Goal: Task Accomplishment & Management: Manage account settings

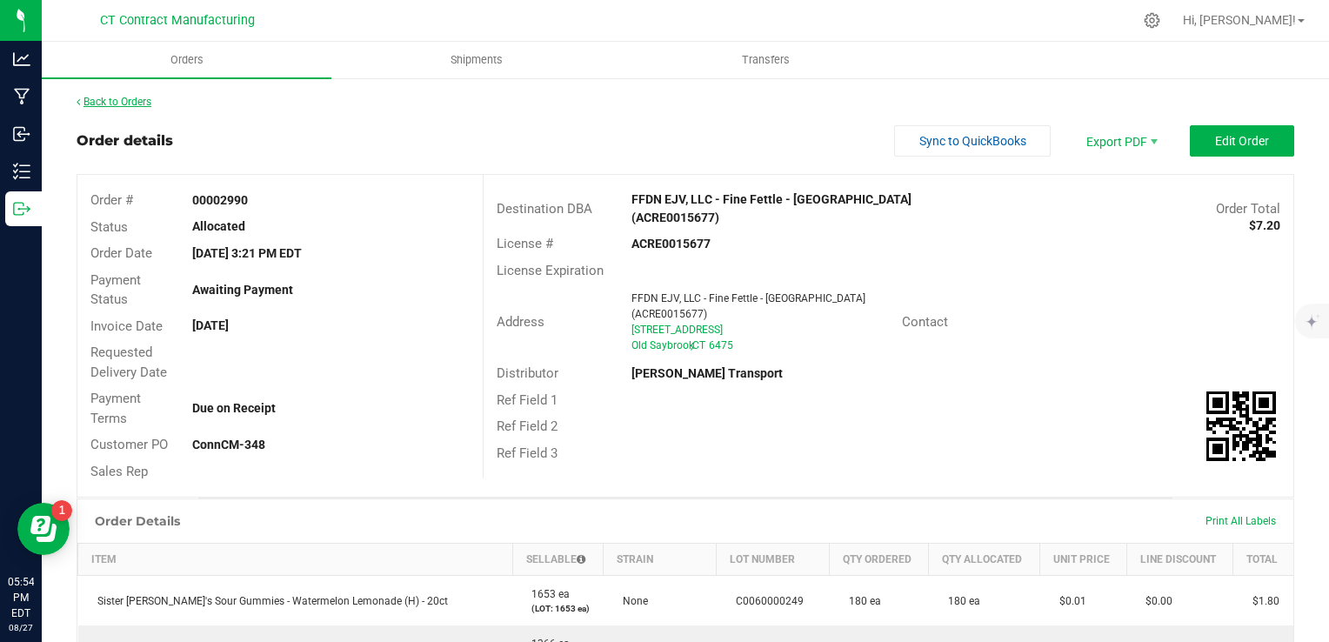
click at [121, 103] on link "Back to Orders" at bounding box center [114, 102] width 75 height 12
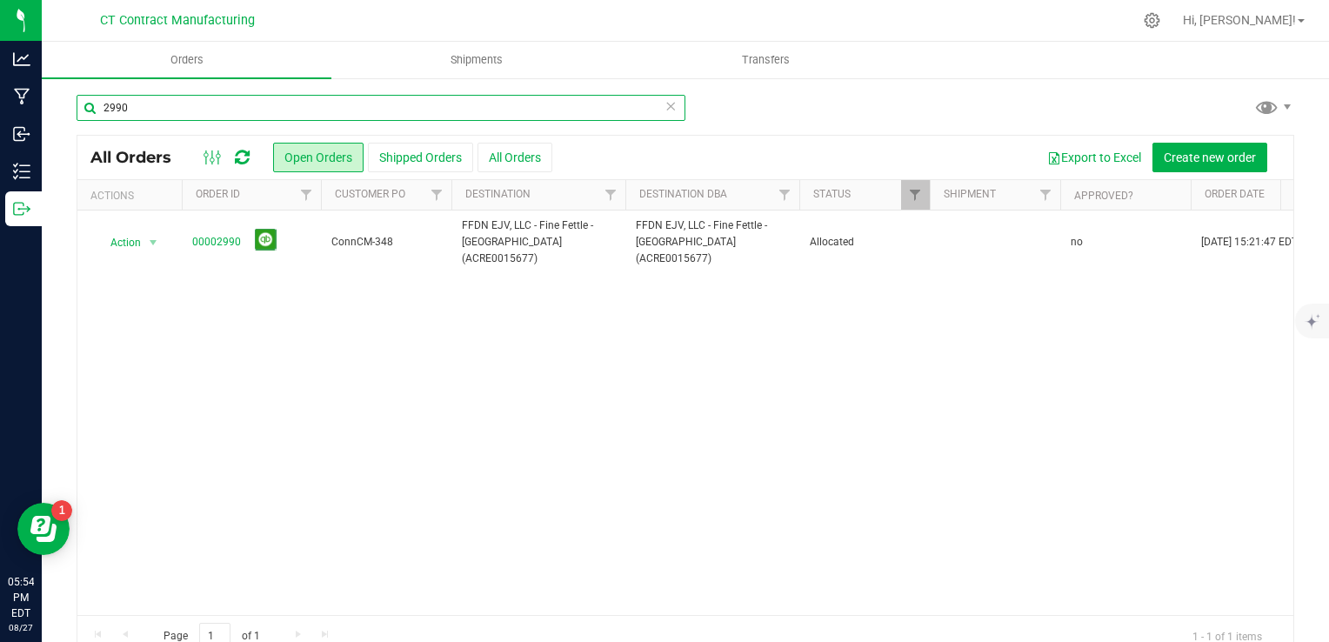
click at [212, 113] on input "2990" at bounding box center [381, 108] width 609 height 26
type input "2991"
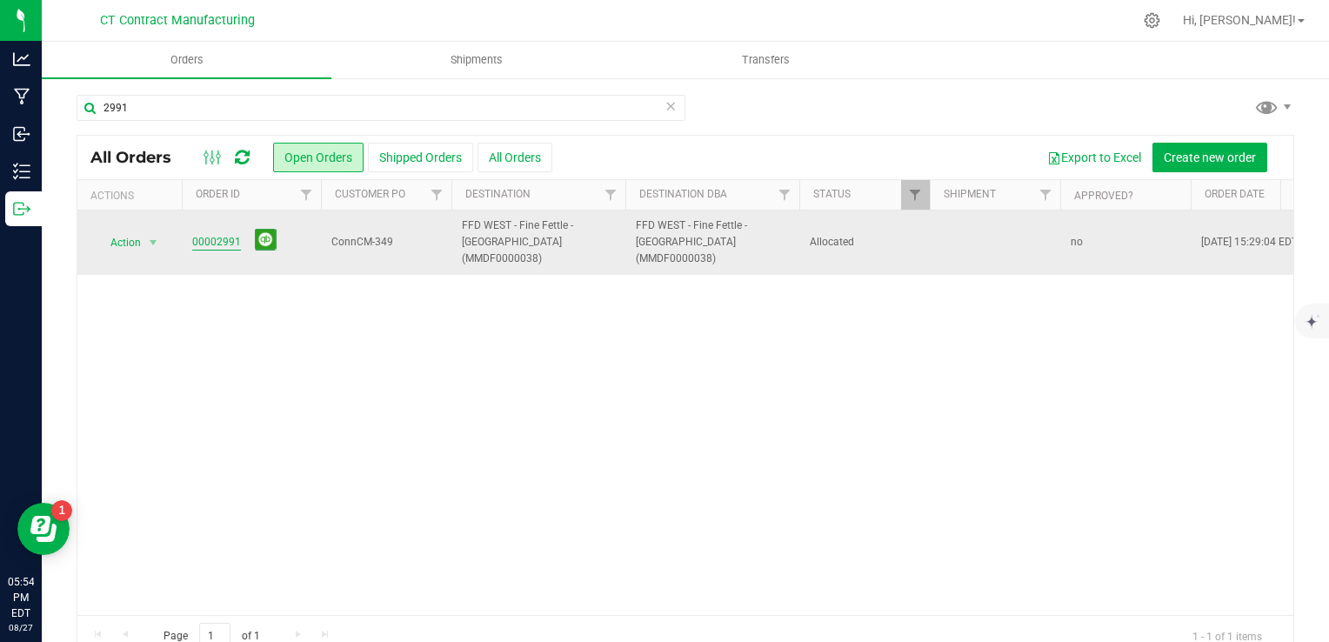
click at [213, 241] on link "00002991" at bounding box center [216, 242] width 49 height 17
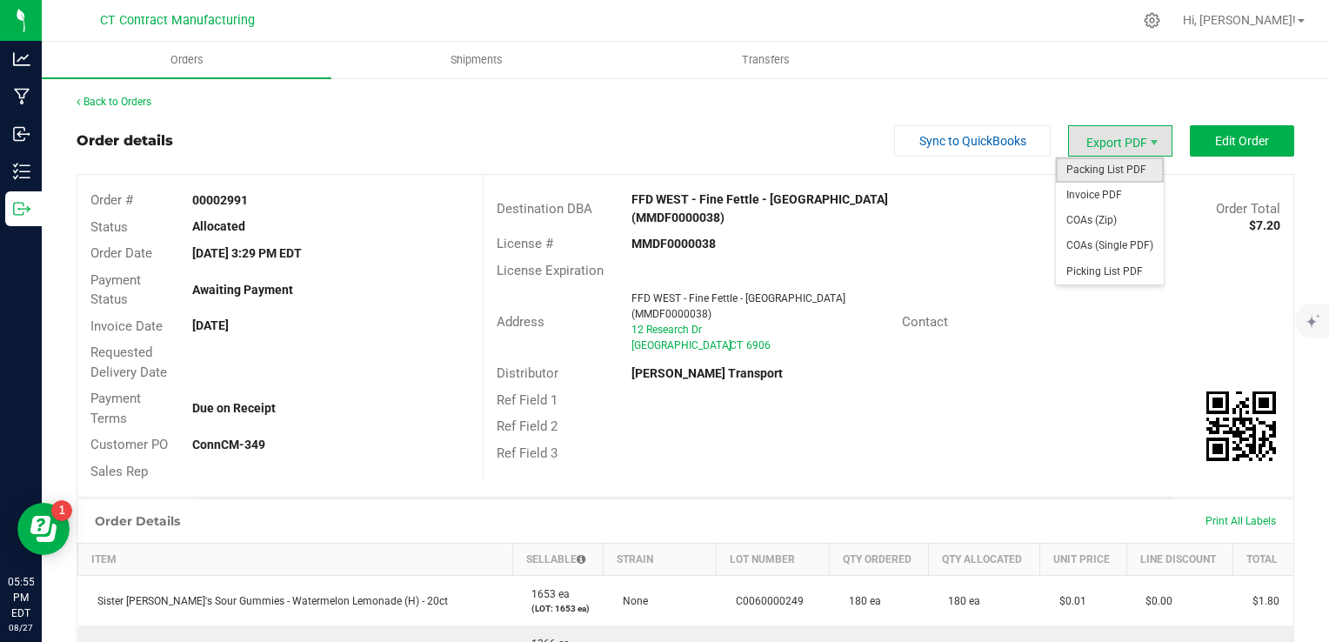
click at [1114, 172] on span "Packing List PDF" at bounding box center [1110, 169] width 108 height 25
click at [1096, 190] on span "Invoice PDF" at bounding box center [1110, 195] width 108 height 25
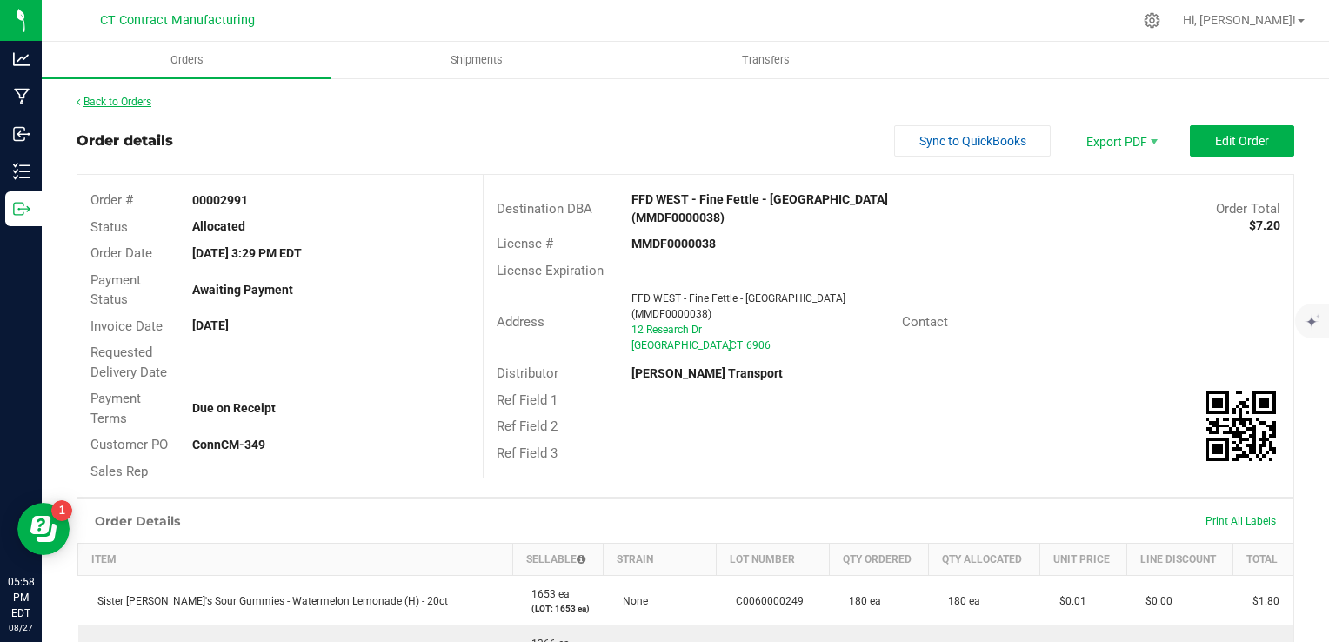
click at [129, 97] on link "Back to Orders" at bounding box center [114, 102] width 75 height 12
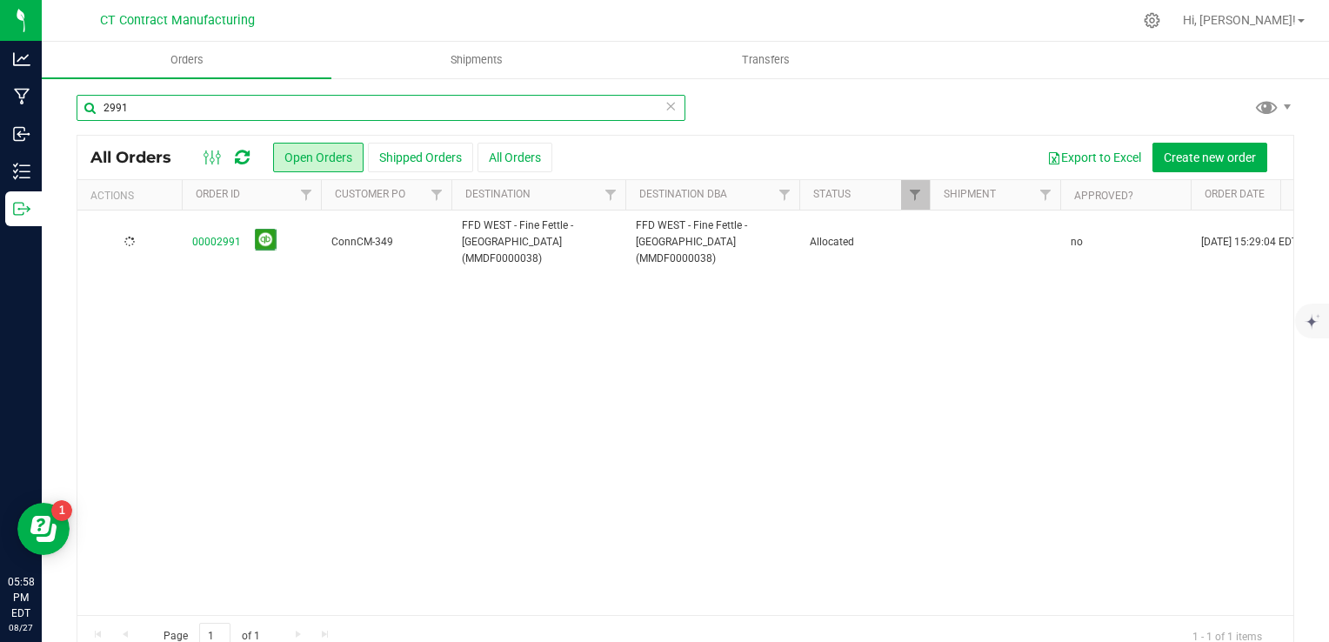
click at [166, 104] on input "2991" at bounding box center [381, 108] width 609 height 26
type input "2989"
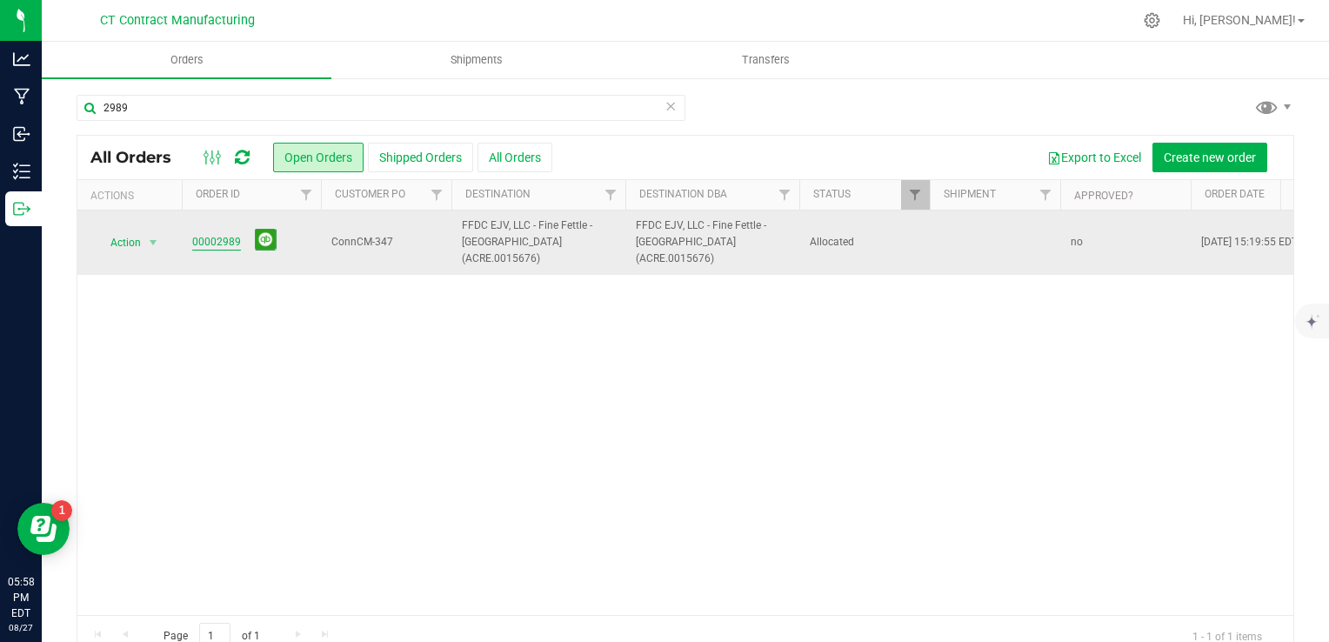
click at [211, 234] on link "00002989" at bounding box center [216, 242] width 49 height 17
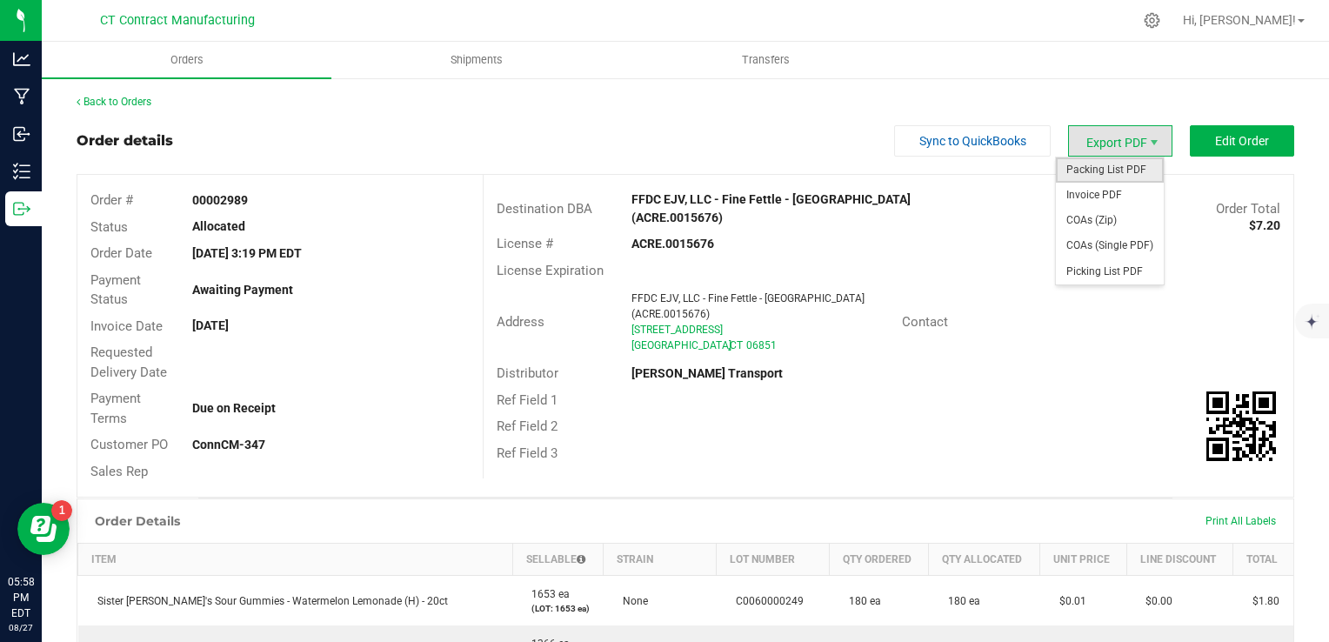
click at [1117, 166] on span "Packing List PDF" at bounding box center [1110, 169] width 108 height 25
click at [1116, 191] on span "Invoice PDF" at bounding box center [1110, 195] width 108 height 25
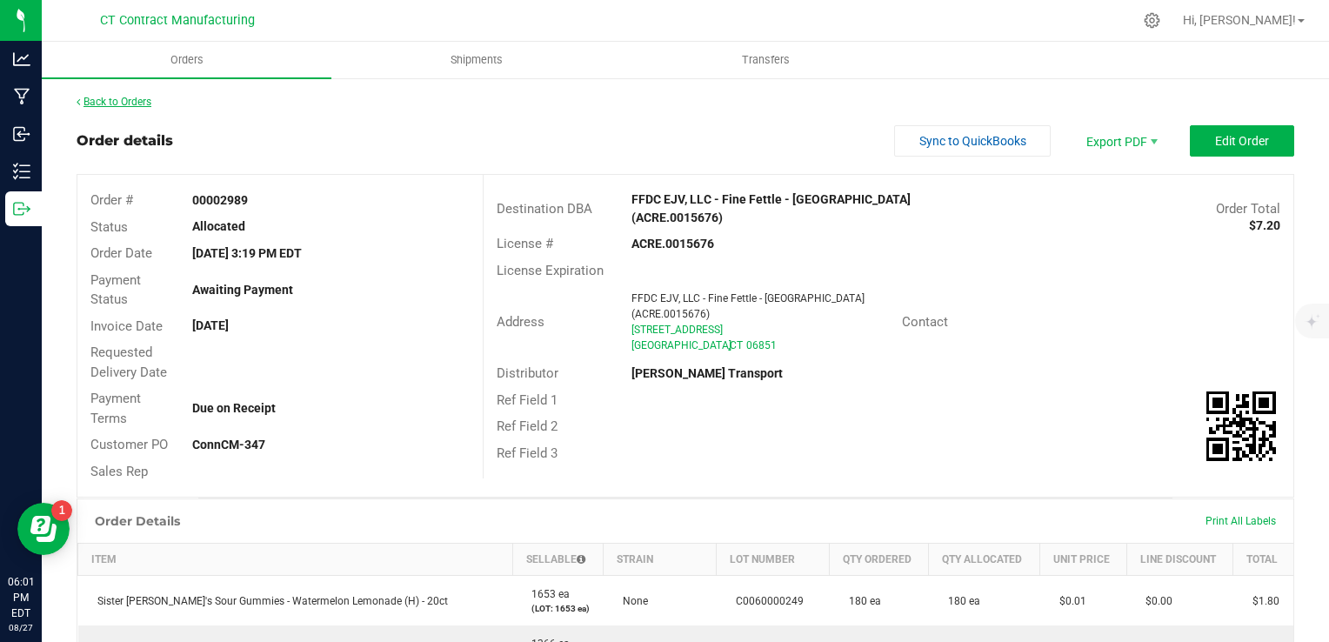
click at [133, 96] on link "Back to Orders" at bounding box center [114, 102] width 75 height 12
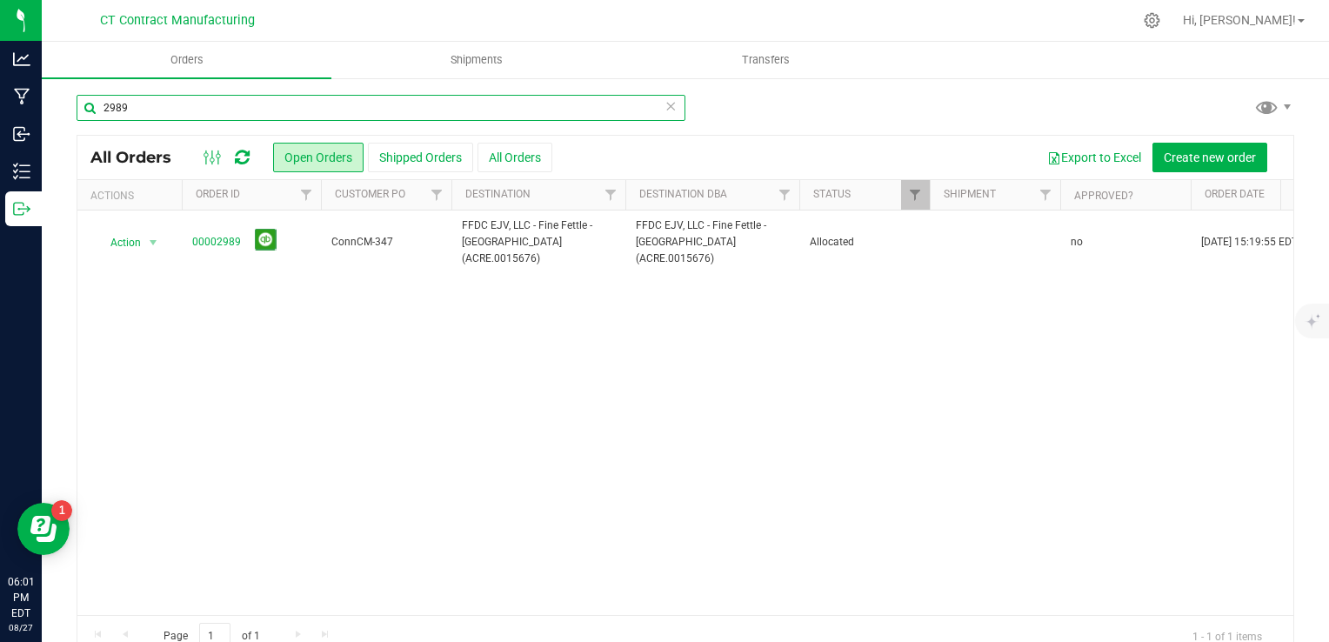
click at [165, 111] on input "2989" at bounding box center [381, 108] width 609 height 26
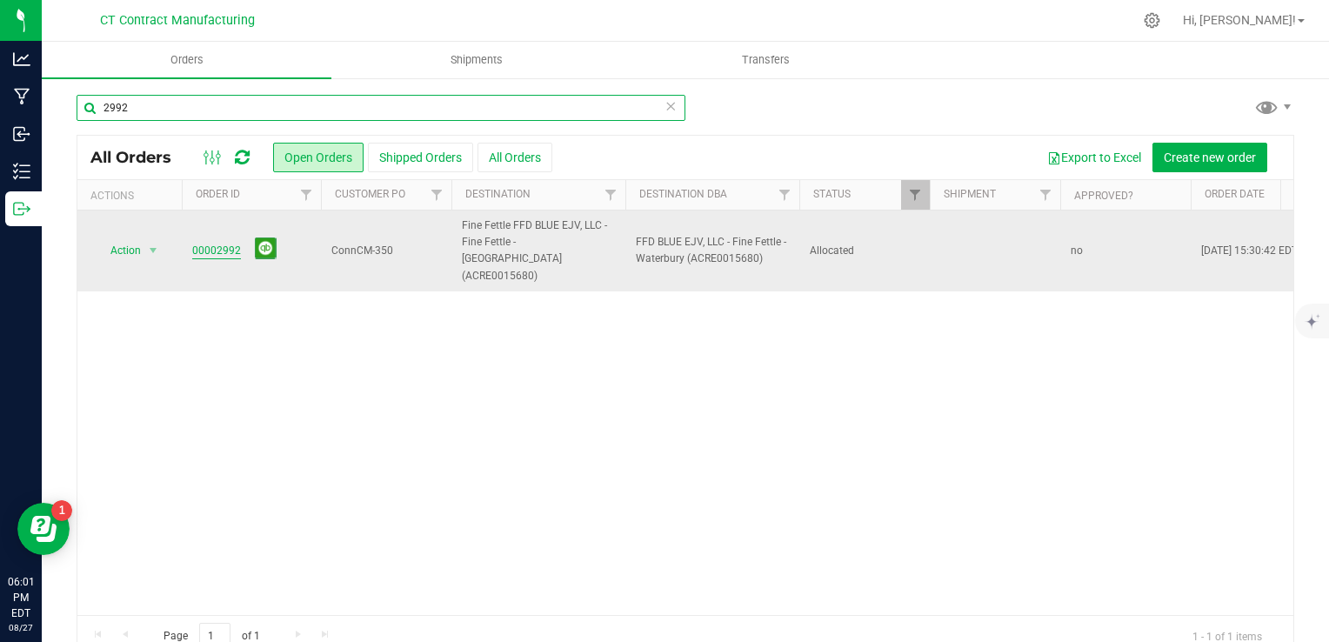
type input "2992"
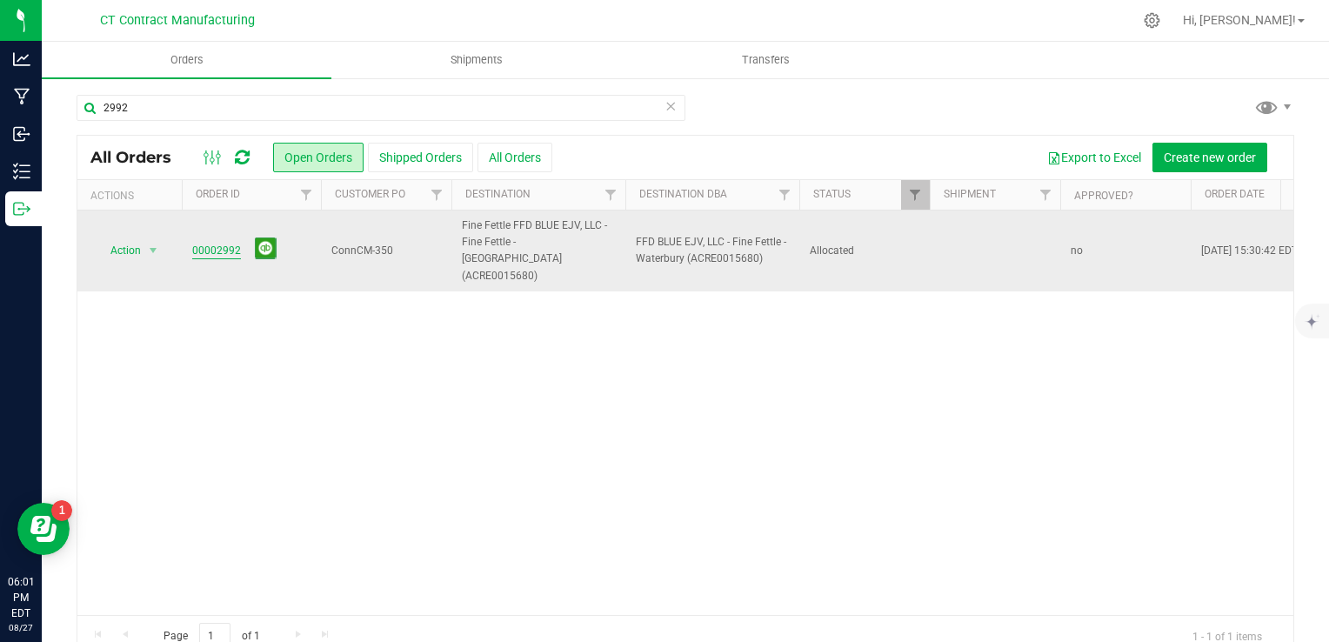
click at [224, 243] on link "00002992" at bounding box center [216, 251] width 49 height 17
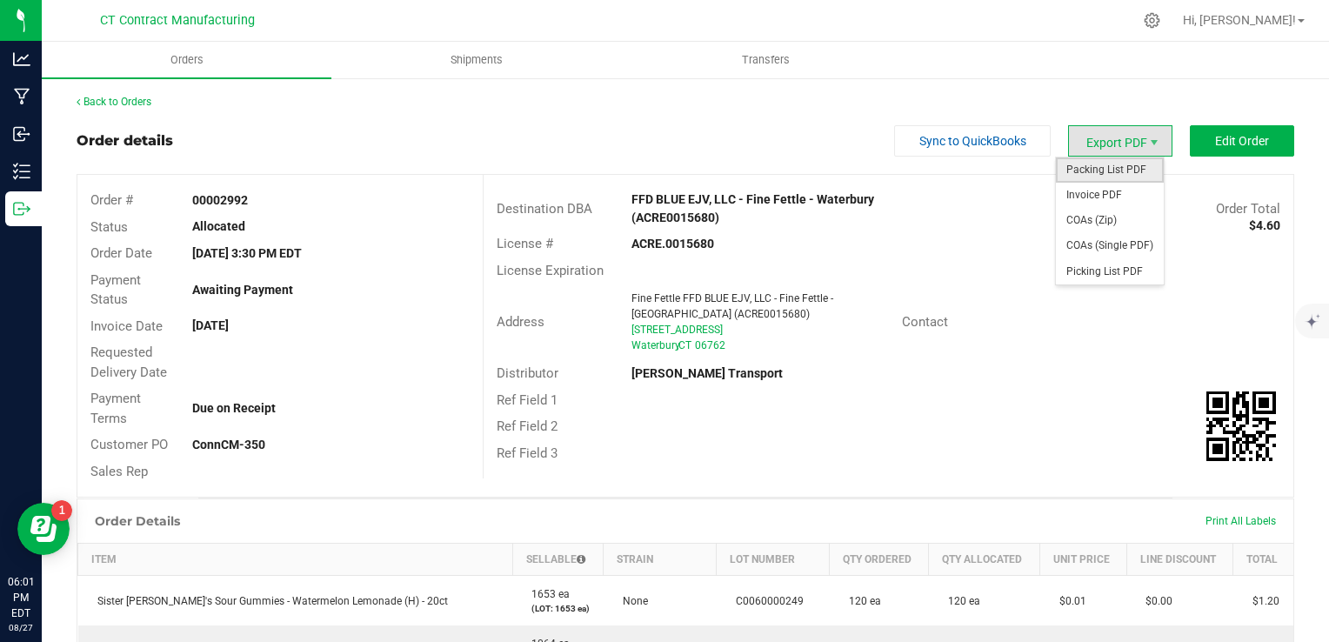
click at [1105, 169] on span "Packing List PDF" at bounding box center [1110, 169] width 108 height 25
click at [1127, 187] on span "Invoice PDF" at bounding box center [1110, 195] width 108 height 25
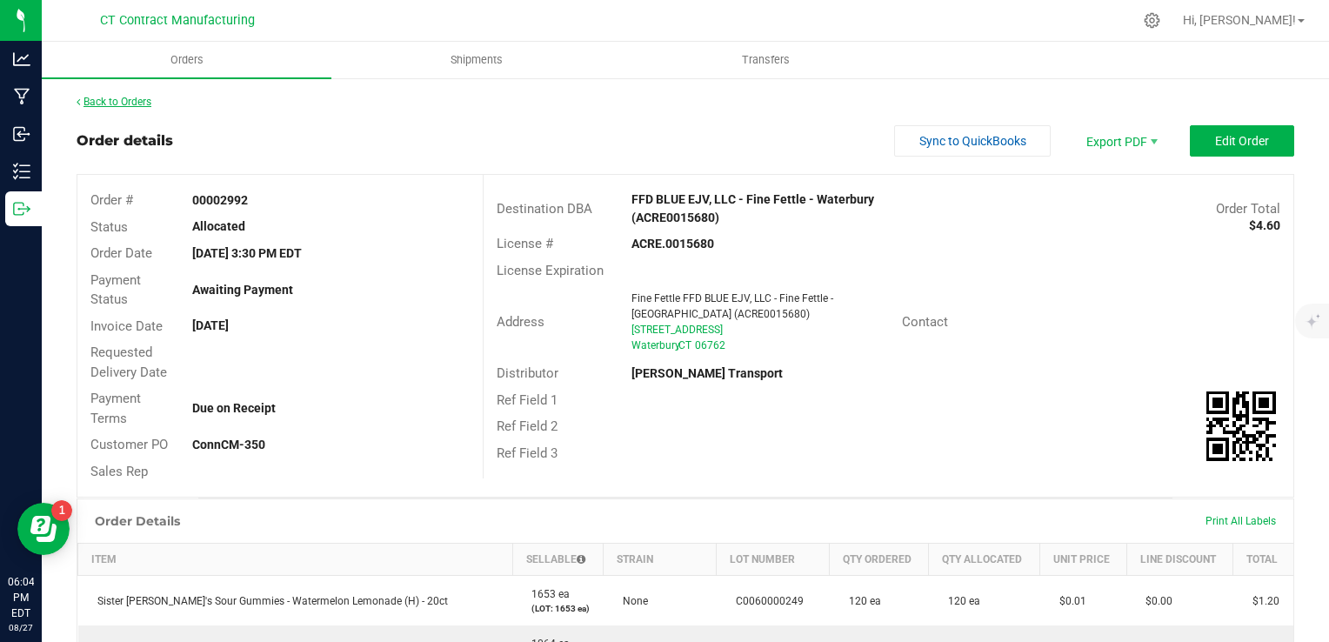
click at [136, 103] on link "Back to Orders" at bounding box center [114, 102] width 75 height 12
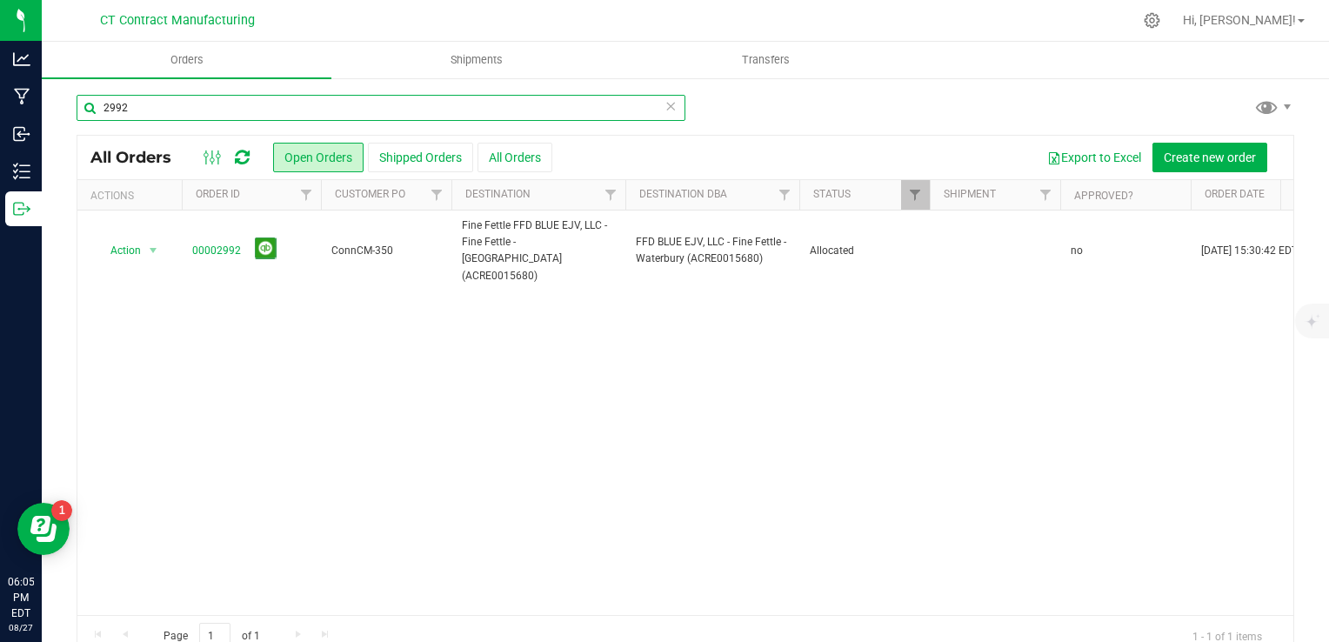
click at [387, 114] on input "2992" at bounding box center [381, 108] width 609 height 26
type input "2986"
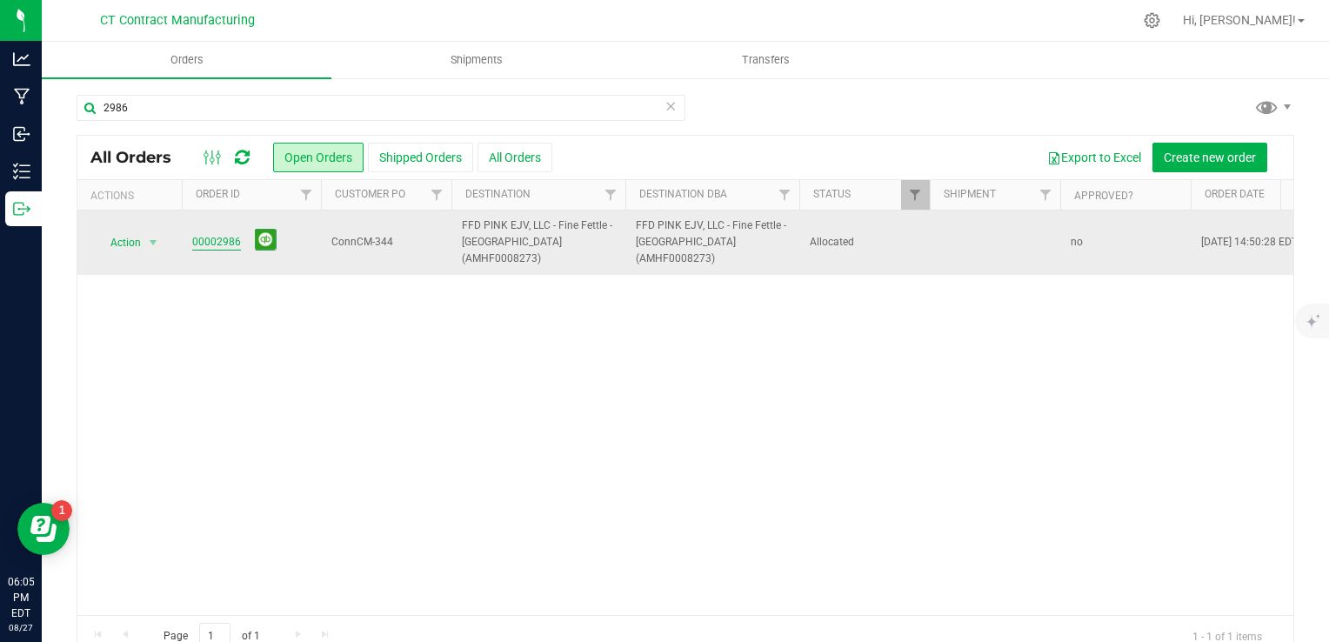
click at [223, 234] on link "00002986" at bounding box center [216, 242] width 49 height 17
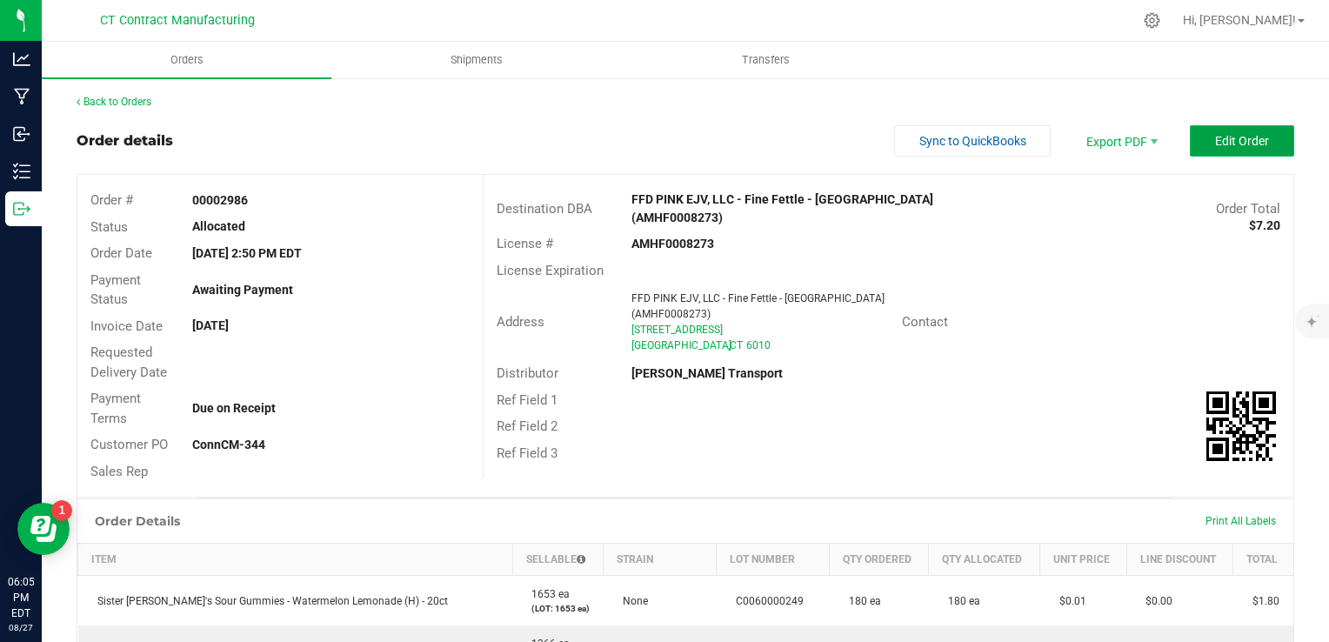
click at [1230, 144] on span "Edit Order" at bounding box center [1242, 141] width 54 height 14
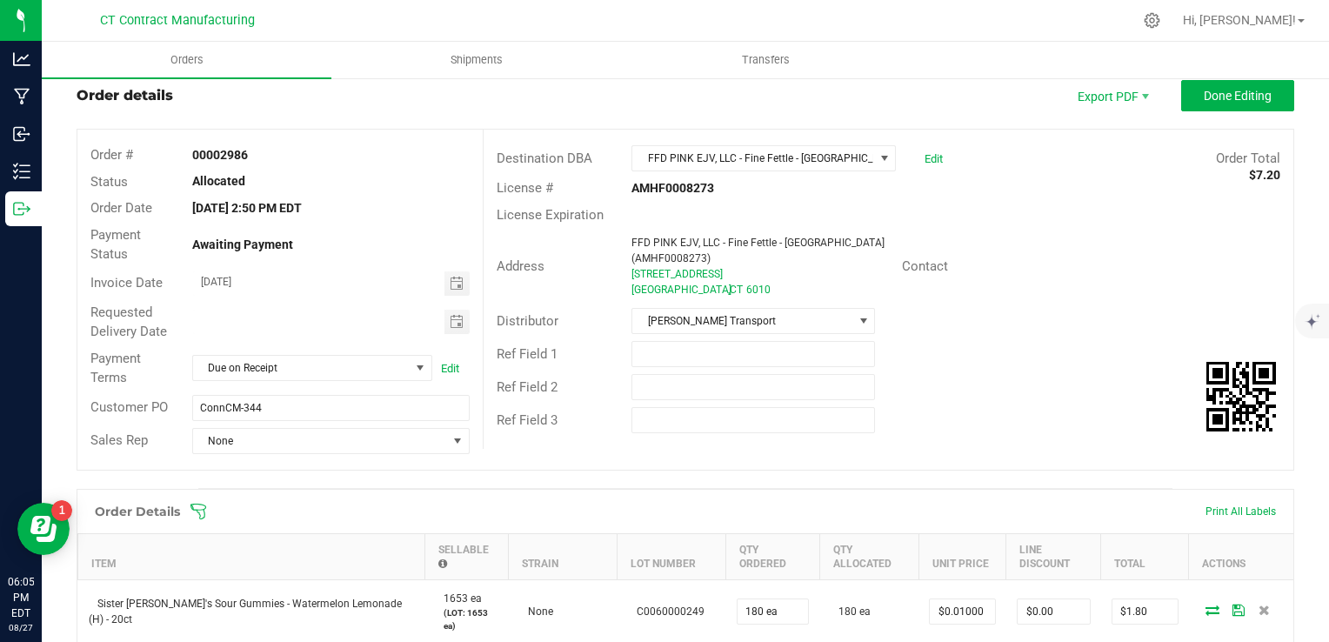
scroll to position [37, 0]
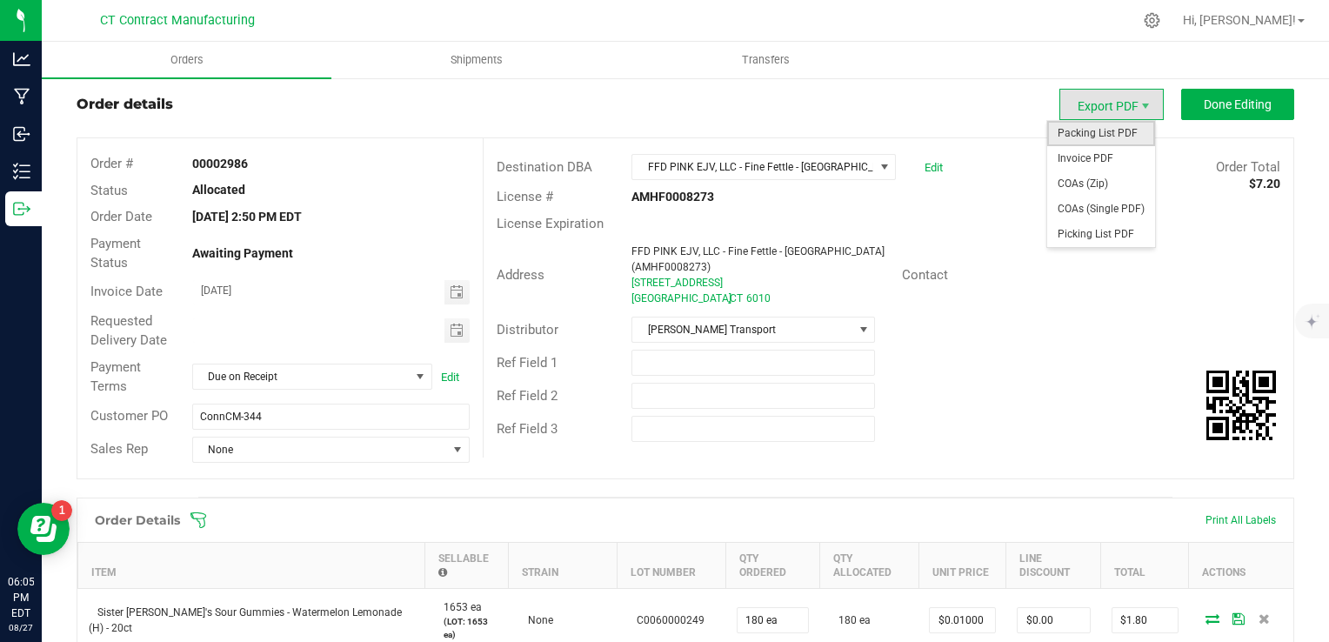
click at [1097, 131] on span "Packing List PDF" at bounding box center [1102, 133] width 108 height 25
click at [1114, 157] on span "Invoice PDF" at bounding box center [1102, 158] width 108 height 25
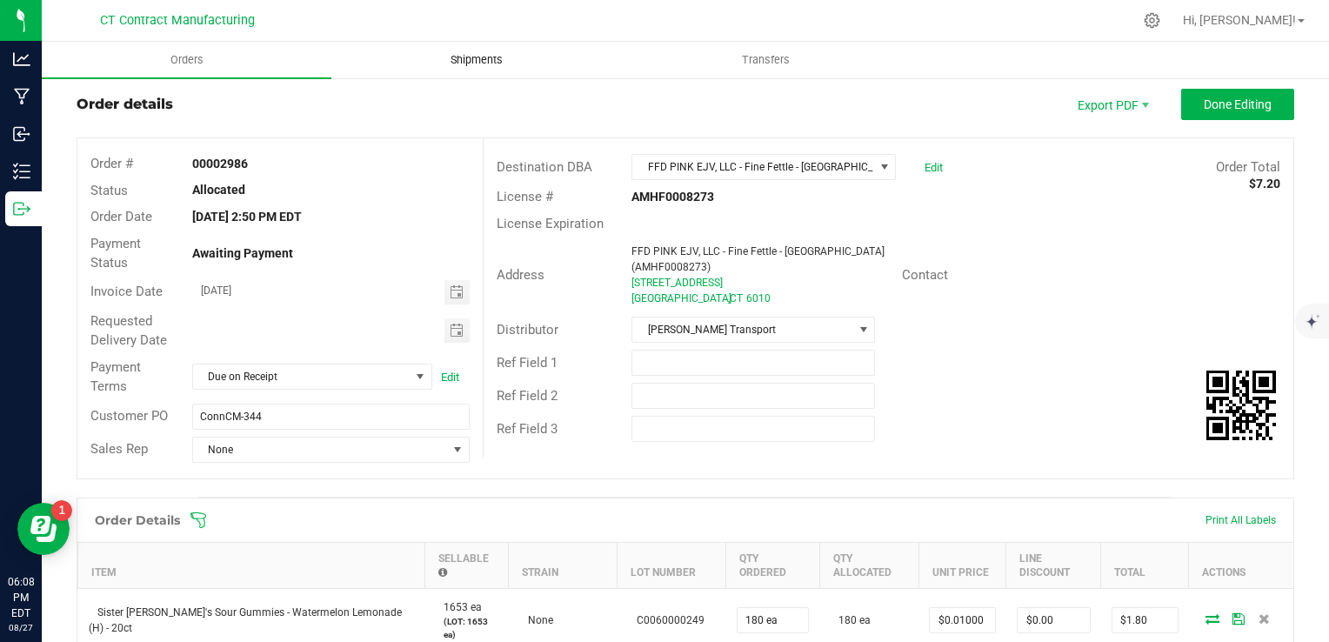
click at [473, 49] on uib-tab-heading "Shipments" at bounding box center [476, 60] width 288 height 35
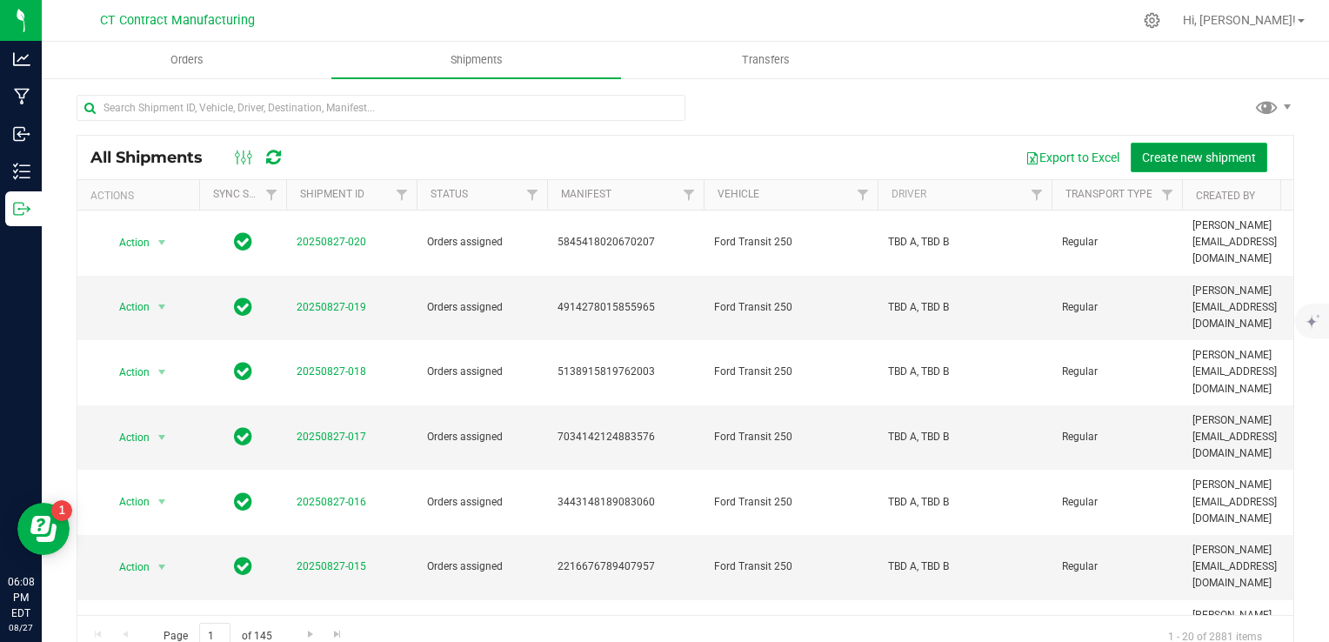
click at [1157, 157] on span "Create new shipment" at bounding box center [1199, 158] width 114 height 14
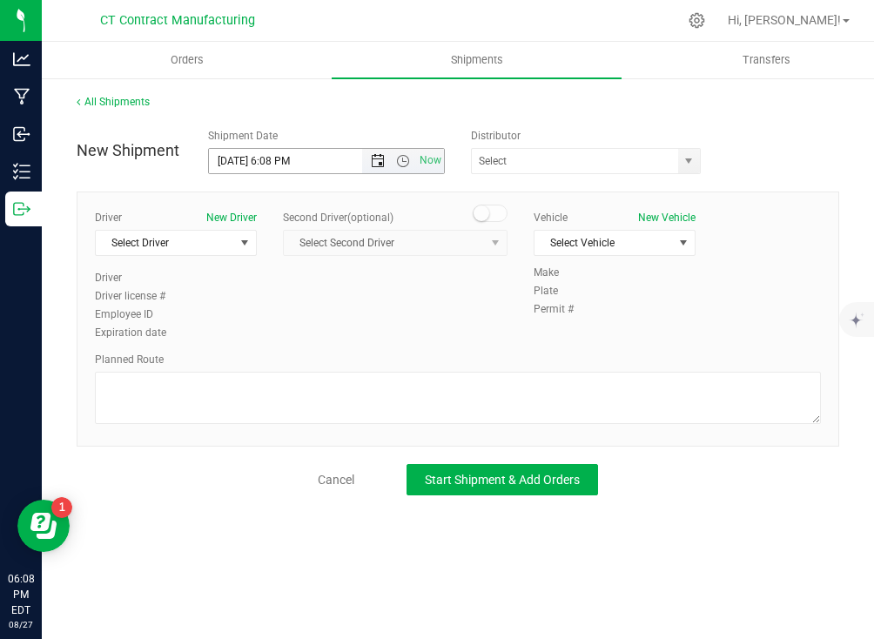
click at [377, 161] on span "Open the date view" at bounding box center [378, 161] width 14 height 14
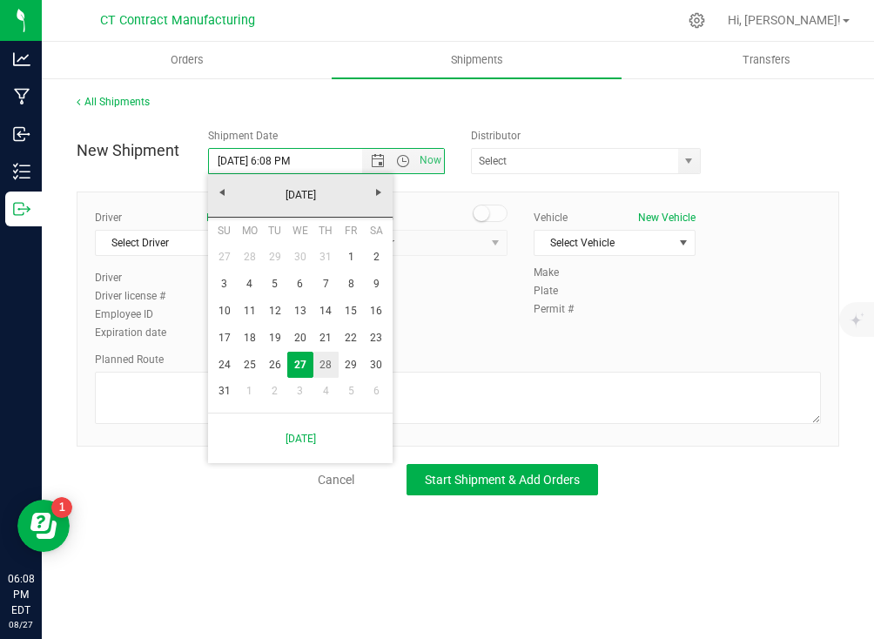
click at [325, 359] on link "28" at bounding box center [325, 364] width 25 height 27
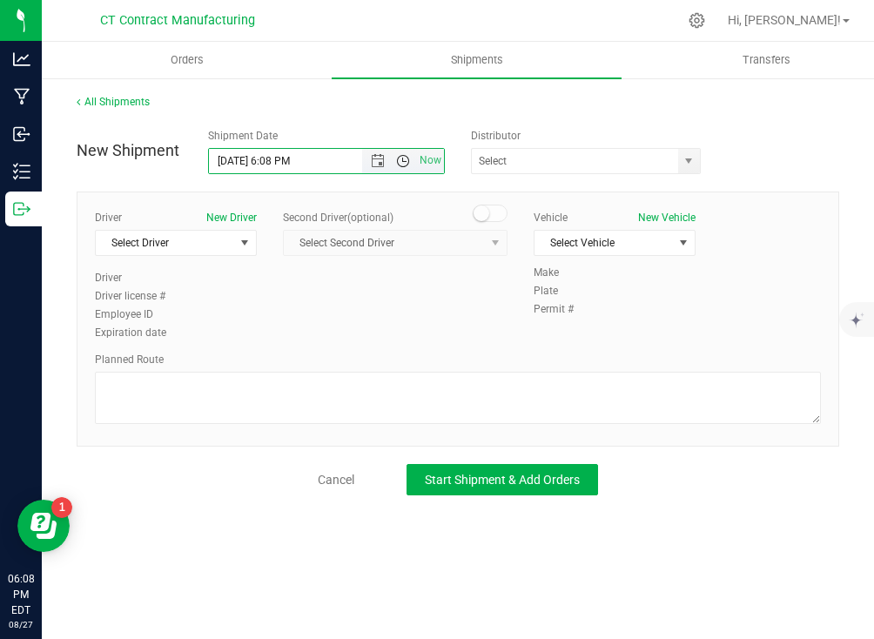
click at [400, 164] on span "Open the time view" at bounding box center [403, 161] width 14 height 14
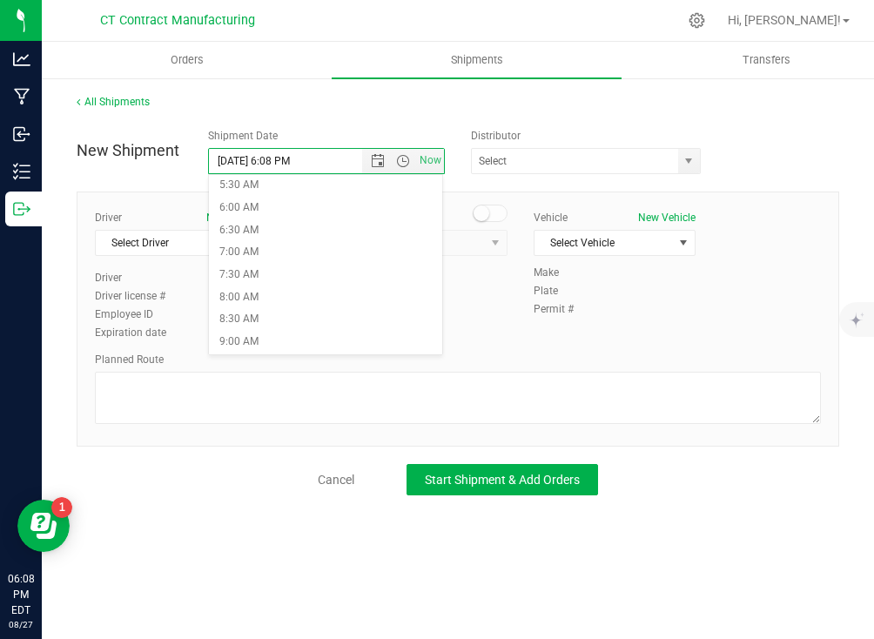
scroll to position [261, 0]
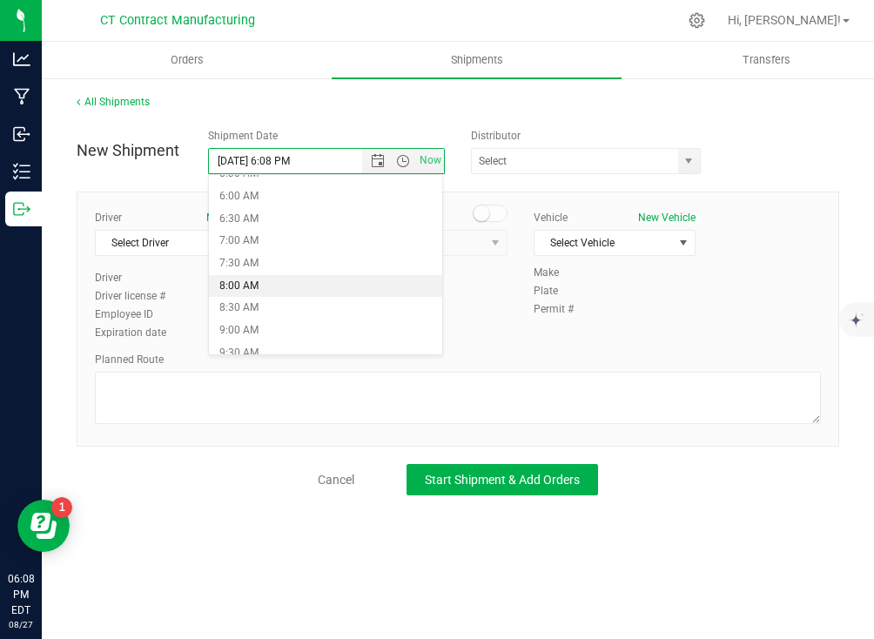
drag, startPoint x: 317, startPoint y: 281, endPoint x: 287, endPoint y: 283, distance: 29.6
click at [287, 283] on li "8:00 AM" at bounding box center [325, 286] width 233 height 23
type input "[DATE] 8:00 AM"
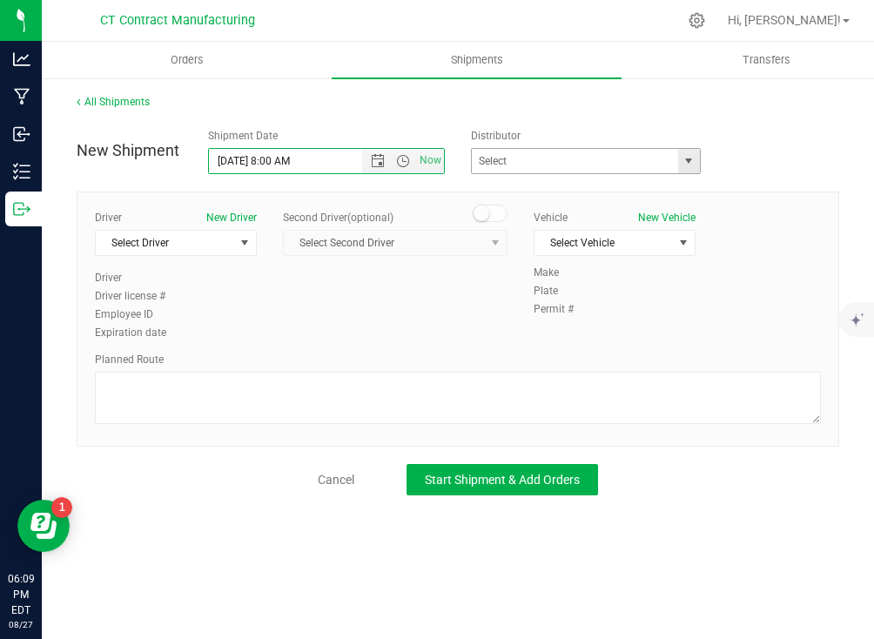
click at [691, 161] on span "select" at bounding box center [688, 161] width 14 height 14
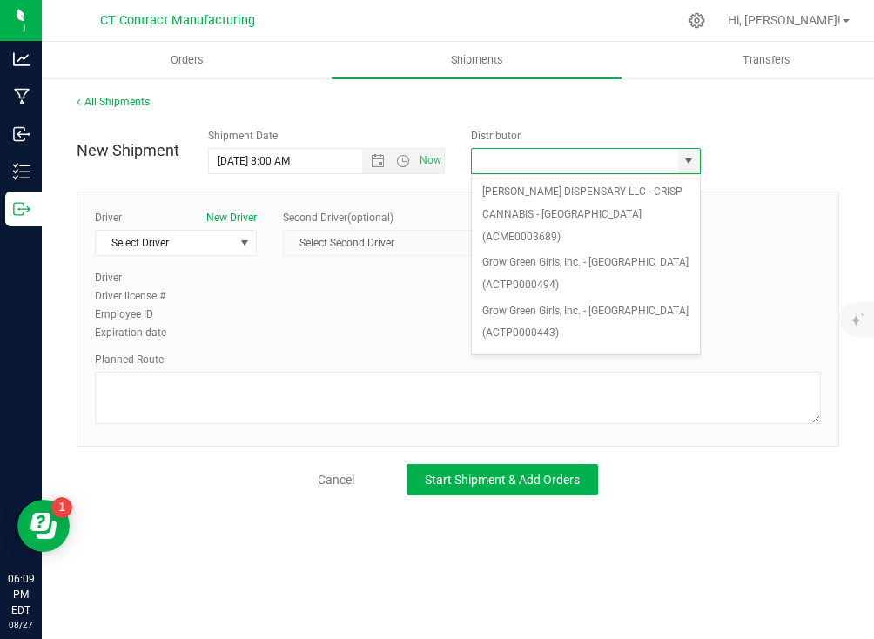
scroll to position [200, 0]
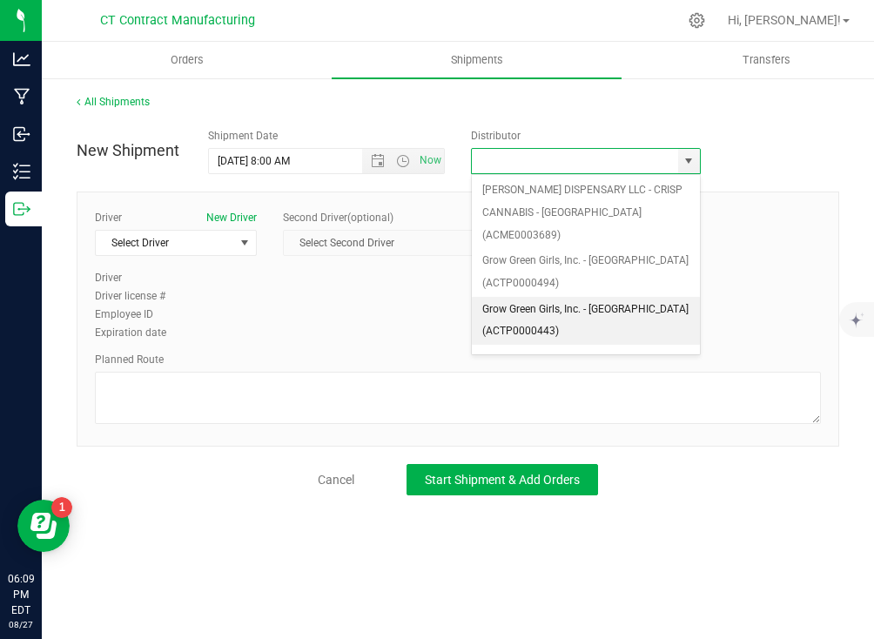
click at [619, 297] on li "Grow Green Girls, Inc. - [GEOGRAPHIC_DATA] (ACTP0000443)" at bounding box center [586, 321] width 228 height 48
type input "Grow Green Girls, Inc. - [GEOGRAPHIC_DATA] (ACTP0000443)"
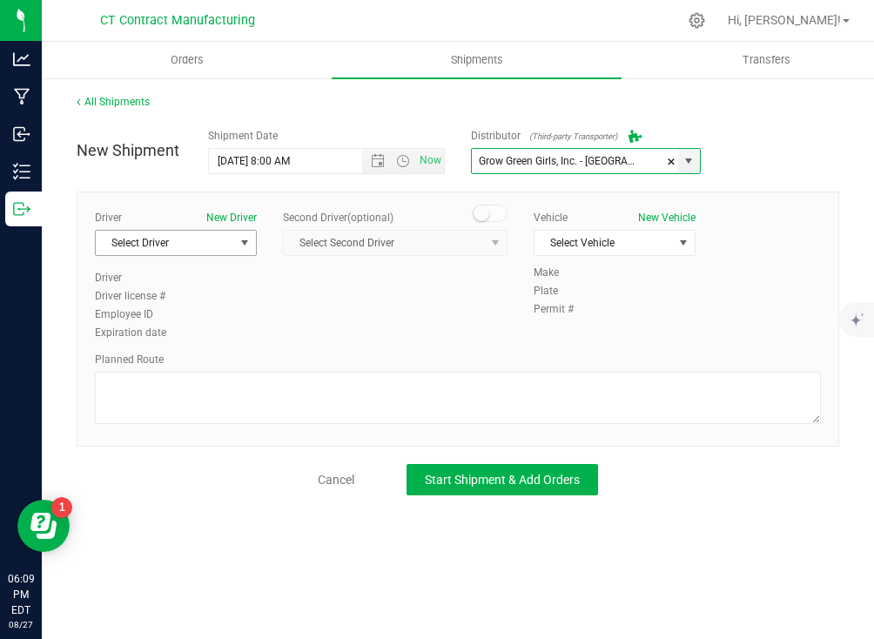
click at [241, 238] on span "select" at bounding box center [245, 243] width 14 height 14
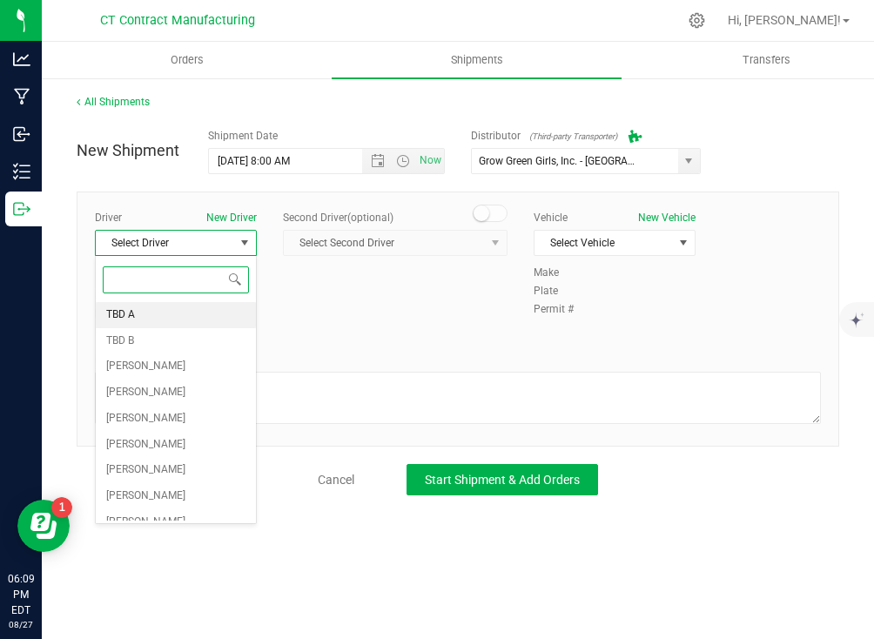
click at [217, 305] on li "TBD A" at bounding box center [176, 315] width 160 height 26
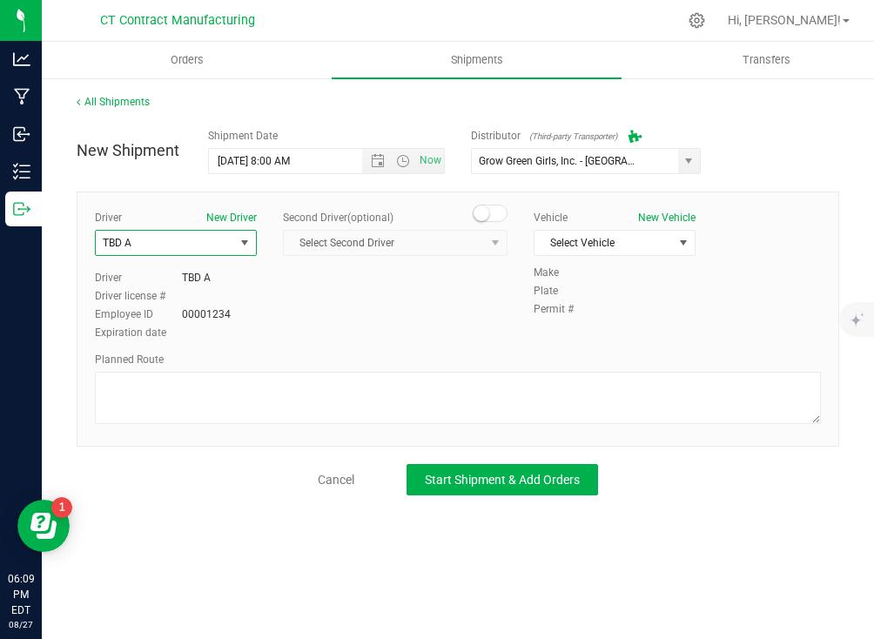
click at [486, 211] on small at bounding box center [481, 213] width 16 height 16
click at [469, 242] on span "Select Second Driver" at bounding box center [384, 243] width 201 height 24
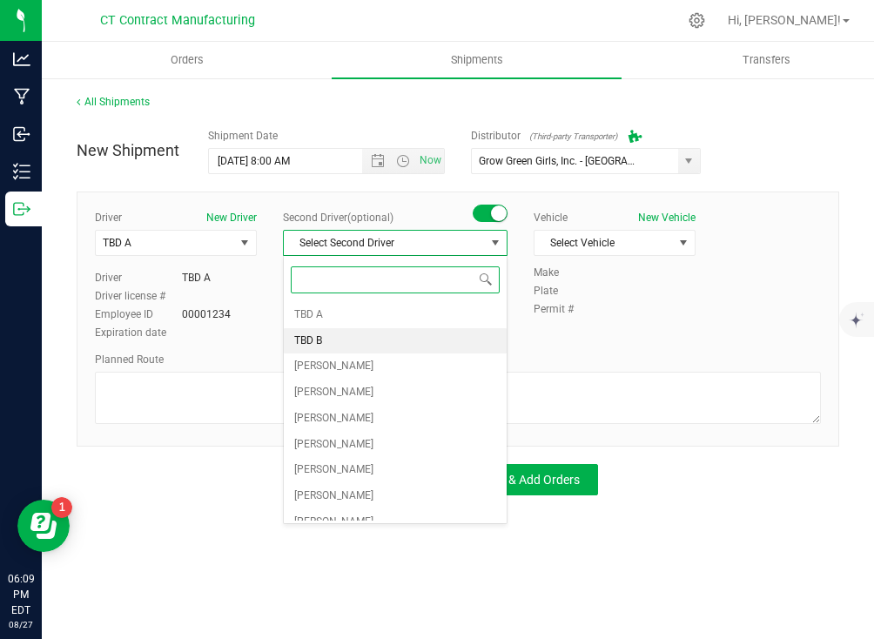
click at [432, 334] on li "TBD B" at bounding box center [395, 341] width 223 height 26
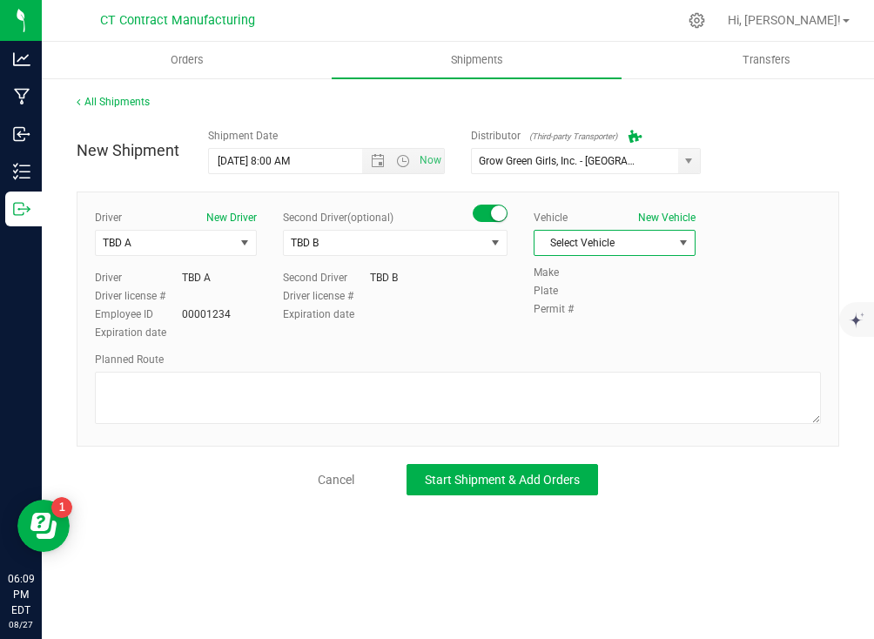
click at [602, 237] on span "Select Vehicle" at bounding box center [603, 243] width 138 height 24
click at [615, 298] on li "Ford Transit 250" at bounding box center [614, 298] width 160 height 26
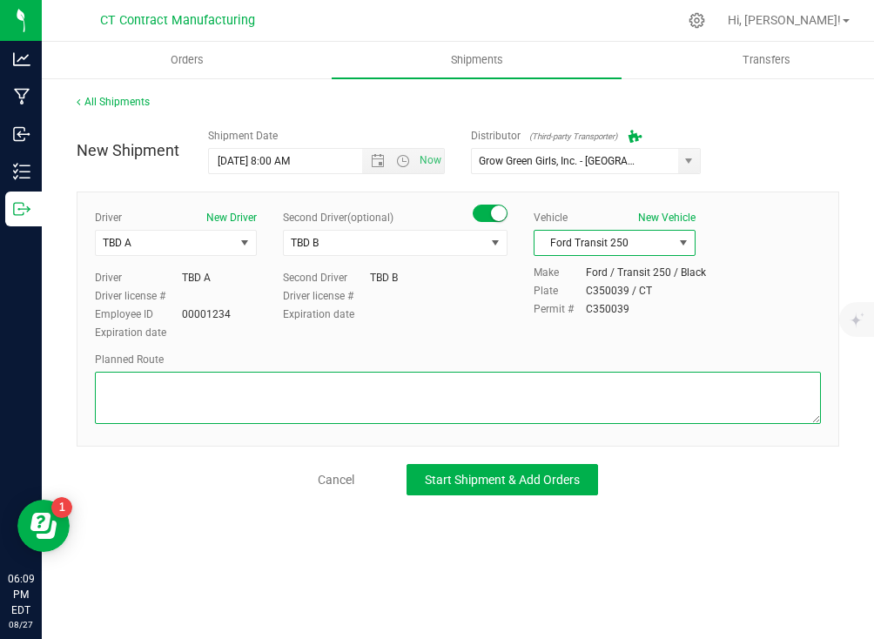
click at [570, 395] on textarea at bounding box center [458, 398] width 726 height 52
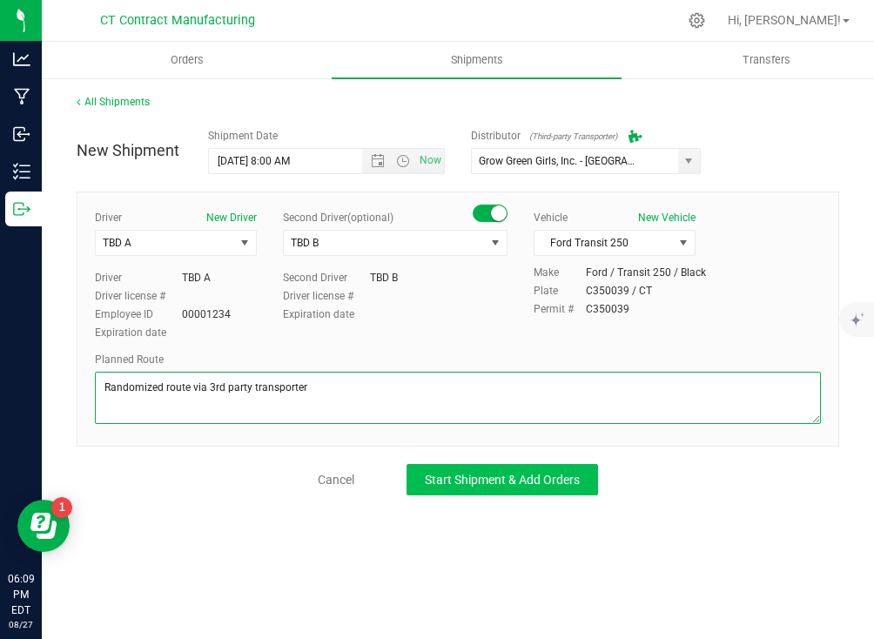
type textarea "Randomized route via 3rd party transporter"
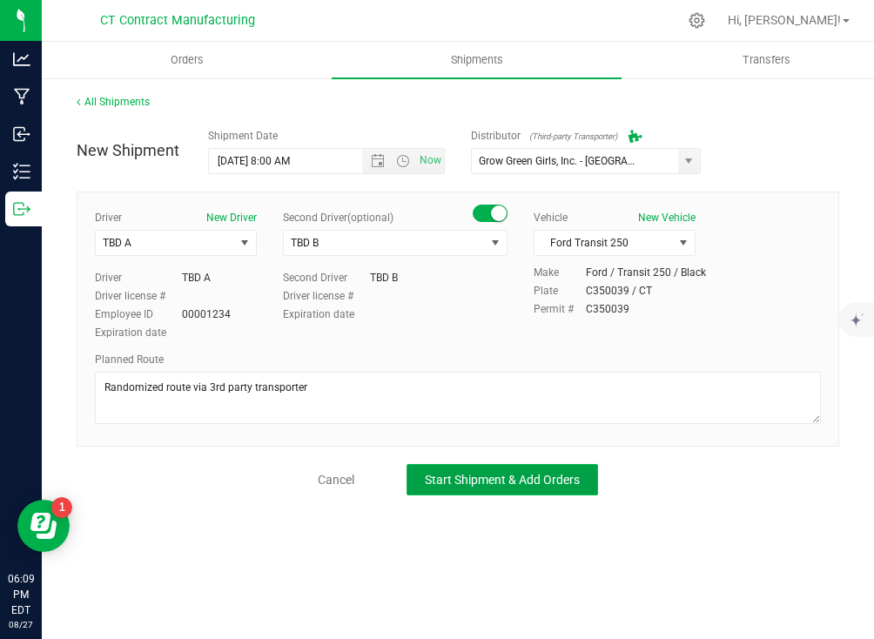
click at [500, 472] on span "Start Shipment & Add Orders" at bounding box center [502, 479] width 155 height 14
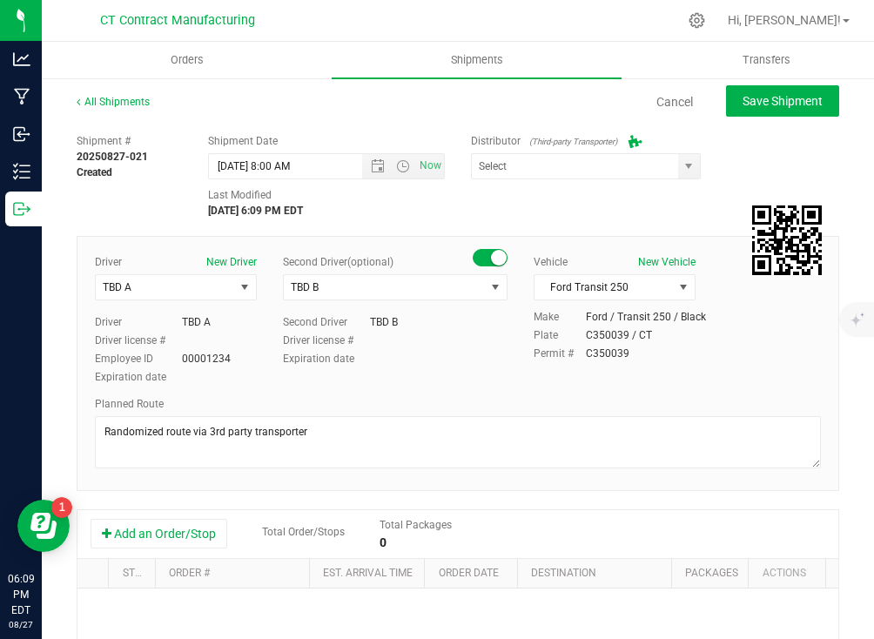
type input "Grow Green Girls, Inc. - [GEOGRAPHIC_DATA] (ACTP0000443)"
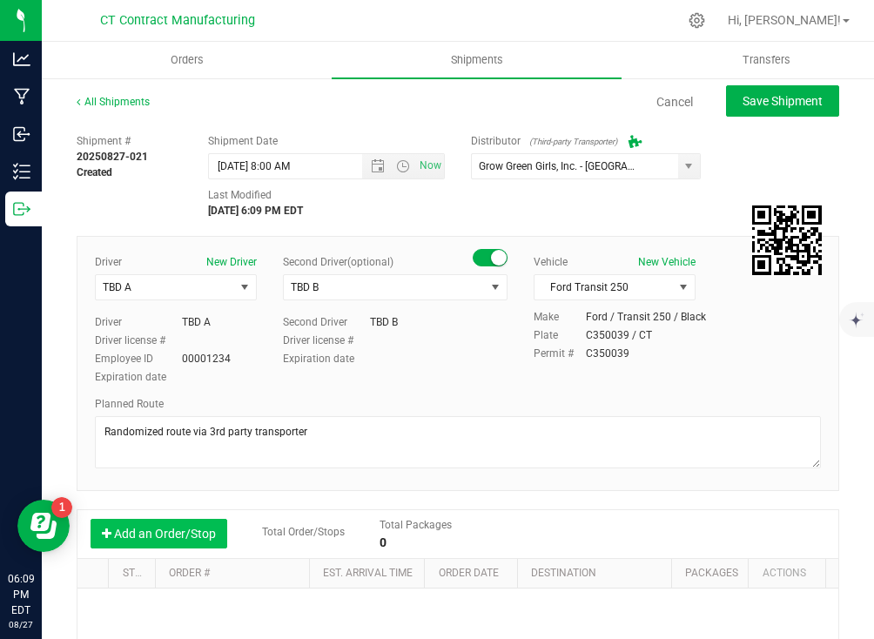
click at [171, 532] on button "Add an Order/Stop" at bounding box center [158, 534] width 137 height 30
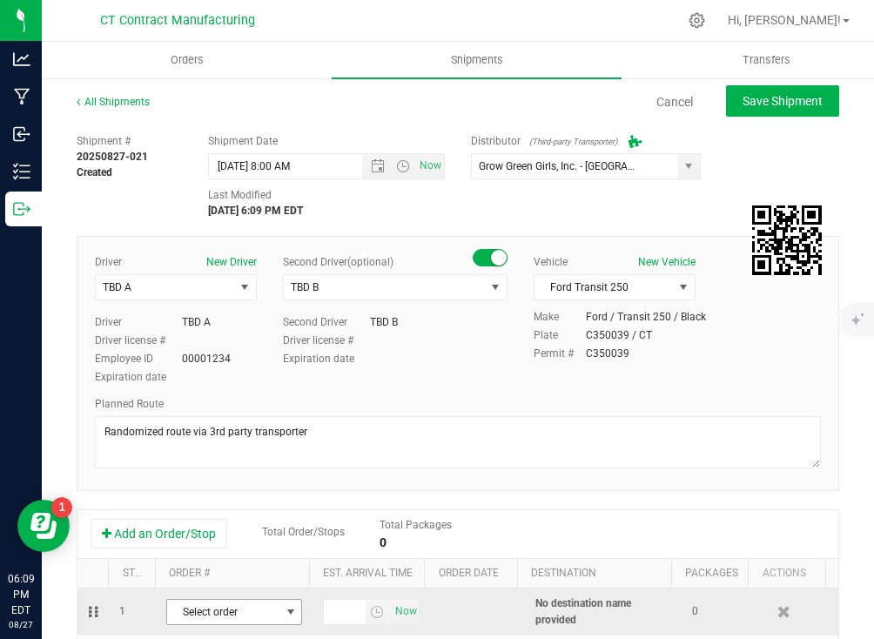
click at [225, 616] on span "Select order" at bounding box center [223, 611] width 112 height 24
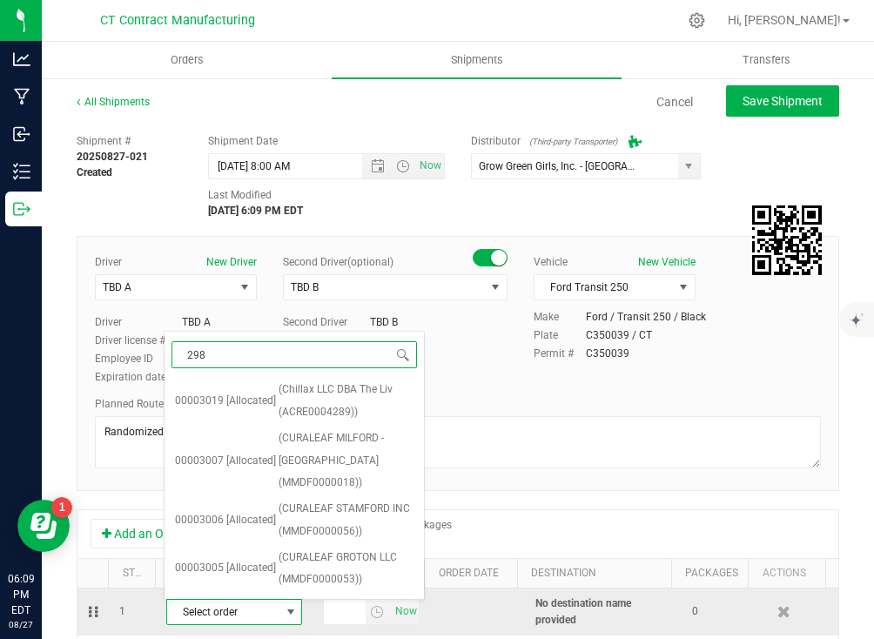
type input "2988"
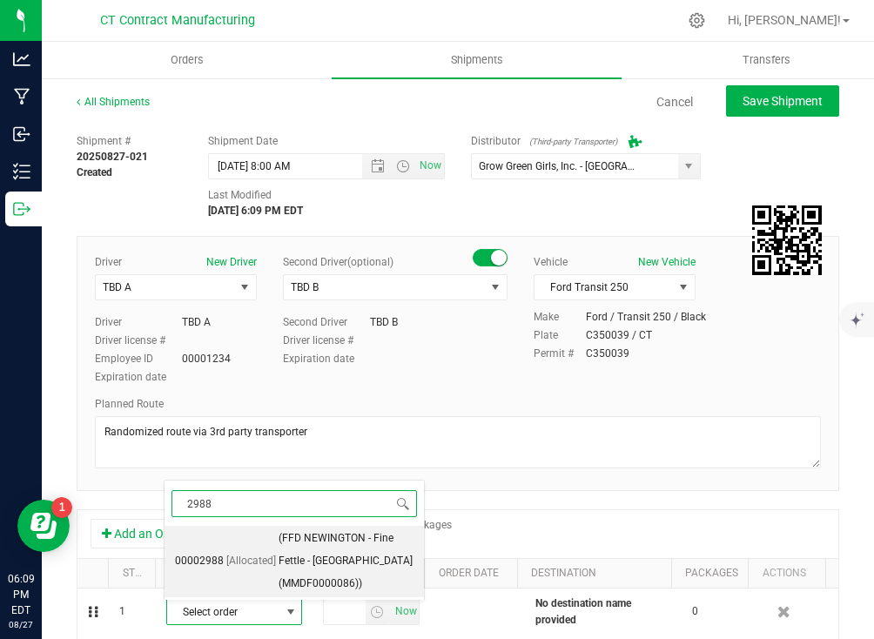
click at [288, 566] on span "(FFD NEWINGTON - Fine Fettle - [GEOGRAPHIC_DATA] (MMDF0000086))" at bounding box center [345, 560] width 135 height 67
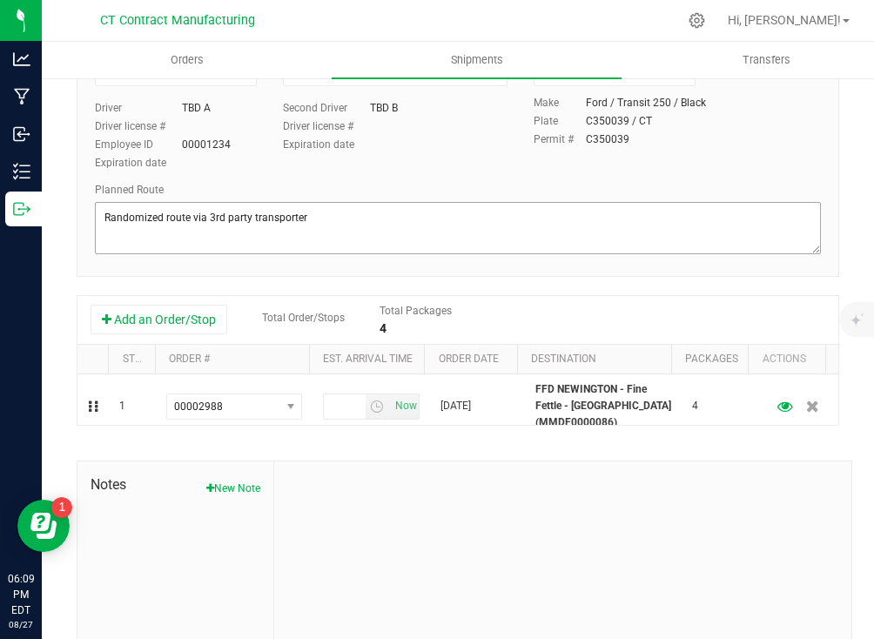
scroll to position [226, 0]
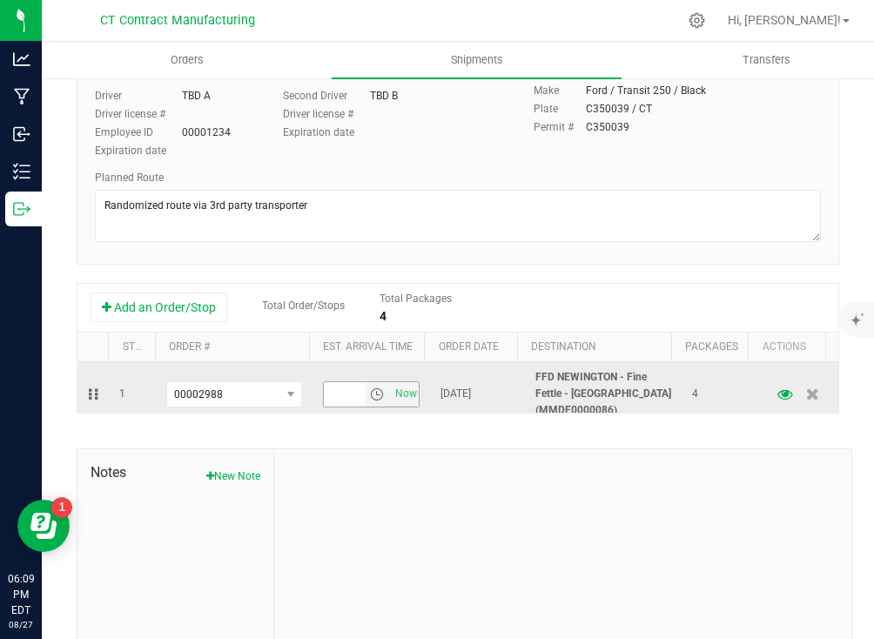
click at [370, 391] on span "select" at bounding box center [377, 394] width 14 height 14
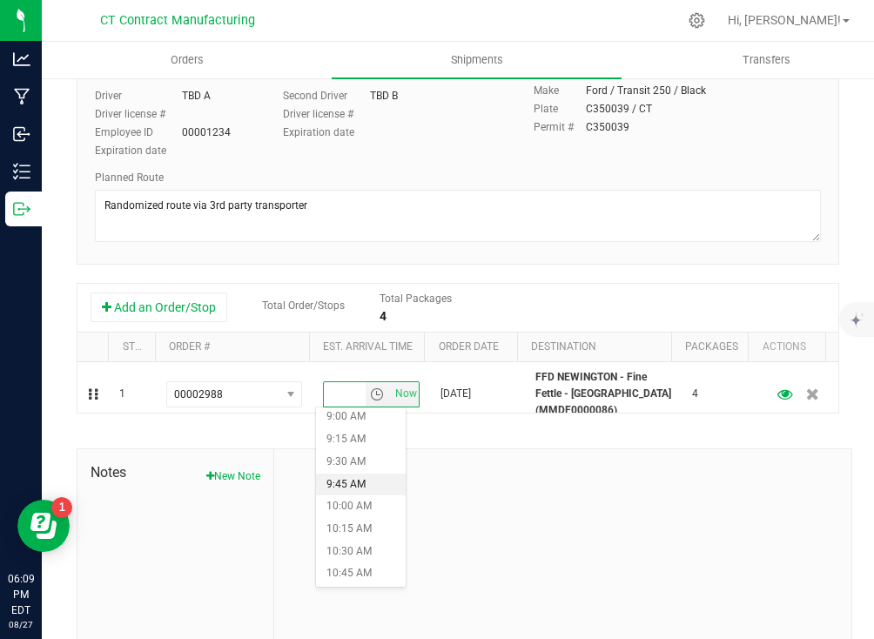
scroll to position [810, 0]
click at [347, 508] on li "10:00 AM" at bounding box center [361, 505] width 90 height 23
click at [528, 501] on div at bounding box center [562, 565] width 577 height 233
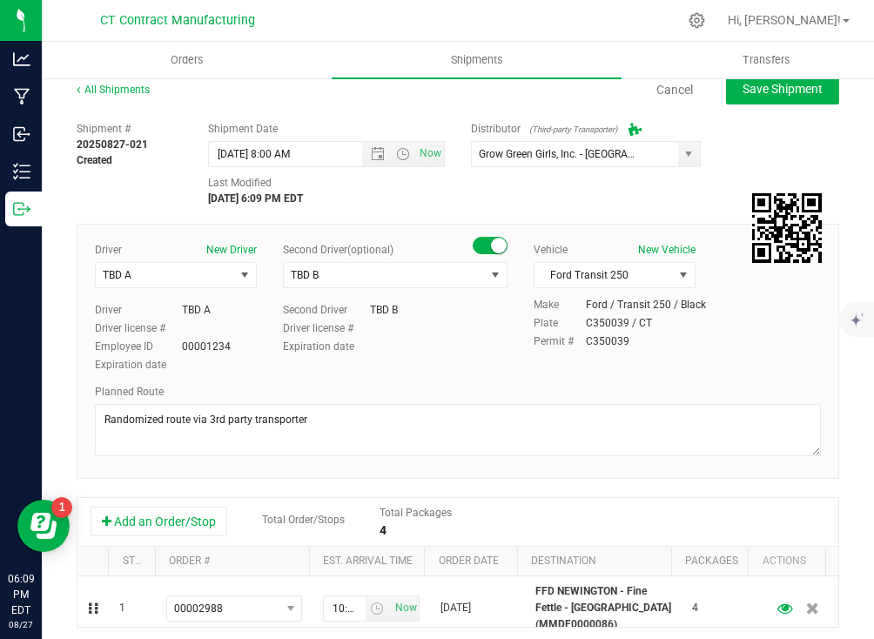
scroll to position [0, 0]
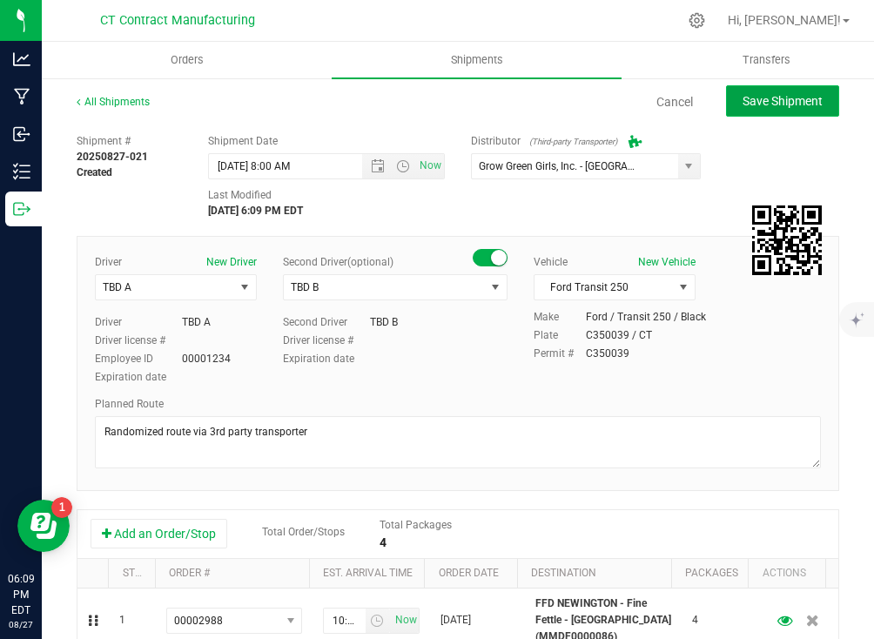
click at [761, 104] on span "Save Shipment" at bounding box center [782, 101] width 80 height 14
type input "[DATE] 12:00 PM"
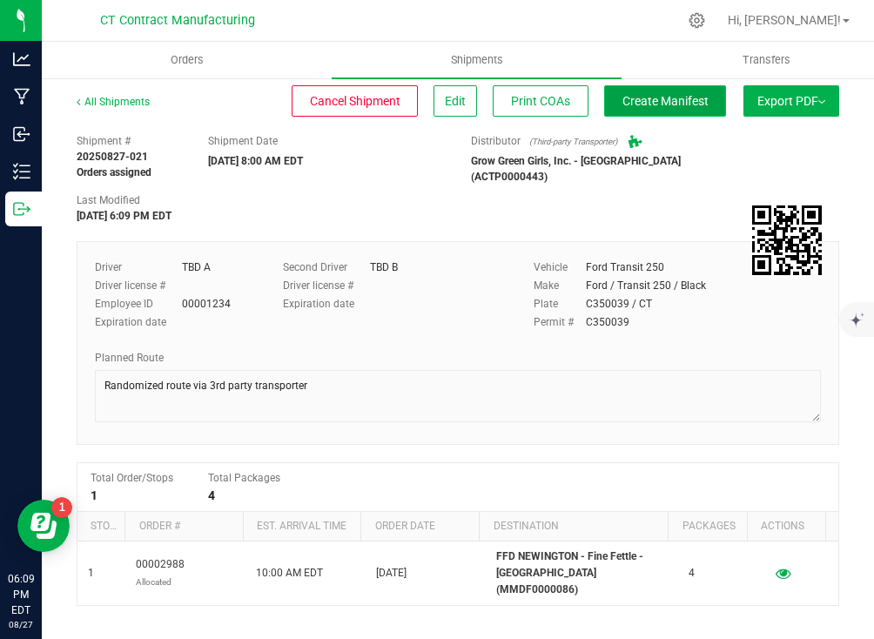
click at [664, 98] on span "Create Manifest" at bounding box center [665, 101] width 86 height 14
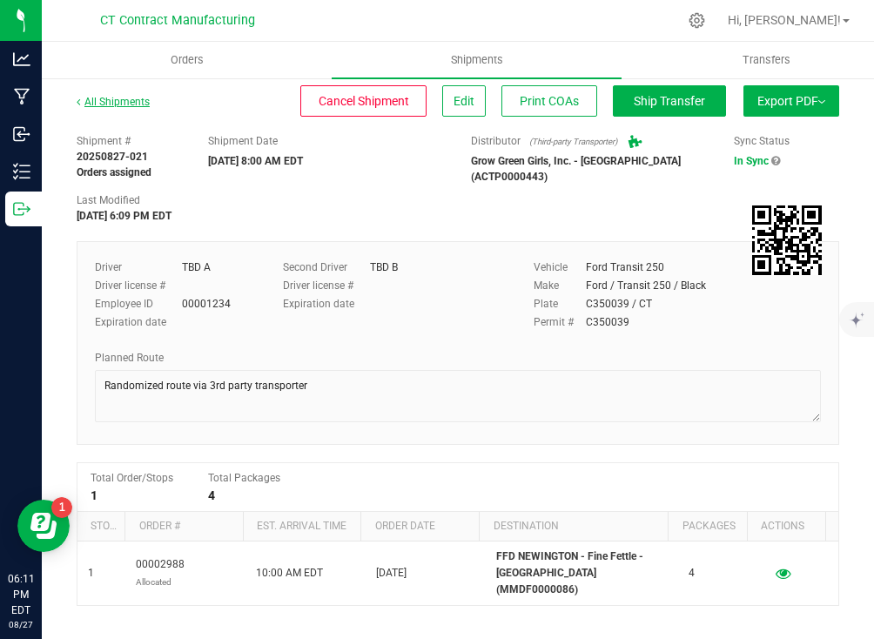
click at [136, 96] on link "All Shipments" at bounding box center [113, 102] width 73 height 12
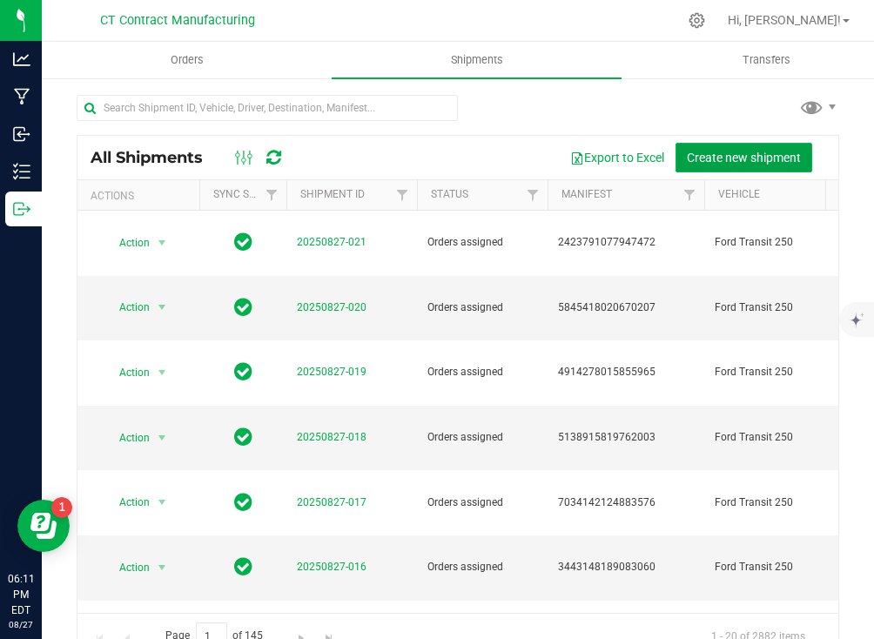
click at [755, 157] on span "Create new shipment" at bounding box center [743, 158] width 114 height 14
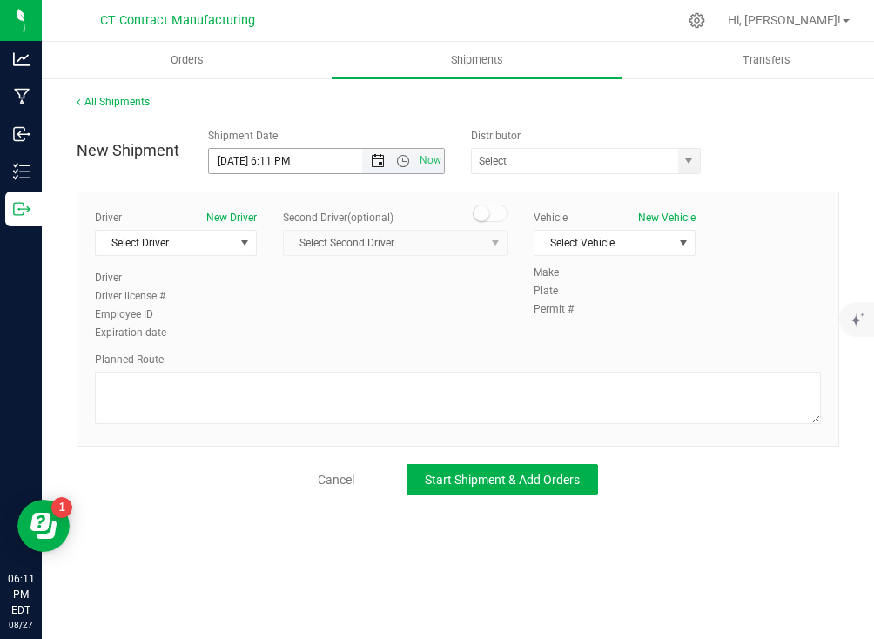
click at [377, 159] on span "Open the date view" at bounding box center [378, 161] width 14 height 14
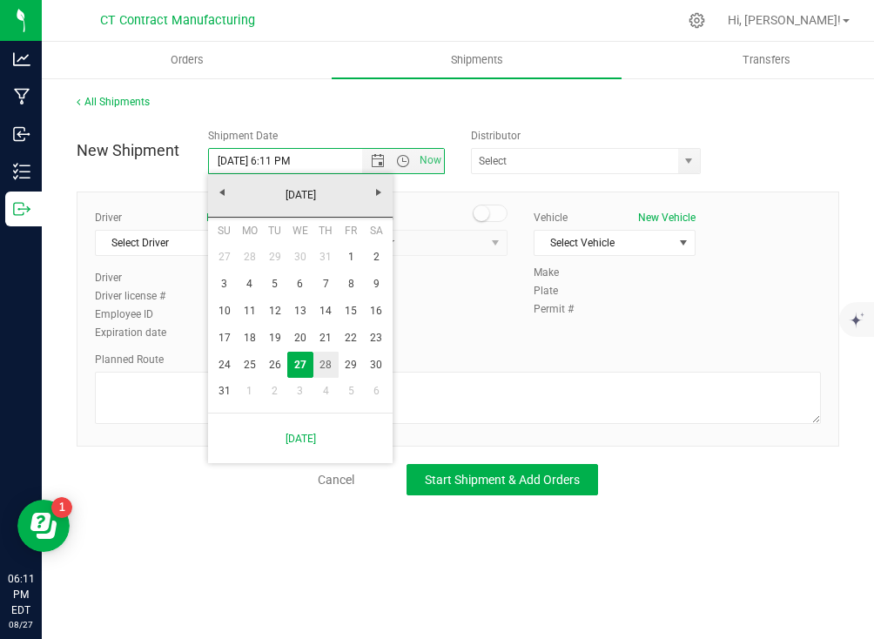
click at [326, 356] on link "28" at bounding box center [325, 364] width 25 height 27
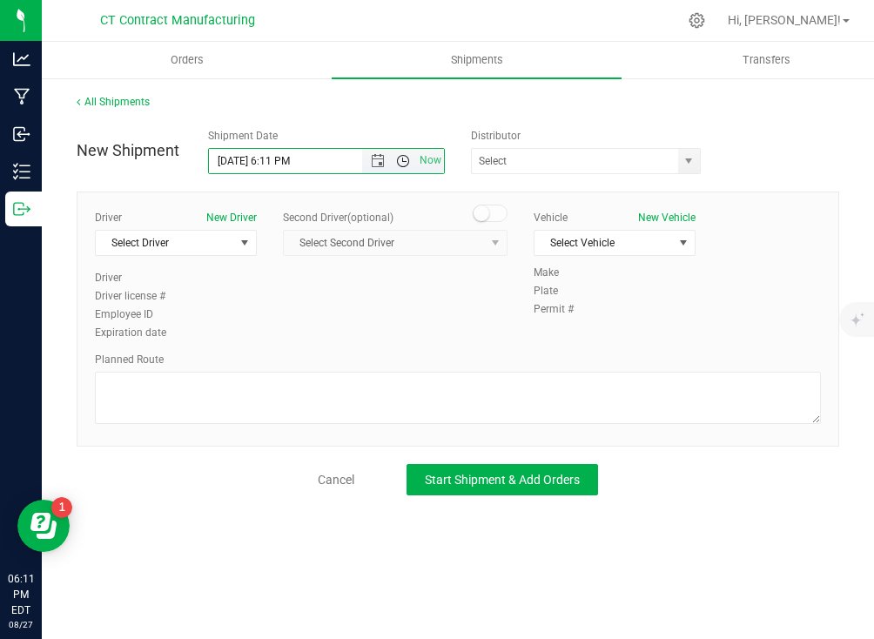
click at [407, 161] on span "Open the time view" at bounding box center [403, 161] width 14 height 14
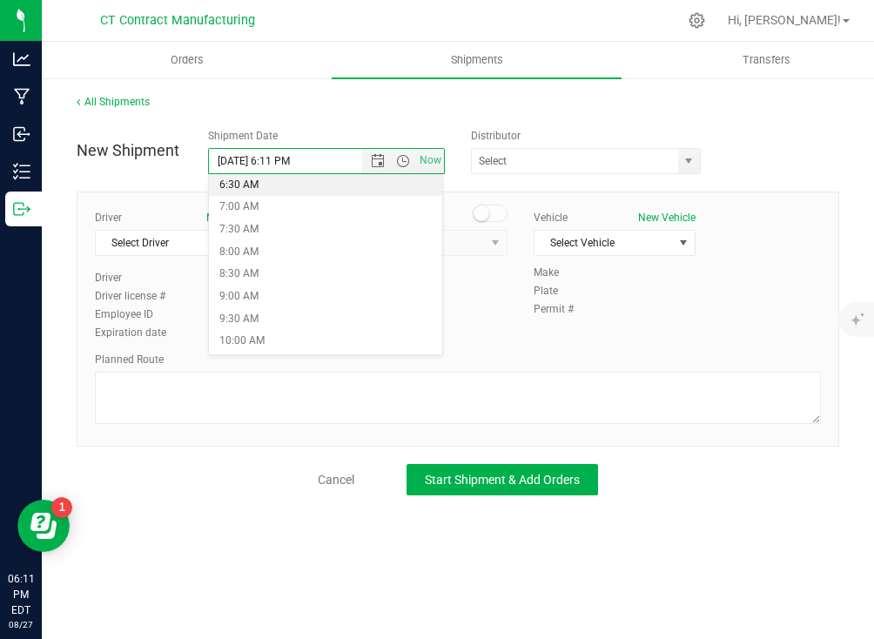
scroll to position [296, 0]
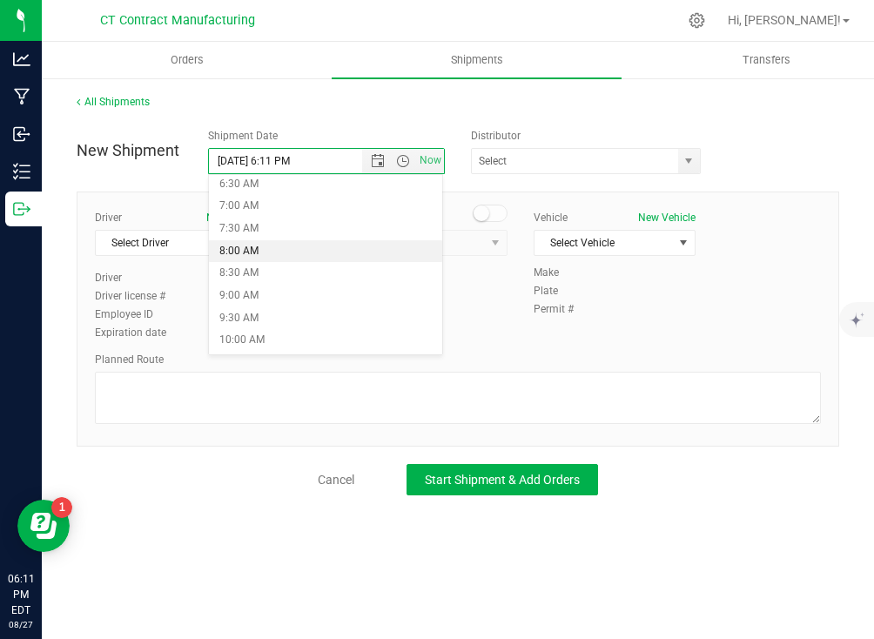
click at [311, 246] on li "8:00 AM" at bounding box center [325, 251] width 233 height 23
type input "[DATE] 8:00 AM"
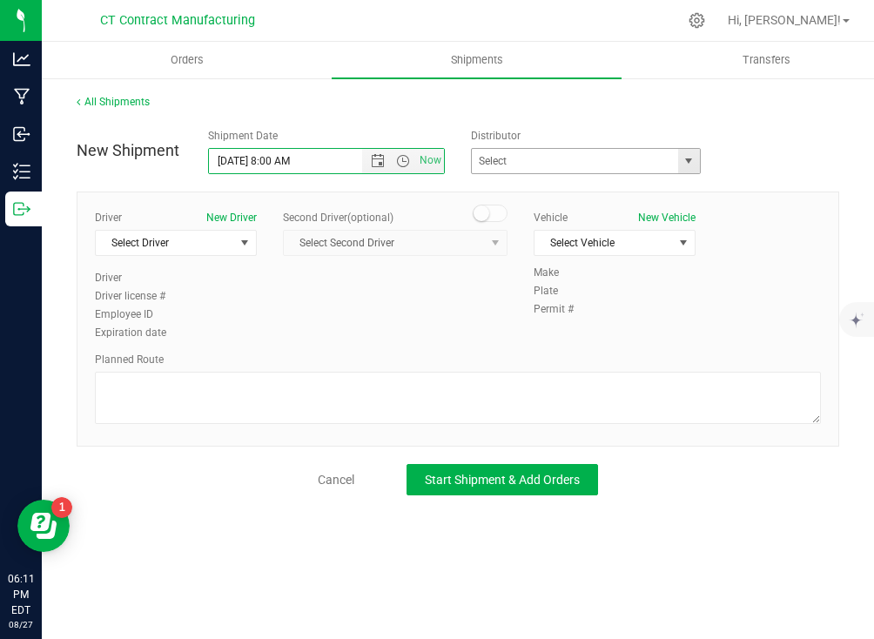
click at [687, 166] on span "select" at bounding box center [688, 161] width 14 height 14
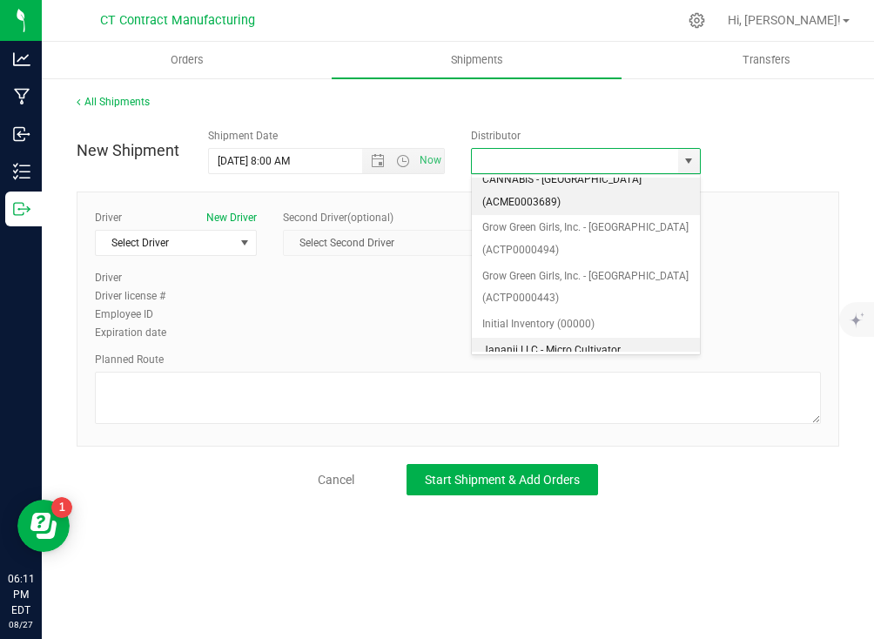
scroll to position [237, 0]
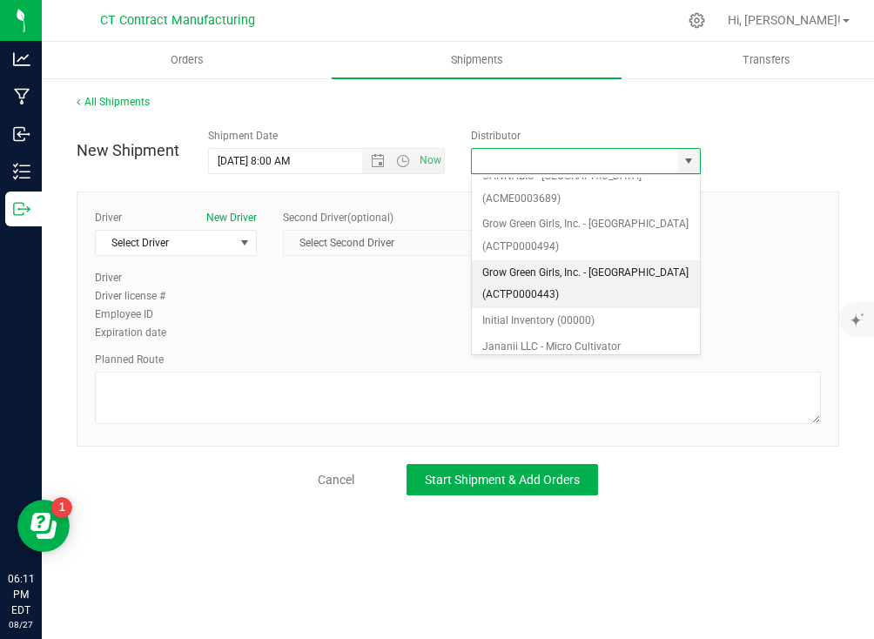
click at [545, 260] on li "Grow Green Girls, Inc. - [GEOGRAPHIC_DATA] (ACTP0000443)" at bounding box center [586, 284] width 228 height 48
type input "Grow Green Girls, Inc. - [GEOGRAPHIC_DATA] (ACTP0000443)"
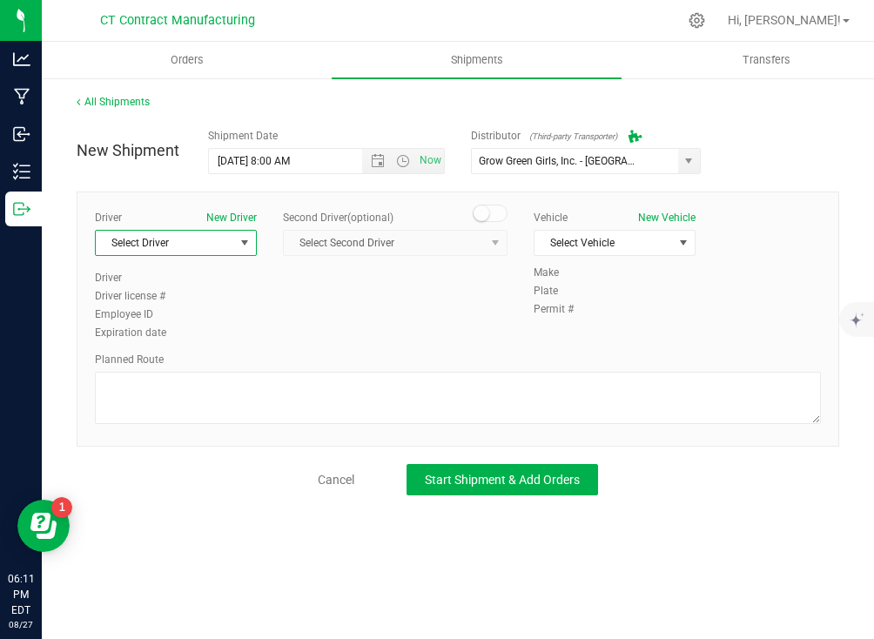
click at [222, 242] on span "Select Driver" at bounding box center [165, 243] width 138 height 24
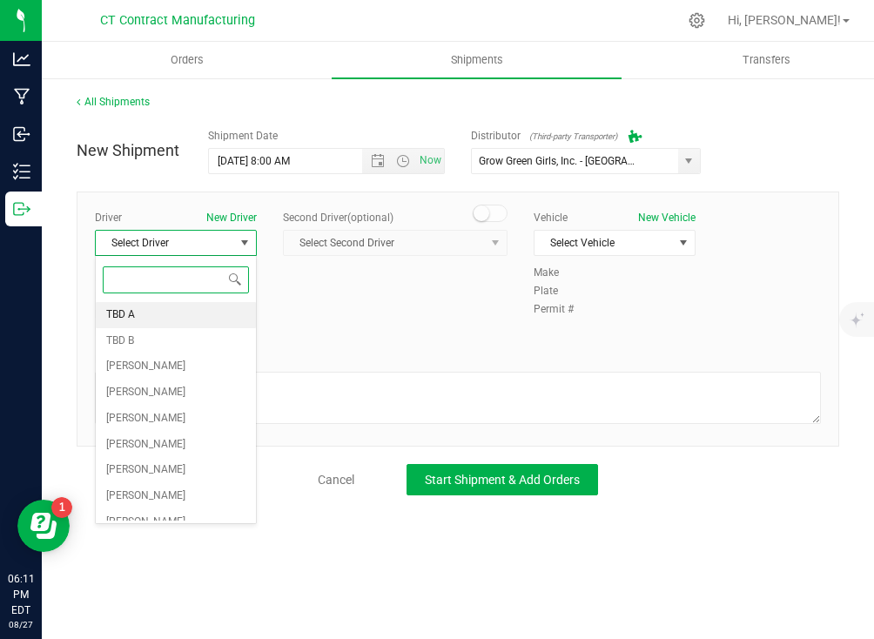
click at [205, 315] on li "TBD A" at bounding box center [176, 315] width 160 height 26
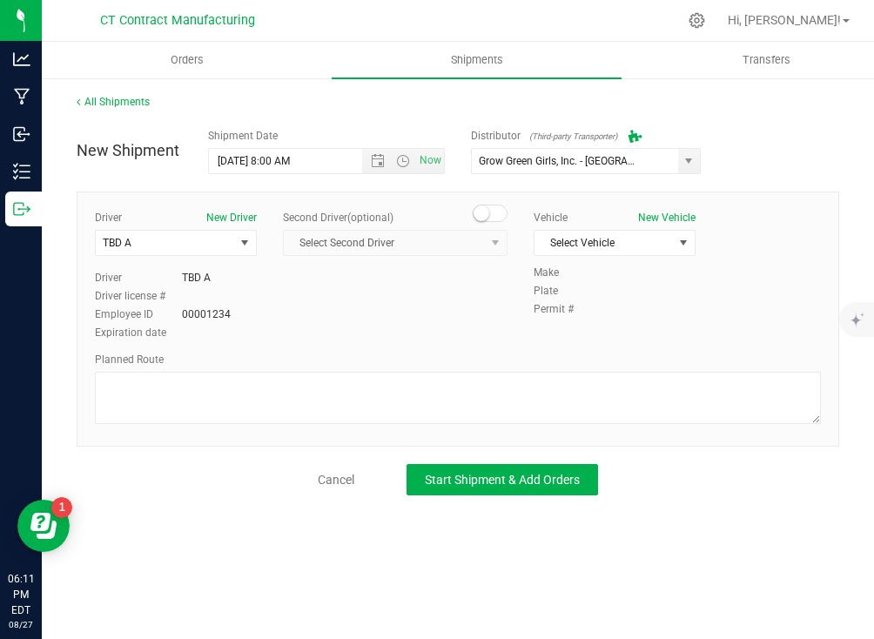
click at [507, 215] on div "Second Driver (optional) Select Second Driver Select Second Driver TBD A TBD B …" at bounding box center [395, 240] width 251 height 60
click at [499, 215] on span at bounding box center [489, 212] width 35 height 17
click at [472, 240] on span "Select Second Driver" at bounding box center [384, 243] width 201 height 24
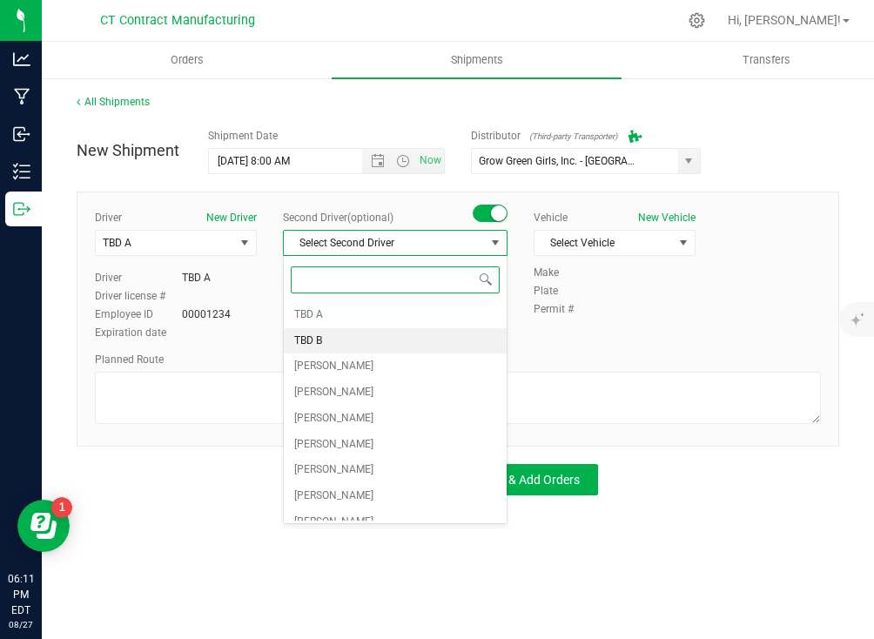
click at [397, 331] on li "TBD B" at bounding box center [395, 341] width 223 height 26
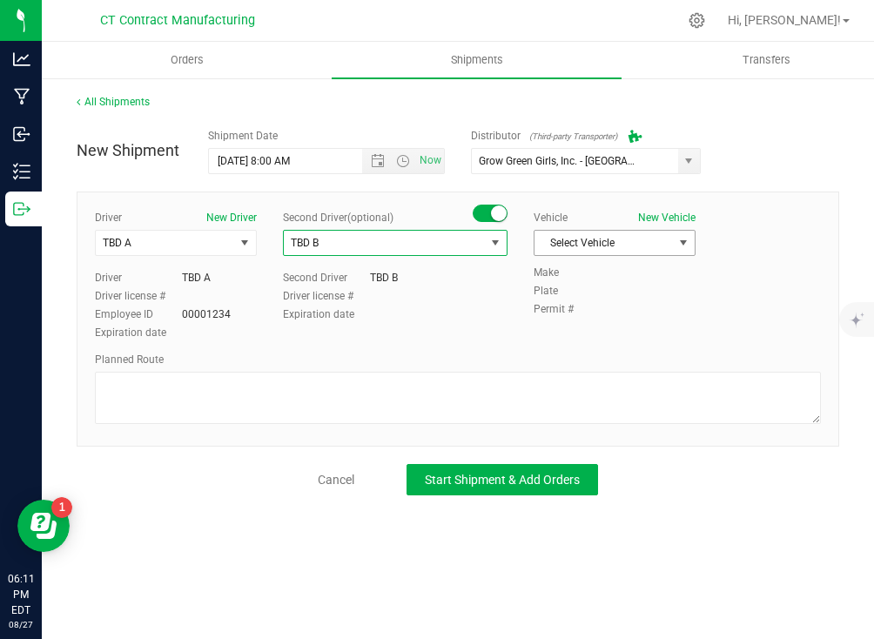
click at [614, 246] on span "Select Vehicle" at bounding box center [603, 243] width 138 height 24
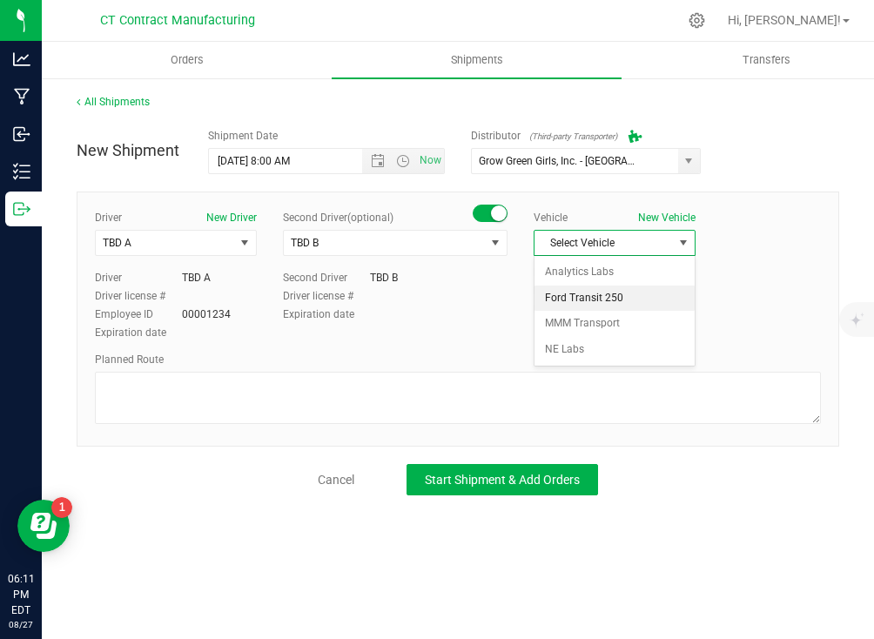
click at [614, 303] on li "Ford Transit 250" at bounding box center [614, 298] width 160 height 26
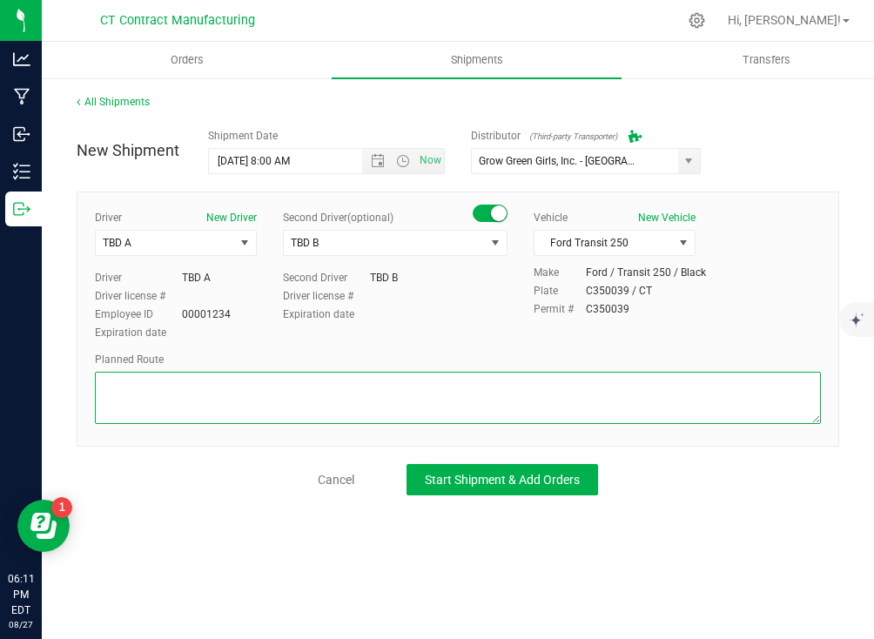
click at [585, 396] on textarea at bounding box center [458, 398] width 726 height 52
paste textarea "Randomized route via 3rd party transporter"
type textarea "Randomized route via 3rd party transporter"
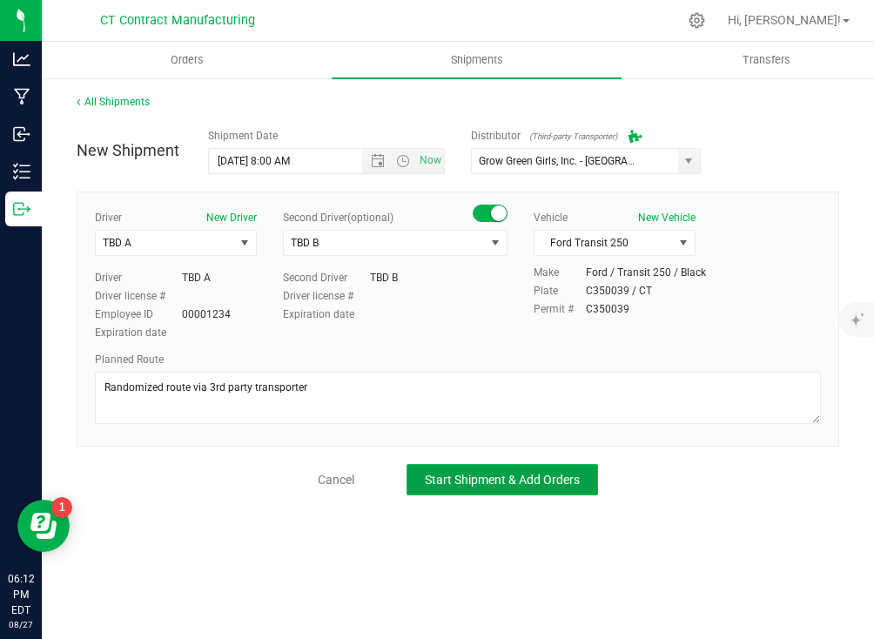
click at [485, 465] on button "Start Shipment & Add Orders" at bounding box center [501, 479] width 191 height 31
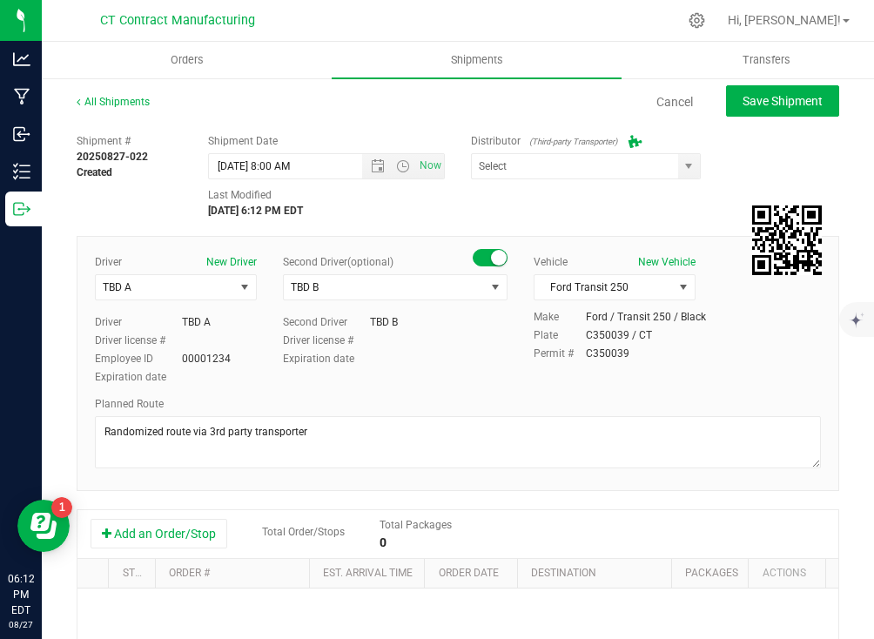
type input "Grow Green Girls, Inc. - [GEOGRAPHIC_DATA] (ACTP0000443)"
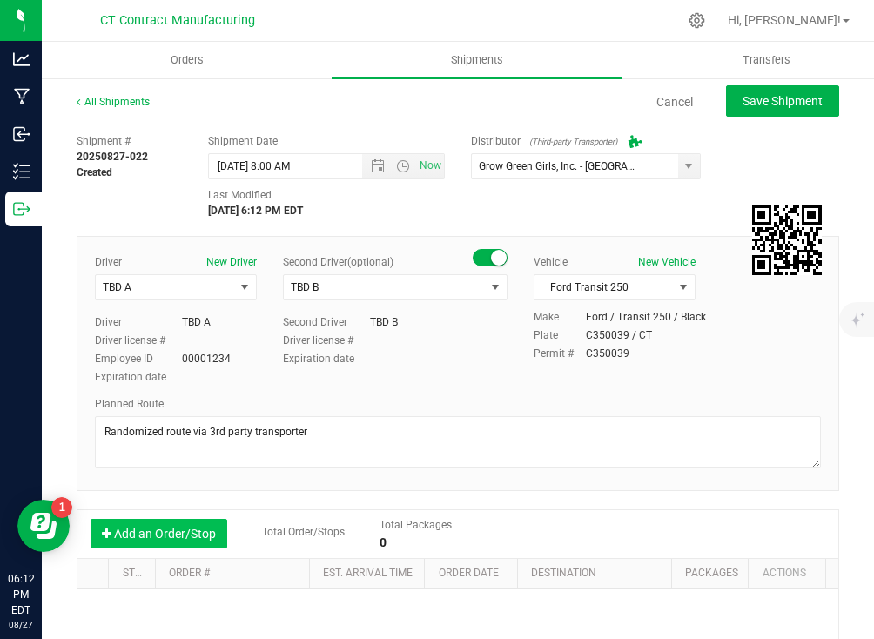
click at [139, 539] on button "Add an Order/Stop" at bounding box center [158, 534] width 137 height 30
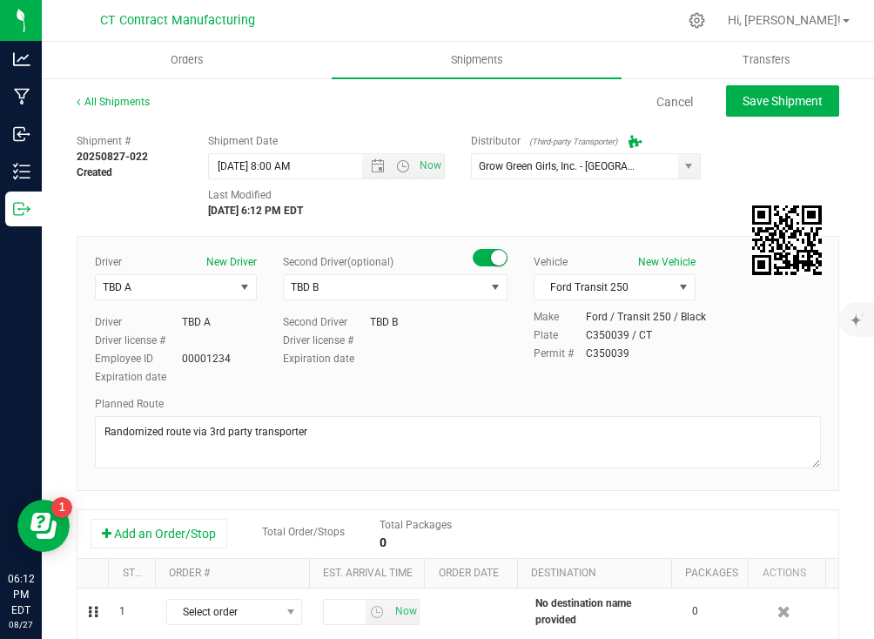
scroll to position [75, 0]
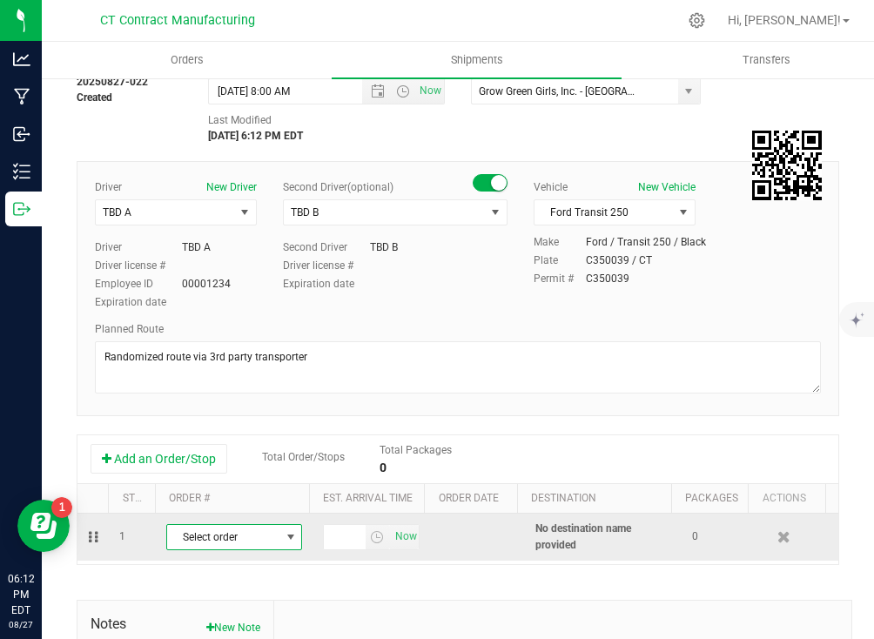
click at [254, 527] on span "Select order" at bounding box center [223, 537] width 112 height 24
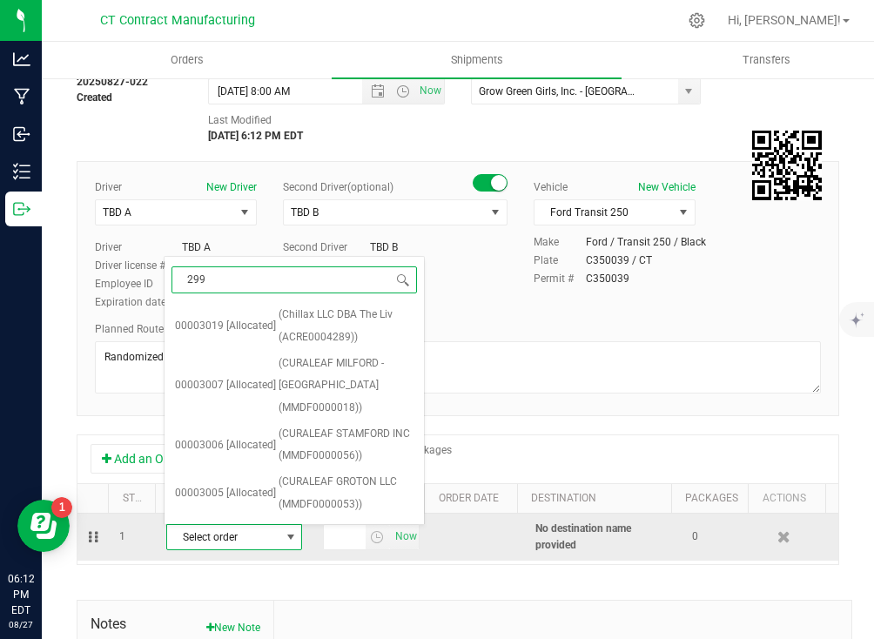
type input "2993"
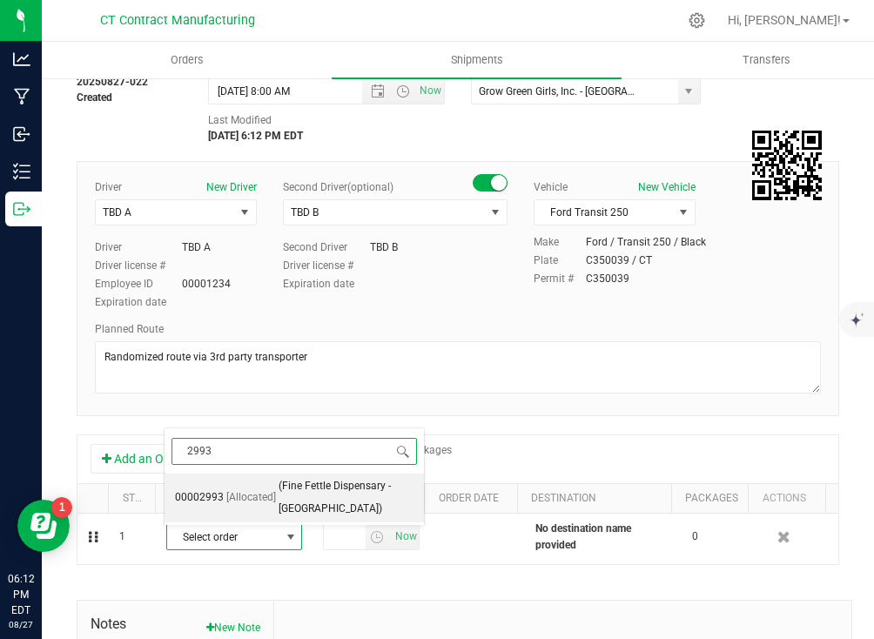
click at [242, 503] on span "[Allocated]" at bounding box center [251, 497] width 50 height 23
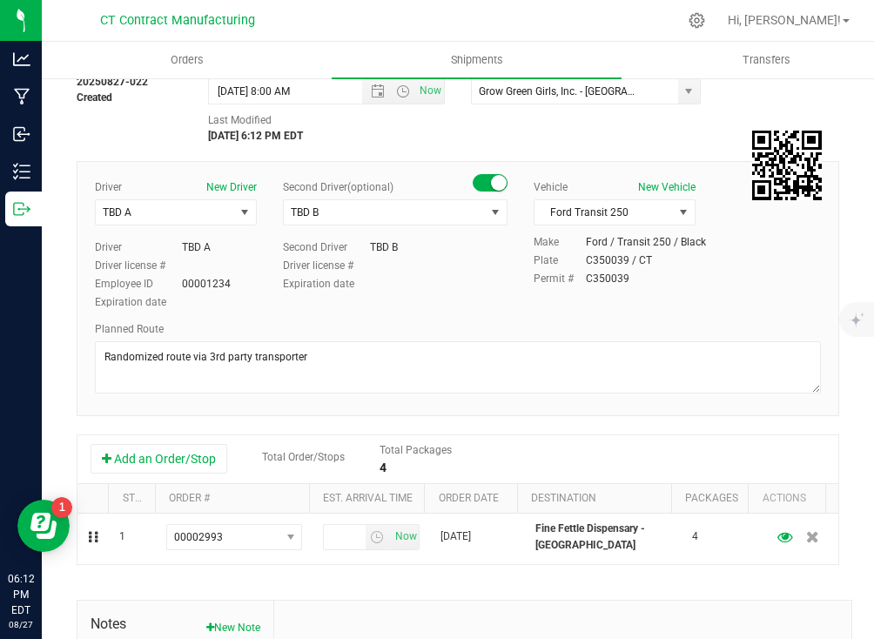
click at [494, 476] on div "Add an Order/Stop Total Order/Stops Total Packages 4" at bounding box center [457, 459] width 760 height 49
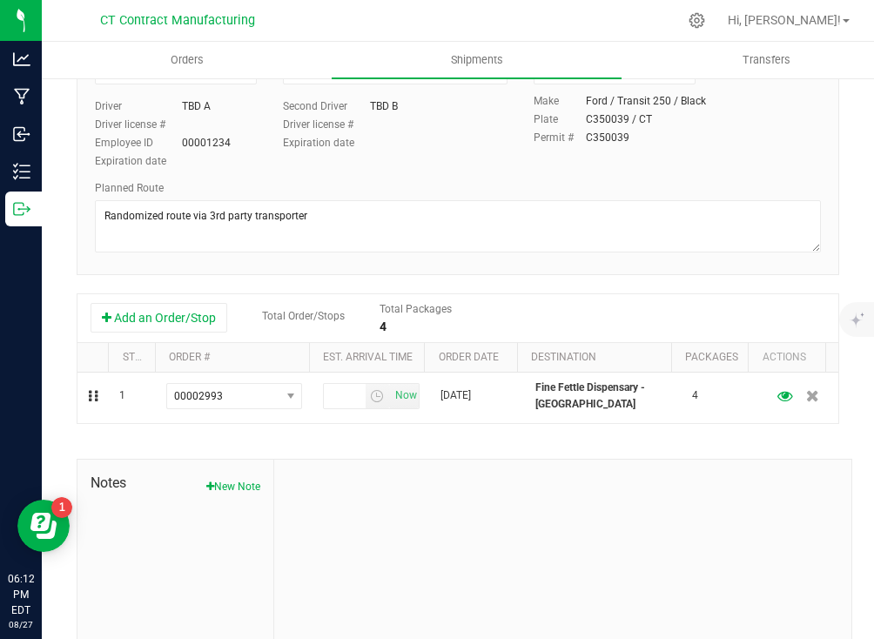
scroll to position [218, 0]
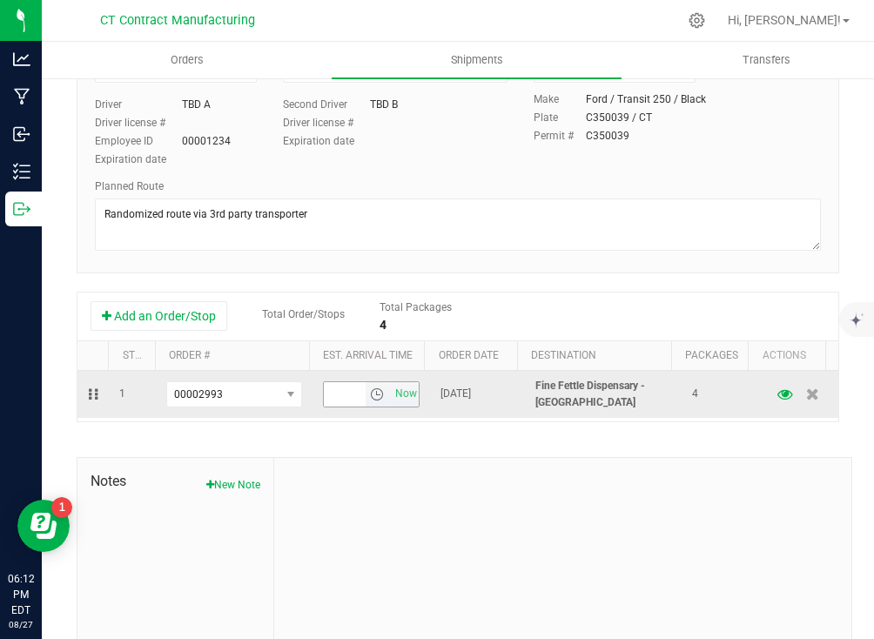
click at [370, 393] on span "select" at bounding box center [377, 394] width 14 height 14
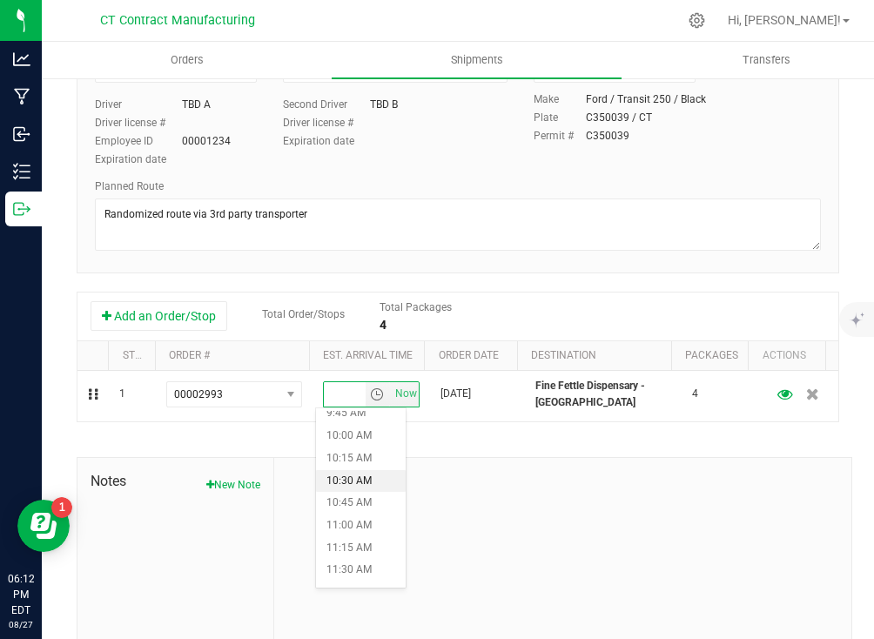
scroll to position [915, 0]
click at [345, 463] on li "10:45 AM" at bounding box center [361, 468] width 90 height 23
click at [498, 448] on div "Shipment # 20250827-022 Created Shipment Date [DATE] 8:00 AM Now Distributor (T…" at bounding box center [458, 300] width 762 height 784
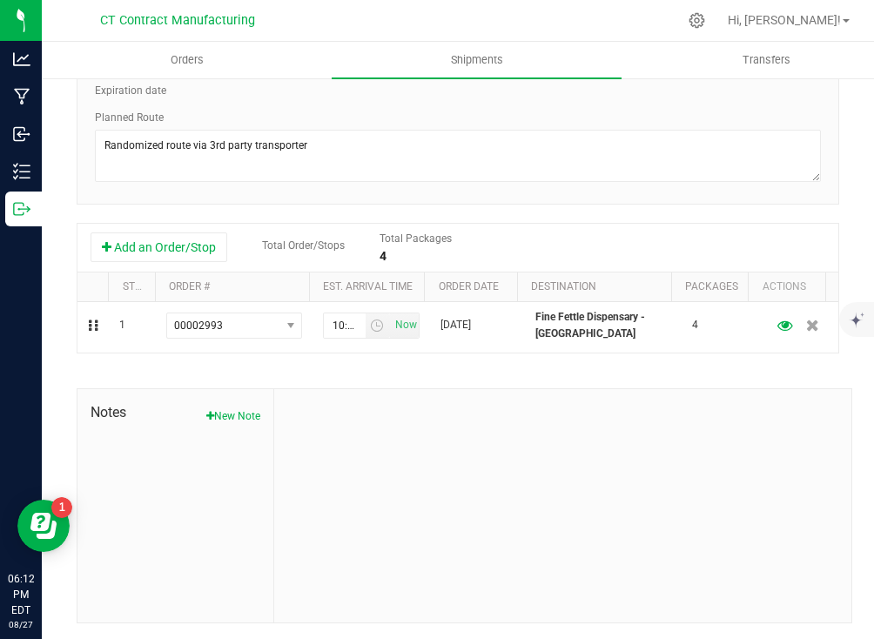
scroll to position [0, 0]
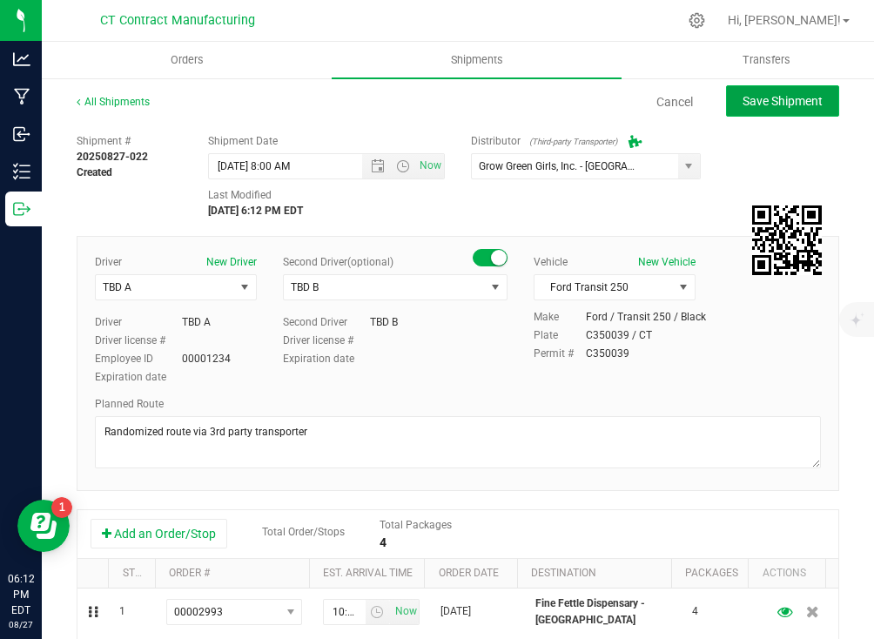
click at [742, 98] on span "Save Shipment" at bounding box center [782, 101] width 80 height 14
type input "[DATE] 12:00 PM"
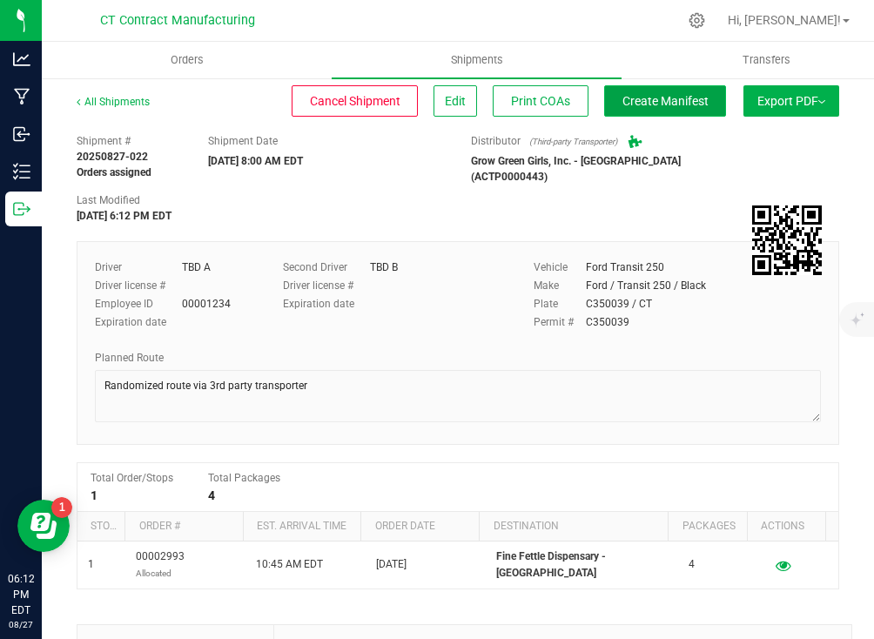
click at [672, 98] on span "Create Manifest" at bounding box center [665, 101] width 86 height 14
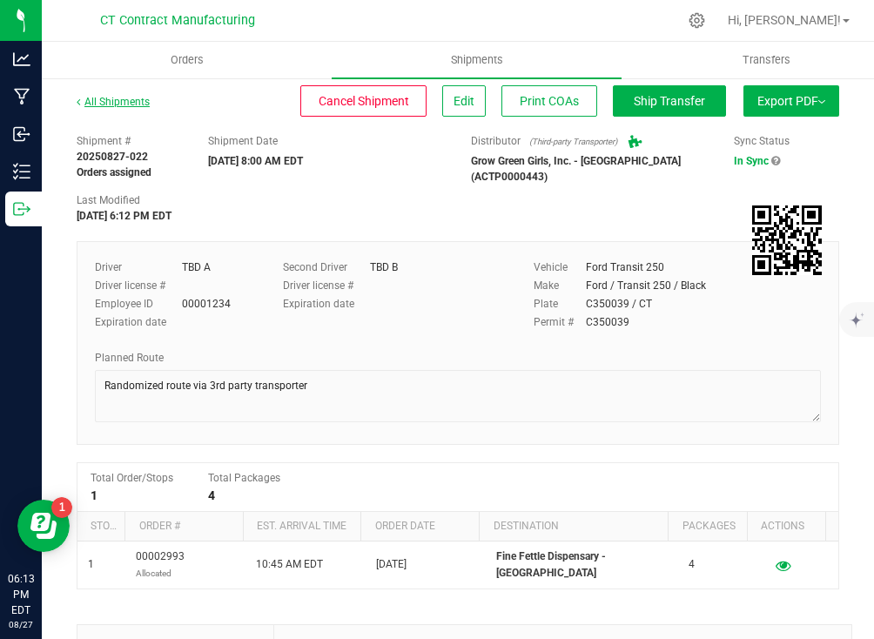
click at [122, 102] on link "All Shipments" at bounding box center [113, 102] width 73 height 12
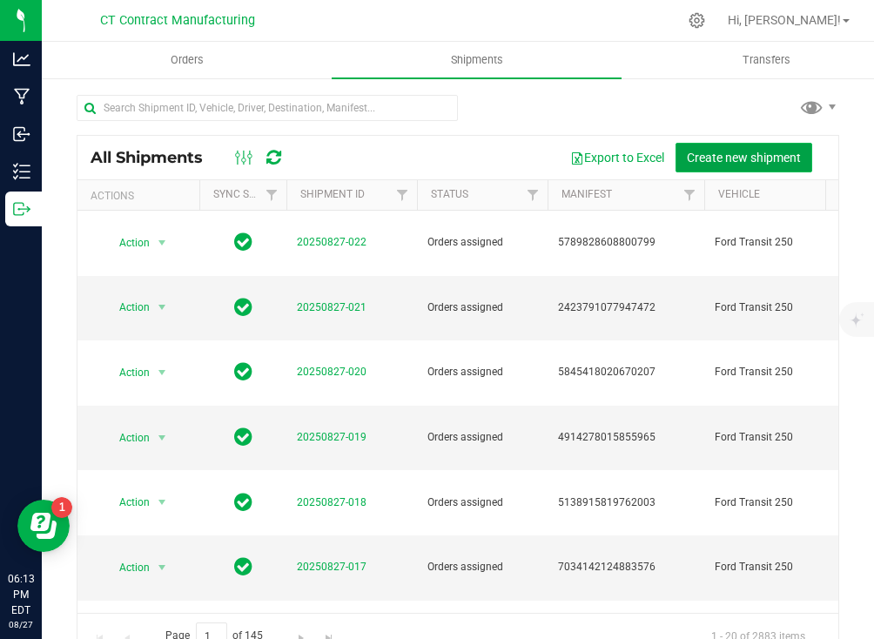
click at [755, 159] on span "Create new shipment" at bounding box center [743, 158] width 114 height 14
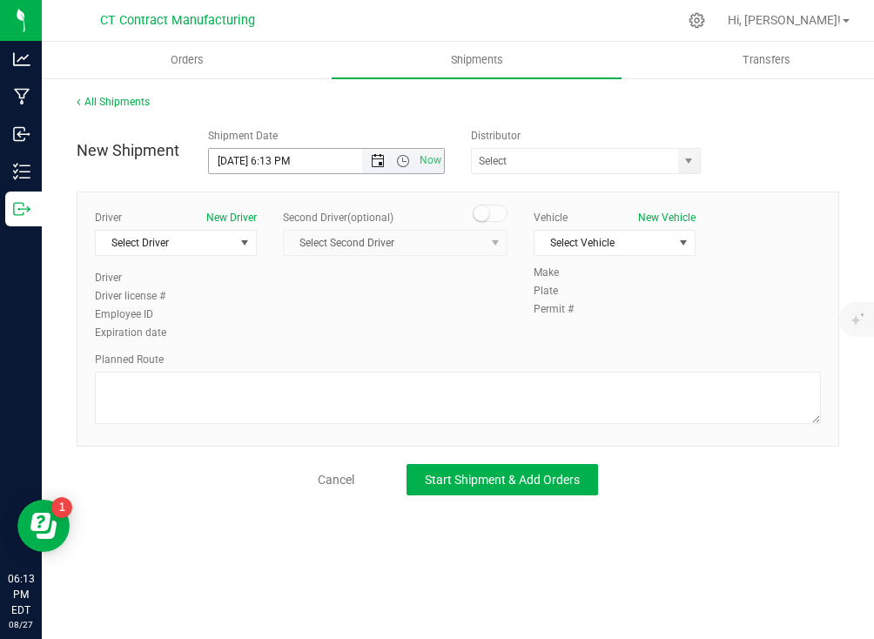
click at [378, 164] on span "Open the date view" at bounding box center [378, 161] width 14 height 14
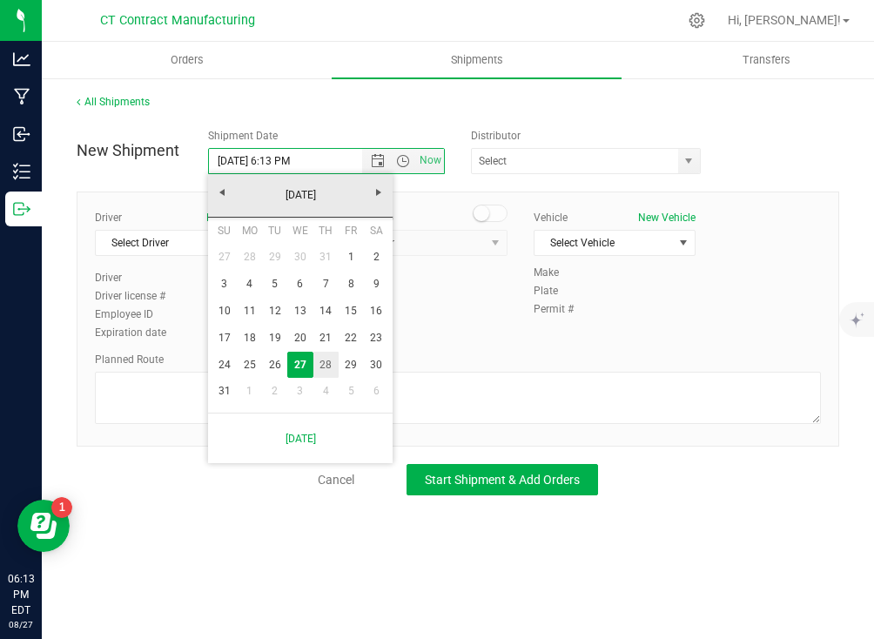
click at [327, 361] on link "28" at bounding box center [325, 364] width 25 height 27
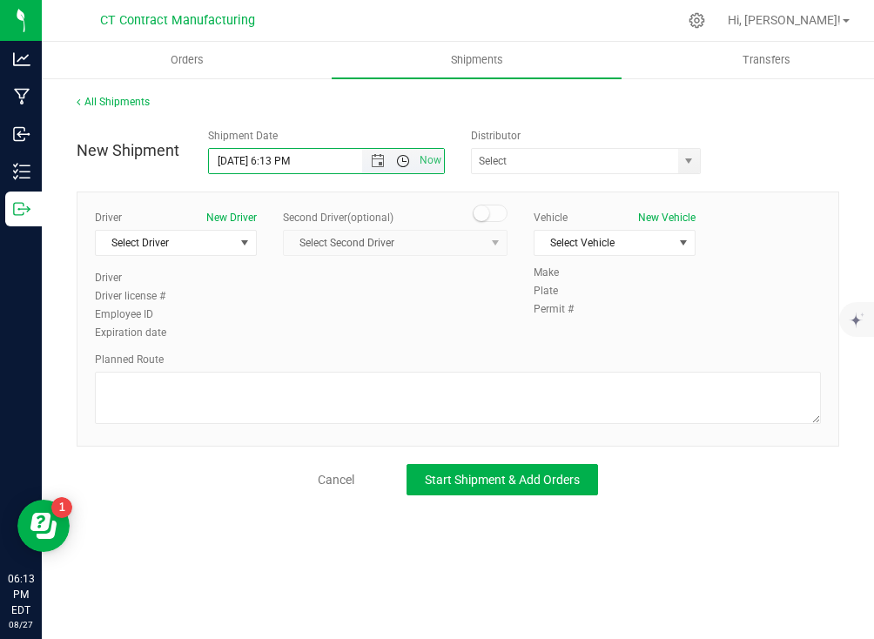
click at [406, 162] on span "Open the time view" at bounding box center [403, 161] width 14 height 14
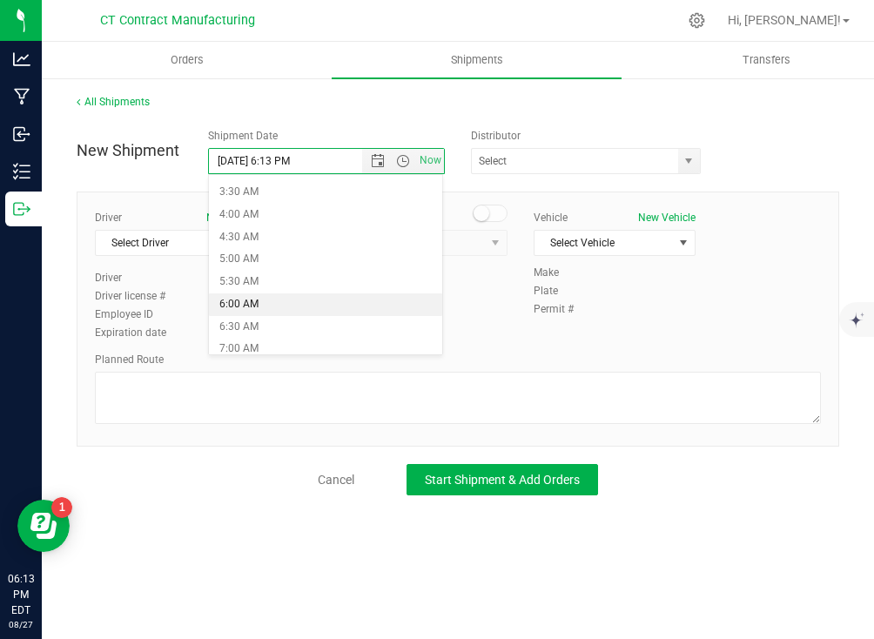
scroll to position [281, 0]
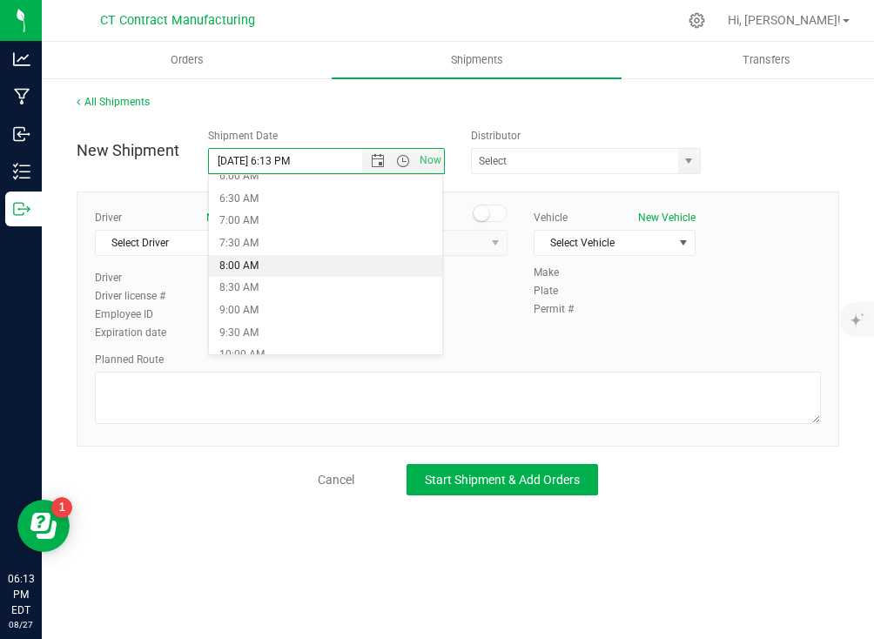
click at [292, 262] on li "8:00 AM" at bounding box center [325, 266] width 233 height 23
type input "[DATE] 8:00 AM"
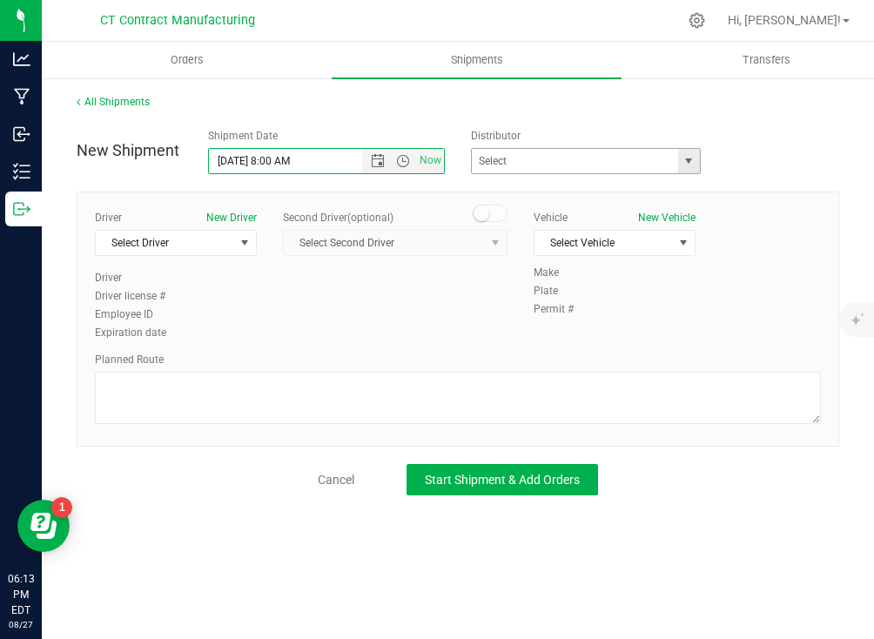
click at [693, 165] on span "select" at bounding box center [688, 161] width 14 height 14
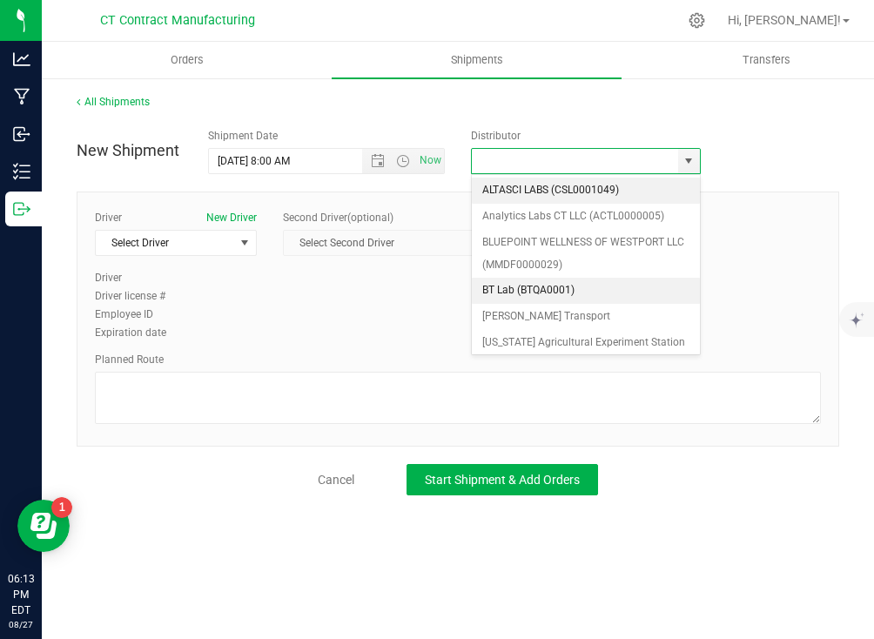
scroll to position [171, 0]
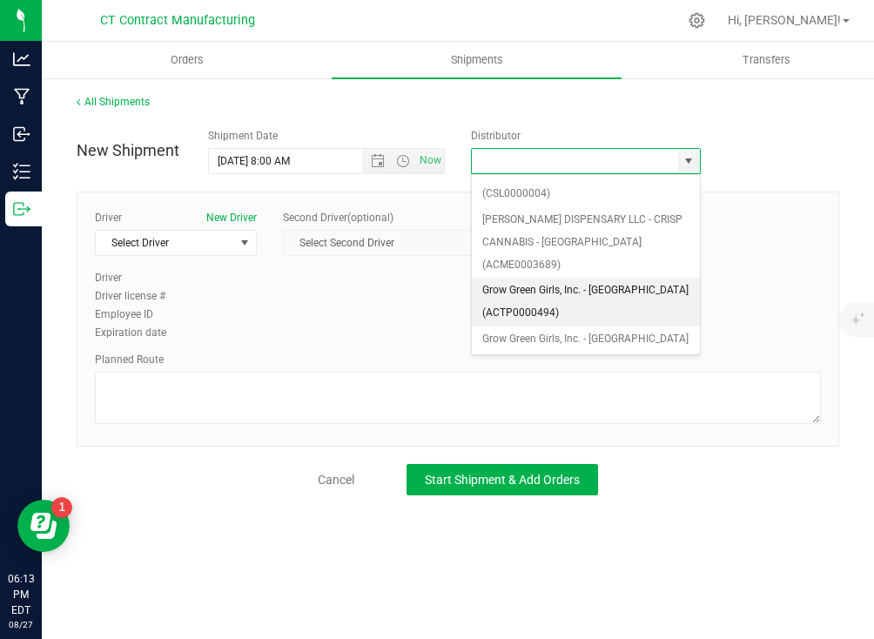
click at [594, 279] on li "Grow Green Girls, Inc. - [GEOGRAPHIC_DATA] (ACTP0000494)" at bounding box center [586, 302] width 228 height 48
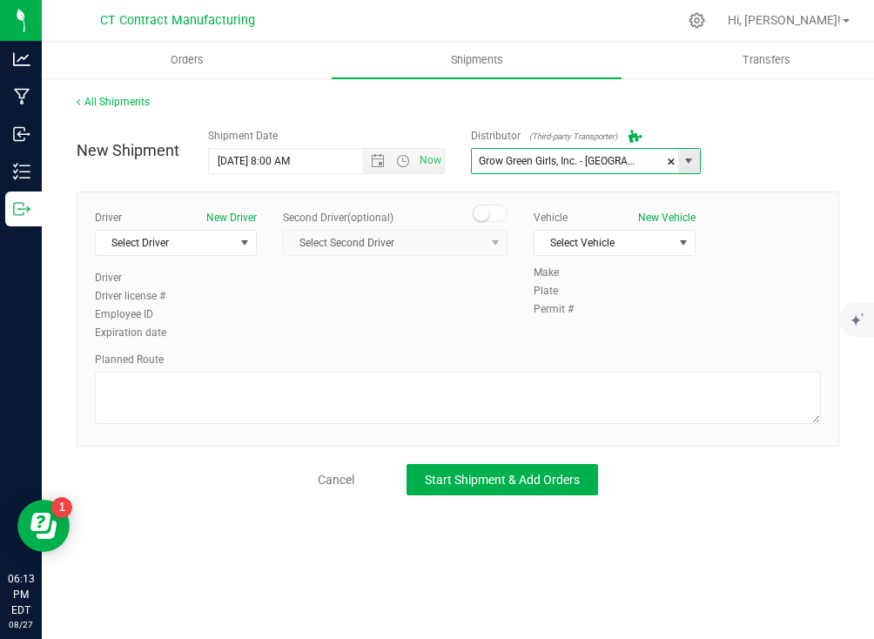
click at [691, 159] on span "select" at bounding box center [688, 161] width 14 height 14
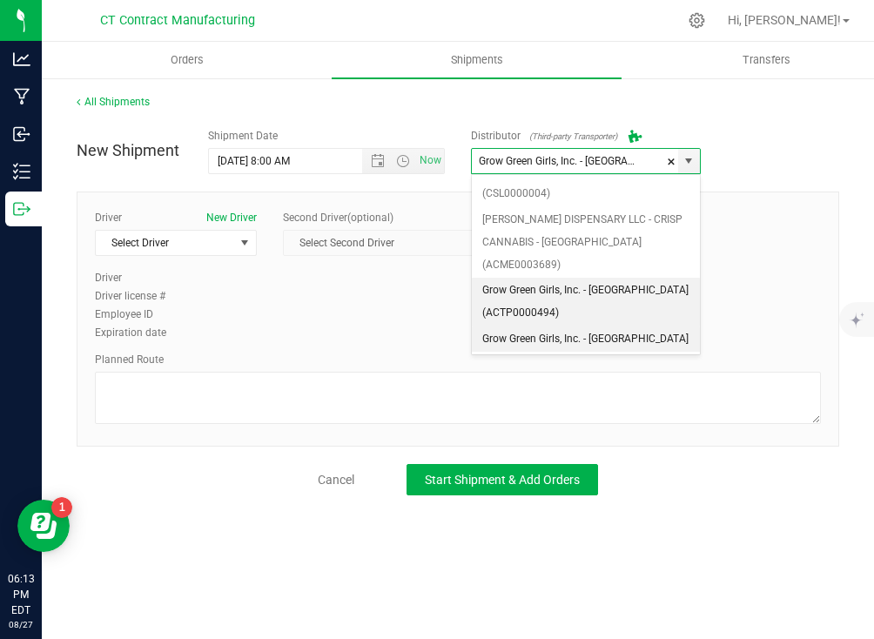
click at [618, 326] on li "Grow Green Girls, Inc. - [GEOGRAPHIC_DATA] (ACTP0000443)" at bounding box center [586, 350] width 228 height 48
type input "Grow Green Girls, Inc. - [GEOGRAPHIC_DATA] (ACTP0000443)"
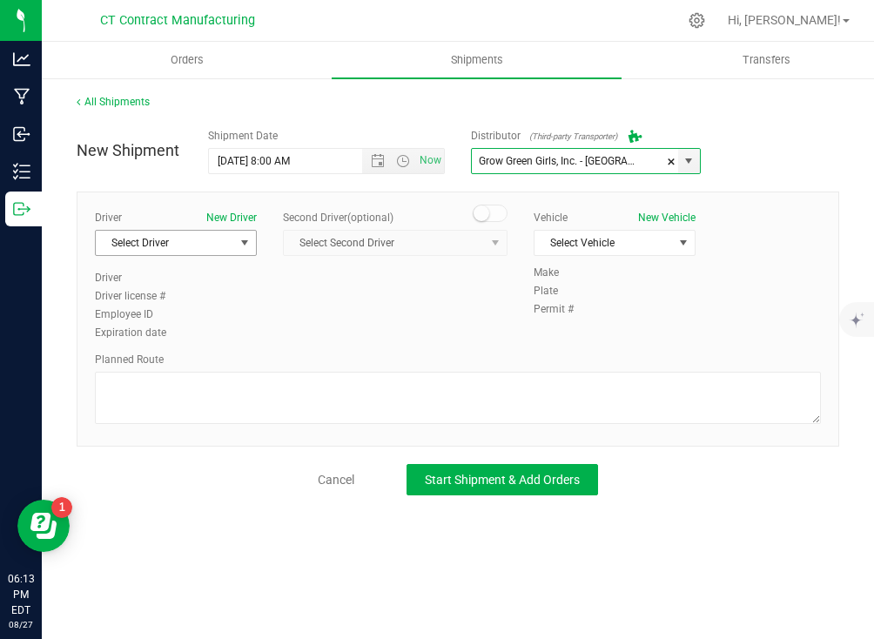
click at [247, 243] on span "select" at bounding box center [245, 243] width 14 height 14
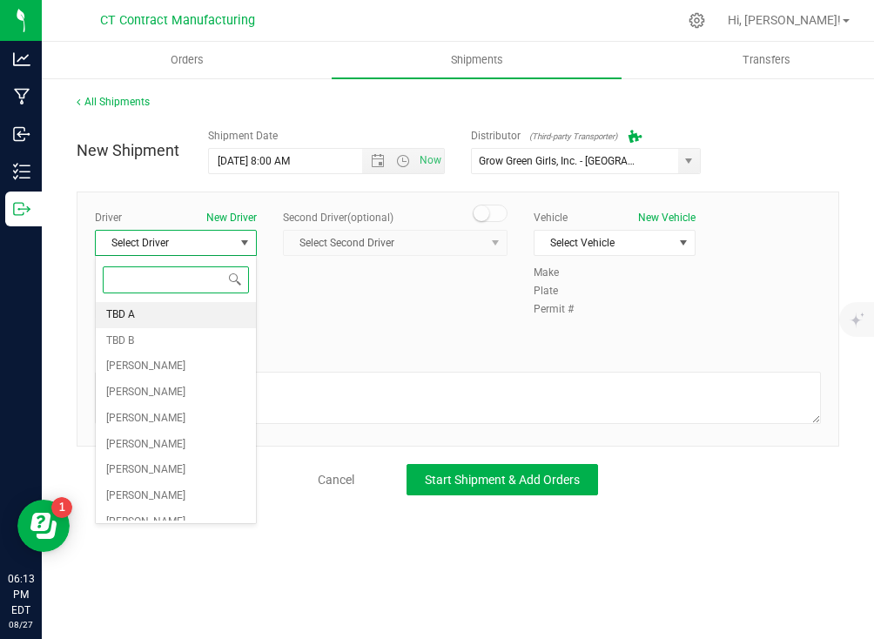
click at [212, 310] on li "TBD A" at bounding box center [176, 315] width 160 height 26
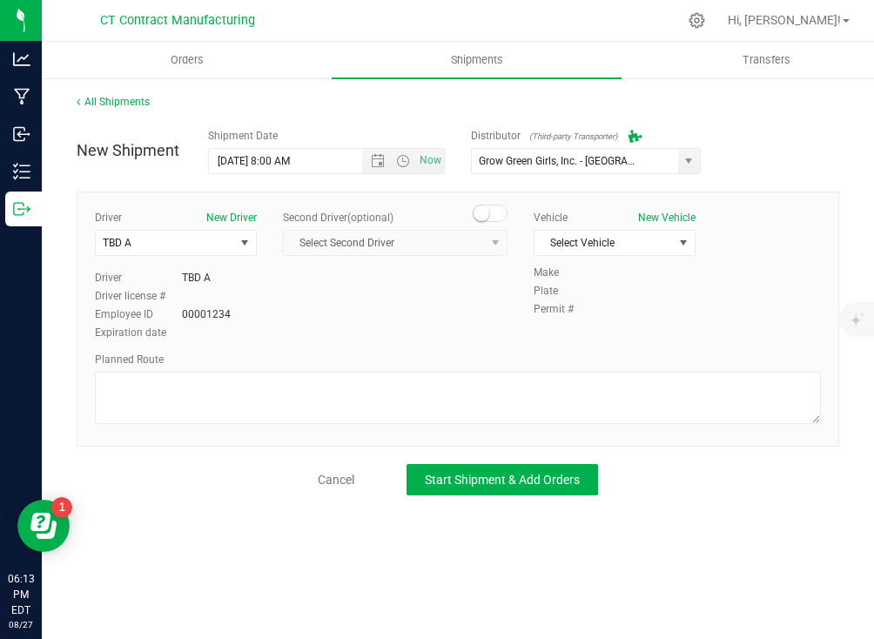
click at [486, 218] on small at bounding box center [481, 213] width 16 height 16
click at [487, 239] on span "select" at bounding box center [496, 243] width 22 height 24
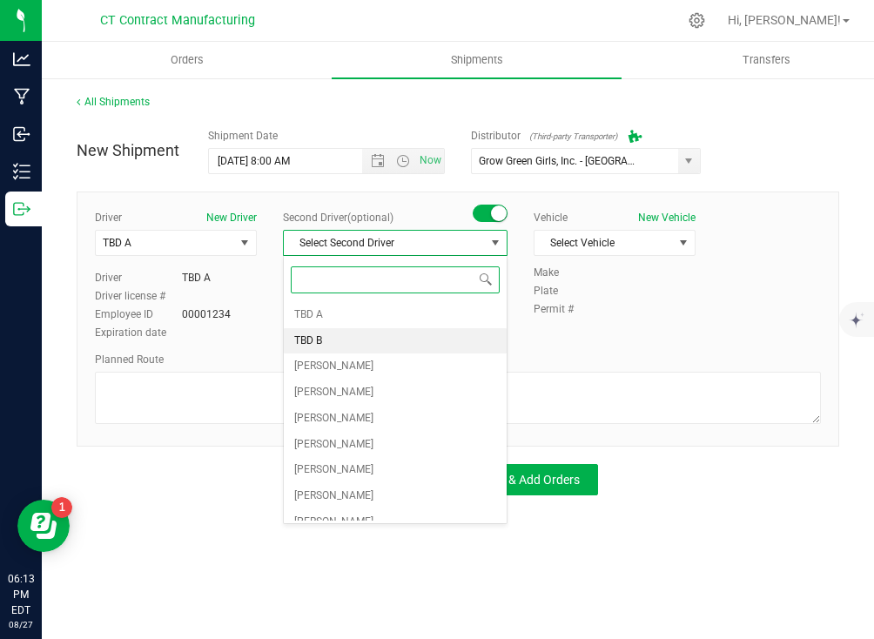
click at [449, 337] on li "TBD B" at bounding box center [395, 341] width 223 height 26
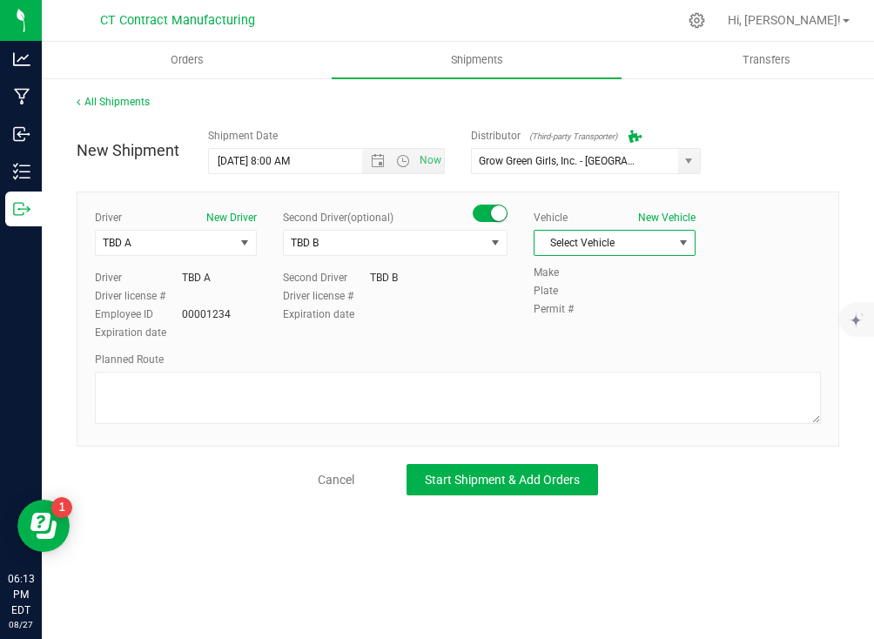
click at [615, 248] on span "Select Vehicle" at bounding box center [603, 243] width 138 height 24
click at [630, 302] on li "Ford Transit 250" at bounding box center [614, 298] width 160 height 26
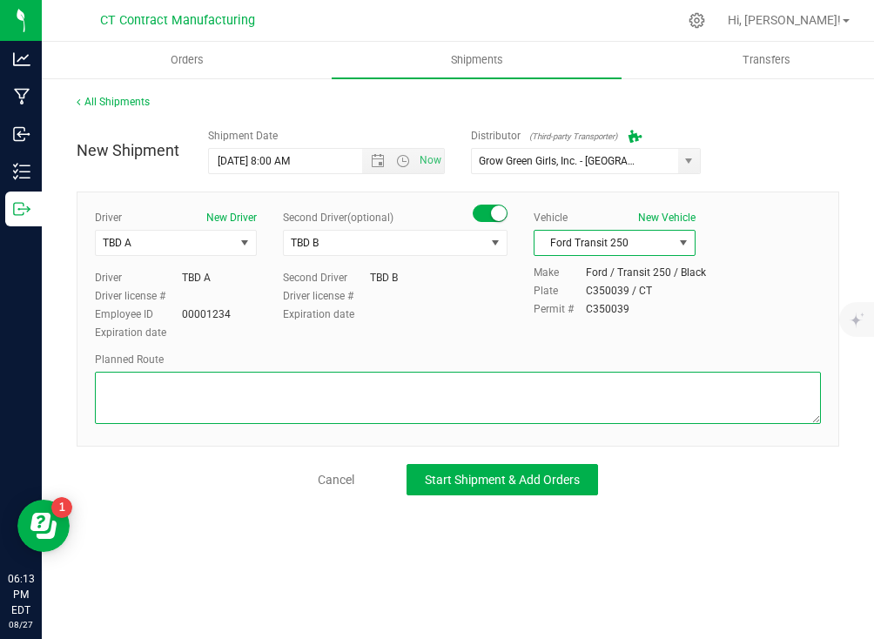
click at [597, 404] on textarea at bounding box center [458, 398] width 726 height 52
paste textarea "Randomized route via 3rd party transporter"
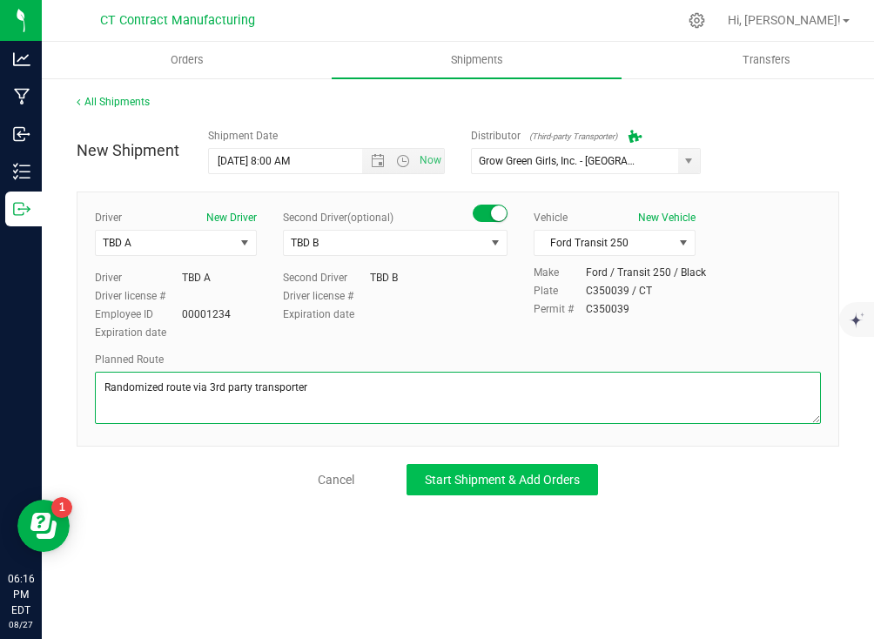
type textarea "Randomized route via 3rd party transporter"
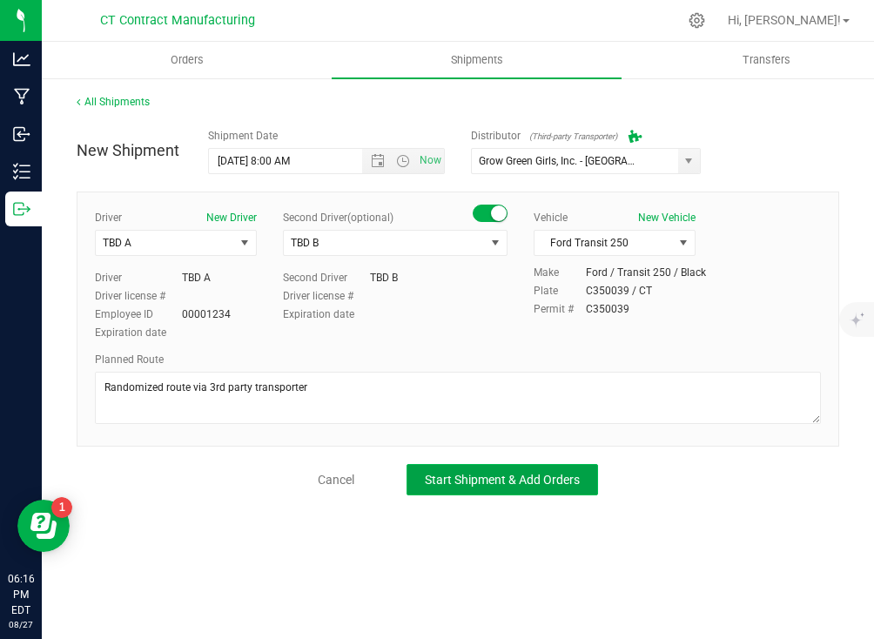
click at [534, 476] on span "Start Shipment & Add Orders" at bounding box center [502, 479] width 155 height 14
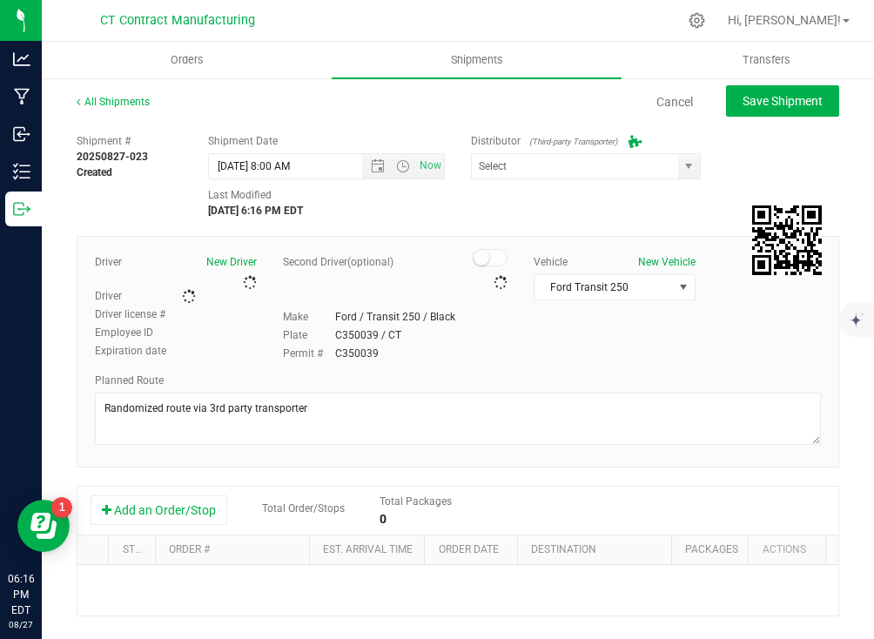
type input "Grow Green Girls, Inc. - [GEOGRAPHIC_DATA] (ACTP0000443)"
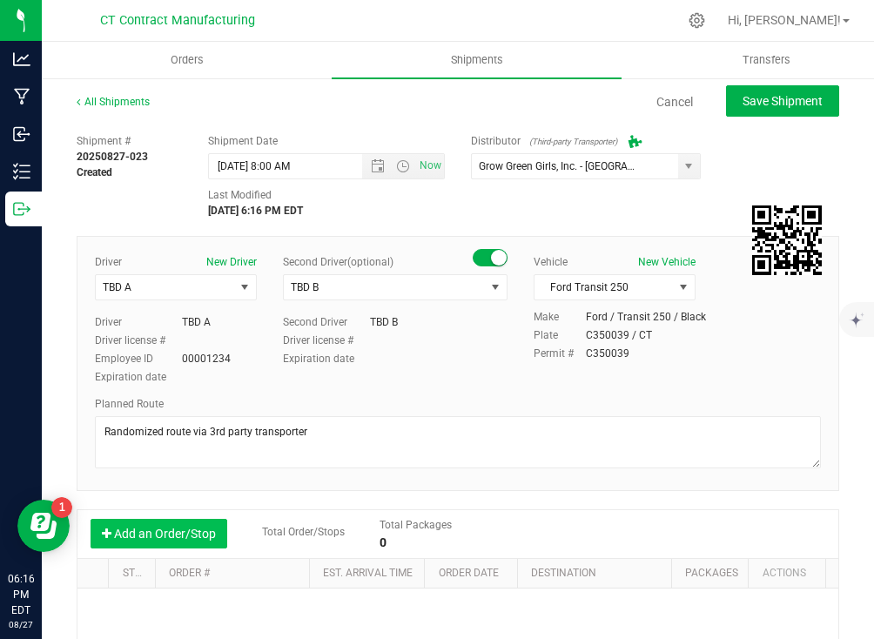
click at [205, 532] on button "Add an Order/Stop" at bounding box center [158, 534] width 137 height 30
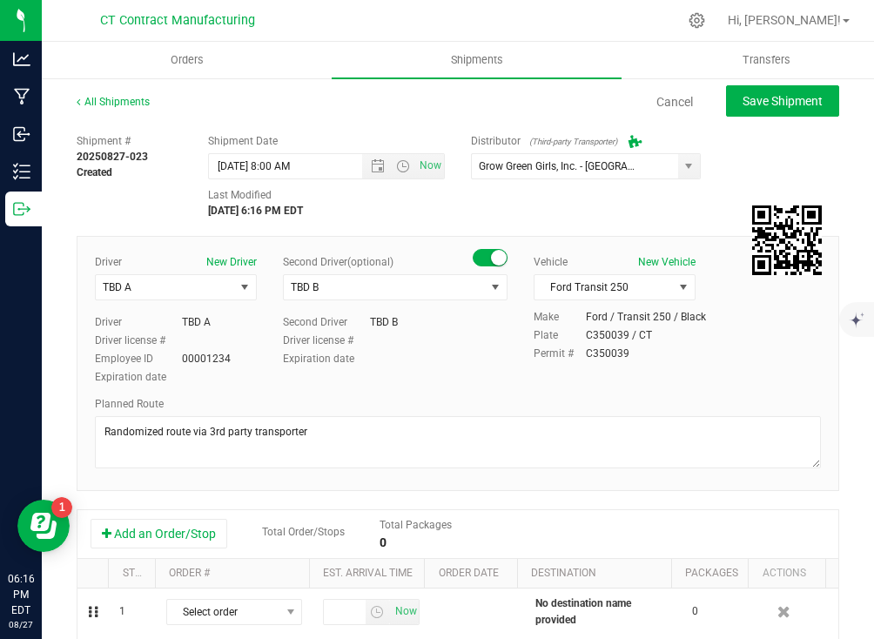
scroll to position [72, 0]
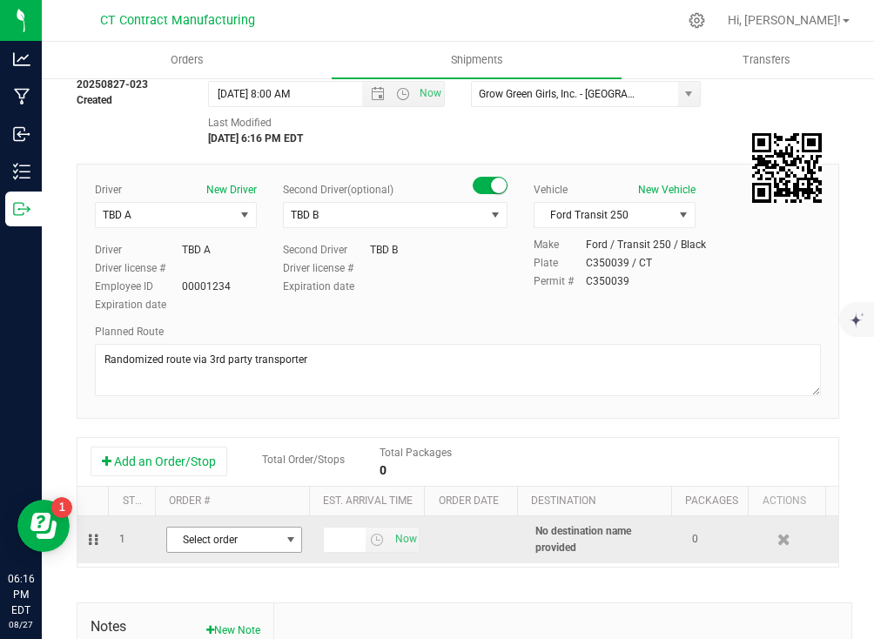
click at [265, 534] on span "Select order" at bounding box center [223, 539] width 112 height 24
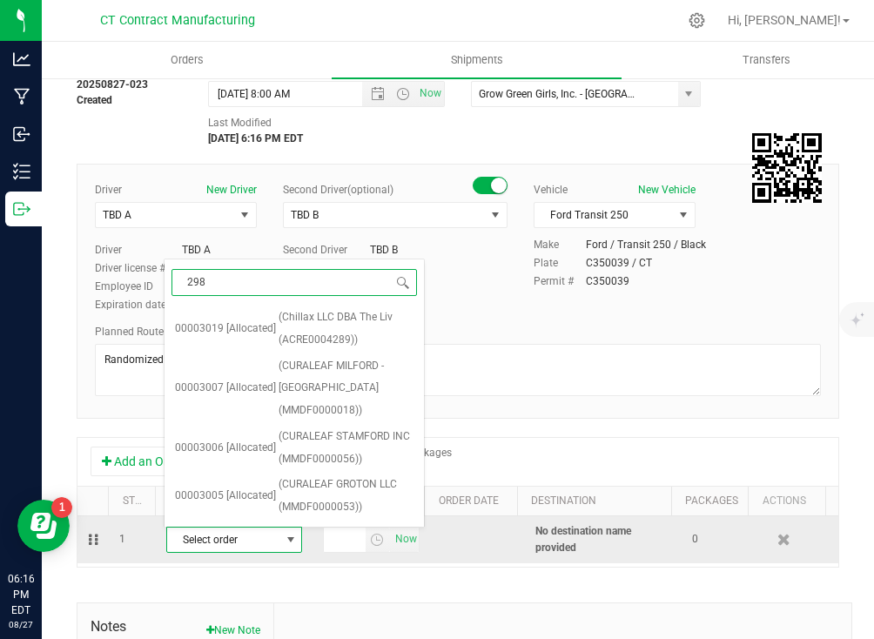
type input "2987"
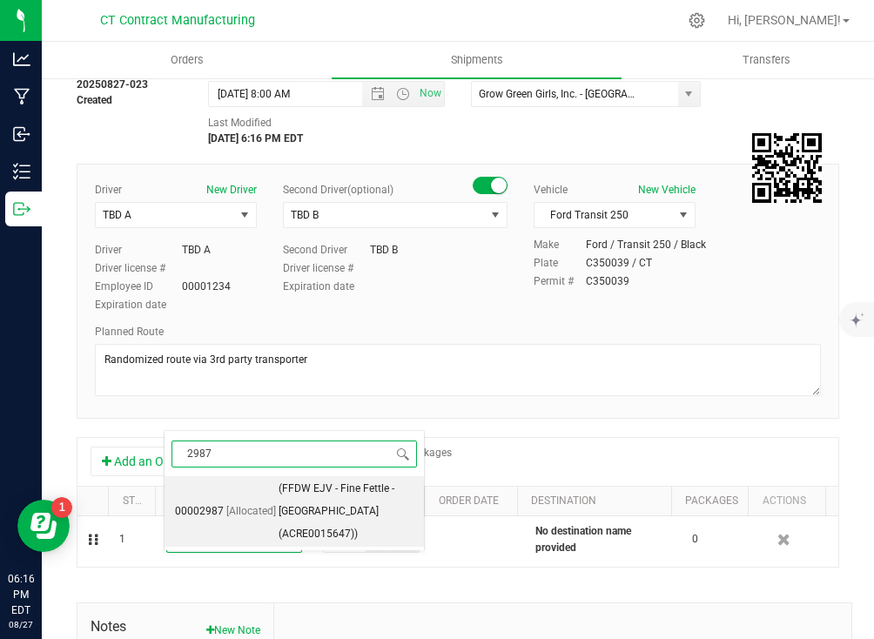
click at [263, 504] on span "[Allocated]" at bounding box center [251, 511] width 50 height 23
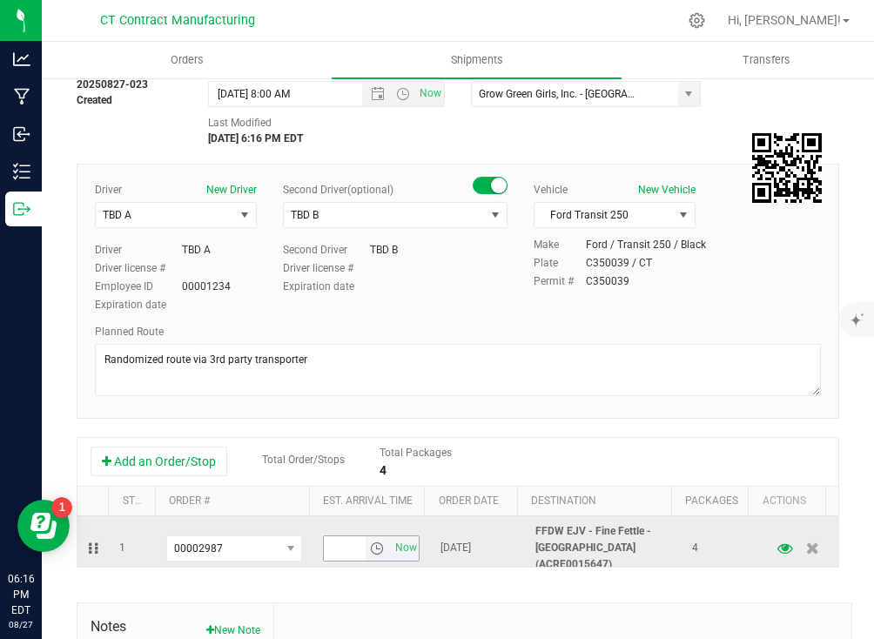
click at [370, 546] on span "select" at bounding box center [377, 548] width 14 height 14
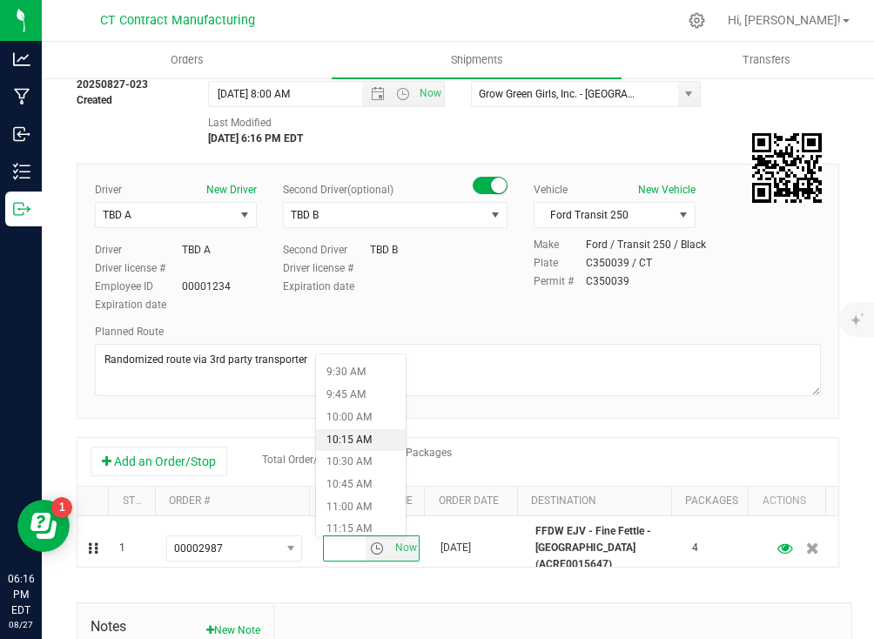
scroll to position [935, 0]
click at [362, 439] on li "11:15 AM" at bounding box center [361, 439] width 90 height 23
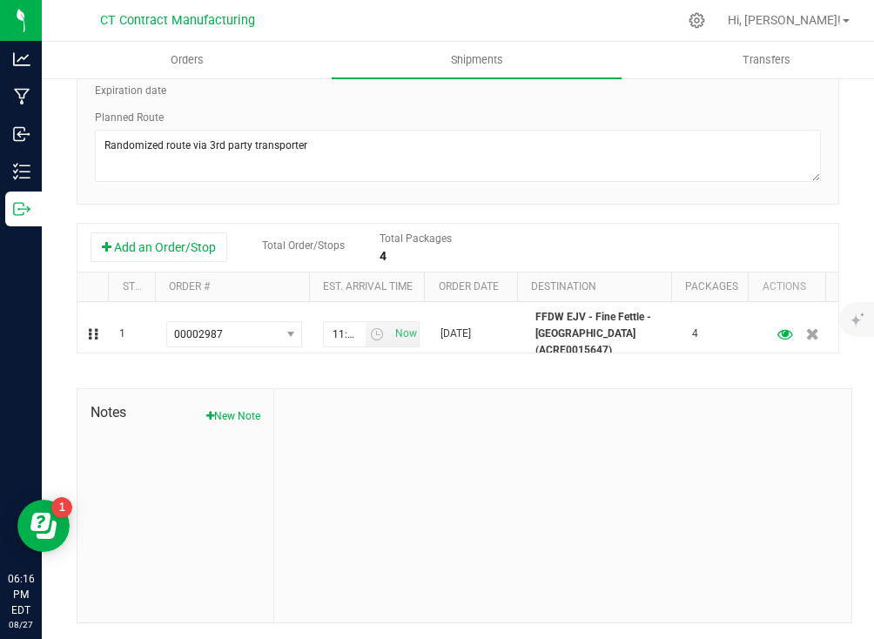
scroll to position [0, 0]
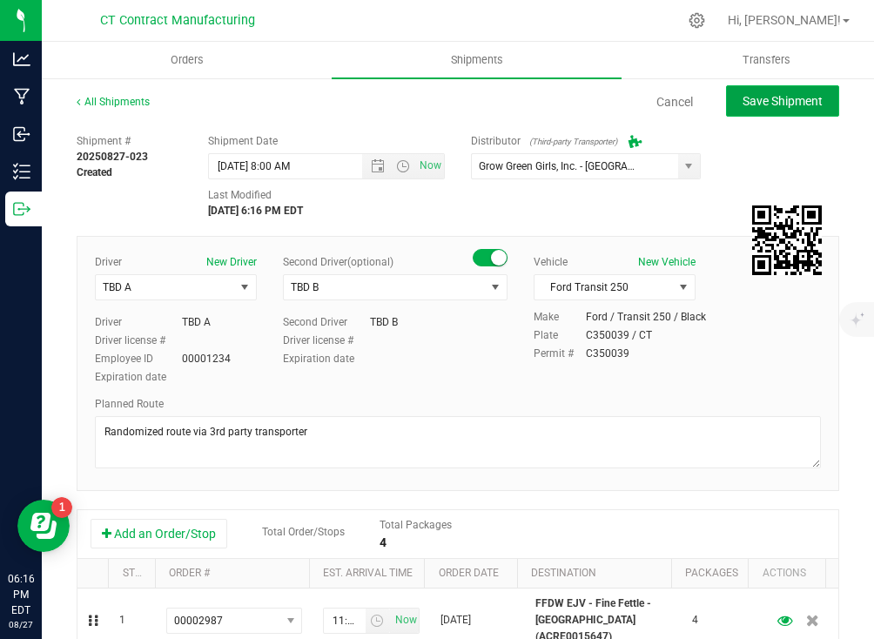
click at [743, 104] on span "Save Shipment" at bounding box center [782, 101] width 80 height 14
type input "[DATE] 12:00 PM"
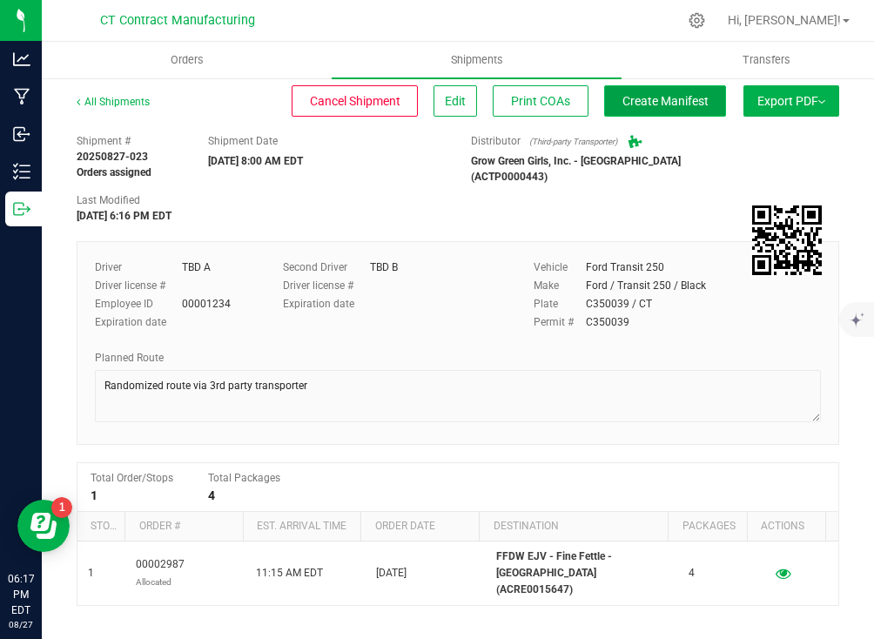
click at [675, 97] on span "Create Manifest" at bounding box center [665, 101] width 86 height 14
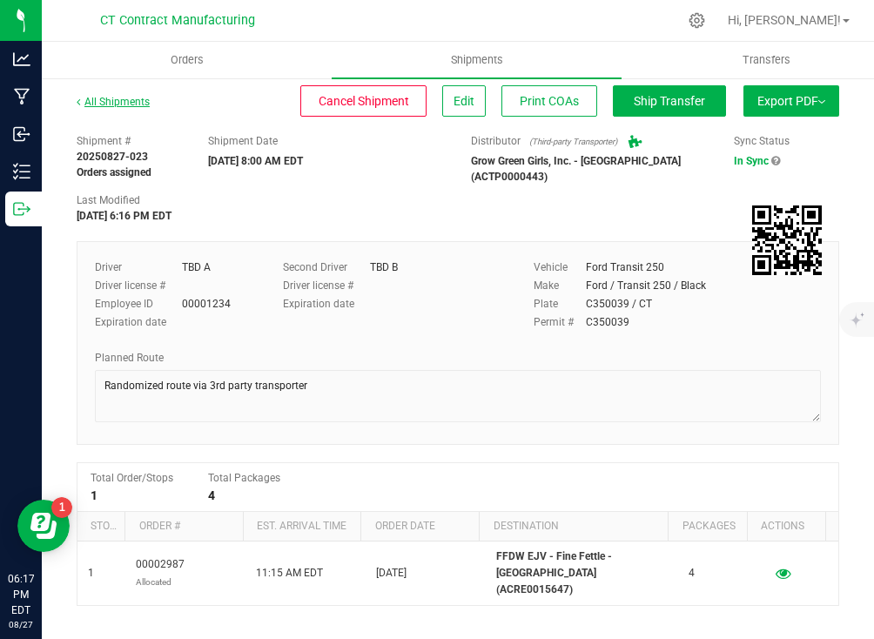
click at [139, 104] on link "All Shipments" at bounding box center [113, 102] width 73 height 12
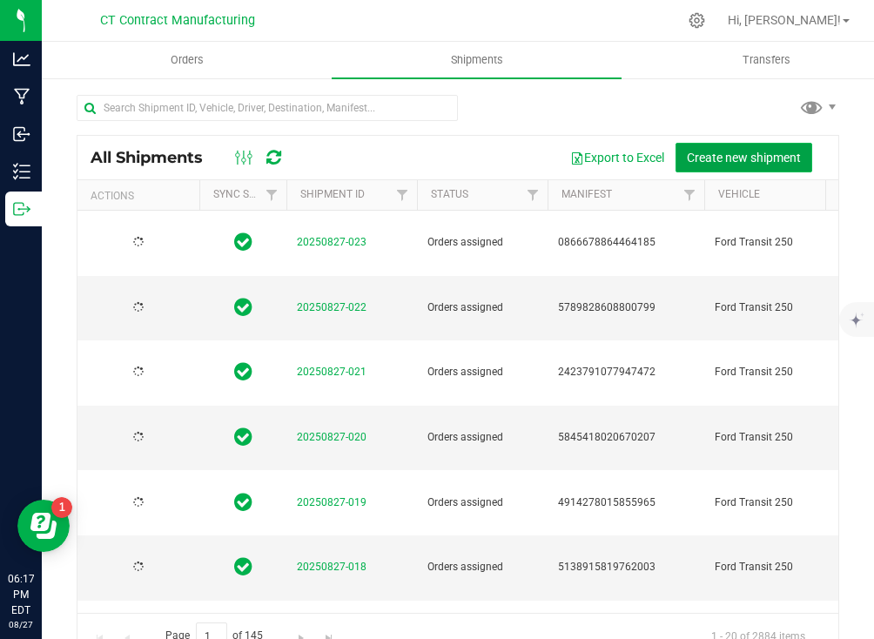
click at [783, 153] on span "Create new shipment" at bounding box center [743, 158] width 114 height 14
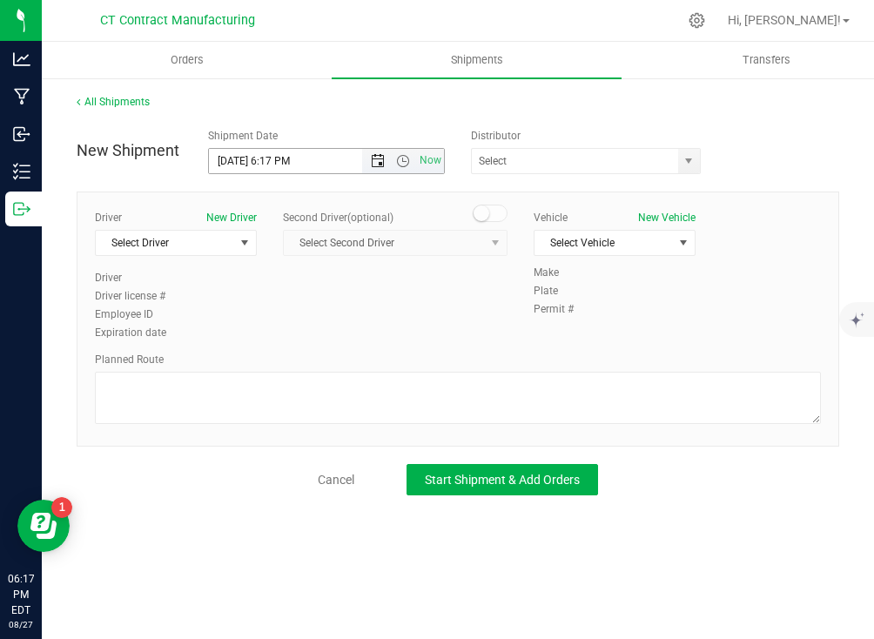
click at [378, 164] on span "Open the date view" at bounding box center [378, 161] width 14 height 14
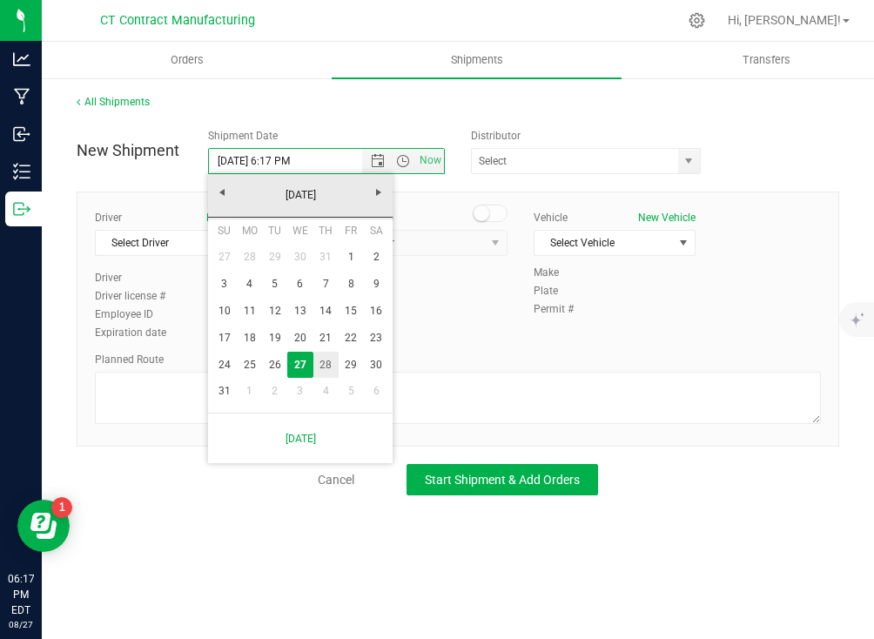
click at [324, 357] on link "28" at bounding box center [325, 364] width 25 height 27
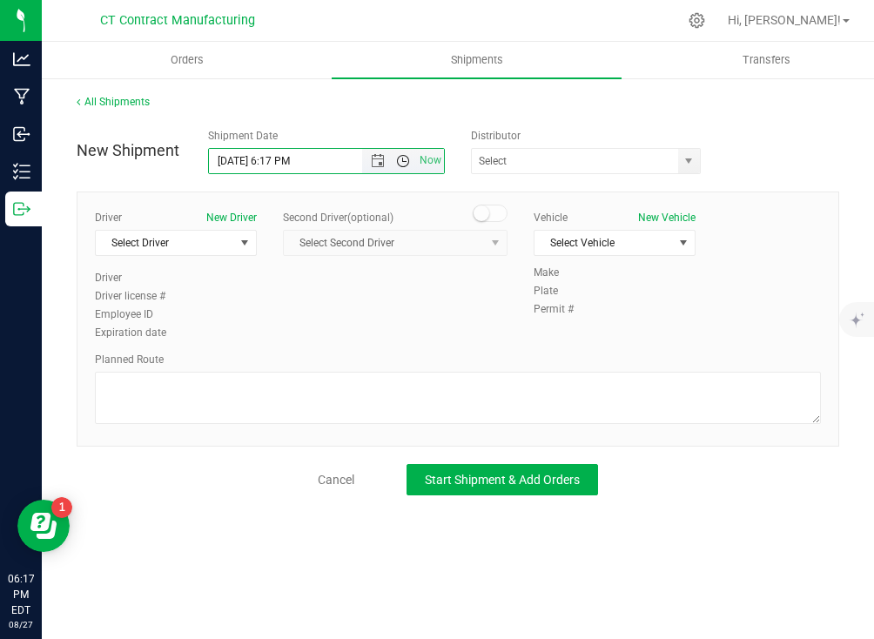
click at [400, 164] on span "Open the time view" at bounding box center [403, 161] width 14 height 14
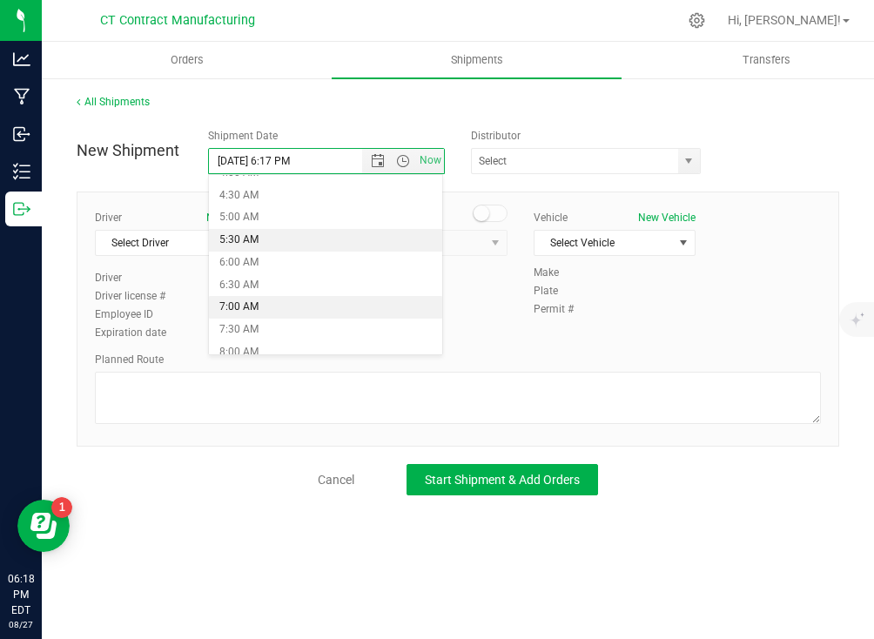
scroll to position [226, 0]
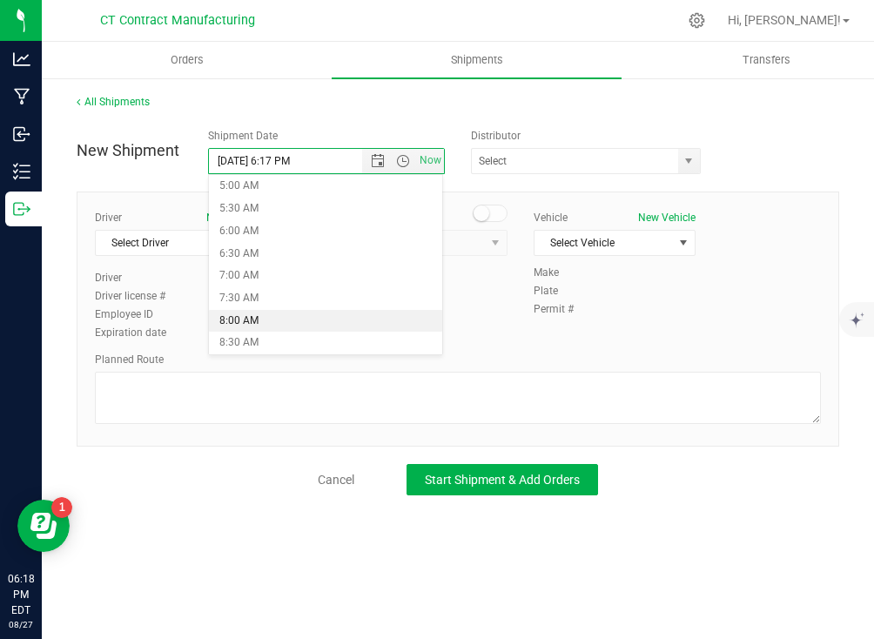
click at [277, 319] on li "8:00 AM" at bounding box center [325, 321] width 233 height 23
type input "[DATE] 8:00 AM"
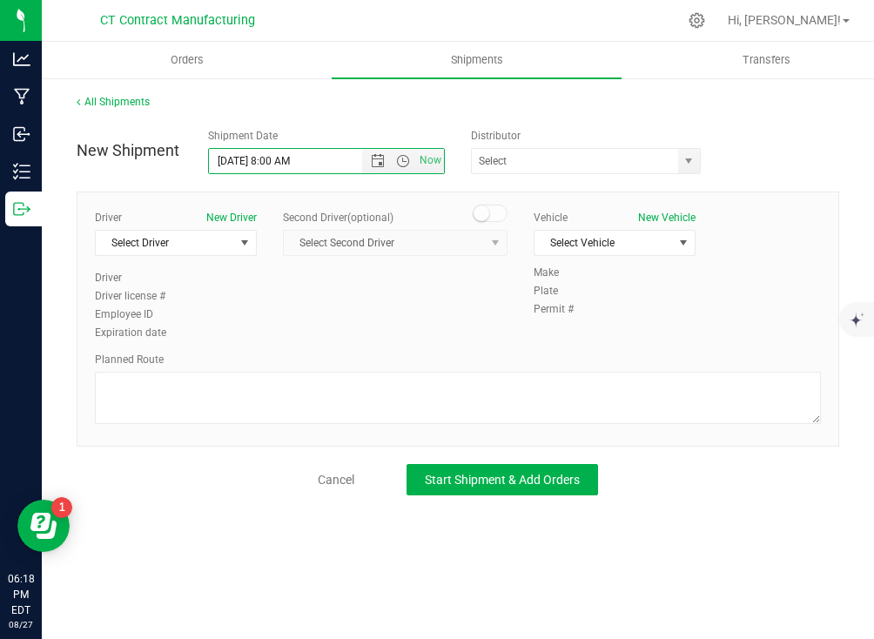
click at [701, 159] on div "ALTASCI LABS (CSL0001049) Analytics Labs CT LLC (ACTL0000005) BLUEPOINT WELLNES…" at bounding box center [589, 161] width 237 height 26
click at [688, 159] on span "select" at bounding box center [688, 161] width 14 height 14
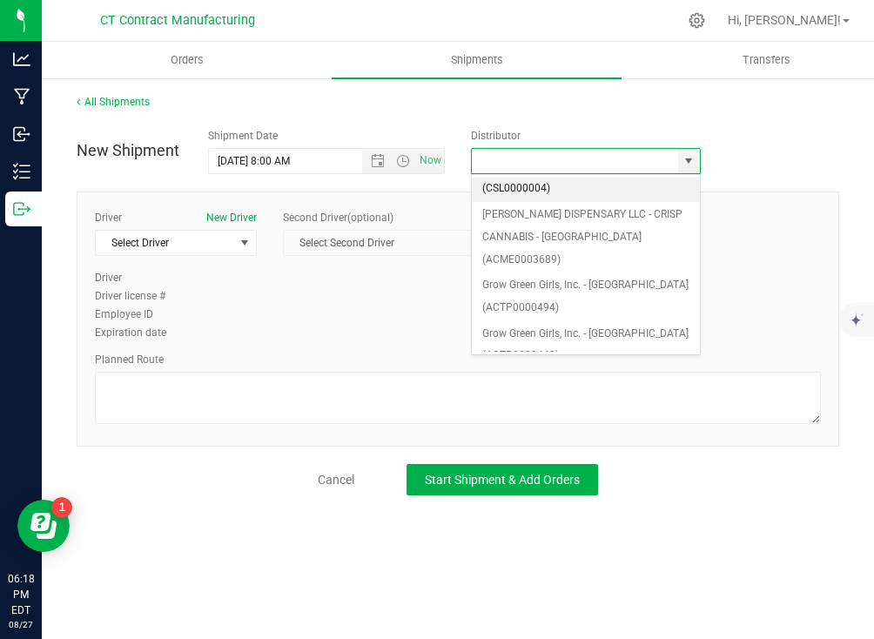
scroll to position [183, 0]
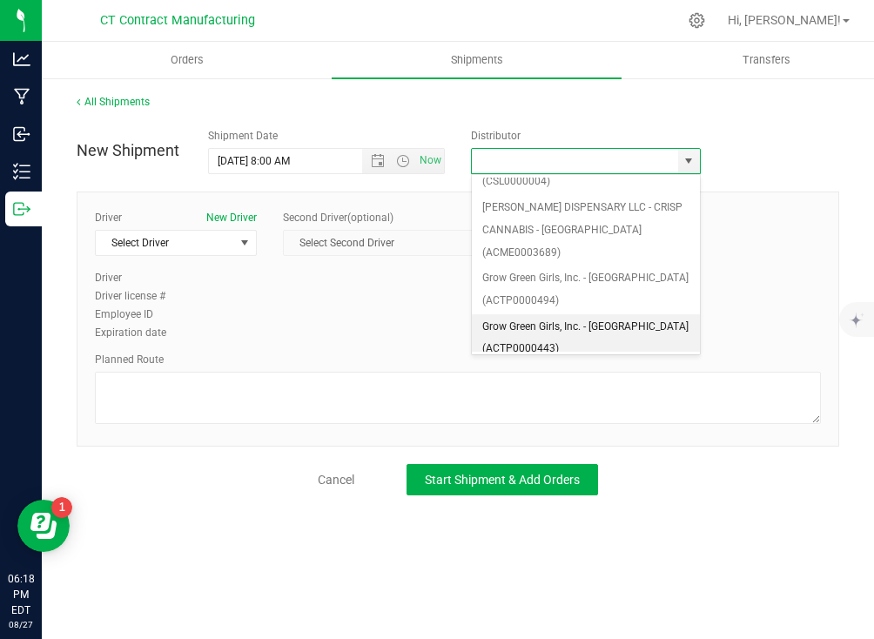
click at [600, 314] on li "Grow Green Girls, Inc. - [GEOGRAPHIC_DATA] (ACTP0000443)" at bounding box center [586, 338] width 228 height 48
type input "Grow Green Girls, Inc. - [GEOGRAPHIC_DATA] (ACTP0000443)"
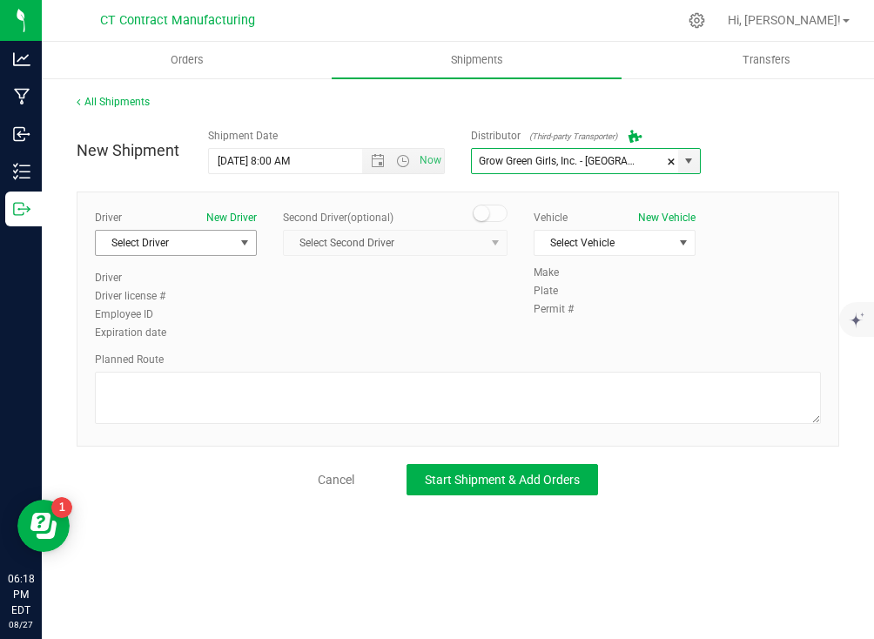
click at [216, 250] on span "Select Driver" at bounding box center [165, 243] width 138 height 24
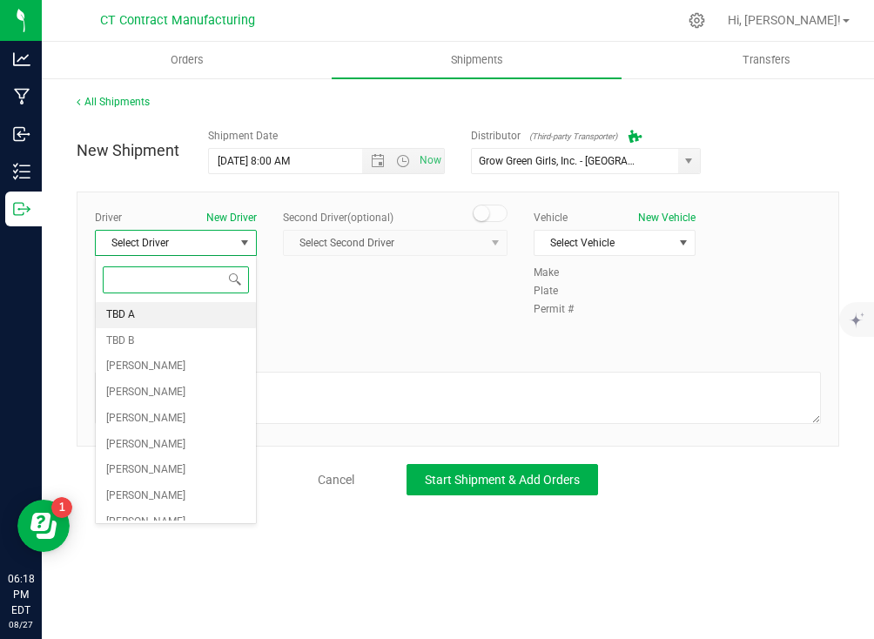
click at [150, 309] on li "TBD A" at bounding box center [176, 315] width 160 height 26
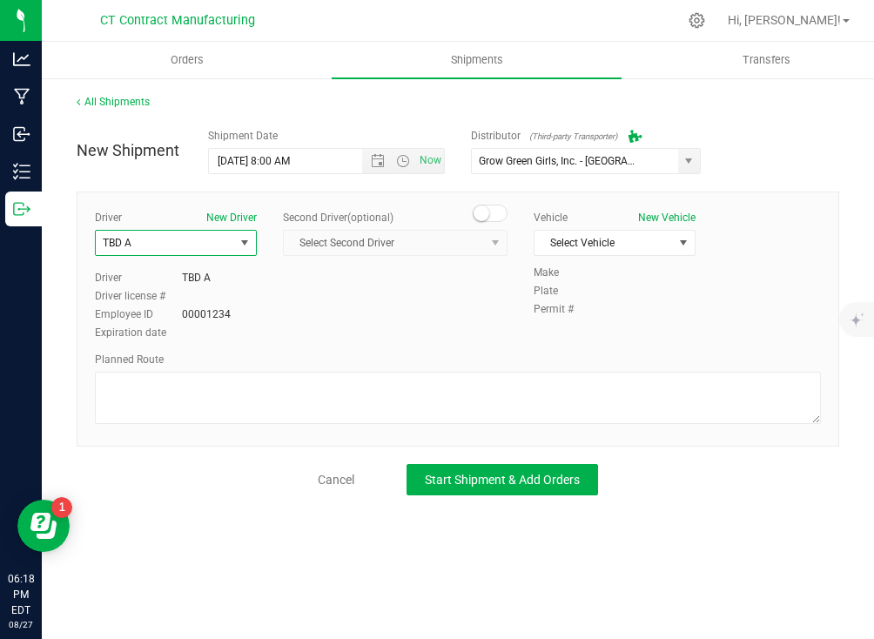
click at [499, 214] on span at bounding box center [489, 212] width 35 height 17
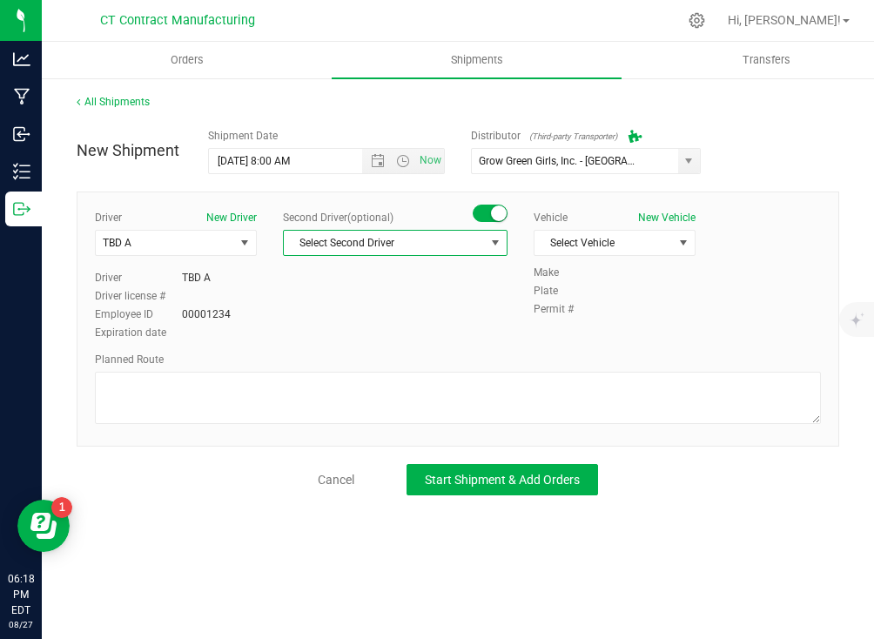
click at [473, 242] on span "Select Second Driver" at bounding box center [384, 243] width 201 height 24
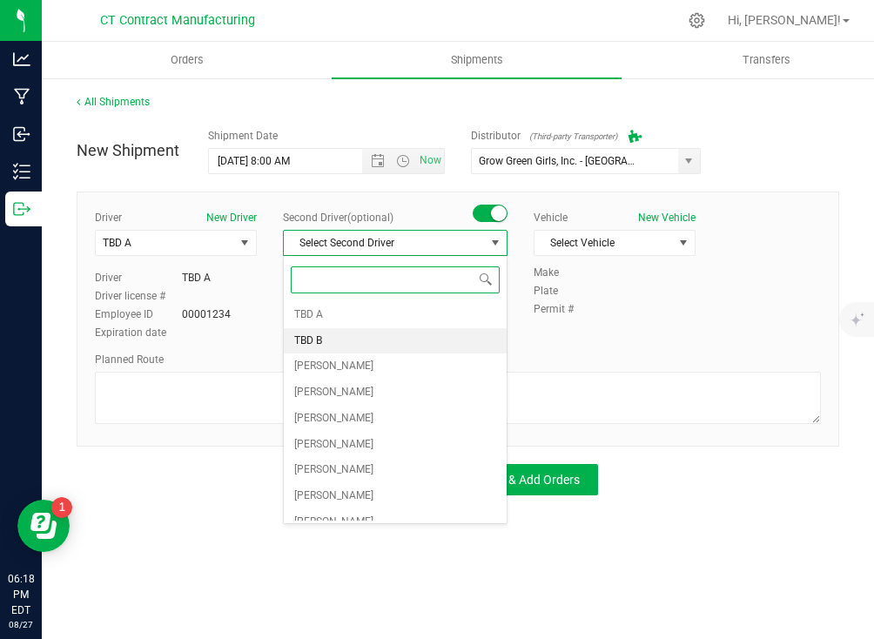
click at [450, 330] on li "TBD B" at bounding box center [395, 341] width 223 height 26
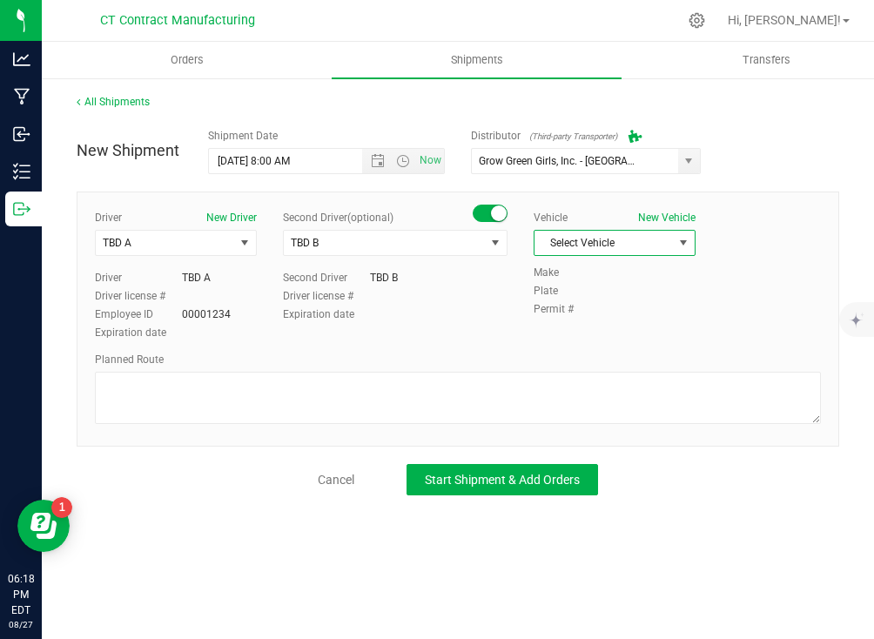
click at [602, 244] on span "Select Vehicle" at bounding box center [603, 243] width 138 height 24
click at [588, 298] on li "Ford Transit 250" at bounding box center [614, 298] width 160 height 26
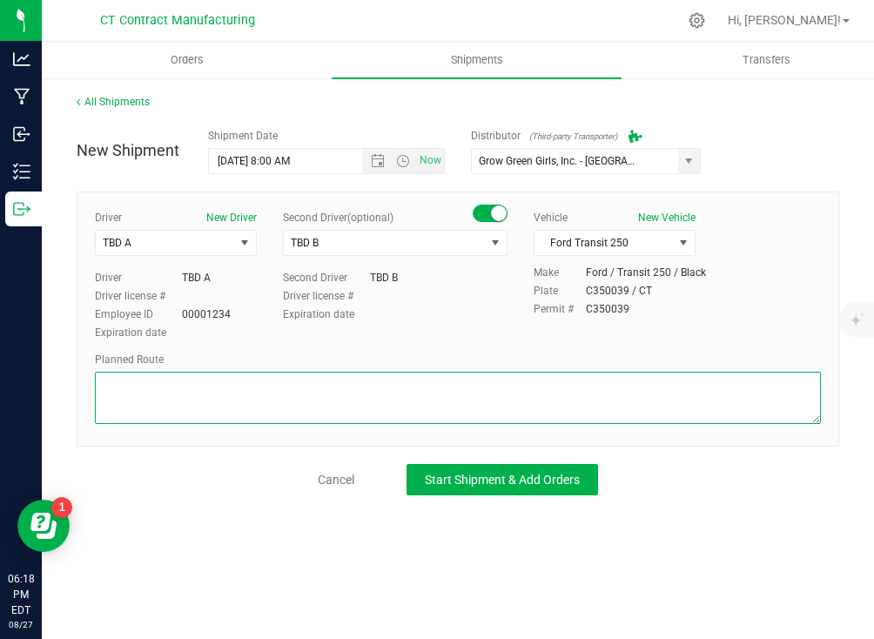
click at [560, 380] on textarea at bounding box center [458, 398] width 726 height 52
paste textarea "Randomized route via 3rd party transporter"
type textarea "Randomized route via 3rd party transporter"
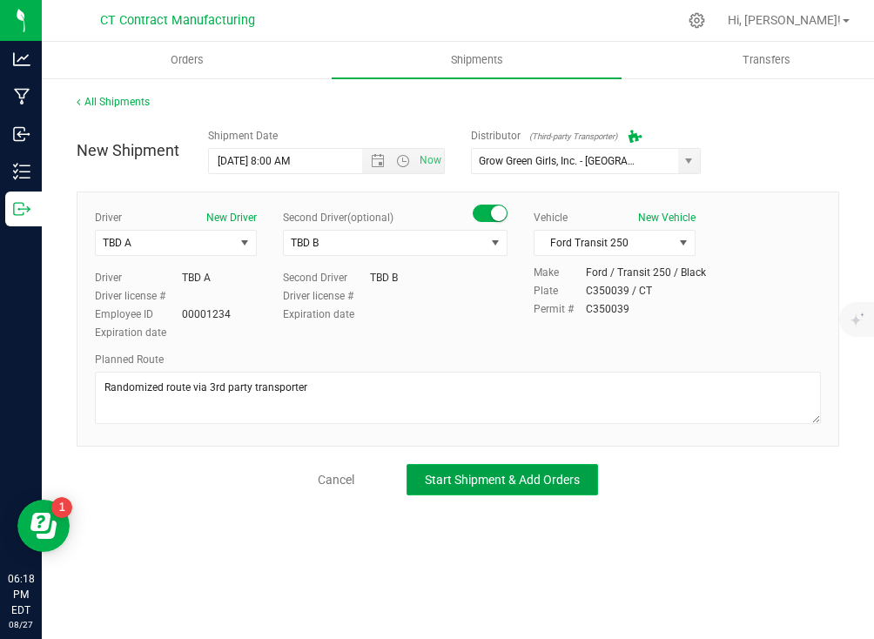
click at [535, 480] on span "Start Shipment & Add Orders" at bounding box center [502, 479] width 155 height 14
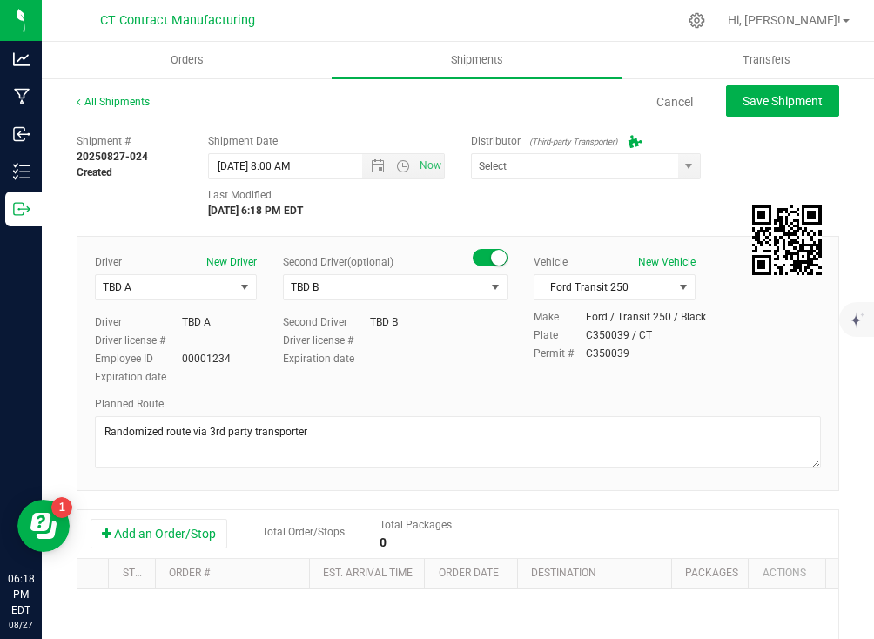
type input "Grow Green Girls, Inc. - [GEOGRAPHIC_DATA] (ACTP0000443)"
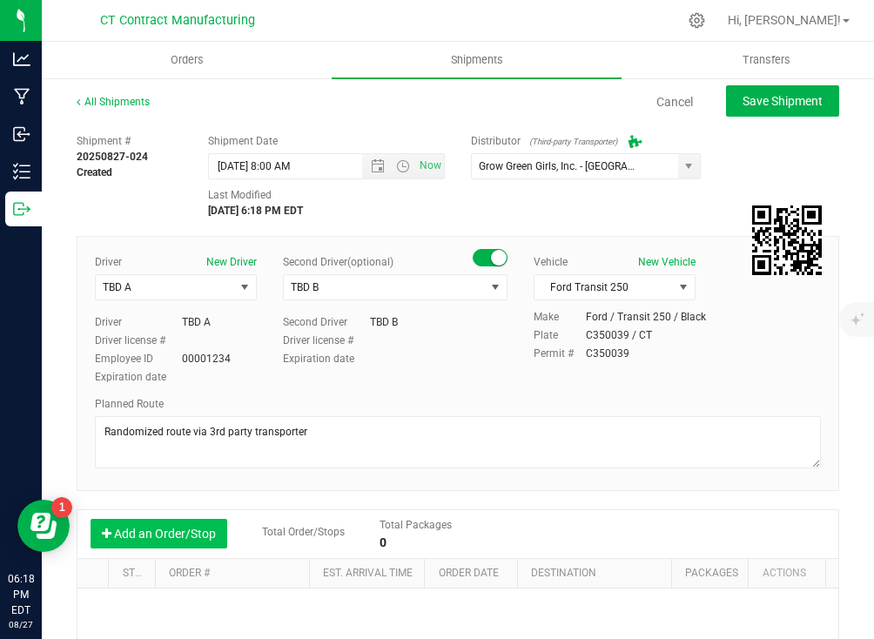
click at [181, 544] on button "Add an Order/Stop" at bounding box center [158, 534] width 137 height 30
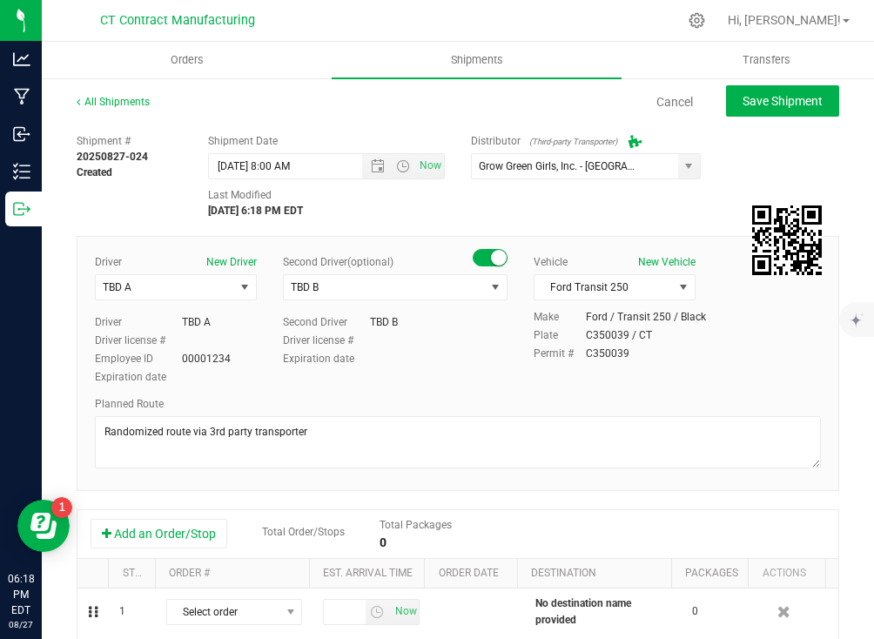
scroll to position [143, 0]
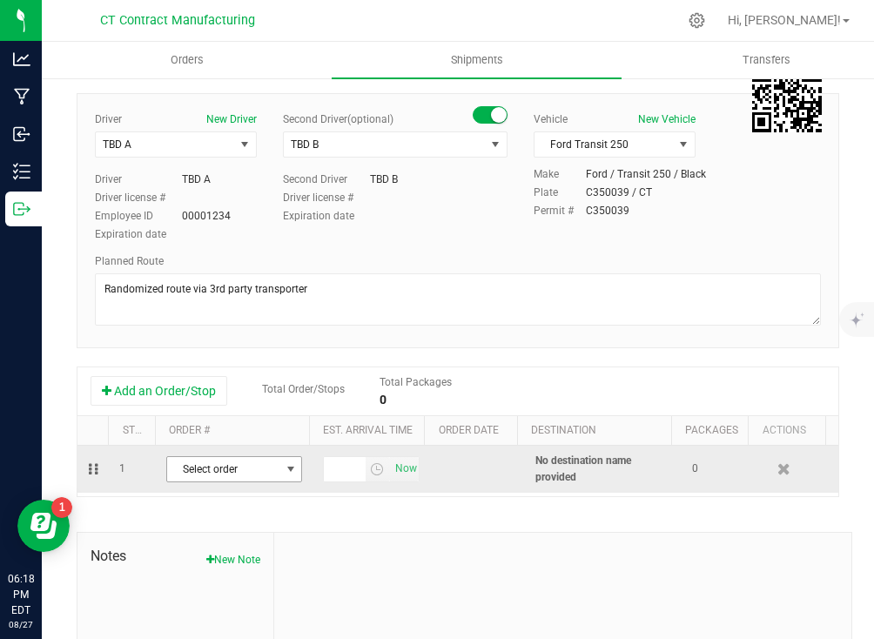
click at [258, 470] on span "Select order" at bounding box center [223, 469] width 112 height 24
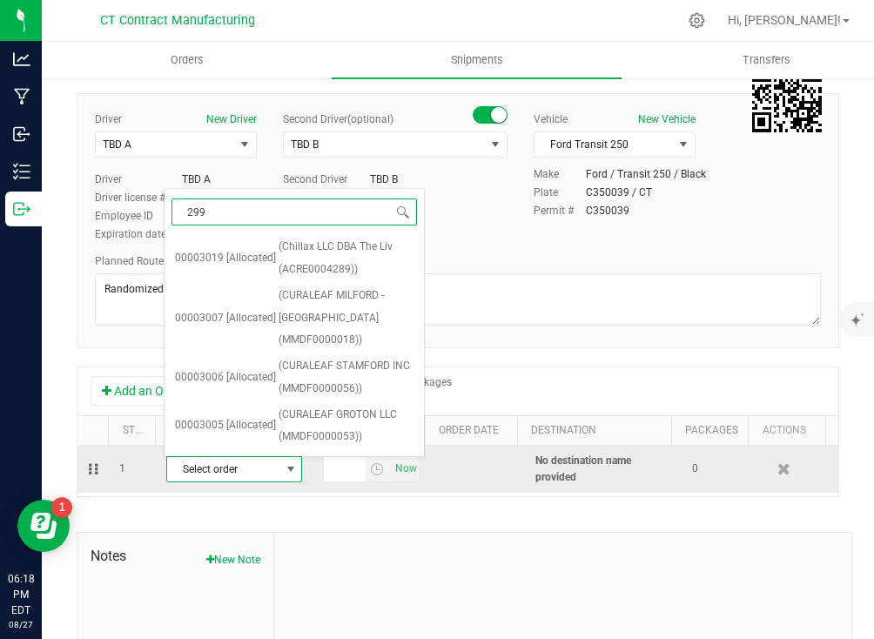
type input "2994"
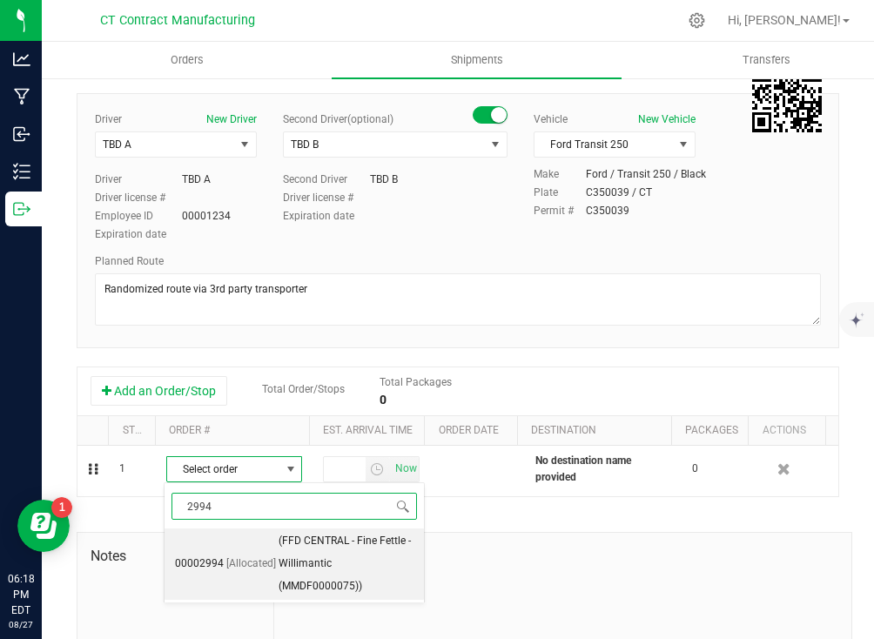
click at [244, 559] on span "[Allocated]" at bounding box center [251, 563] width 50 height 23
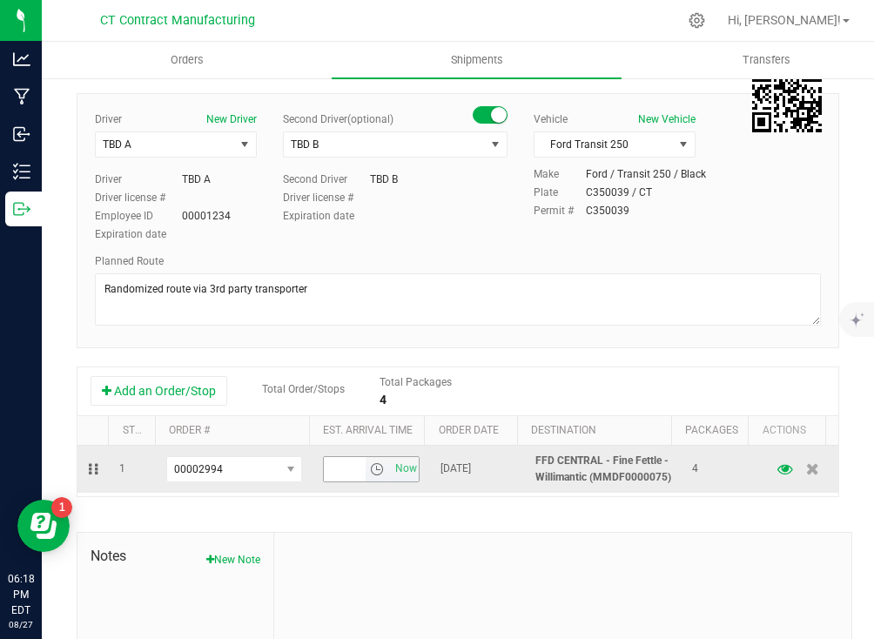
click at [370, 476] on span "select" at bounding box center [377, 469] width 14 height 14
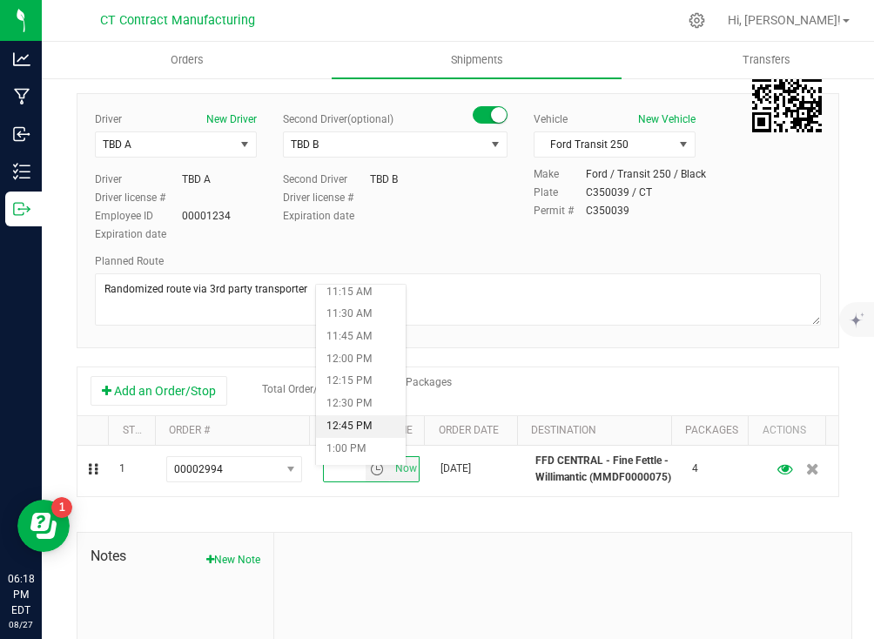
scroll to position [1014, 0]
click at [349, 400] on li "12:30 PM" at bounding box center [361, 402] width 90 height 23
click at [442, 519] on div "Shipment # 20250827-024 Created Shipment Date [DATE] 8:00 AM Now Distributor (T…" at bounding box center [458, 375] width 762 height 784
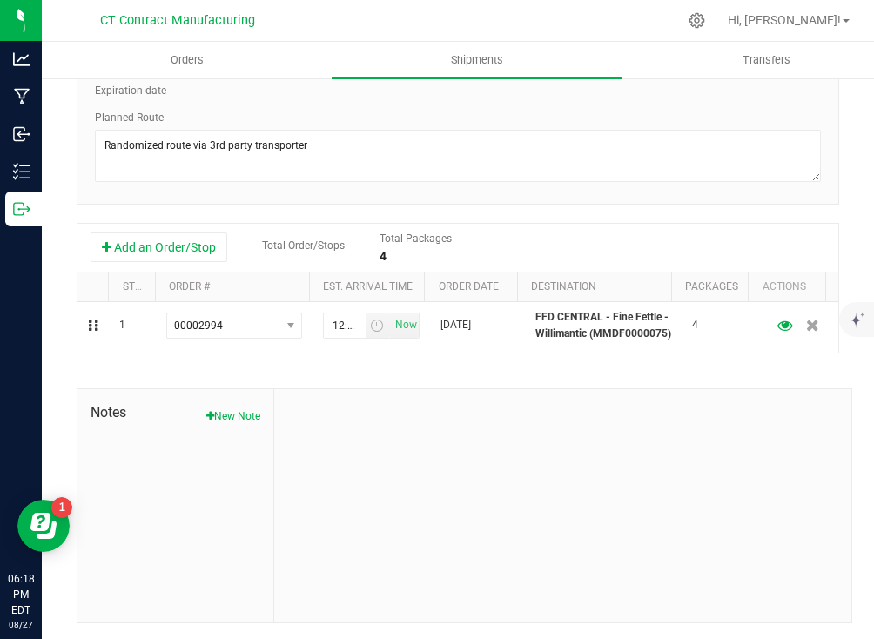
scroll to position [0, 0]
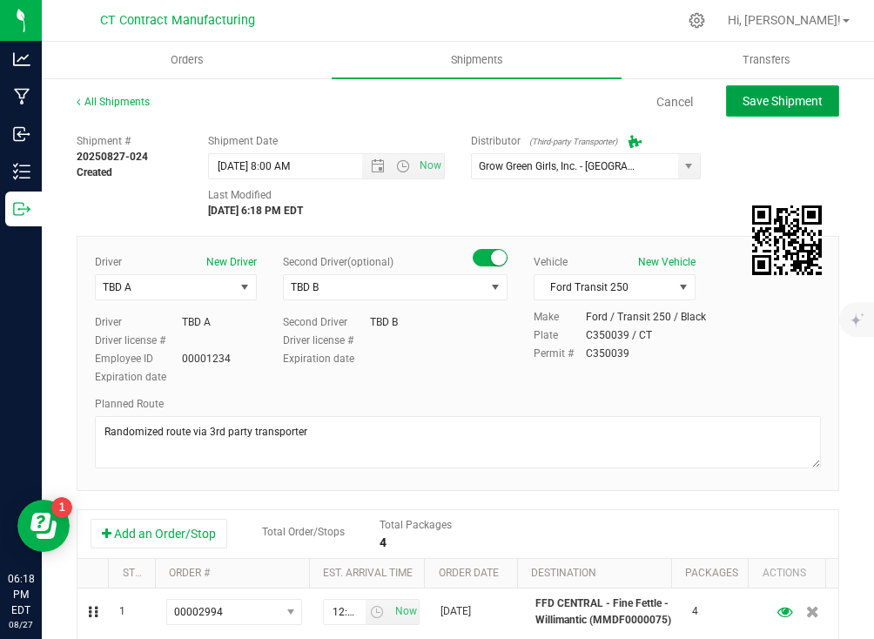
click at [746, 100] on span "Save Shipment" at bounding box center [782, 101] width 80 height 14
type input "[DATE] 12:00 PM"
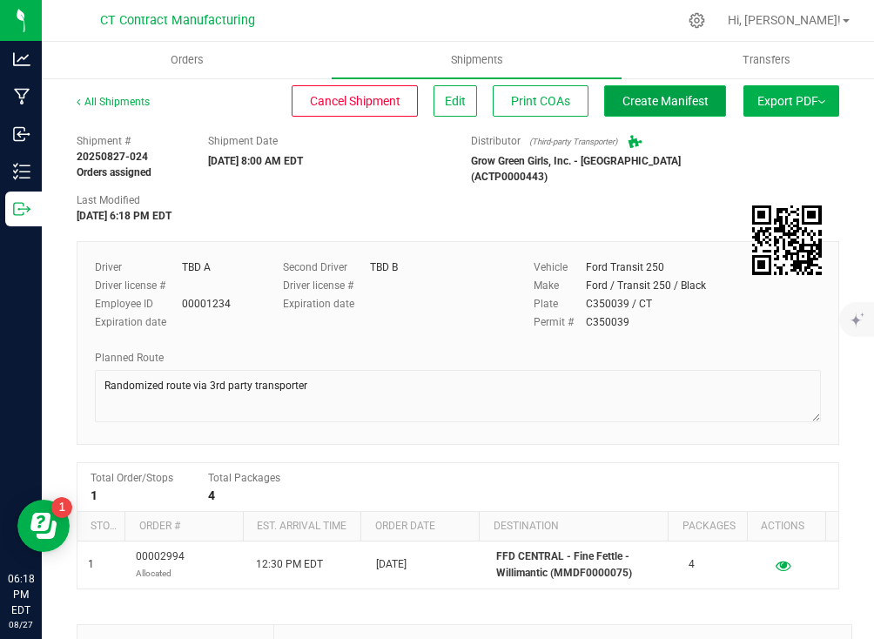
click at [672, 101] on span "Create Manifest" at bounding box center [665, 101] width 86 height 14
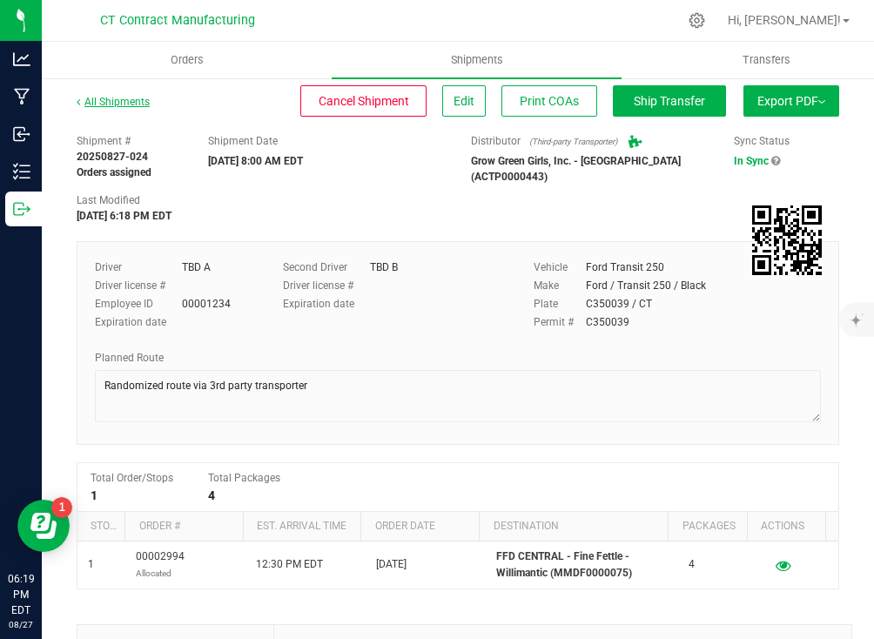
click at [128, 104] on link "All Shipments" at bounding box center [113, 102] width 73 height 12
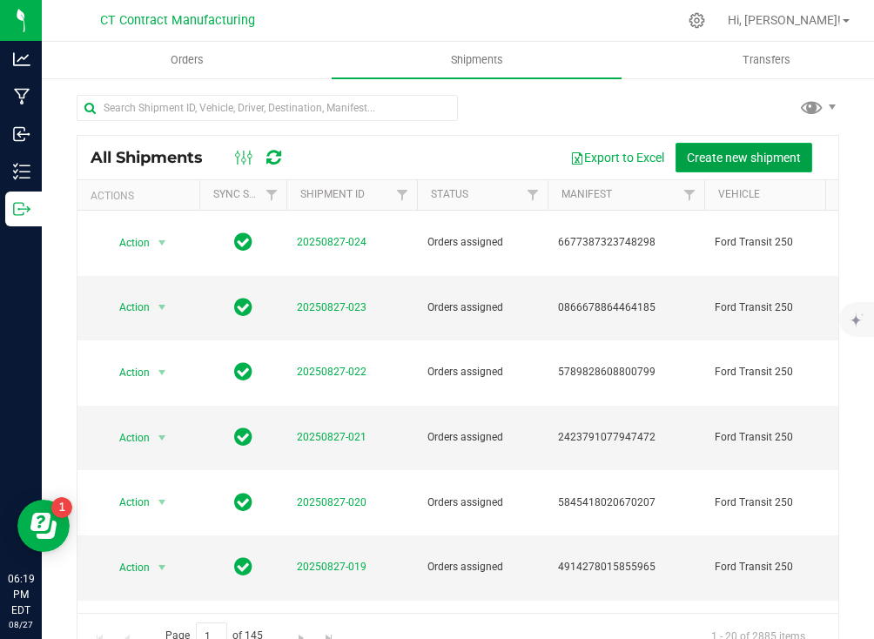
click at [745, 160] on span "Create new shipment" at bounding box center [743, 158] width 114 height 14
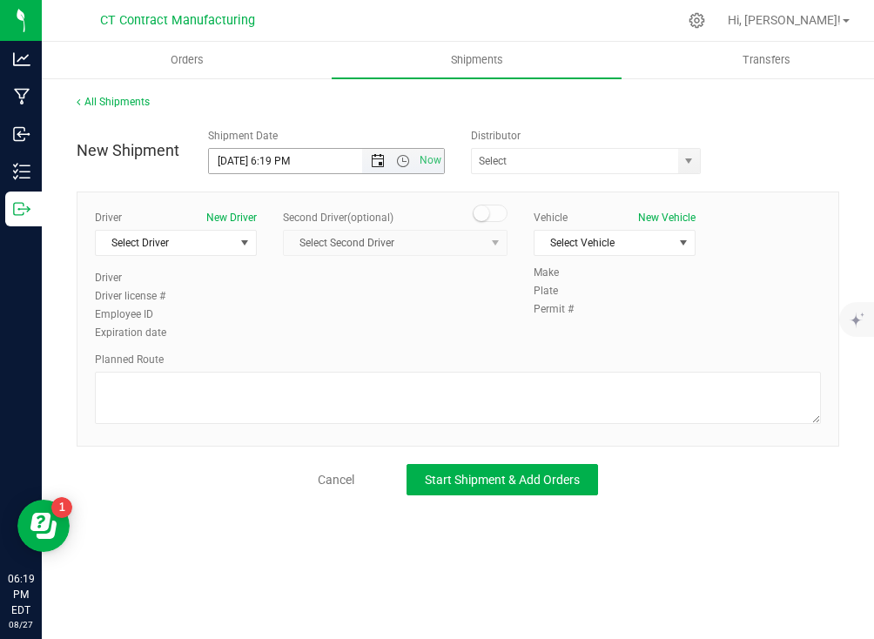
click at [380, 163] on span "Open the date view" at bounding box center [378, 161] width 14 height 14
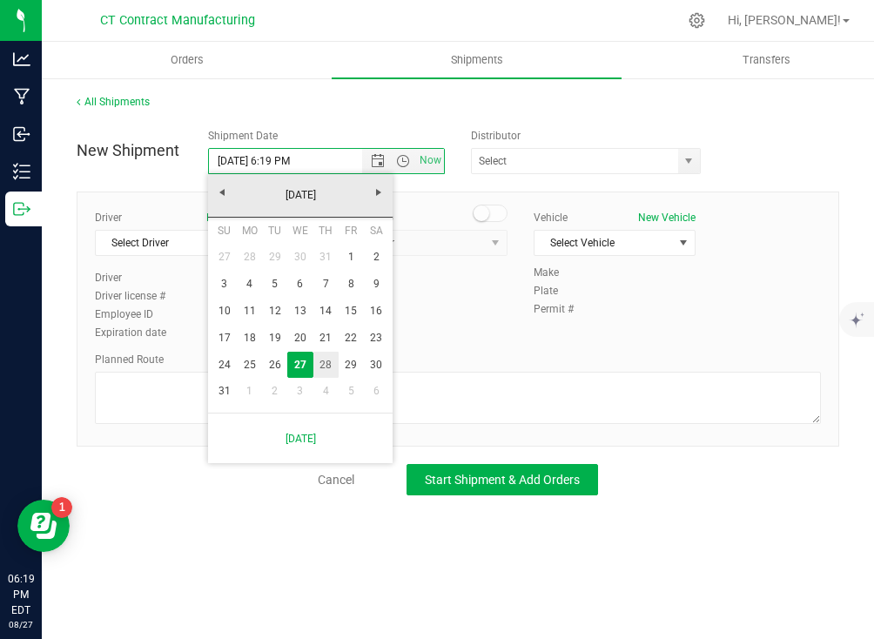
click at [329, 366] on link "28" at bounding box center [325, 364] width 25 height 27
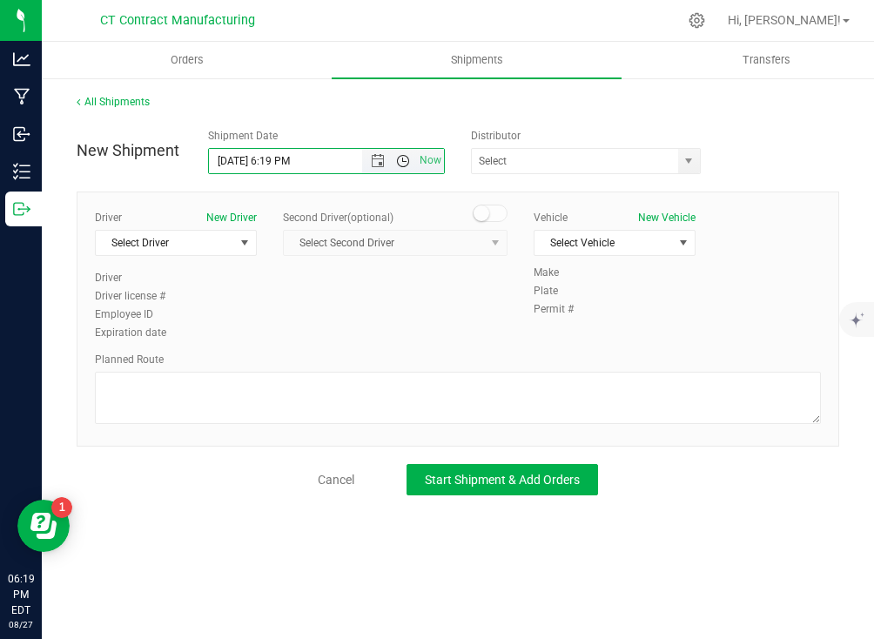
click at [401, 165] on span "Open the time view" at bounding box center [403, 161] width 14 height 14
click at [275, 213] on li "8:00 AM" at bounding box center [325, 216] width 233 height 23
type input "[DATE] 8:00 AM"
click at [692, 159] on span "select" at bounding box center [688, 161] width 14 height 14
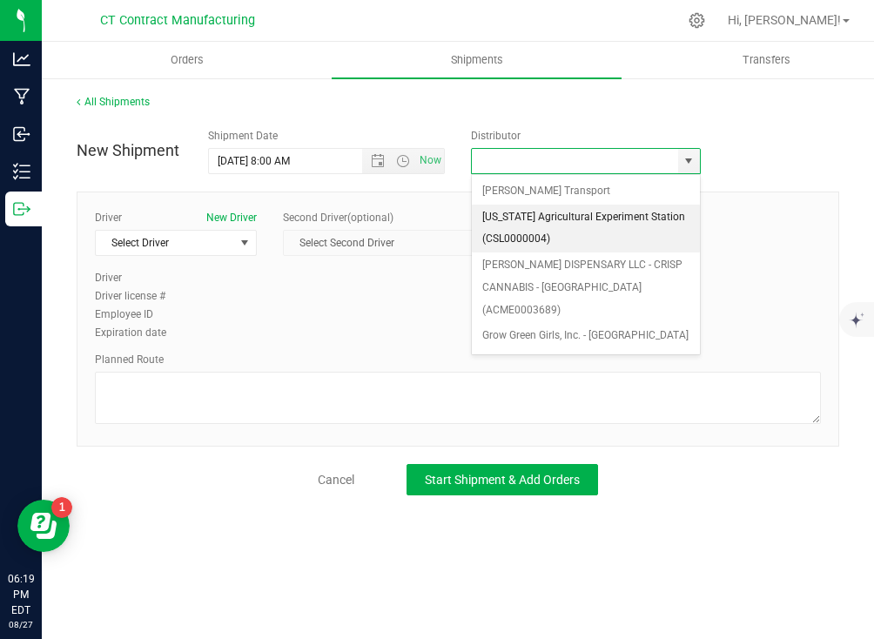
scroll to position [171, 0]
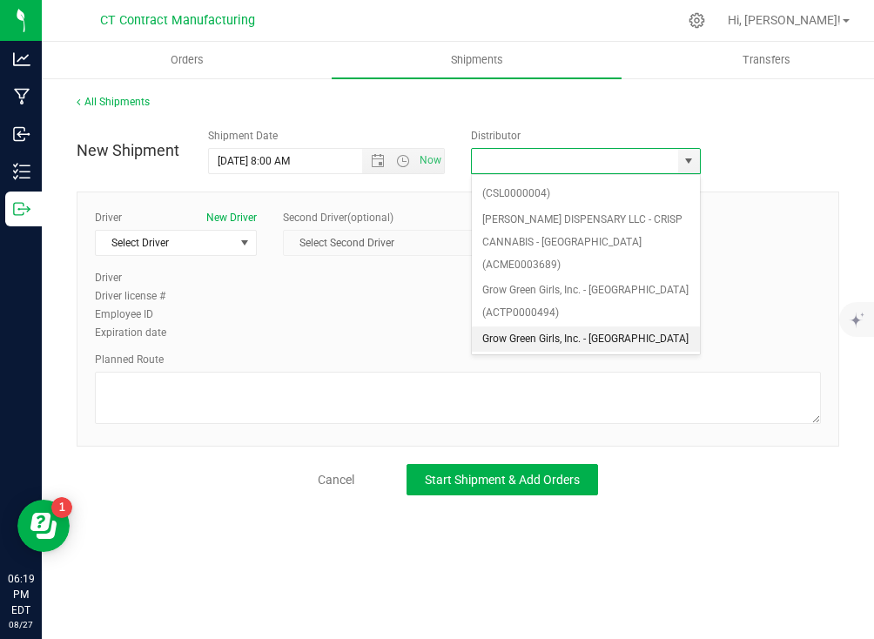
click at [615, 326] on li "Grow Green Girls, Inc. - [GEOGRAPHIC_DATA] (ACTP0000443)" at bounding box center [586, 350] width 228 height 48
type input "Grow Green Girls, Inc. - [GEOGRAPHIC_DATA] (ACTP0000443)"
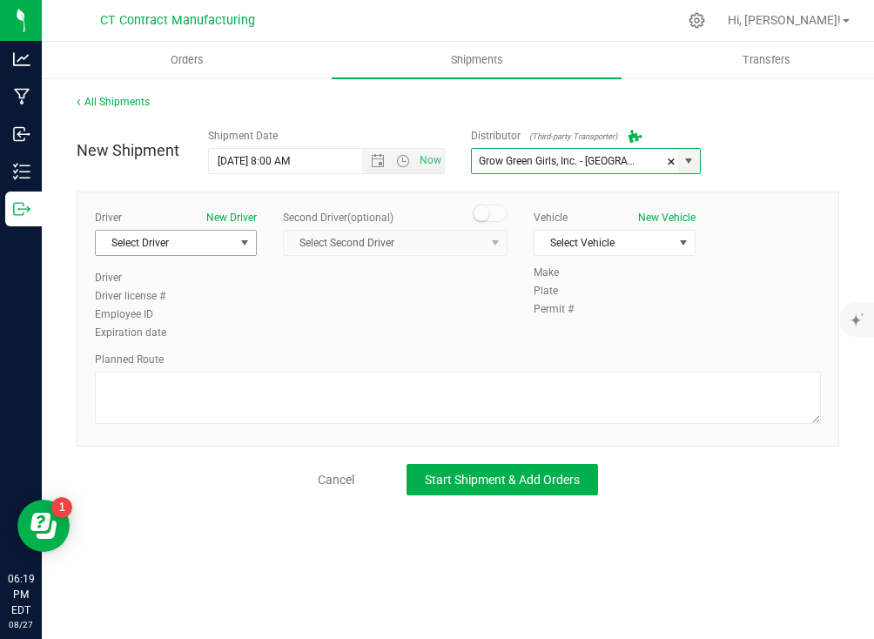
click at [246, 239] on span "select" at bounding box center [245, 243] width 14 height 14
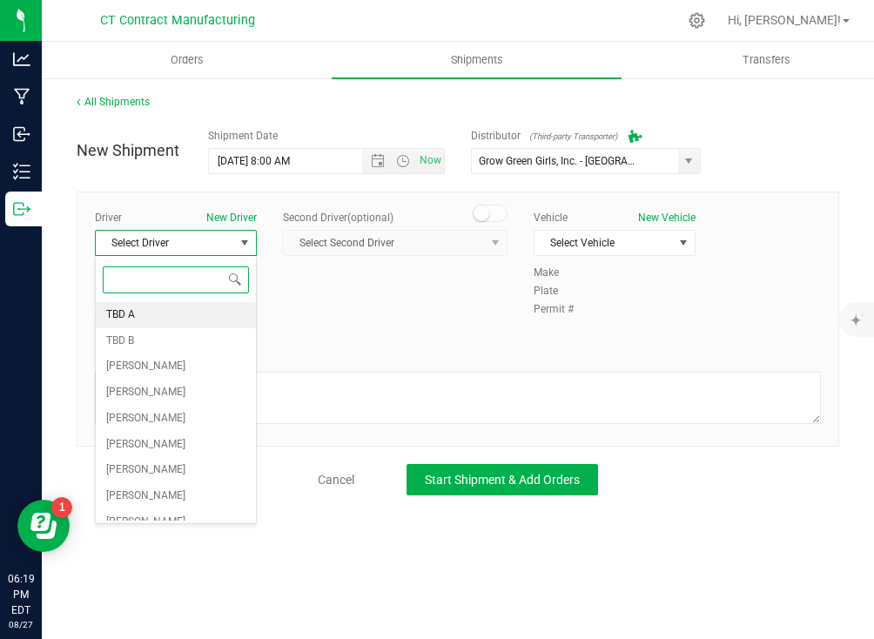
click at [188, 317] on li "TBD A" at bounding box center [176, 315] width 160 height 26
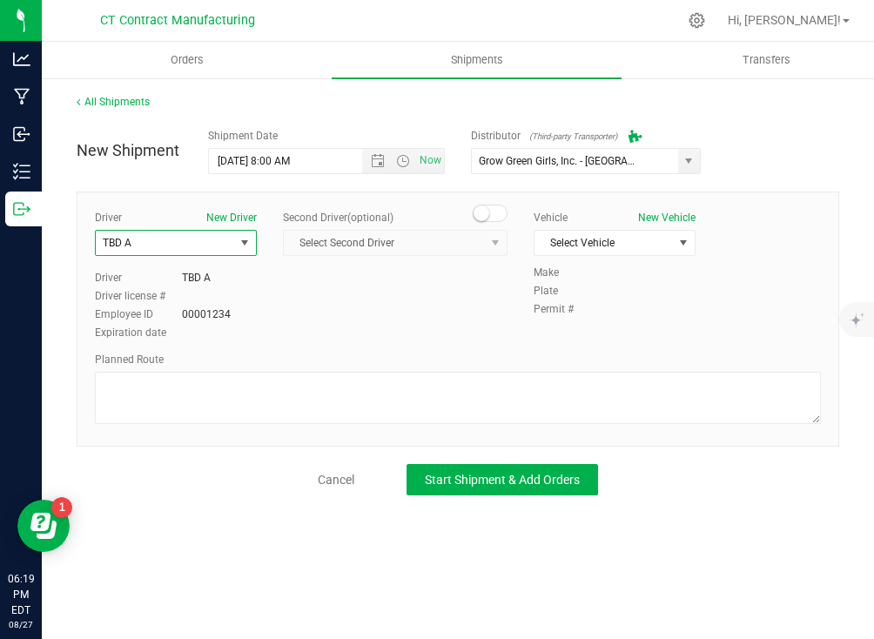
click at [491, 215] on span at bounding box center [489, 212] width 35 height 17
click at [471, 242] on span "Select Second Driver" at bounding box center [384, 243] width 201 height 24
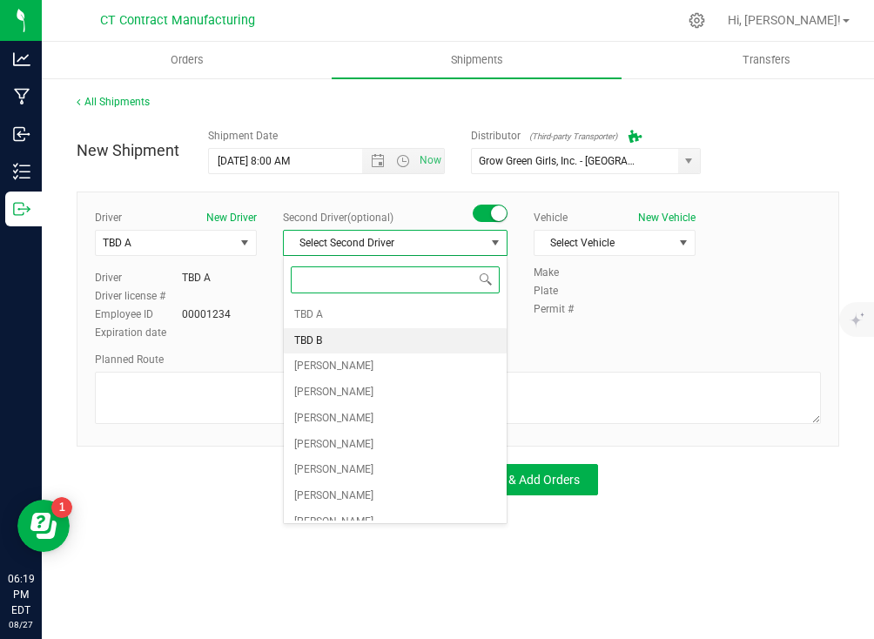
click at [358, 341] on li "TBD B" at bounding box center [395, 341] width 223 height 26
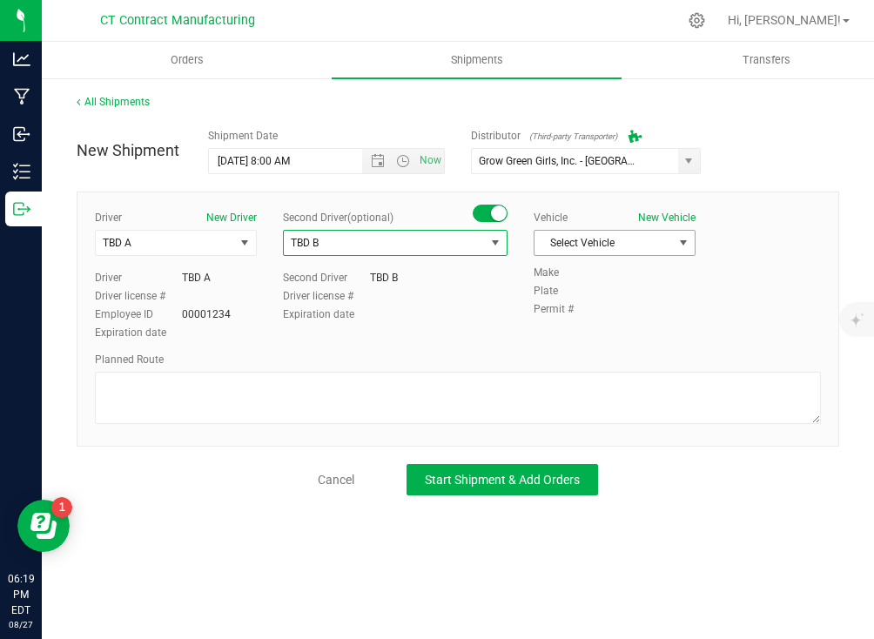
click at [586, 231] on span "Select Vehicle" at bounding box center [603, 243] width 138 height 24
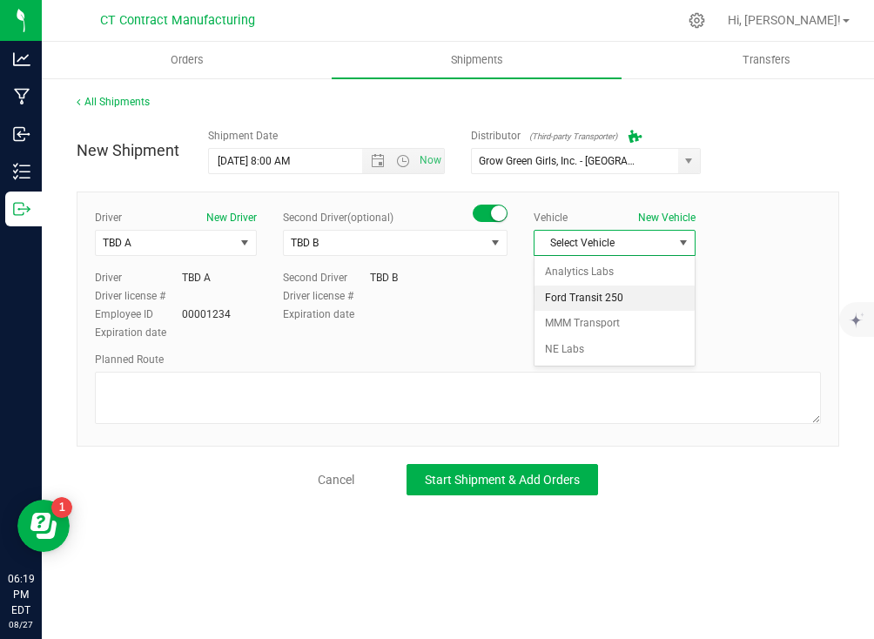
click at [578, 302] on li "Ford Transit 250" at bounding box center [614, 298] width 160 height 26
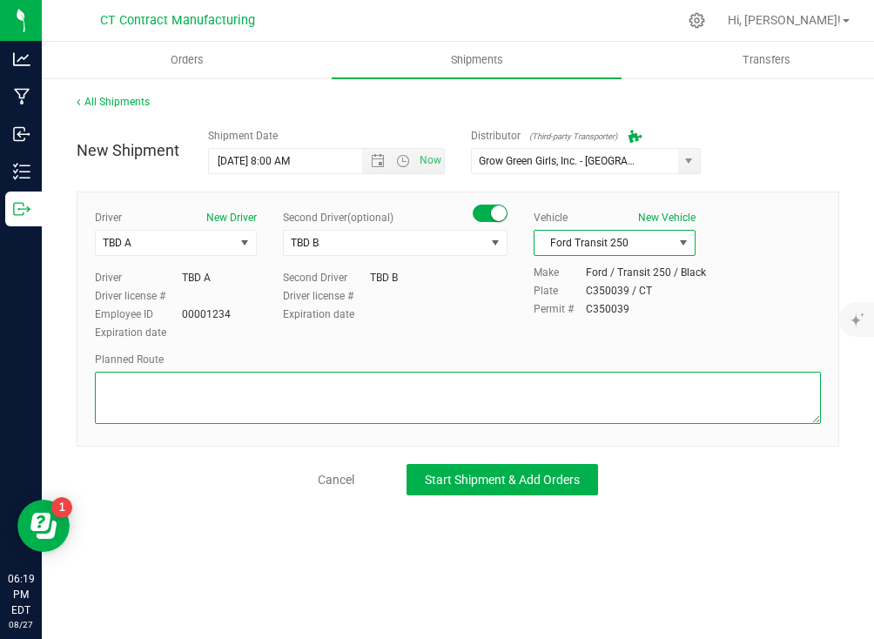
click at [512, 378] on textarea at bounding box center [458, 398] width 726 height 52
paste textarea "Randomized route via 3rd party transporter"
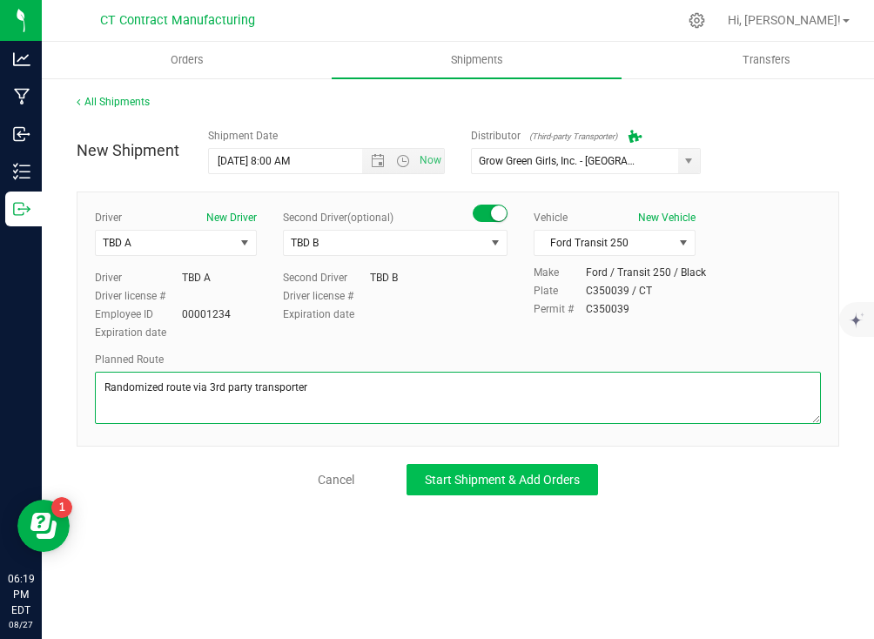
type textarea "Randomized route via 3rd party transporter"
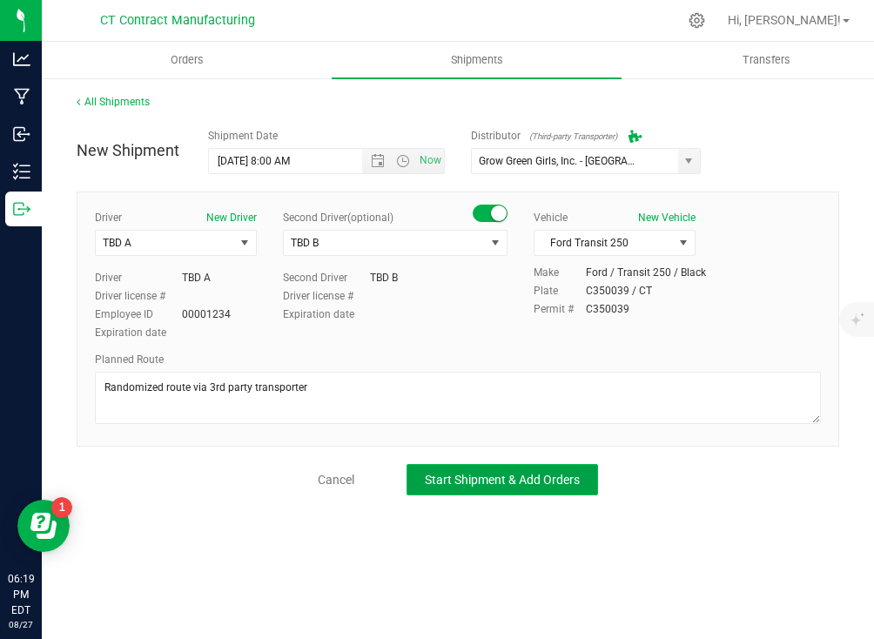
click at [508, 476] on span "Start Shipment & Add Orders" at bounding box center [502, 479] width 155 height 14
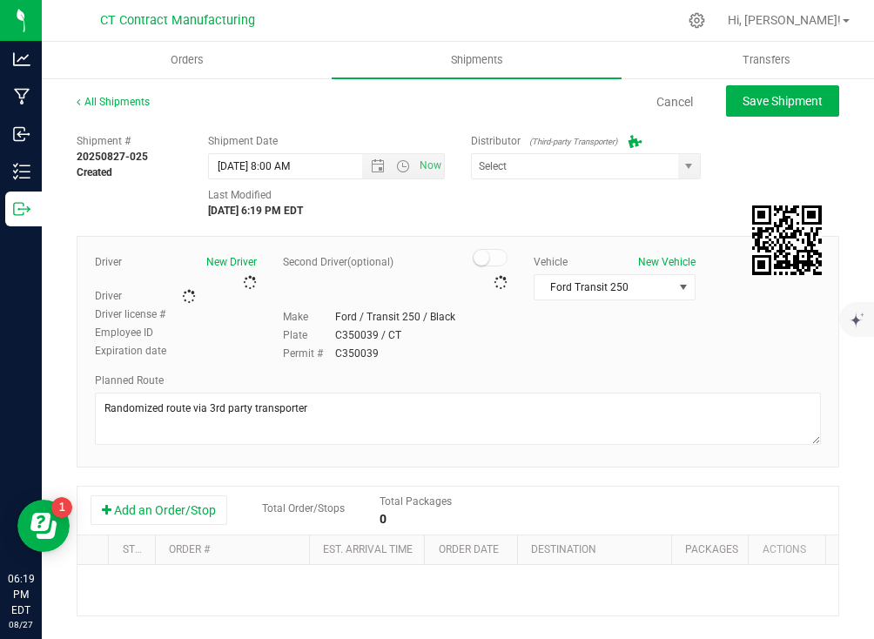
type input "Grow Green Girls, Inc. - [GEOGRAPHIC_DATA] (ACTP0000443)"
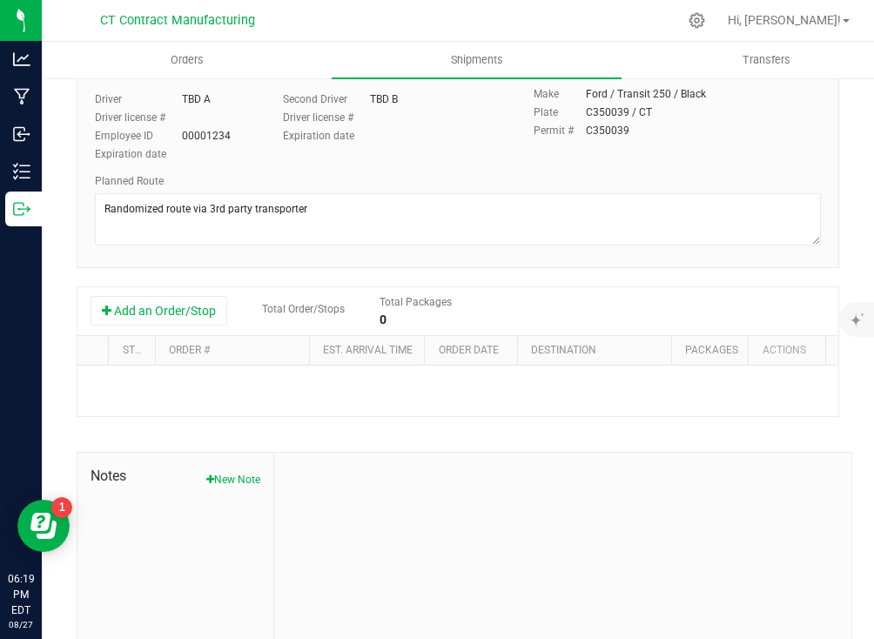
scroll to position [223, 0]
click at [162, 313] on button "Add an Order/Stop" at bounding box center [158, 311] width 137 height 30
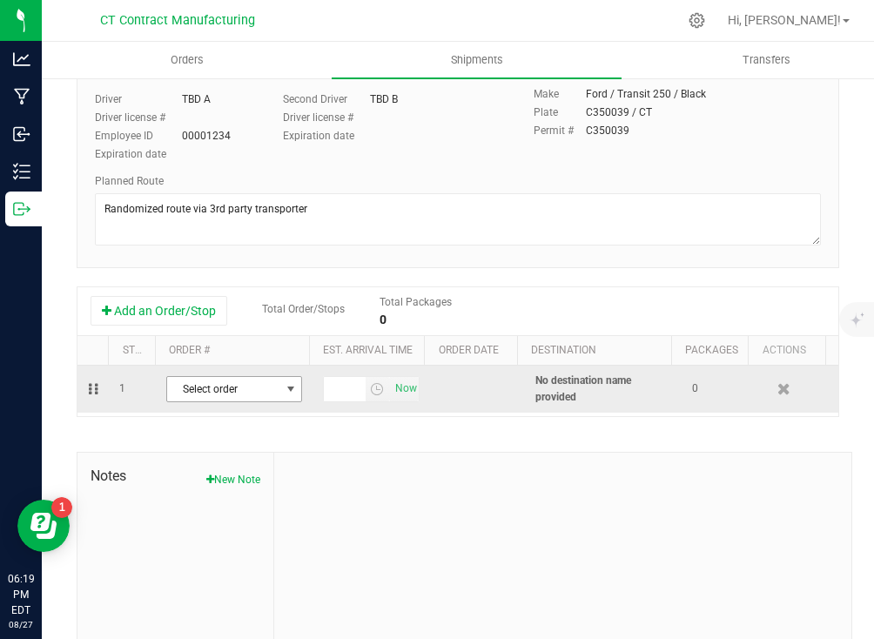
click at [251, 380] on span "Select order" at bounding box center [223, 389] width 112 height 24
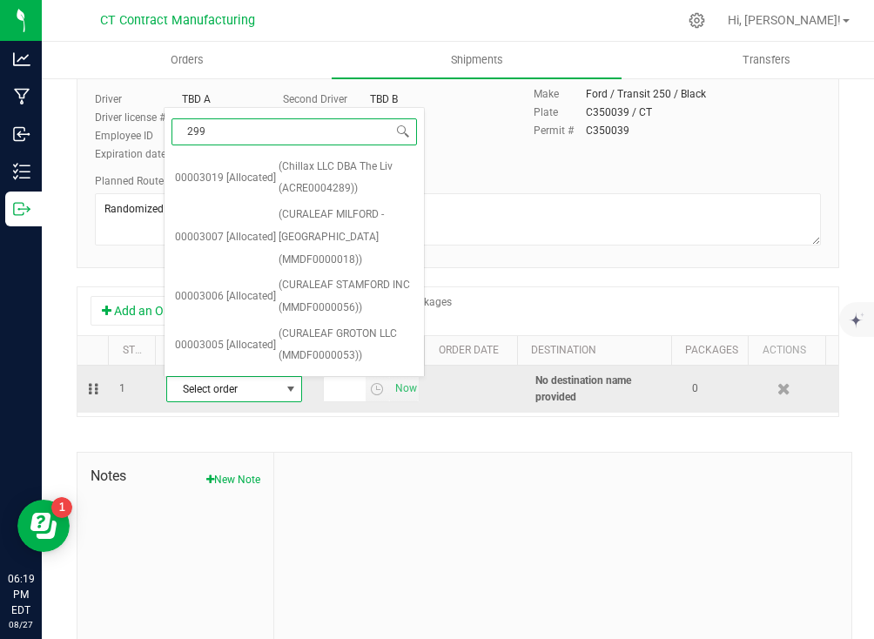
type input "2990"
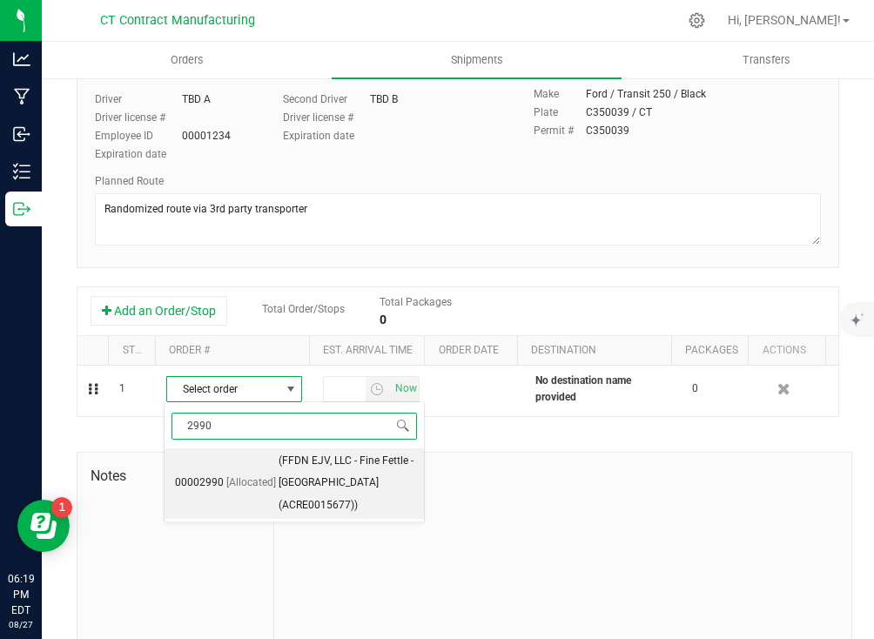
click at [306, 471] on span "(FFDN EJV, LLC - Fine Fettle - [GEOGRAPHIC_DATA] (ACRE0015677))" at bounding box center [345, 483] width 135 height 67
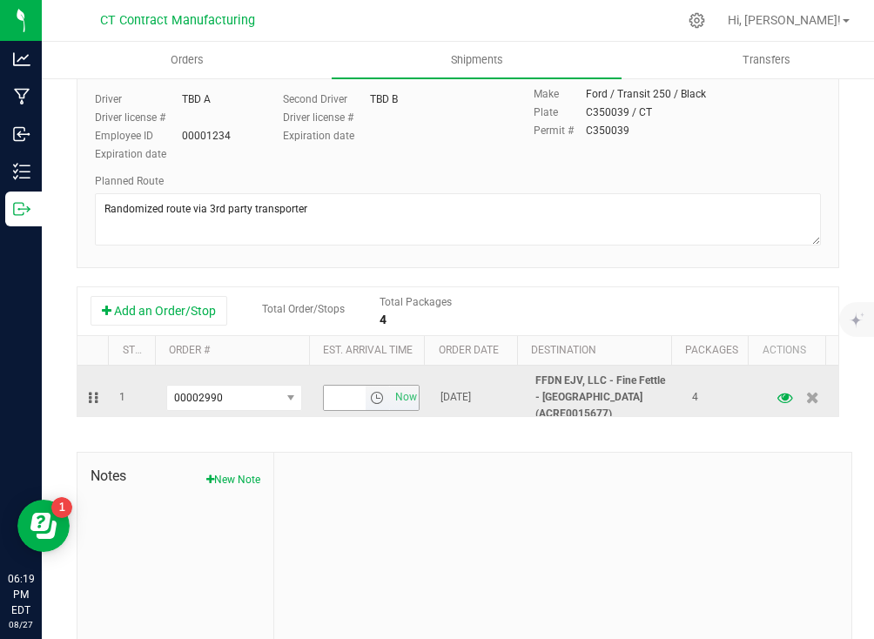
click at [370, 392] on span "select" at bounding box center [377, 398] width 14 height 14
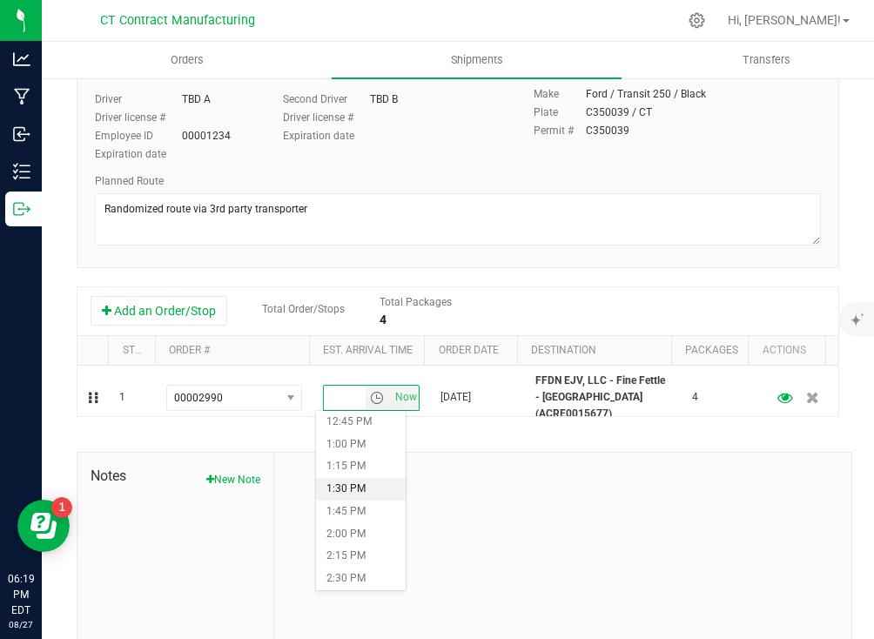
scroll to position [1270, 0]
click at [345, 472] on li "2:45 PM" at bounding box center [361, 474] width 90 height 23
click at [409, 494] on div at bounding box center [562, 568] width 577 height 233
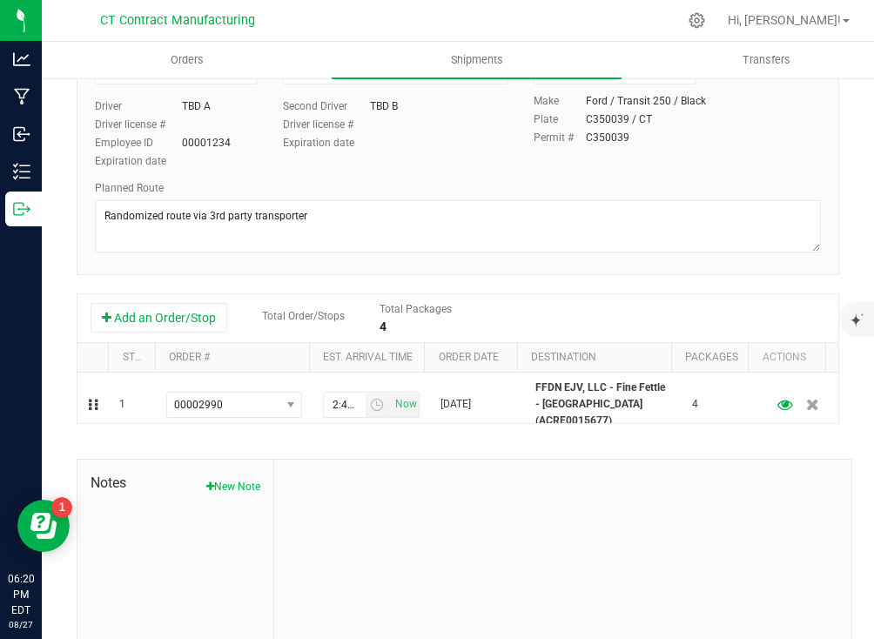
scroll to position [0, 0]
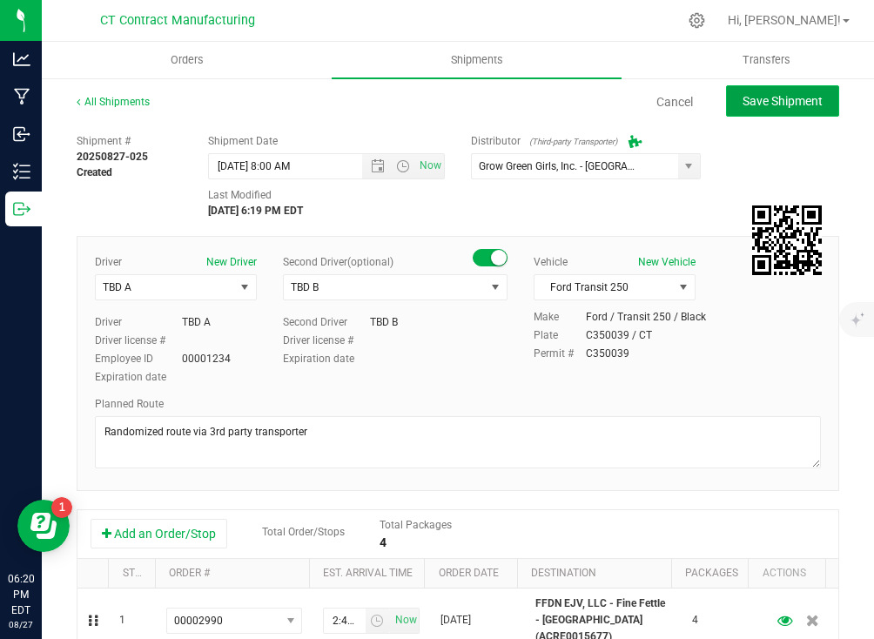
click at [766, 100] on span "Save Shipment" at bounding box center [782, 101] width 80 height 14
type input "[DATE] 12:00 PM"
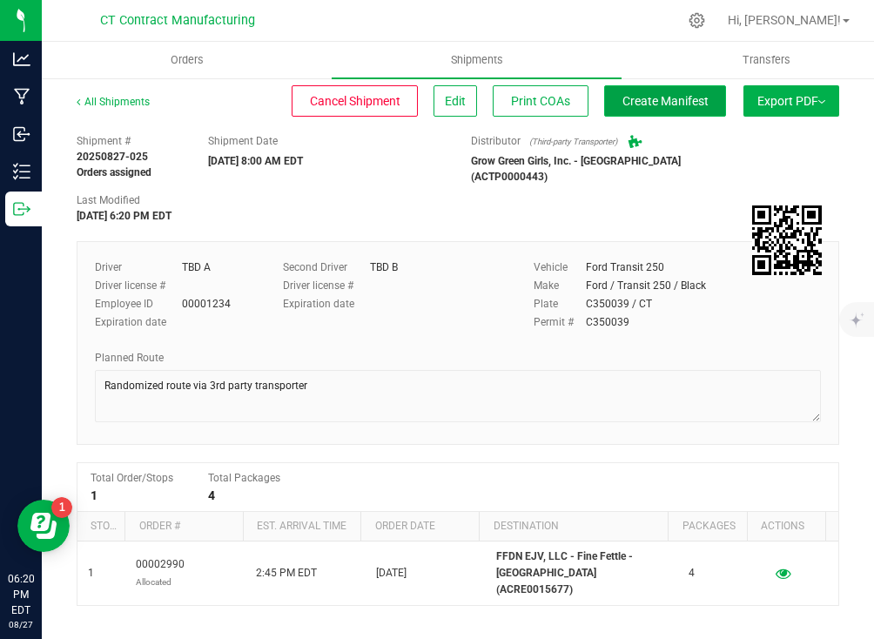
click at [673, 98] on span "Create Manifest" at bounding box center [665, 101] width 86 height 14
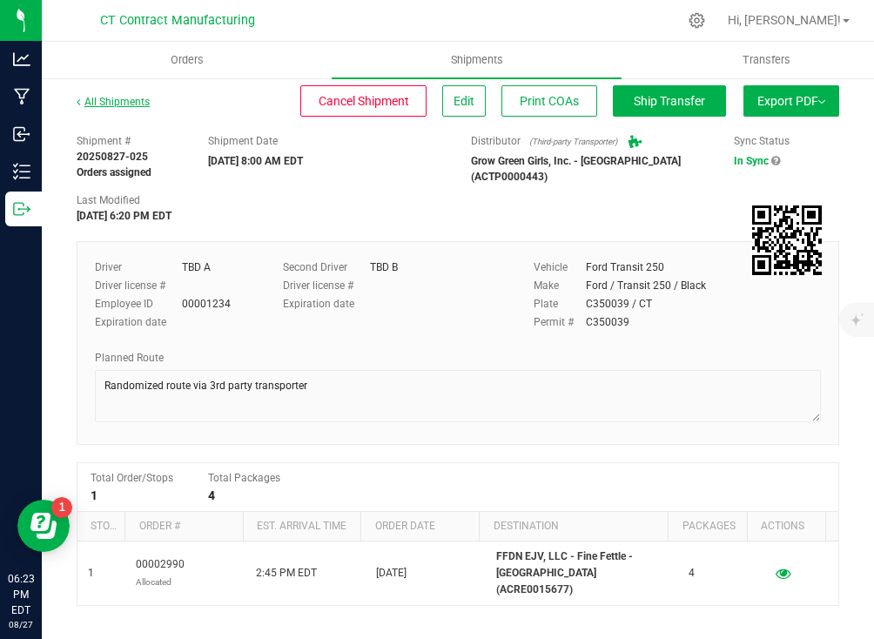
click at [129, 102] on link "All Shipments" at bounding box center [113, 102] width 73 height 12
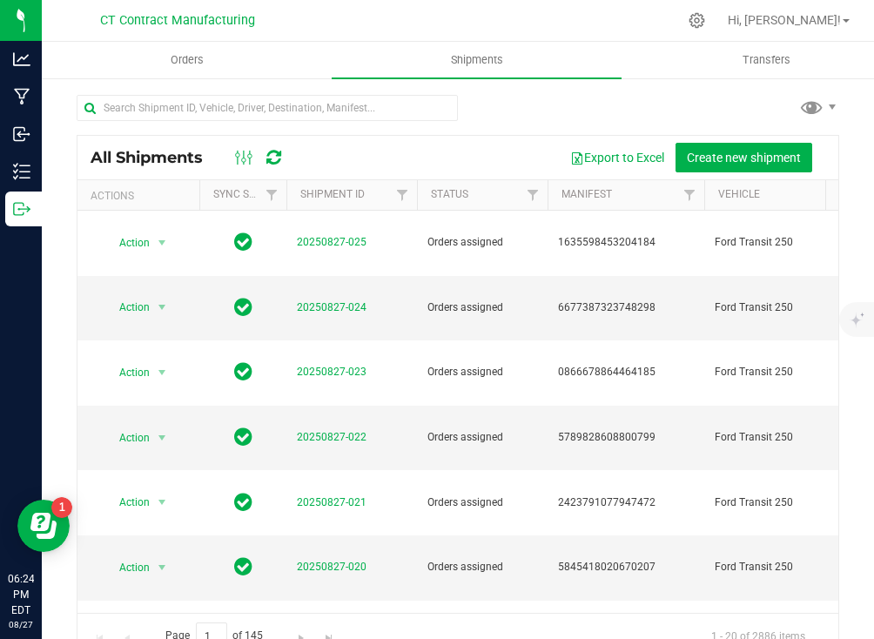
click at [461, 138] on div "All Shipments Export to Excel Create new shipment" at bounding box center [457, 158] width 760 height 44
click at [686, 154] on span "Create new shipment" at bounding box center [743, 158] width 114 height 14
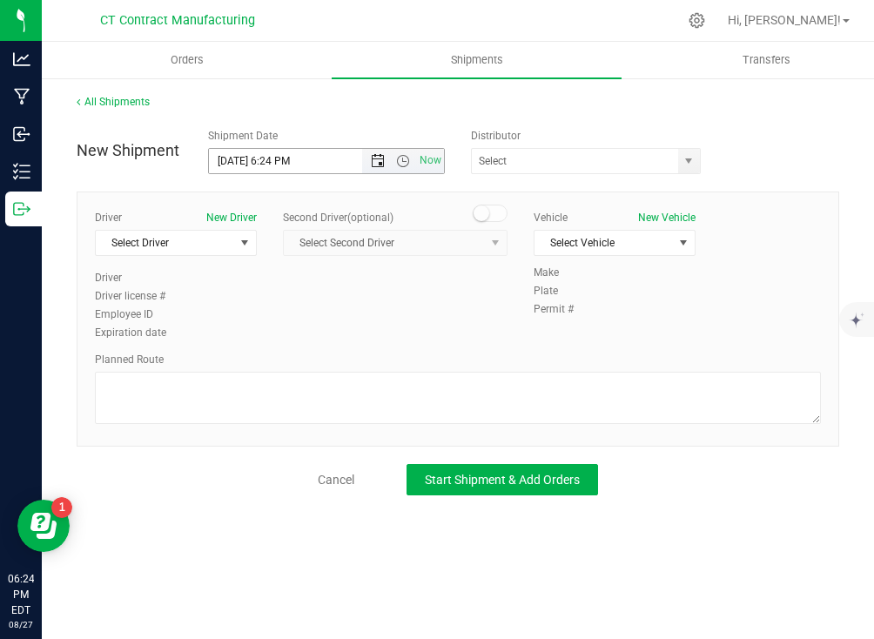
click at [374, 157] on span "Open the date view" at bounding box center [378, 161] width 14 height 14
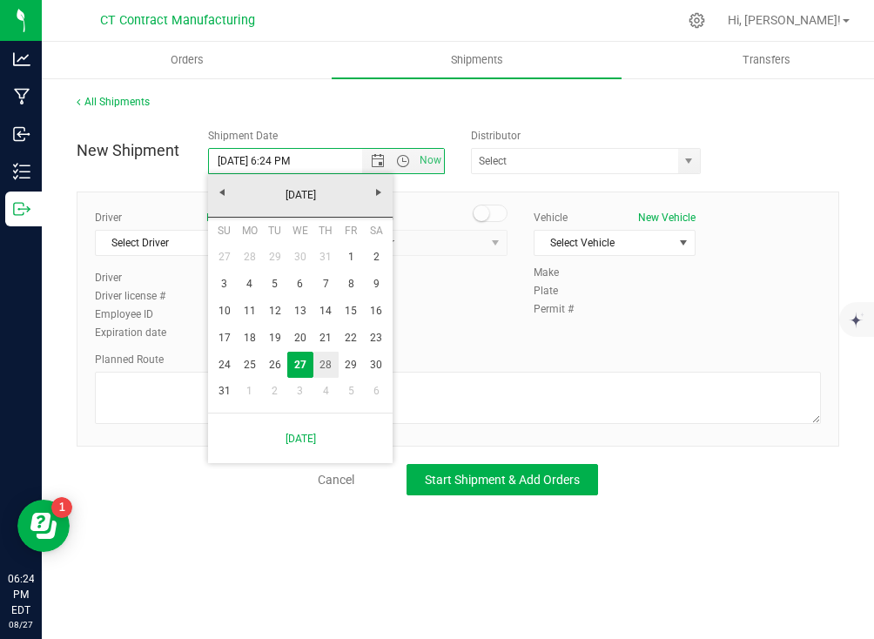
click at [330, 356] on link "28" at bounding box center [325, 364] width 25 height 27
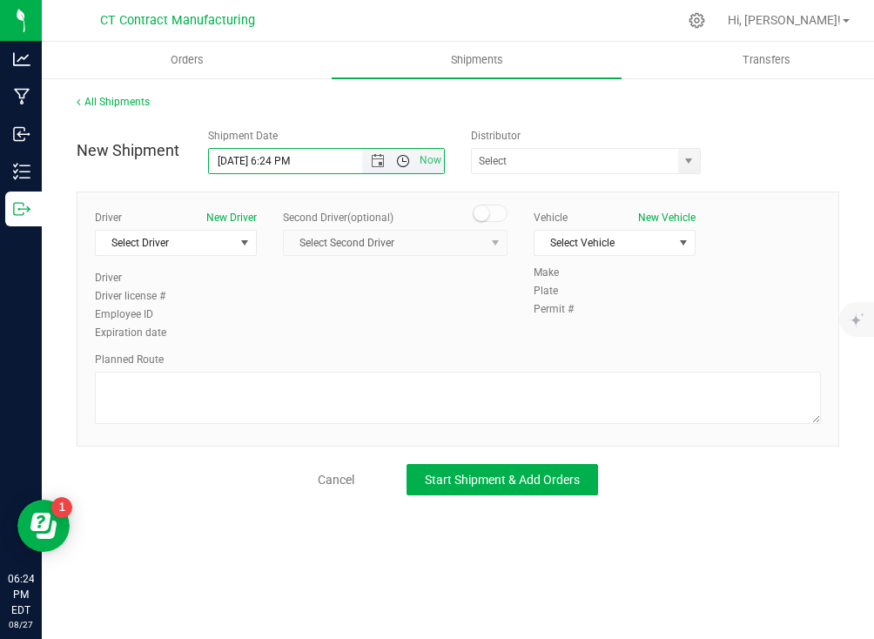
click at [401, 166] on span "Open the time view" at bounding box center [403, 161] width 14 height 14
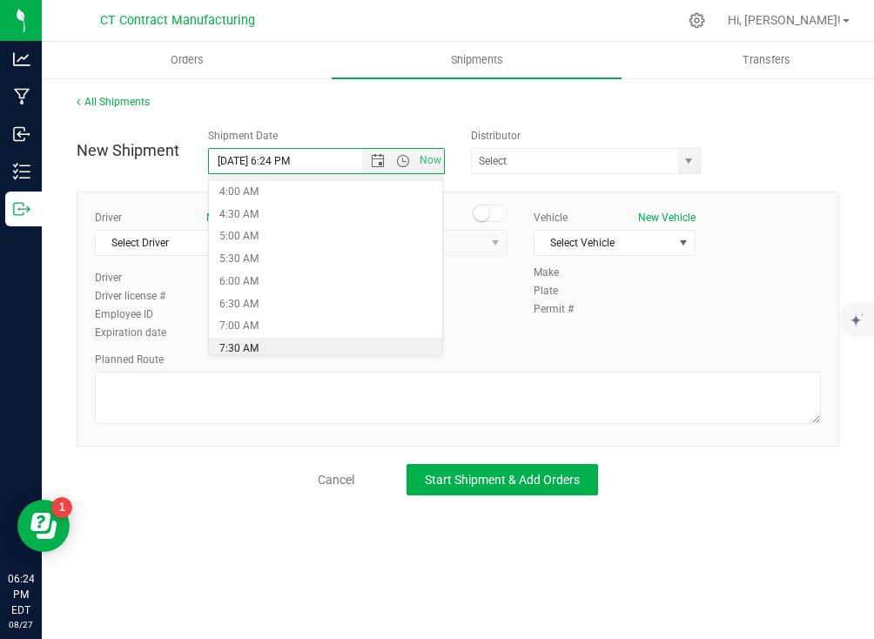
scroll to position [223, 0]
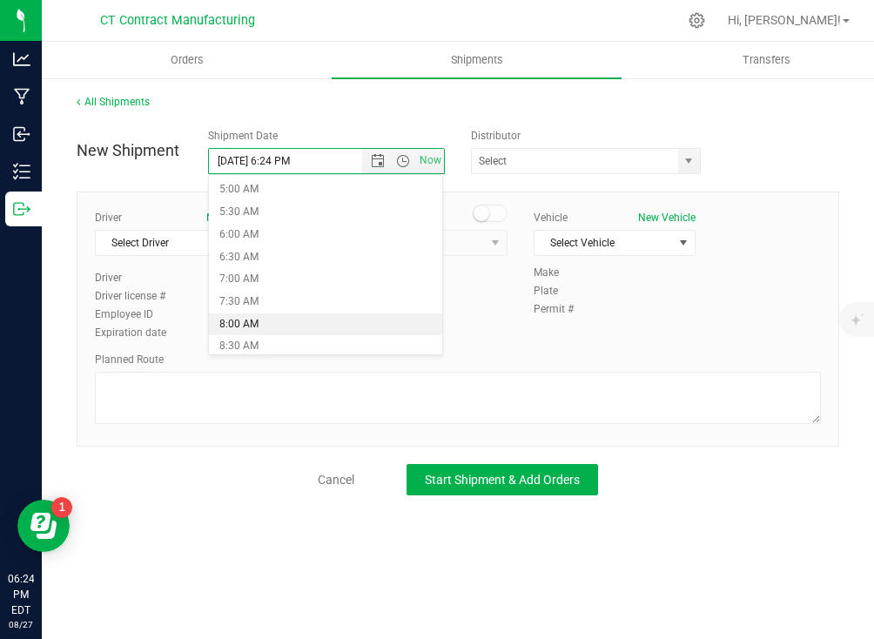
click at [316, 324] on li "8:00 AM" at bounding box center [325, 324] width 233 height 23
type input "[DATE] 8:00 AM"
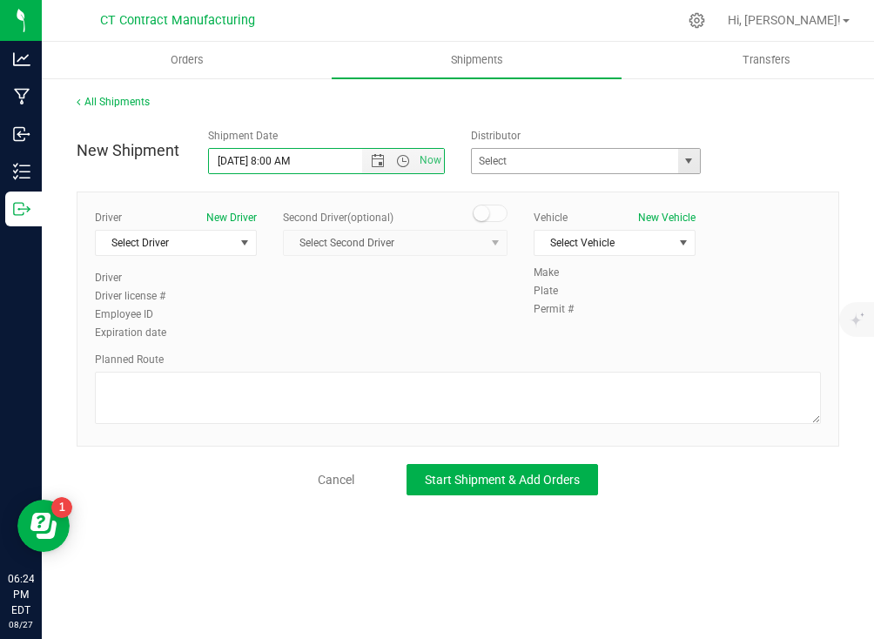
click at [690, 163] on span "select" at bounding box center [688, 161] width 14 height 14
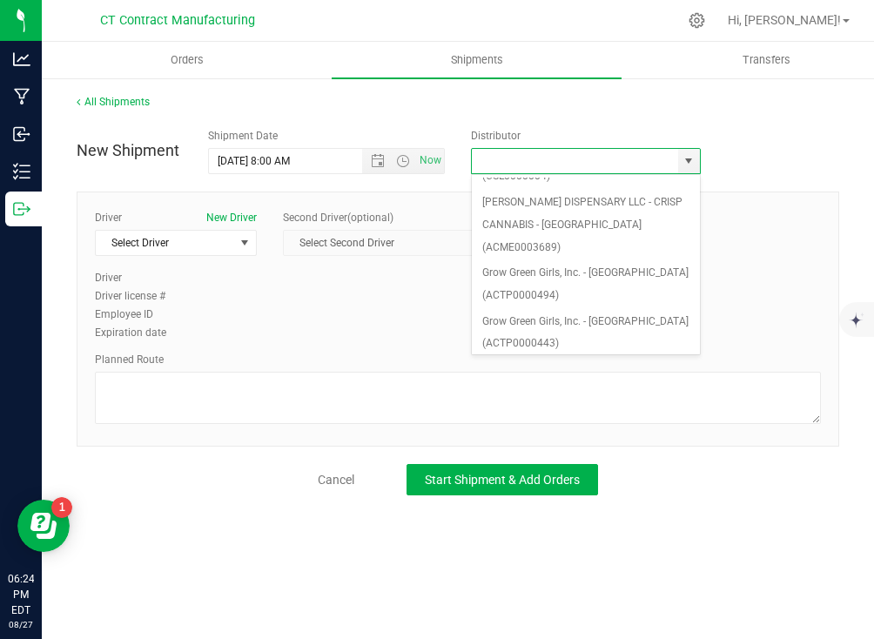
scroll to position [195, 0]
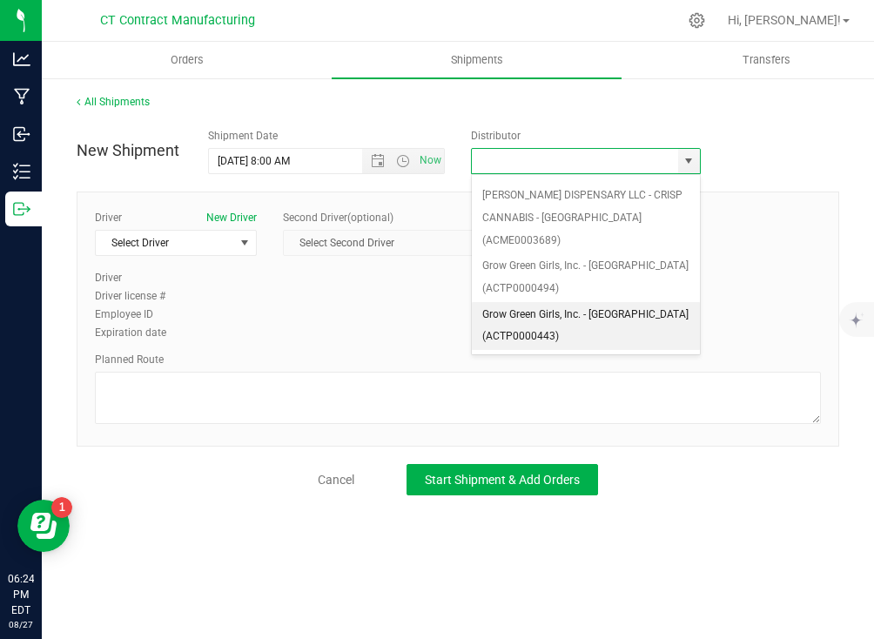
click at [606, 302] on li "Grow Green Girls, Inc. - [GEOGRAPHIC_DATA] (ACTP0000443)" at bounding box center [586, 326] width 228 height 48
type input "Grow Green Girls, Inc. - [GEOGRAPHIC_DATA] (ACTP0000443)"
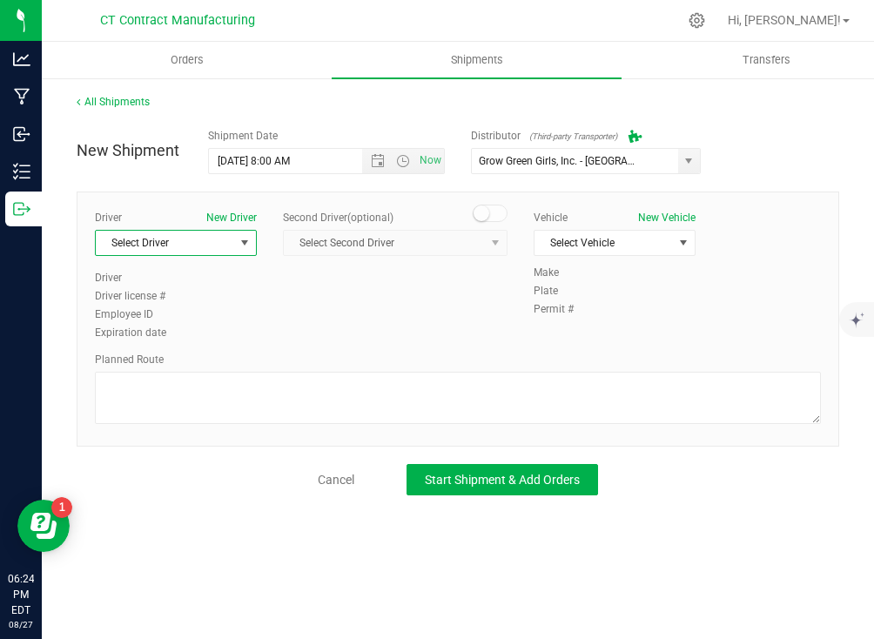
click at [231, 242] on span "Select Driver" at bounding box center [165, 243] width 138 height 24
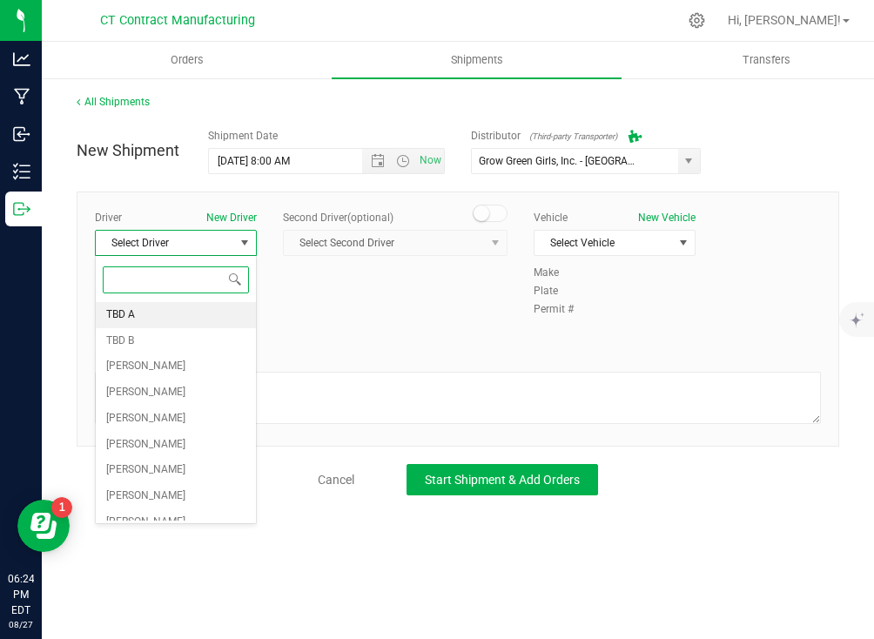
click at [186, 315] on li "TBD A" at bounding box center [176, 315] width 160 height 26
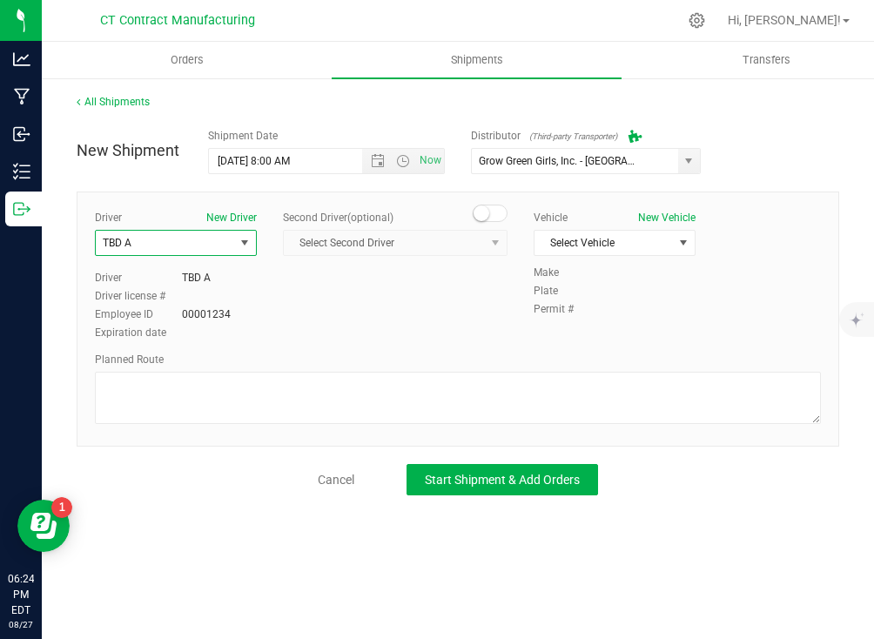
click at [477, 225] on div "Second Driver (optional) Select Second Driver Select Second Driver TBD A TBD B …" at bounding box center [395, 240] width 224 height 60
click at [492, 215] on span at bounding box center [489, 212] width 35 height 17
click at [485, 238] on span "select" at bounding box center [496, 243] width 22 height 24
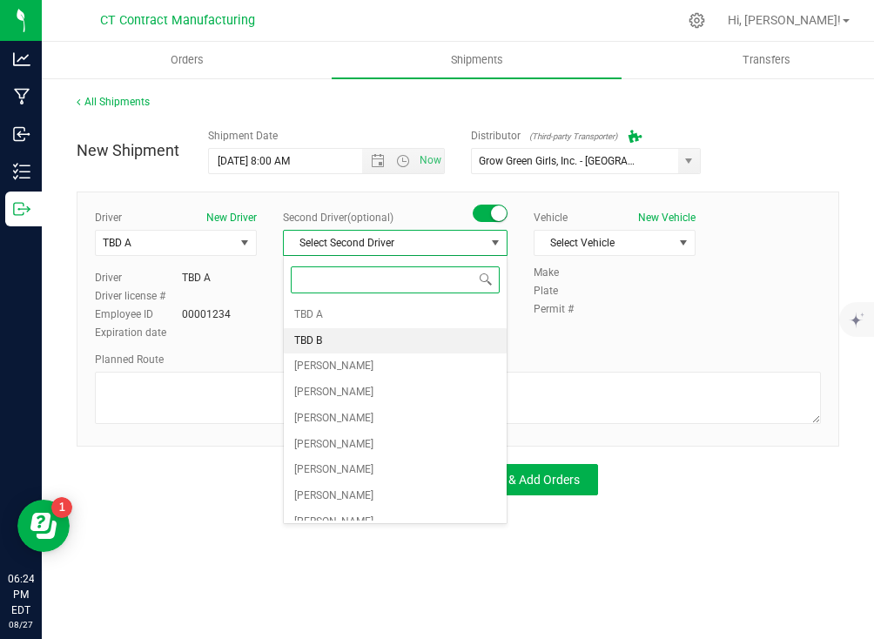
click at [436, 331] on li "TBD B" at bounding box center [395, 341] width 223 height 26
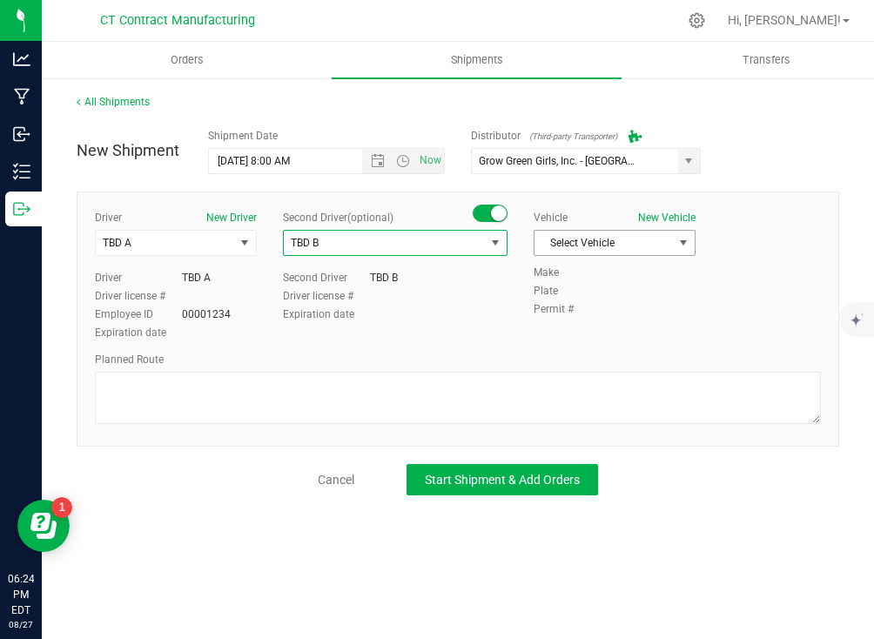
click at [597, 240] on span "Select Vehicle" at bounding box center [603, 243] width 138 height 24
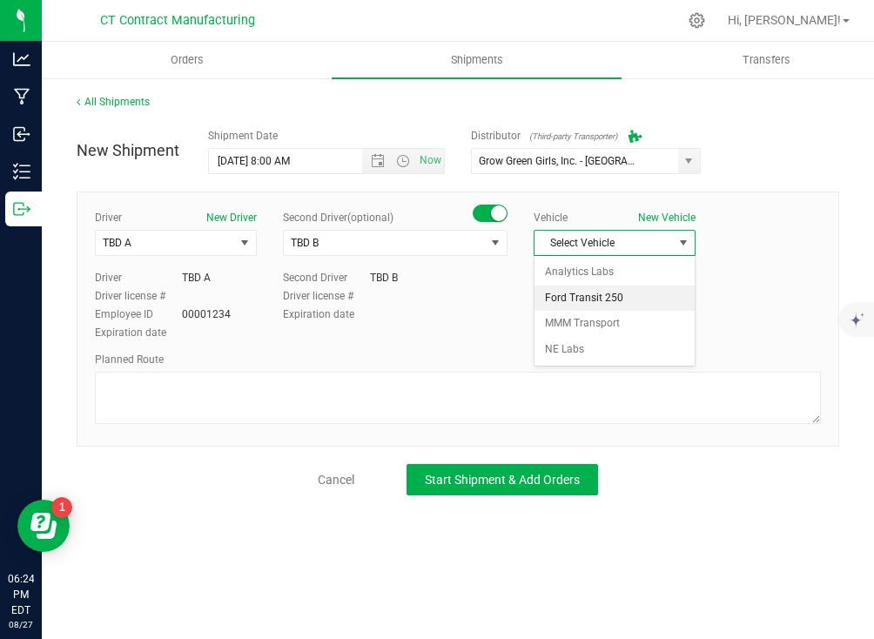
click at [592, 295] on li "Ford Transit 250" at bounding box center [614, 298] width 160 height 26
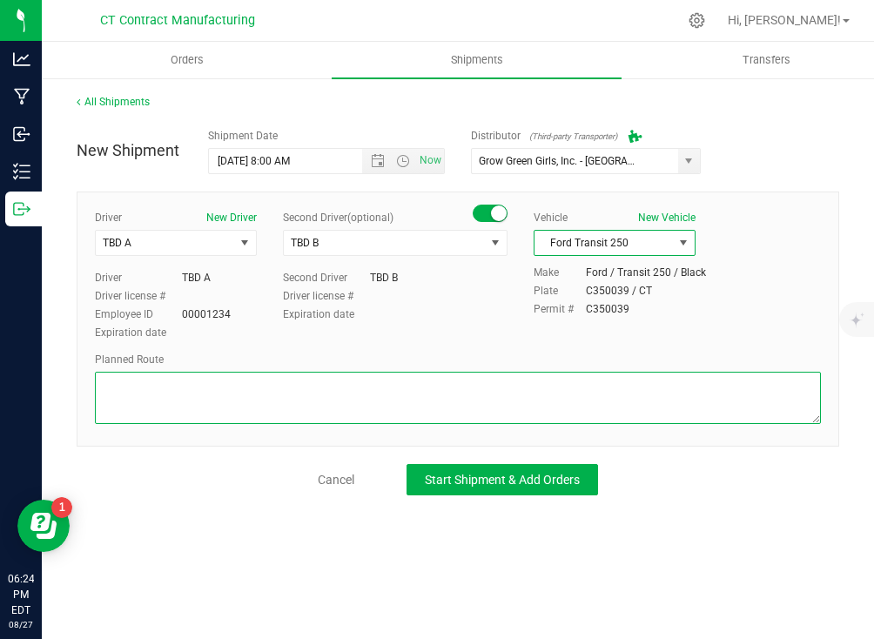
click at [535, 397] on textarea at bounding box center [458, 398] width 726 height 52
paste textarea "Randomized route via 3rd party transporter"
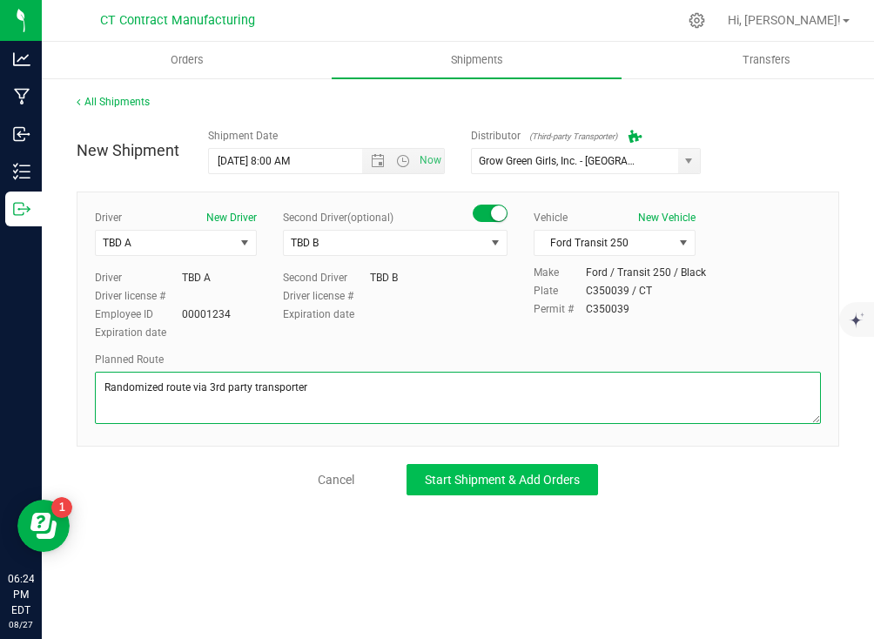
type textarea "Randomized route via 3rd party transporter"
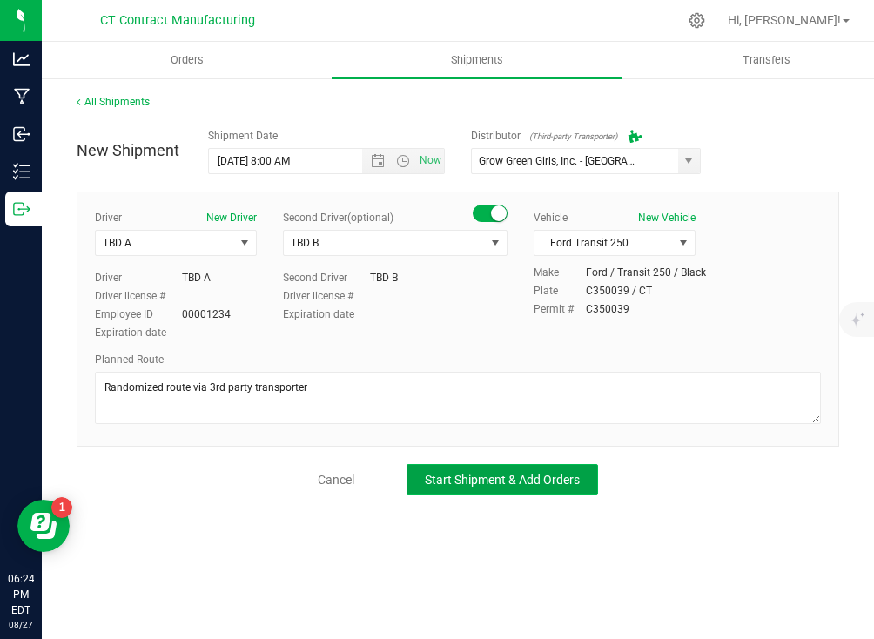
click at [485, 488] on button "Start Shipment & Add Orders" at bounding box center [501, 479] width 191 height 31
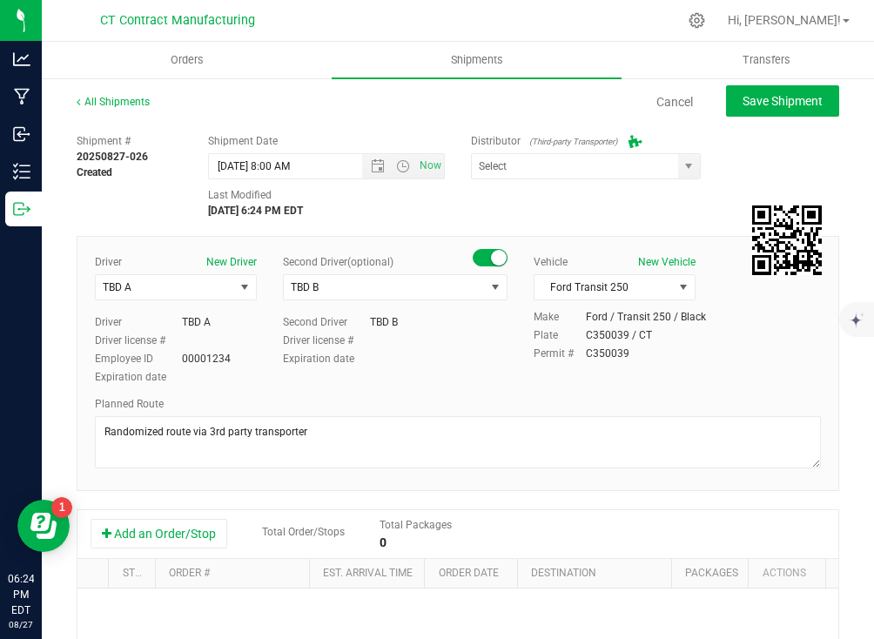
type input "Grow Green Girls, Inc. - [GEOGRAPHIC_DATA] (ACTP0000443)"
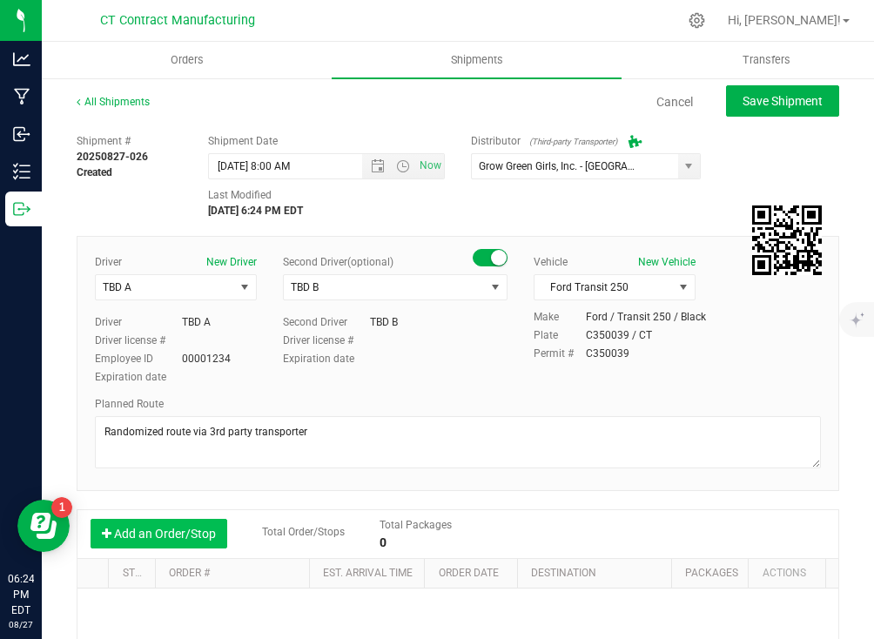
click at [211, 530] on button "Add an Order/Stop" at bounding box center [158, 534] width 137 height 30
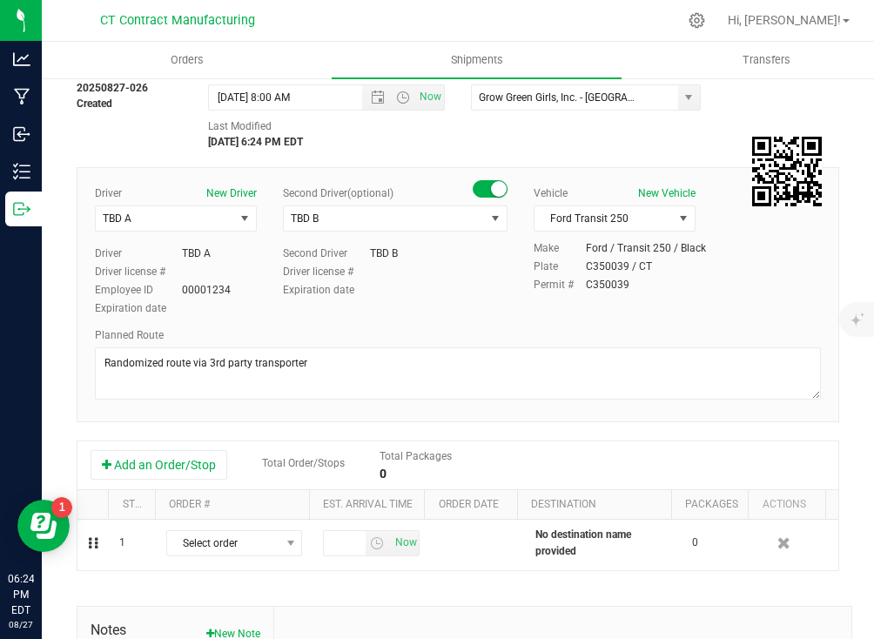
scroll to position [70, 0]
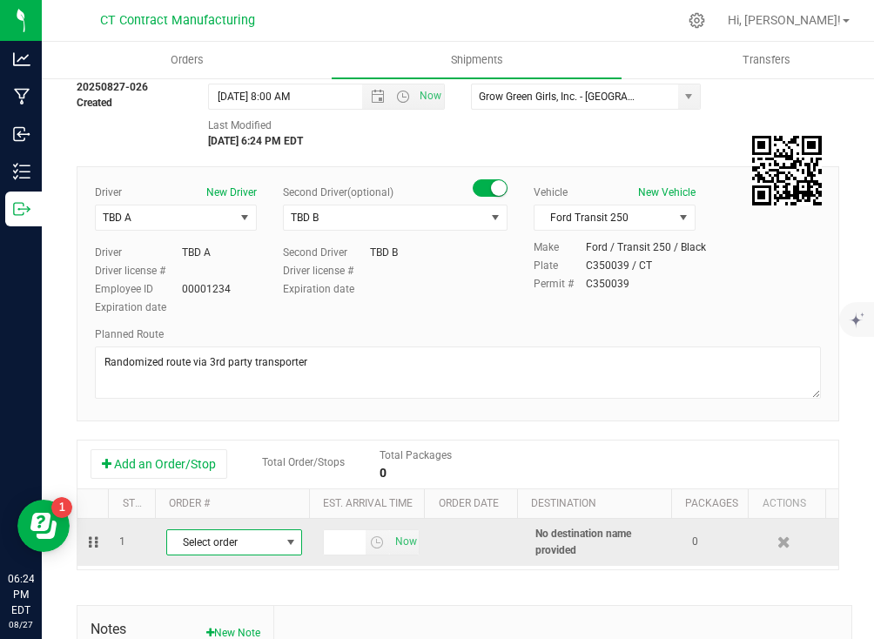
click at [213, 541] on span "Select order" at bounding box center [223, 542] width 112 height 24
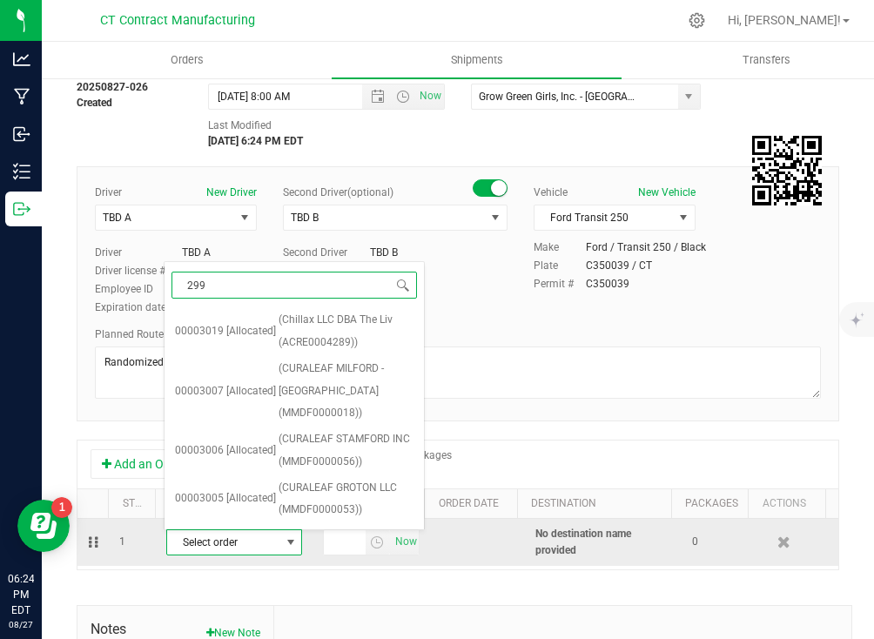
type input "2991"
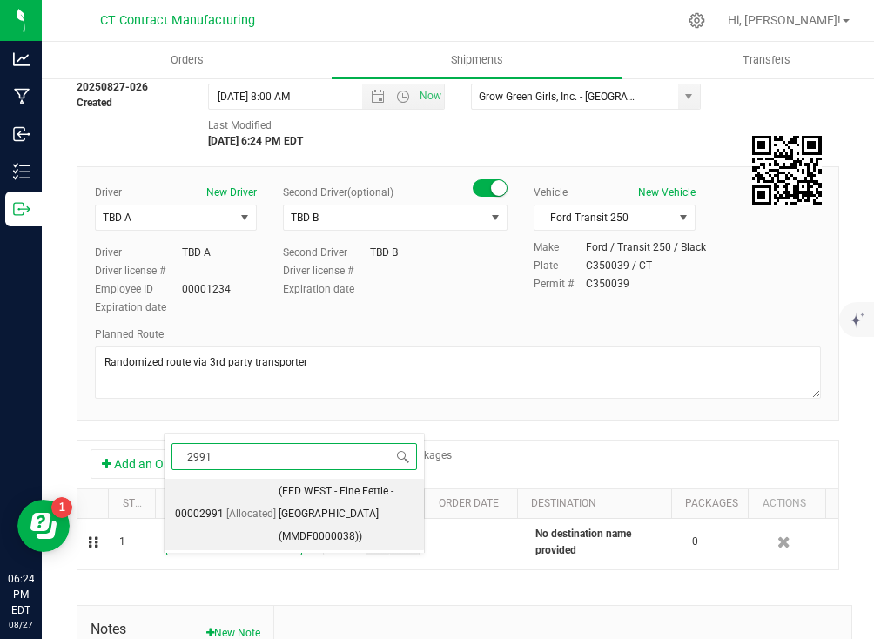
click at [286, 512] on span "(FFD WEST - Fine Fettle - [GEOGRAPHIC_DATA] (MMDF0000038))" at bounding box center [345, 513] width 135 height 67
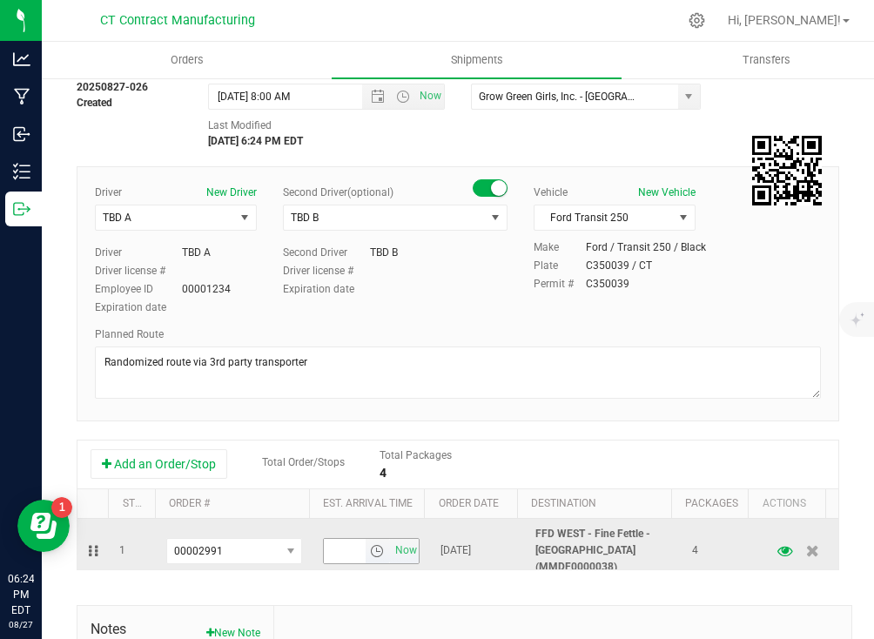
click at [370, 544] on span "select" at bounding box center [377, 551] width 14 height 14
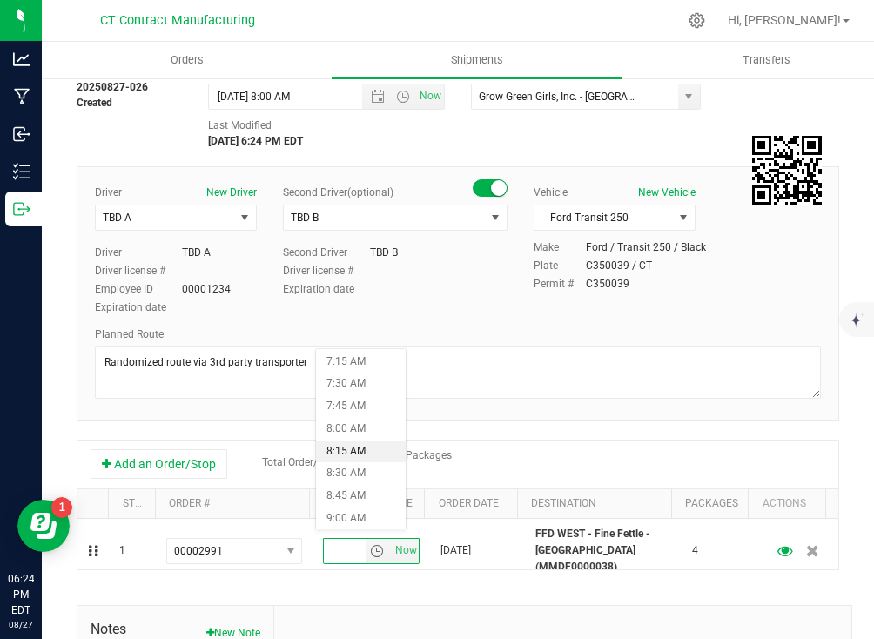
scroll to position [803, 0]
click at [345, 502] on li "10:30 AM" at bounding box center [361, 499] width 90 height 23
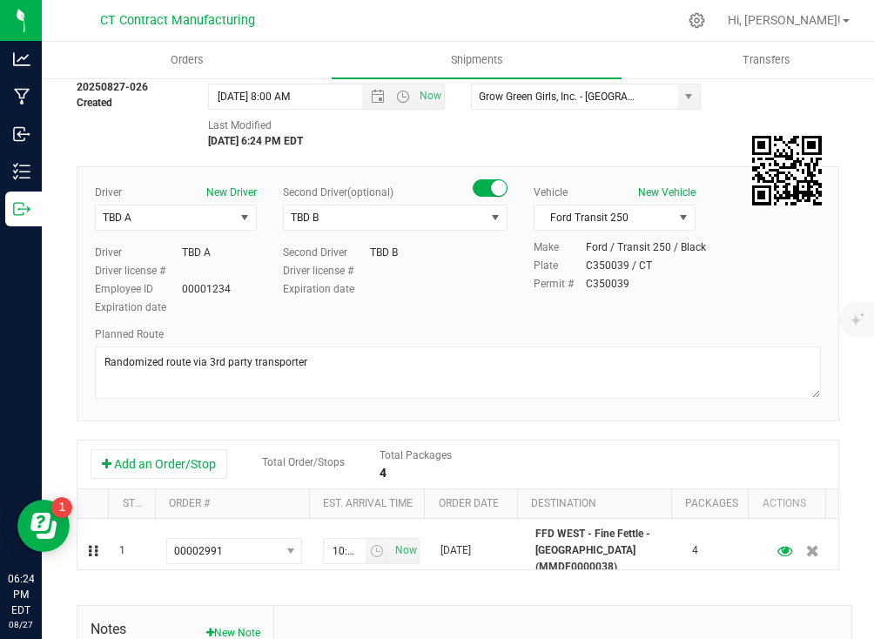
click at [404, 587] on div "Shipment # 20250827-026 Created Shipment Date [DATE] 8:00 AM Now Distributor (T…" at bounding box center [458, 448] width 762 height 784
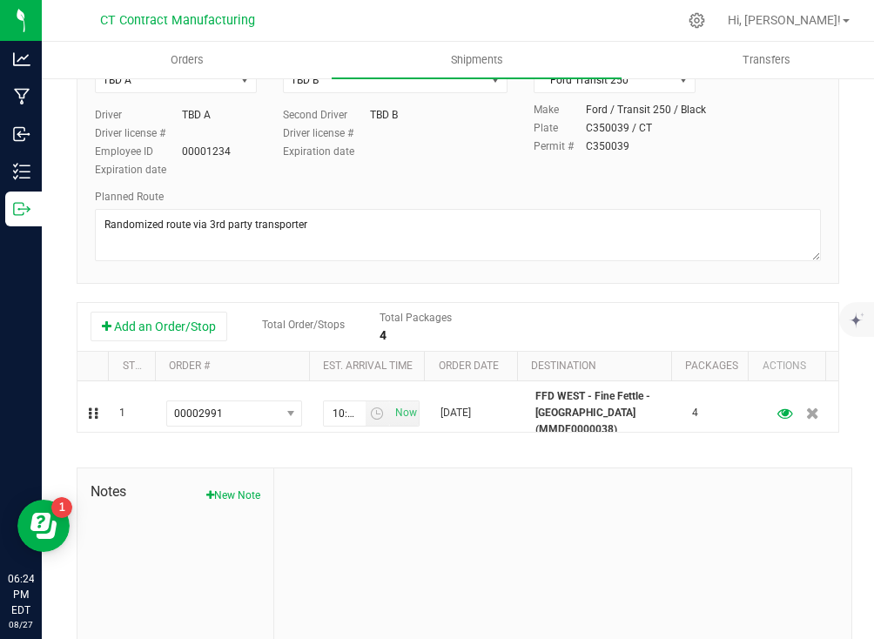
scroll to position [0, 0]
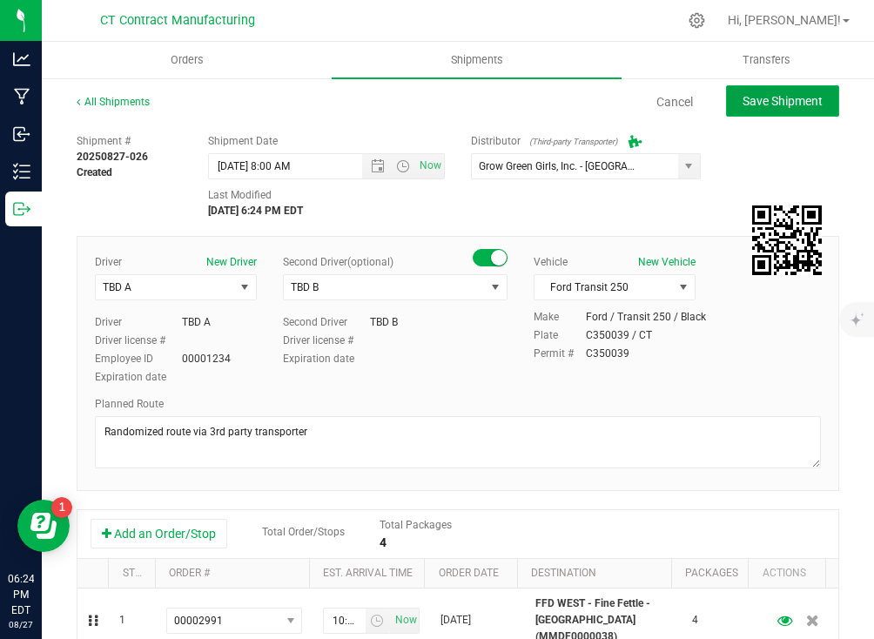
click at [769, 97] on span "Save Shipment" at bounding box center [782, 101] width 80 height 14
type input "[DATE] 12:00 PM"
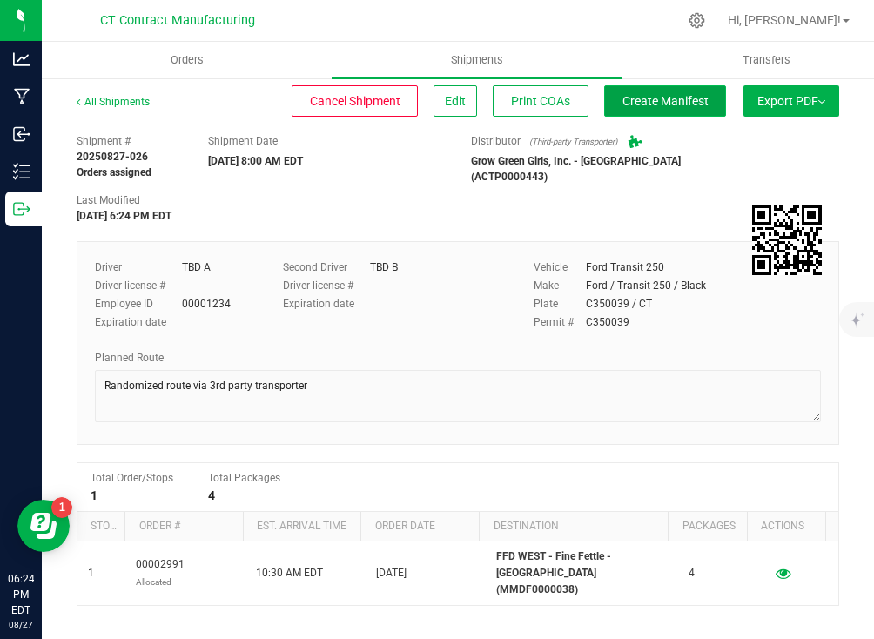
click at [659, 94] on span "Create Manifest" at bounding box center [665, 101] width 86 height 14
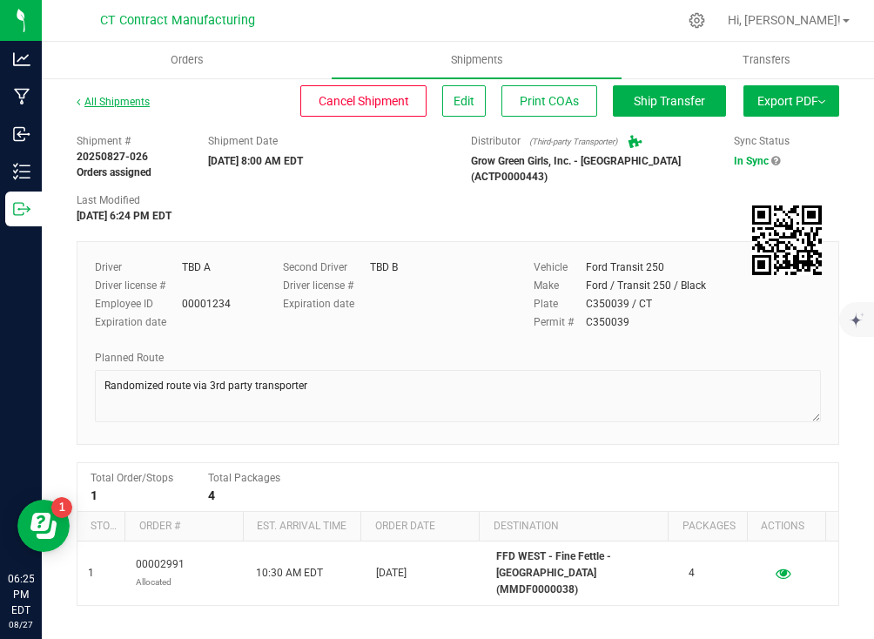
click at [131, 100] on link "All Shipments" at bounding box center [113, 102] width 73 height 12
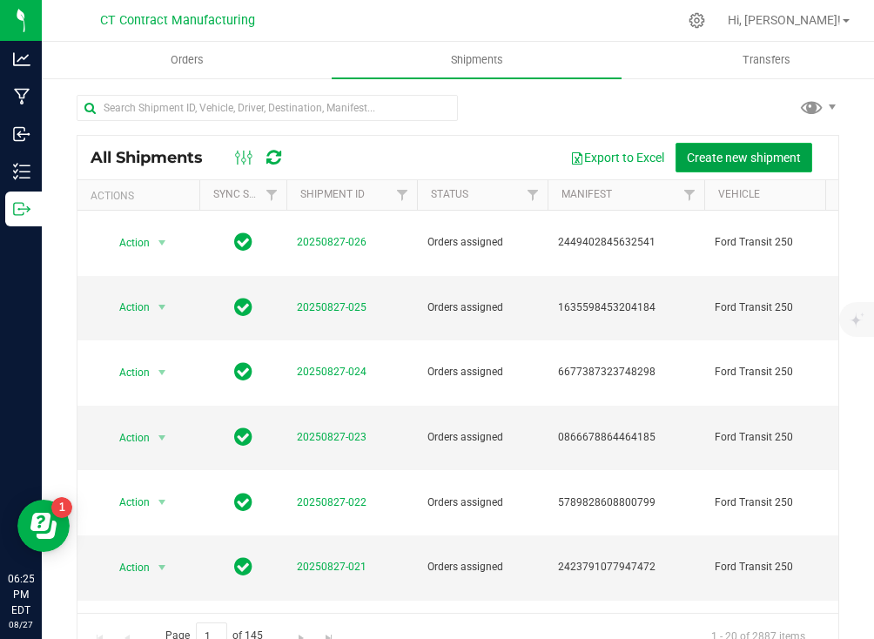
click at [696, 152] on span "Create new shipment" at bounding box center [743, 158] width 114 height 14
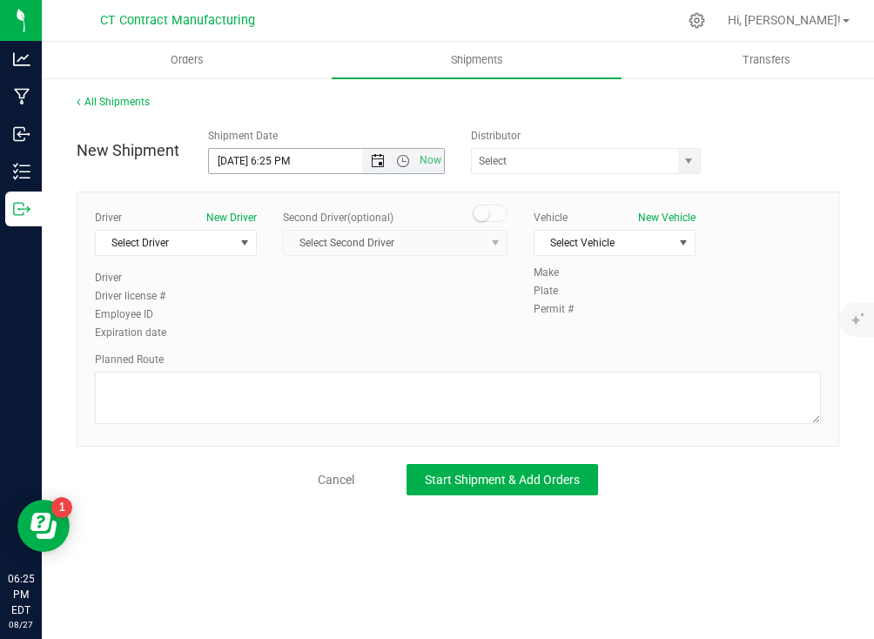
click at [380, 156] on span "Open the date view" at bounding box center [378, 161] width 14 height 14
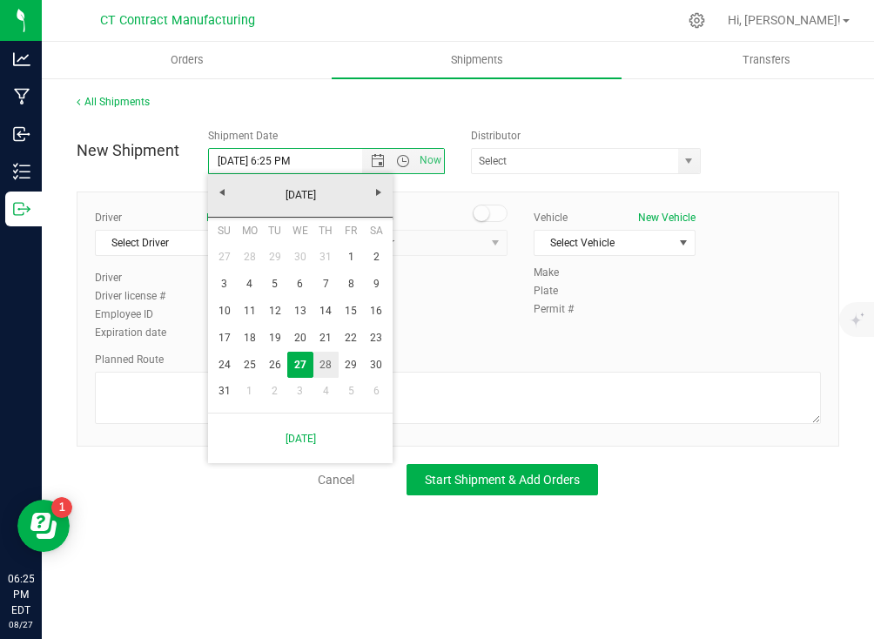
click at [325, 358] on link "28" at bounding box center [325, 364] width 25 height 27
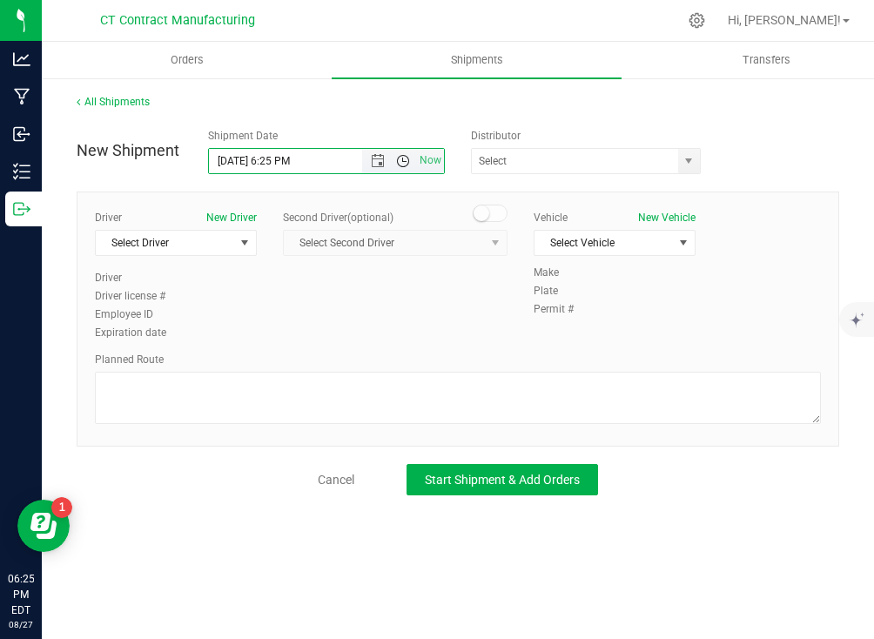
click at [401, 166] on span "Open the time view" at bounding box center [403, 161] width 14 height 14
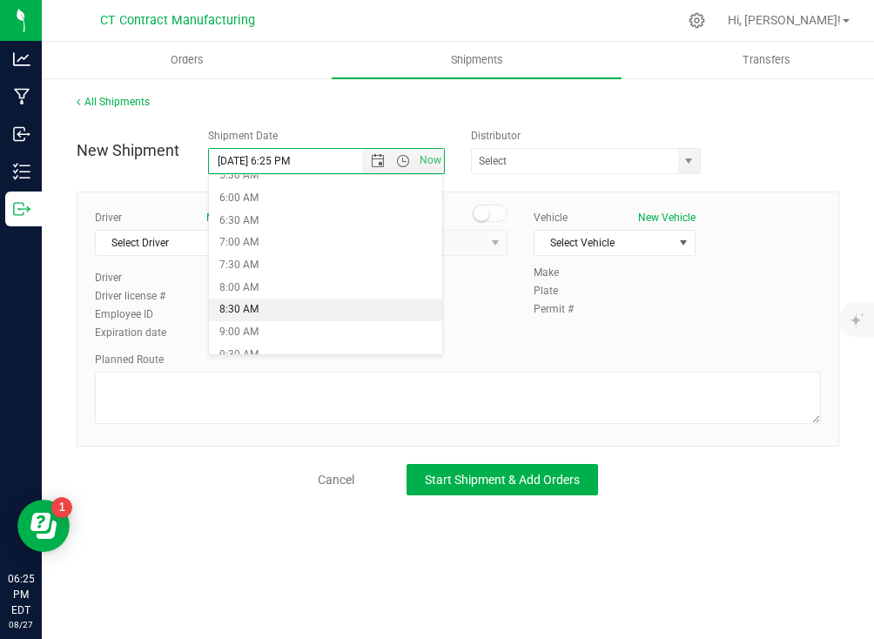
scroll to position [260, 0]
click at [301, 281] on li "8:00 AM" at bounding box center [325, 287] width 233 height 23
type input "[DATE] 8:00 AM"
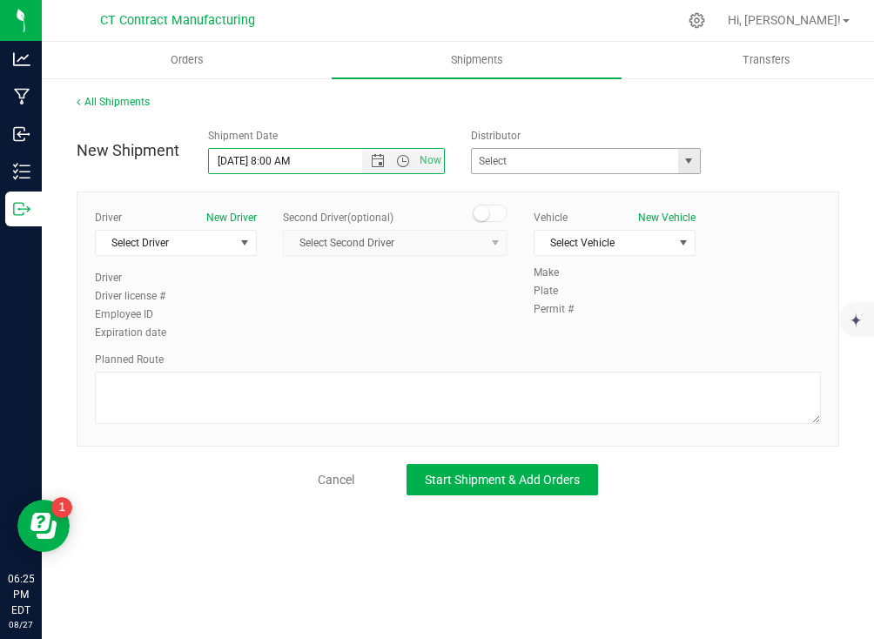
click at [686, 162] on span "select" at bounding box center [688, 161] width 14 height 14
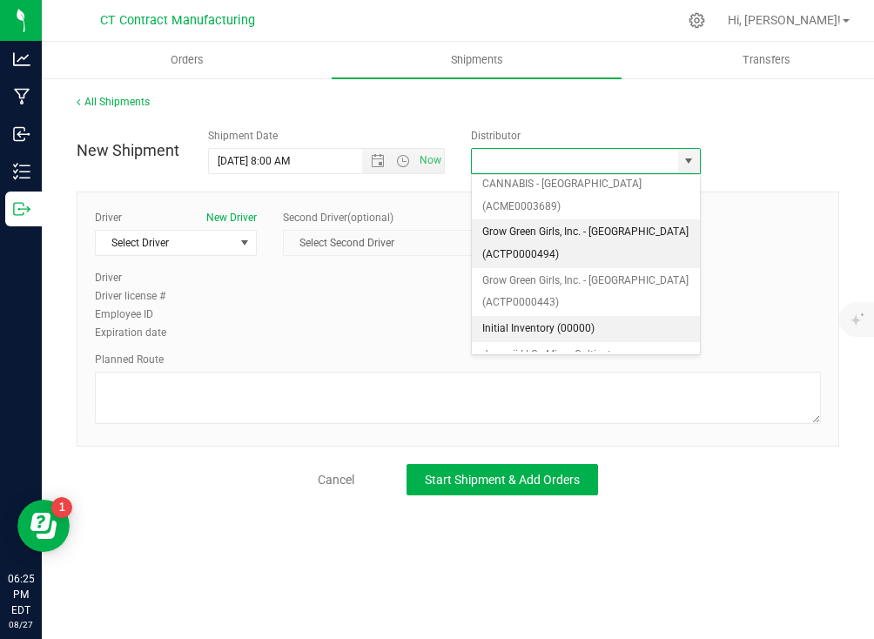
scroll to position [230, 0]
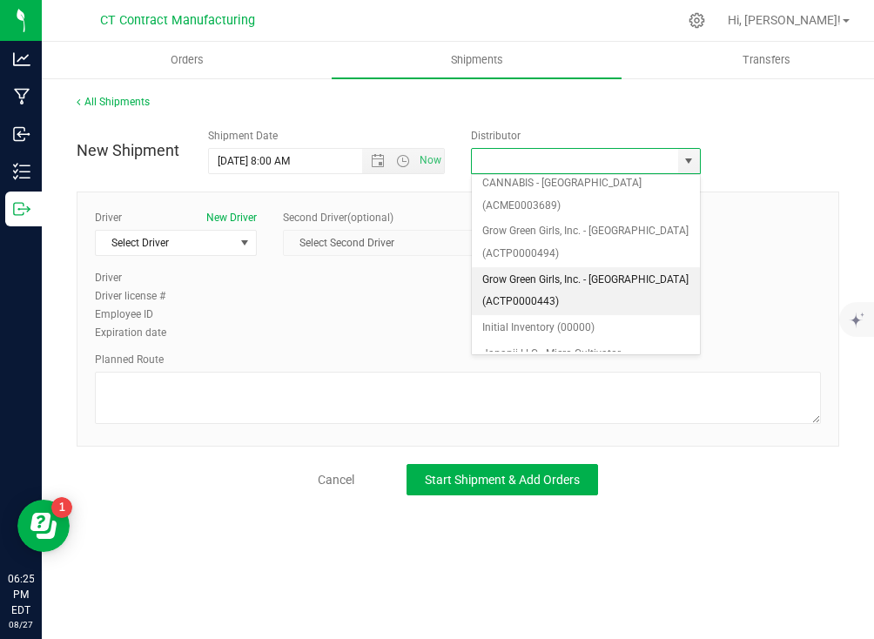
click at [567, 267] on li "Grow Green Girls, Inc. - [GEOGRAPHIC_DATA] (ACTP0000443)" at bounding box center [586, 291] width 228 height 48
type input "Grow Green Girls, Inc. - [GEOGRAPHIC_DATA] (ACTP0000443)"
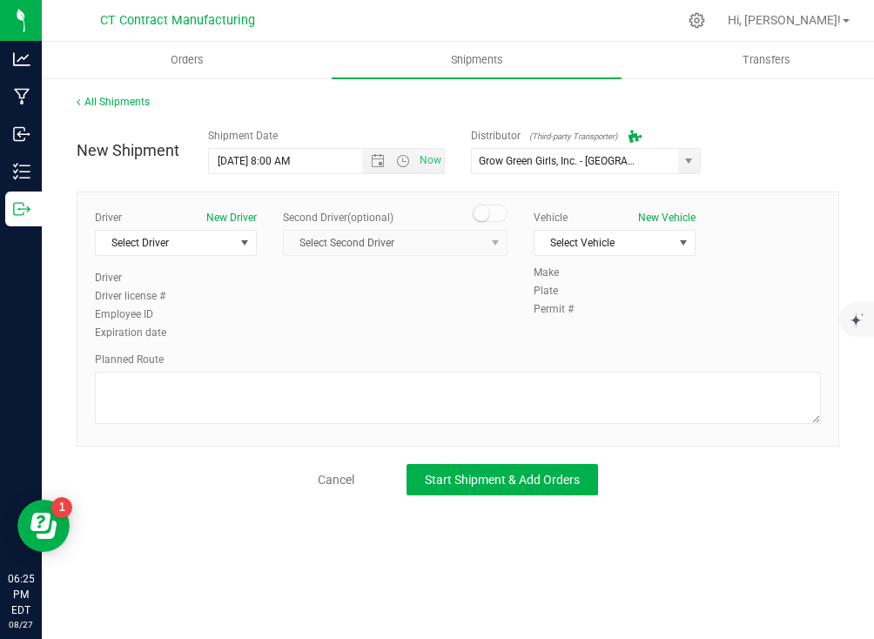
click at [257, 250] on div "Driver New Driver Select Driver Select Driver TBD A TBD B [PERSON_NAME] [PERSON…" at bounding box center [176, 276] width 188 height 133
click at [243, 245] on span "select" at bounding box center [245, 243] width 14 height 14
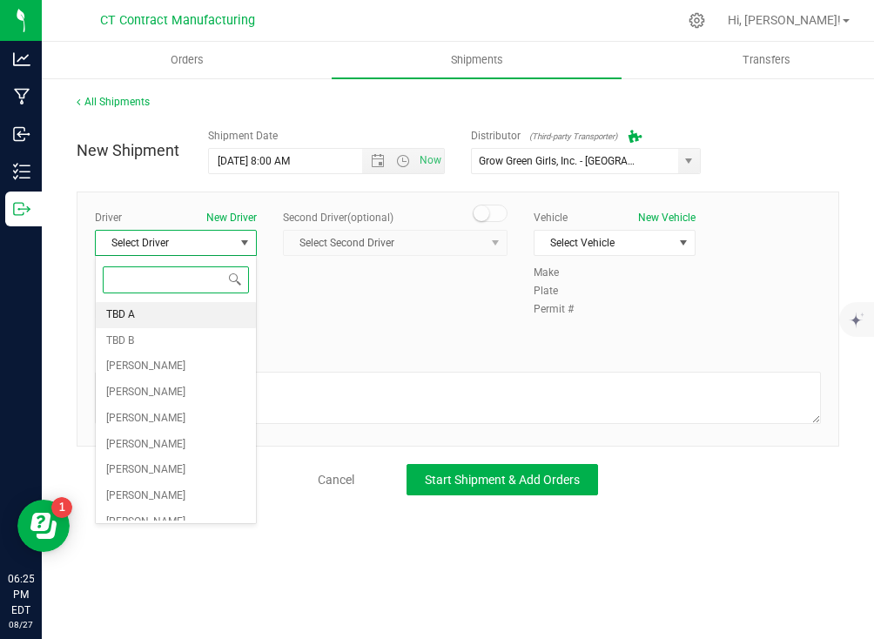
click at [223, 312] on li "TBD A" at bounding box center [176, 315] width 160 height 26
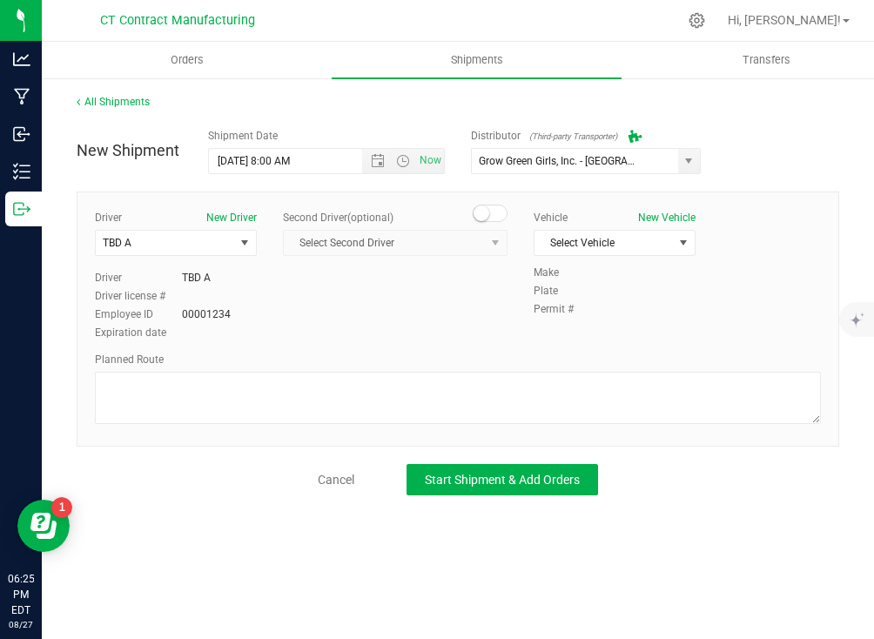
click at [499, 216] on span at bounding box center [489, 212] width 35 height 17
click at [472, 244] on span "Select Second Driver" at bounding box center [384, 243] width 201 height 24
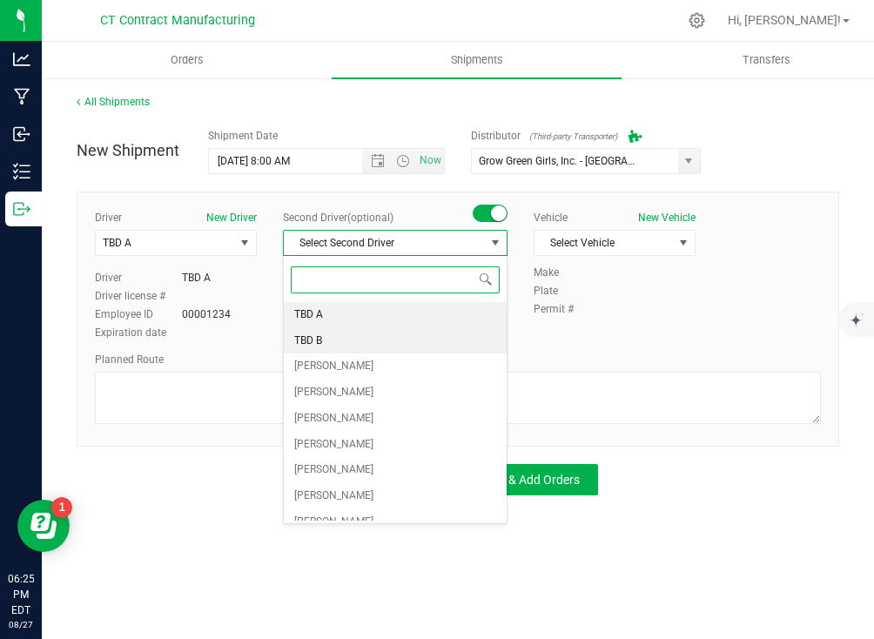
click at [388, 328] on li "TBD B" at bounding box center [395, 341] width 223 height 26
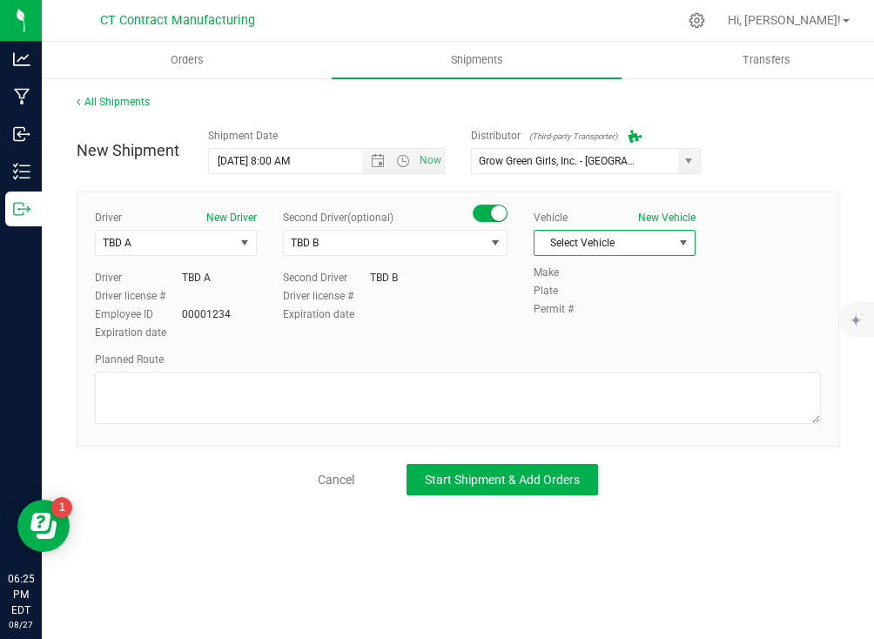
click at [571, 246] on span "Select Vehicle" at bounding box center [603, 243] width 138 height 24
click at [557, 298] on li "Ford Transit 250" at bounding box center [614, 298] width 160 height 26
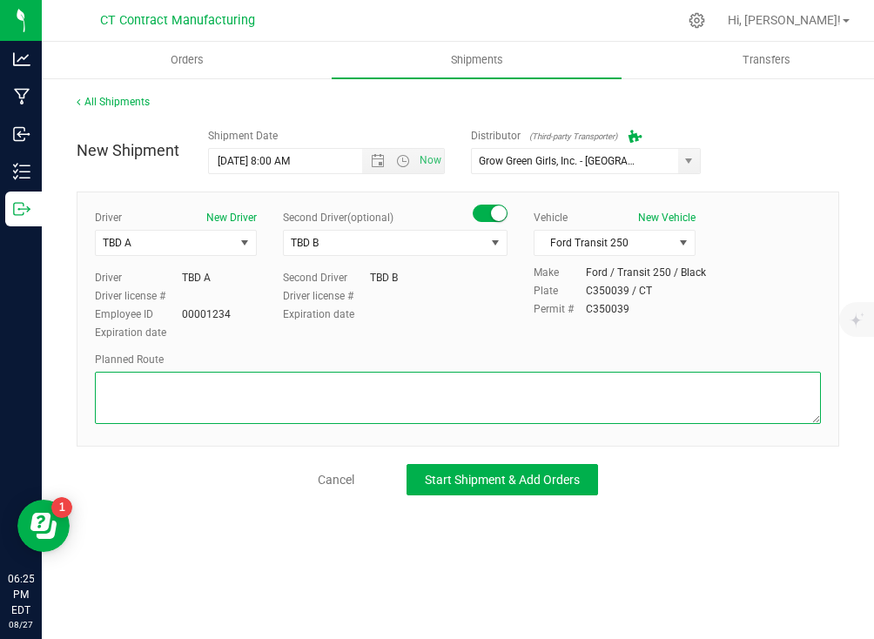
click at [496, 402] on textarea at bounding box center [458, 398] width 726 height 52
paste textarea "Randomized route via 3rd party transporter"
type textarea "Randomized route via 3rd party transporter"
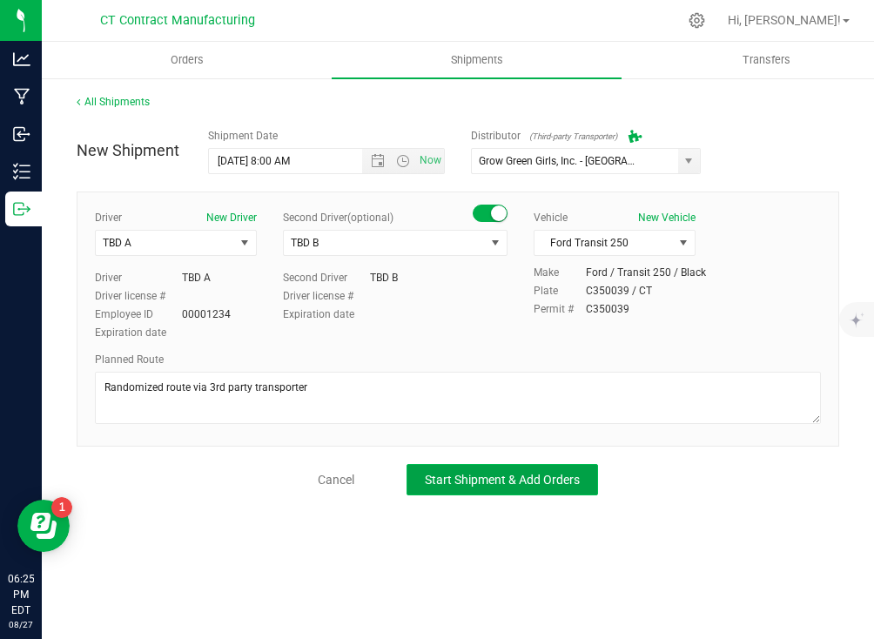
click at [496, 484] on span "Start Shipment & Add Orders" at bounding box center [502, 479] width 155 height 14
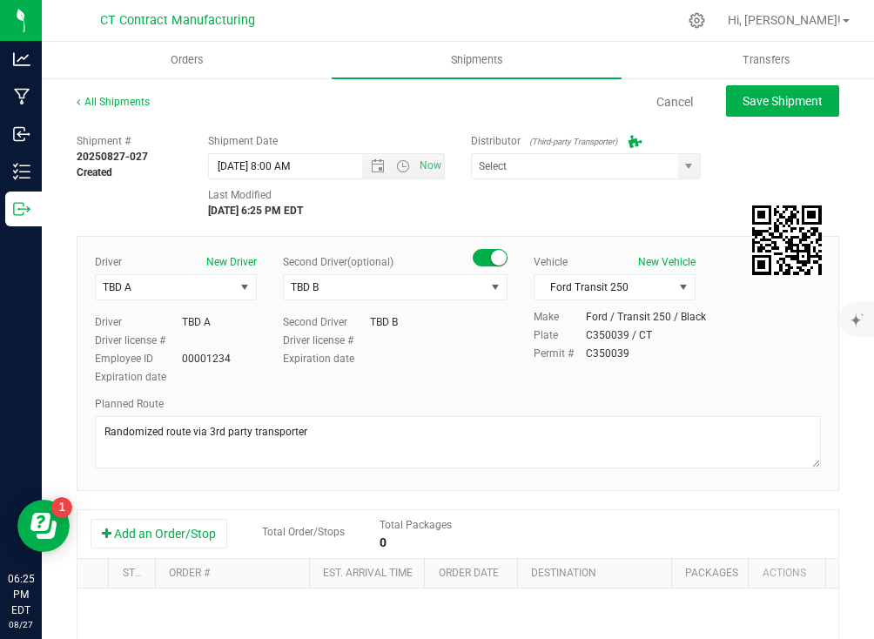
type input "Grow Green Girls, Inc. - [GEOGRAPHIC_DATA] (ACTP0000443)"
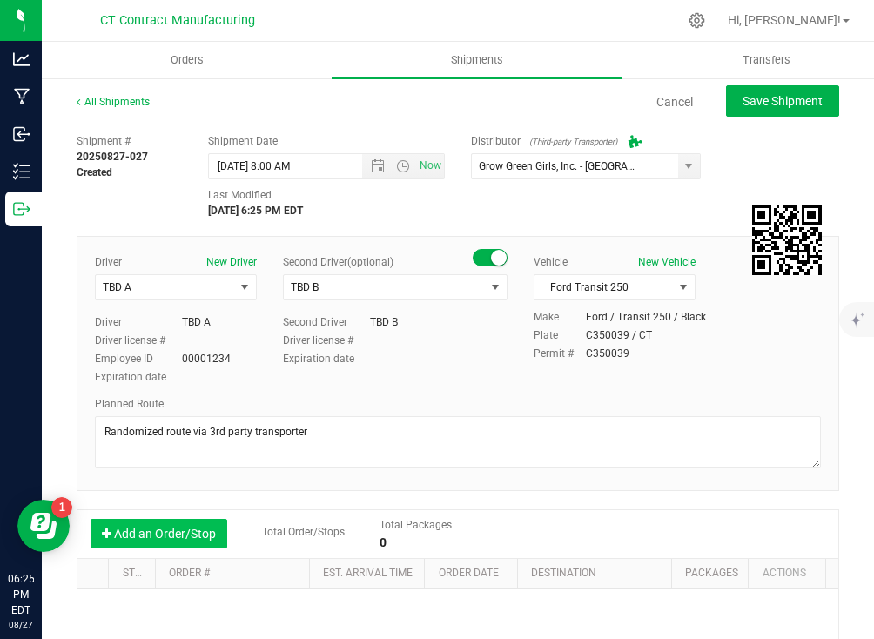
click at [196, 535] on button "Add an Order/Stop" at bounding box center [158, 534] width 137 height 30
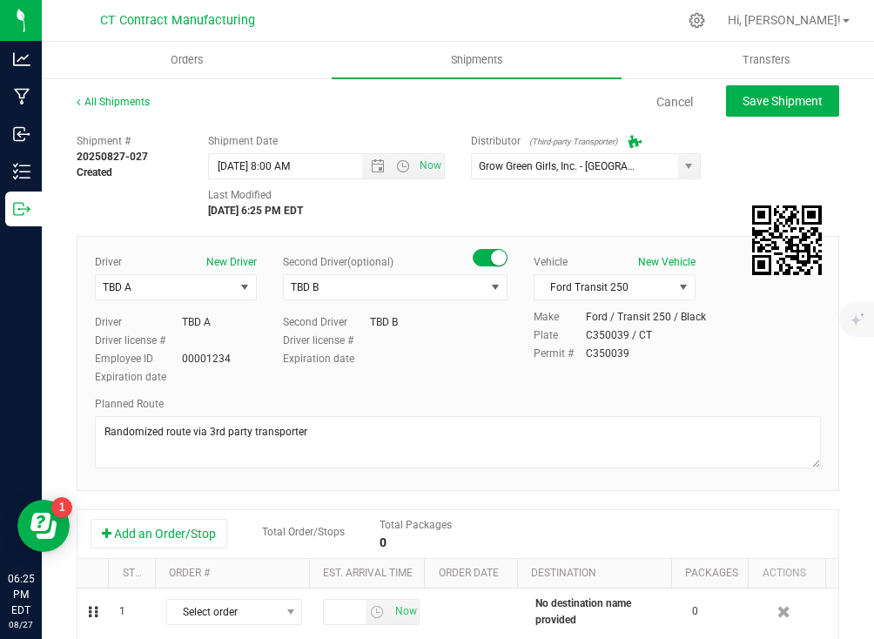
scroll to position [87, 0]
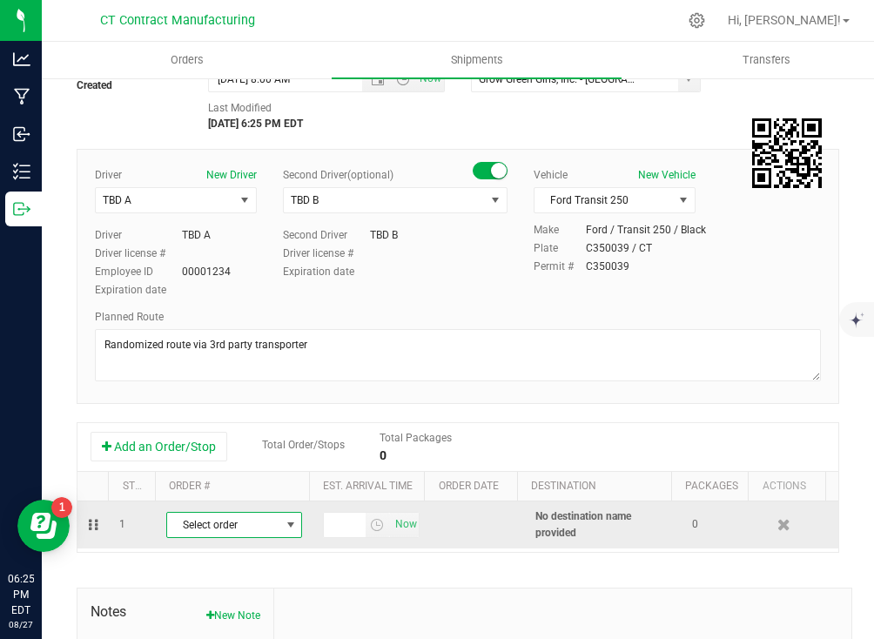
click at [224, 528] on span "Select order" at bounding box center [223, 524] width 112 height 24
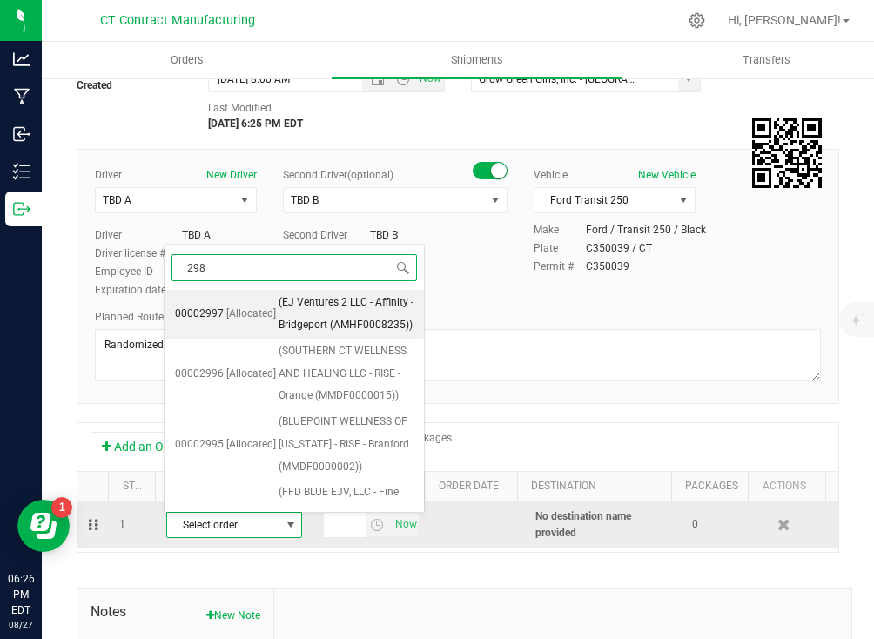
type input "2989"
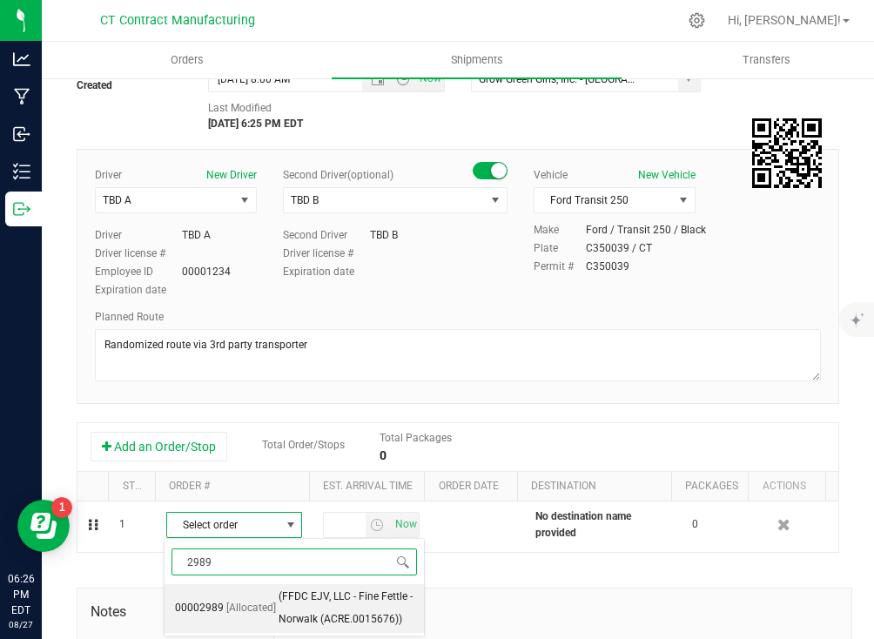
click at [240, 598] on span "[Allocated]" at bounding box center [251, 608] width 50 height 23
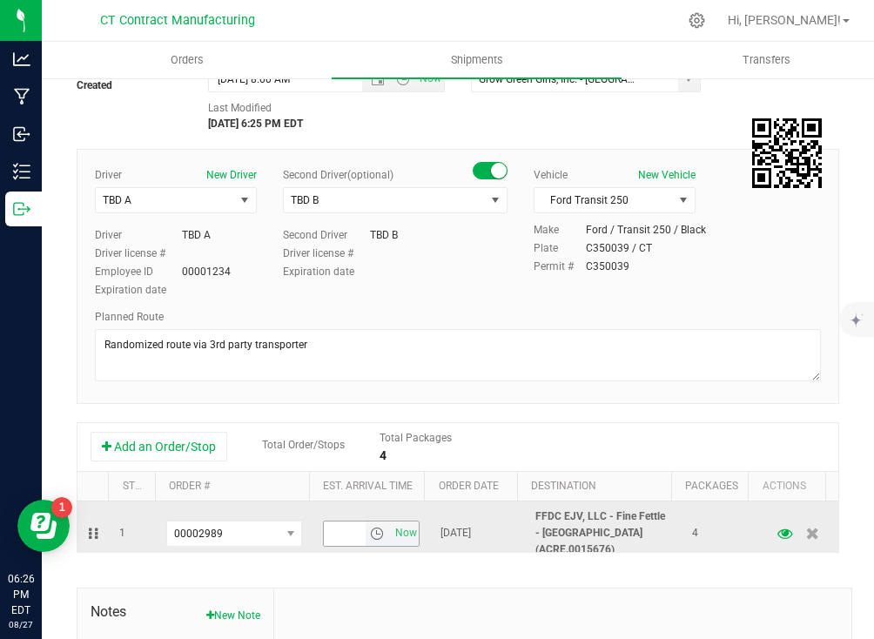
click at [370, 526] on span "select" at bounding box center [377, 533] width 14 height 14
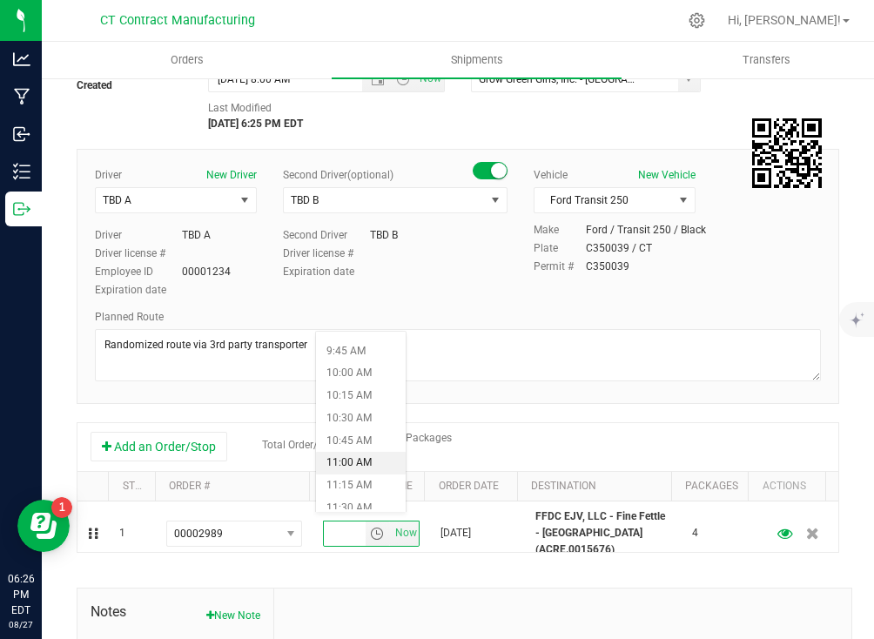
scroll to position [896, 0]
click at [351, 457] on li "11:15 AM" at bounding box center [361, 456] width 90 height 23
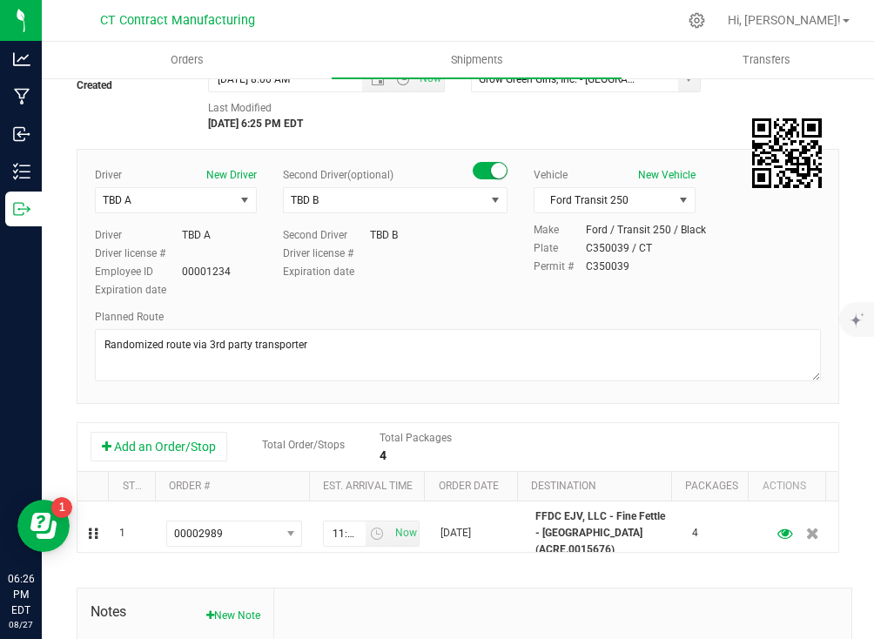
click at [551, 469] on div "Add an Order/Stop Total Order/Stops Total Packages 4" at bounding box center [457, 447] width 760 height 49
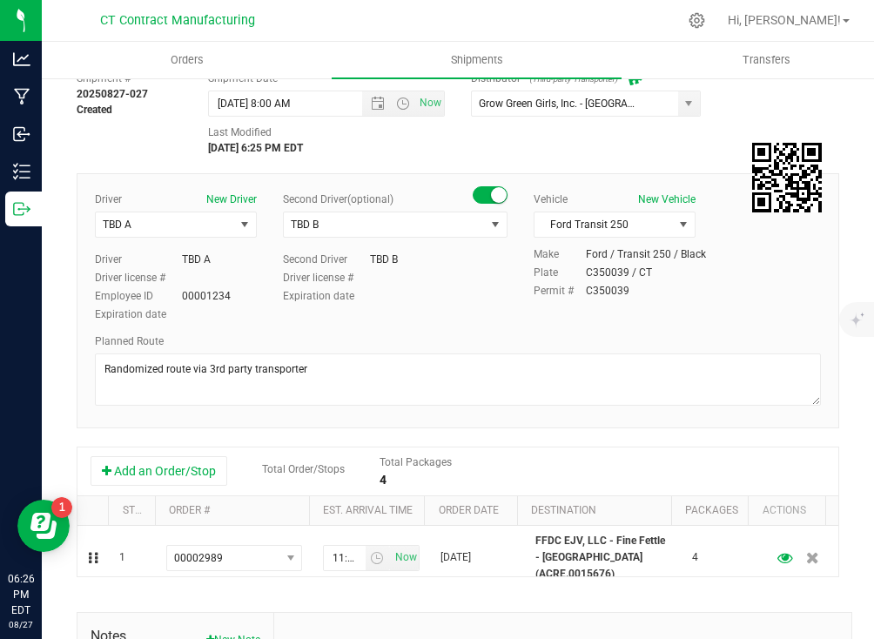
scroll to position [0, 0]
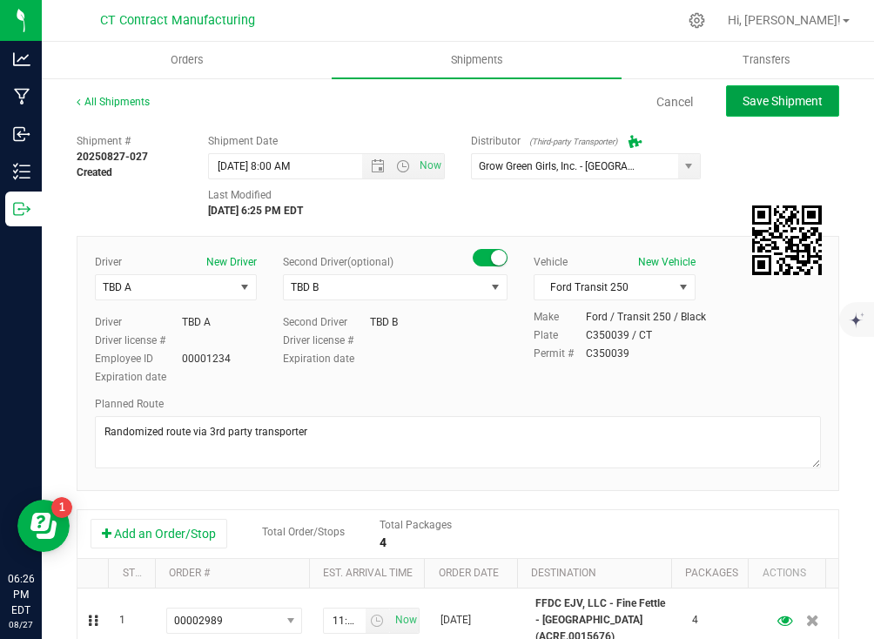
click at [755, 95] on span "Save Shipment" at bounding box center [782, 101] width 80 height 14
type input "[DATE] 12:00 PM"
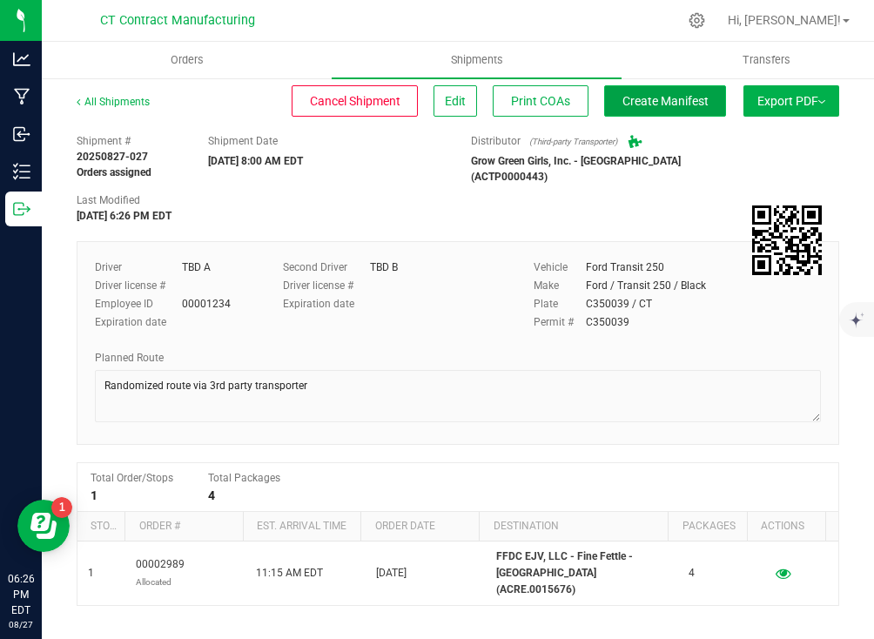
click at [643, 97] on span "Create Manifest" at bounding box center [665, 101] width 86 height 14
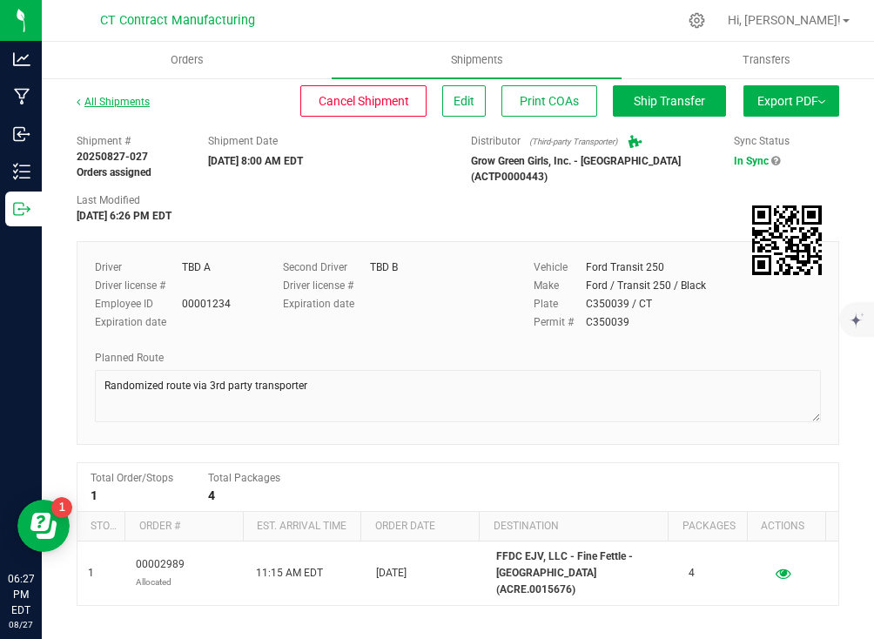
click at [122, 101] on link "All Shipments" at bounding box center [113, 102] width 73 height 12
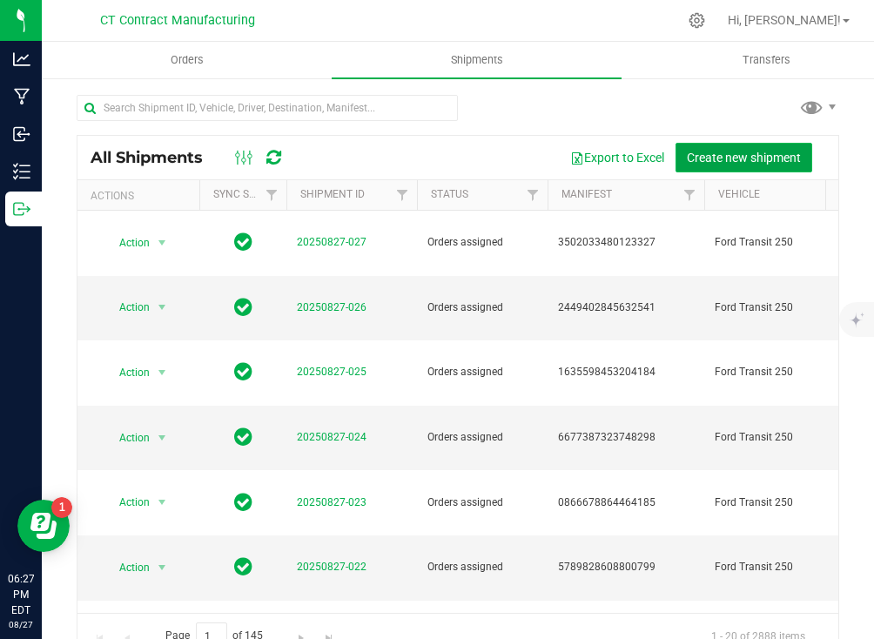
click at [729, 149] on button "Create new shipment" at bounding box center [743, 158] width 137 height 30
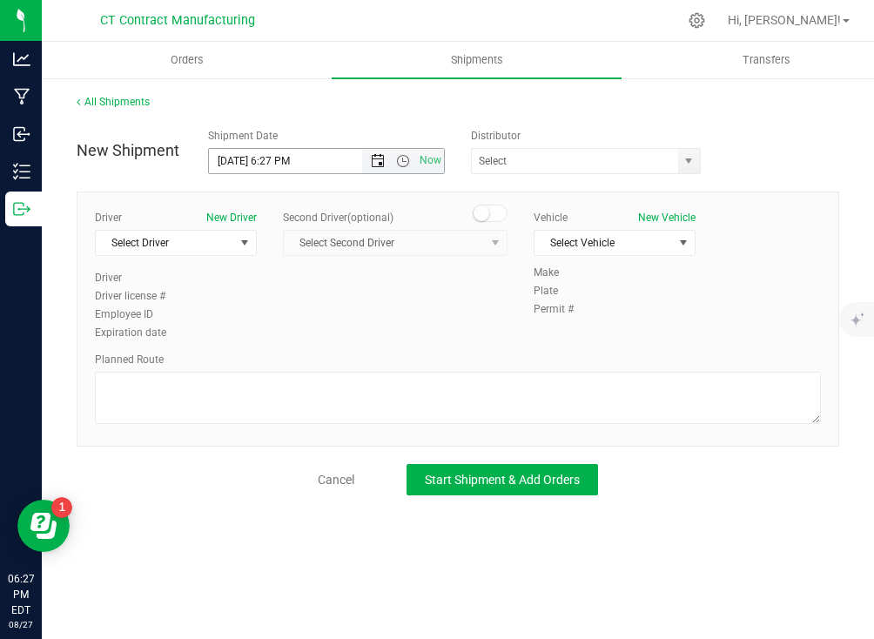
click at [379, 164] on span "Open the date view" at bounding box center [378, 161] width 14 height 14
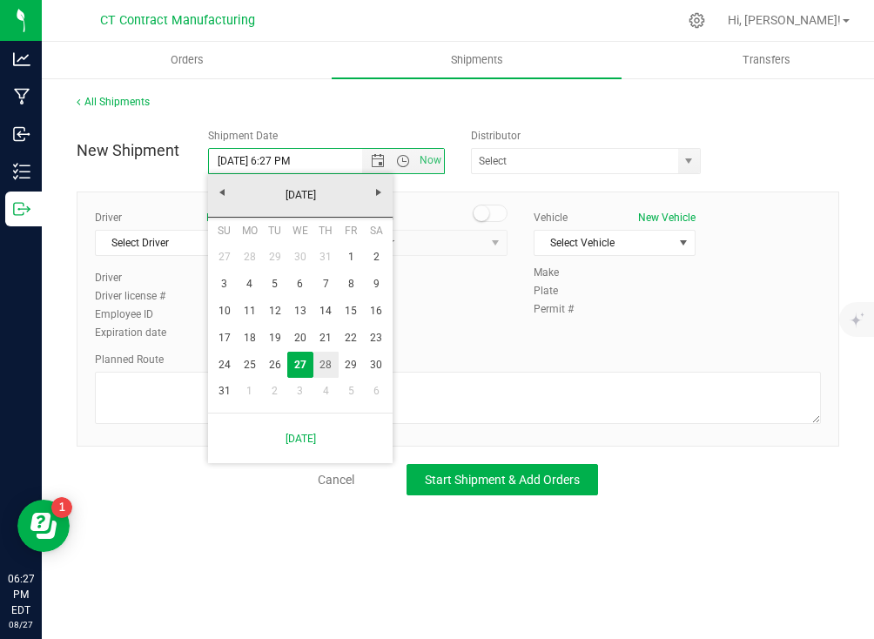
click at [323, 363] on link "28" at bounding box center [325, 364] width 25 height 27
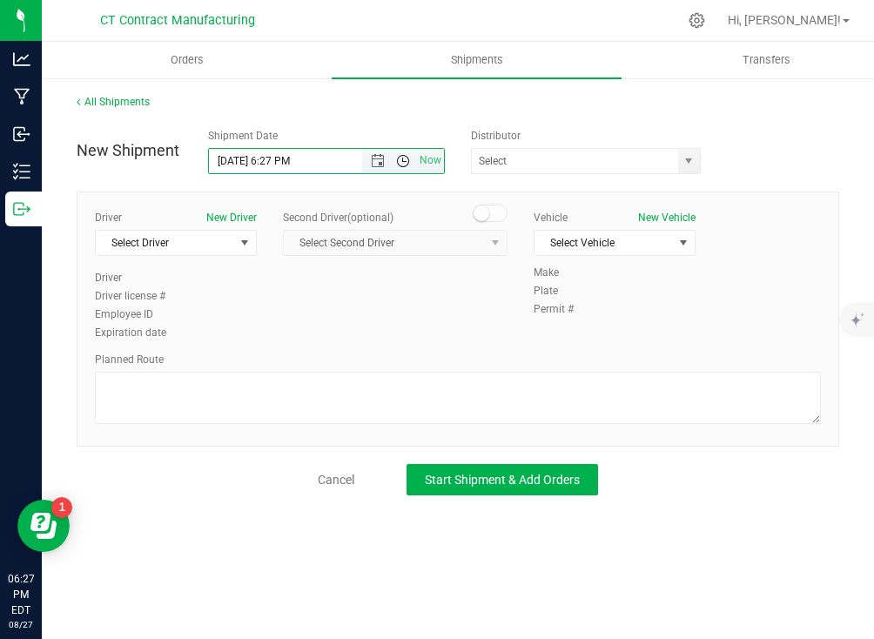
click at [398, 163] on span "Open the time view" at bounding box center [403, 161] width 14 height 14
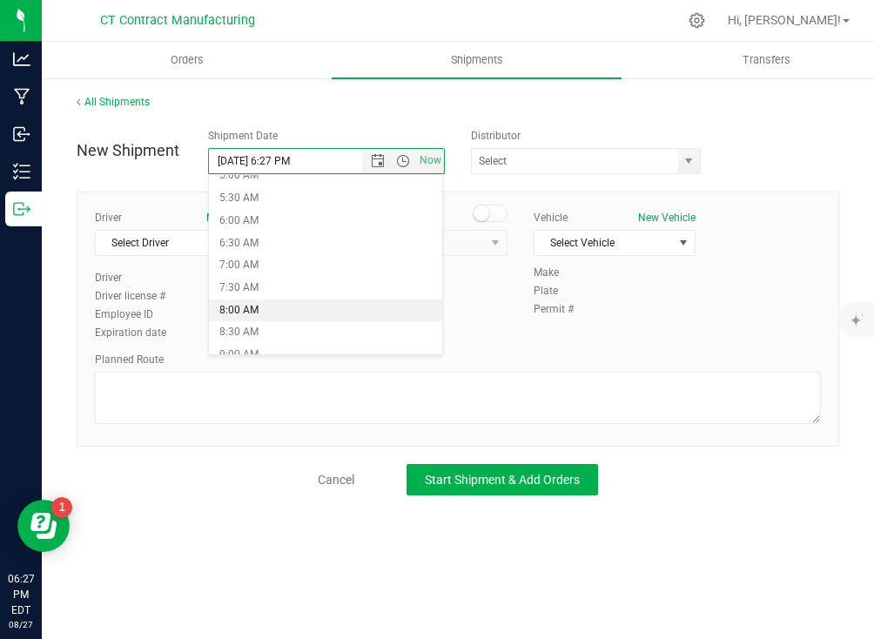
click at [342, 303] on li "8:00 AM" at bounding box center [325, 310] width 233 height 23
type input "[DATE] 8:00 AM"
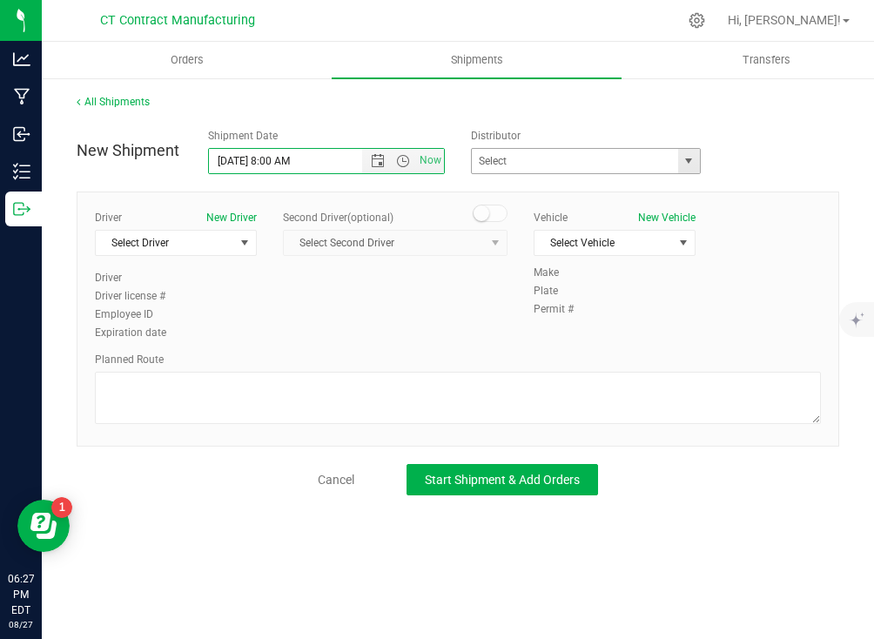
click at [690, 165] on span "select" at bounding box center [688, 161] width 14 height 14
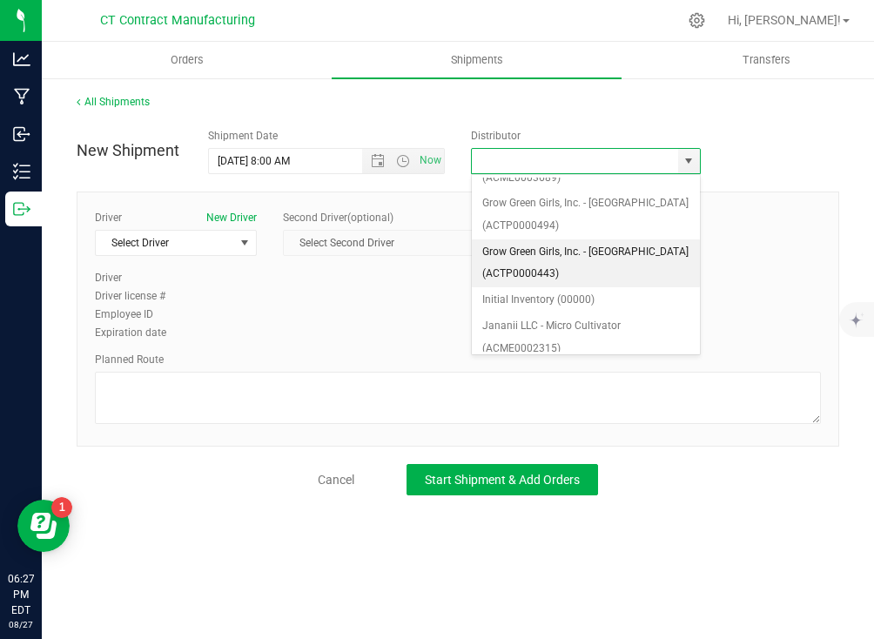
scroll to position [243, 0]
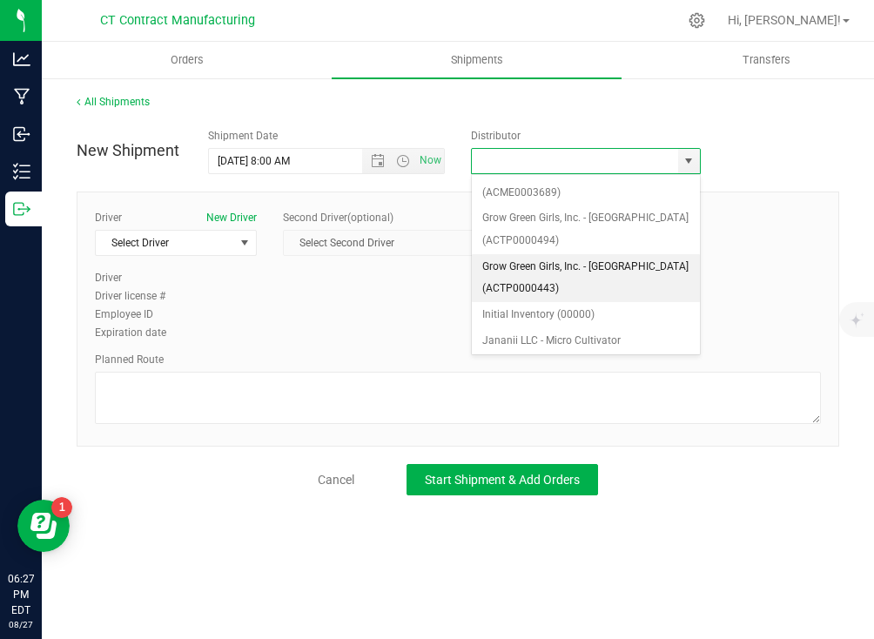
click at [543, 261] on li "Grow Green Girls, Inc. - [GEOGRAPHIC_DATA] (ACTP0000443)" at bounding box center [586, 278] width 228 height 48
type input "Grow Green Girls, Inc. - [GEOGRAPHIC_DATA] (ACTP0000443)"
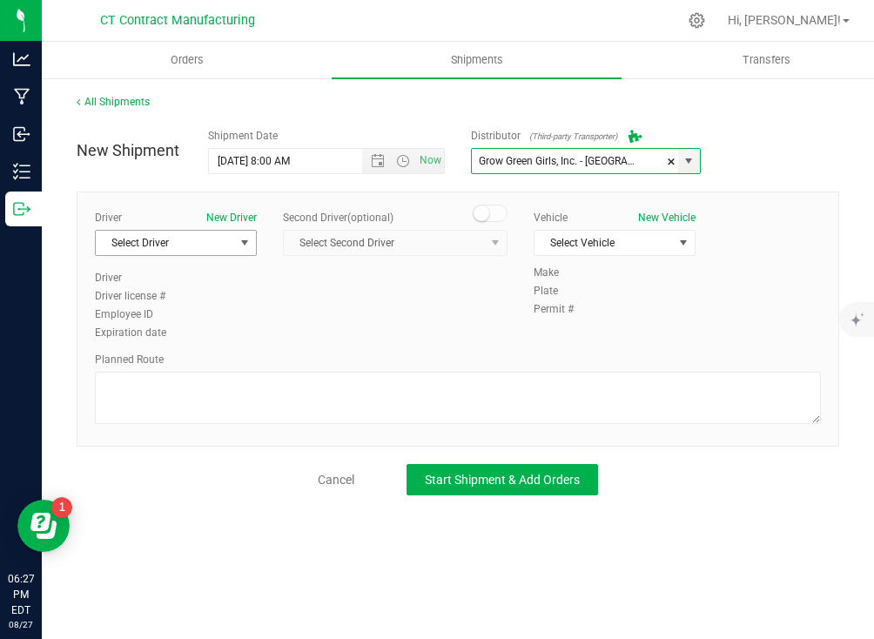
click at [236, 253] on span "select" at bounding box center [245, 243] width 22 height 24
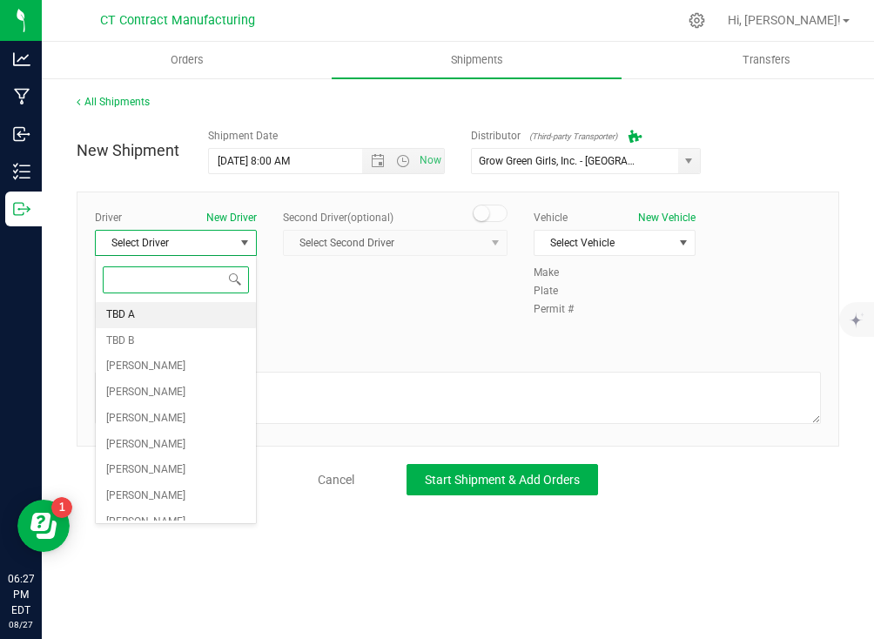
click at [187, 312] on li "TBD A" at bounding box center [176, 315] width 160 height 26
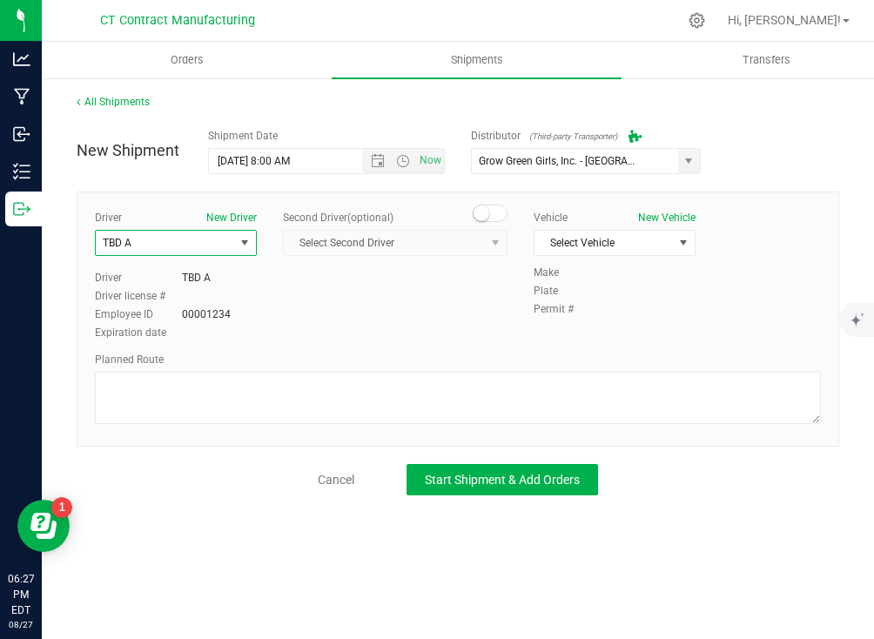
click at [496, 213] on span at bounding box center [489, 212] width 35 height 17
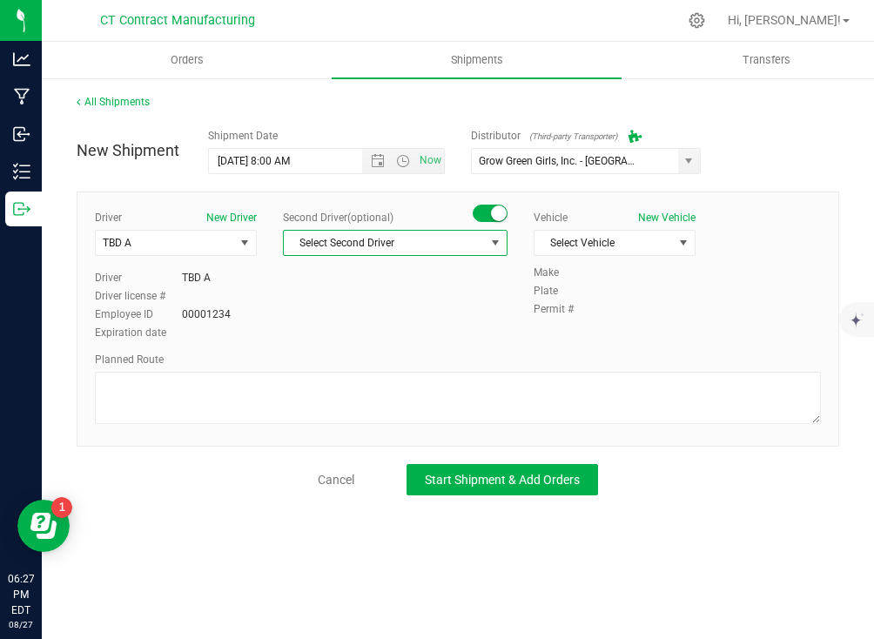
click at [480, 237] on span "Select Second Driver" at bounding box center [384, 243] width 201 height 24
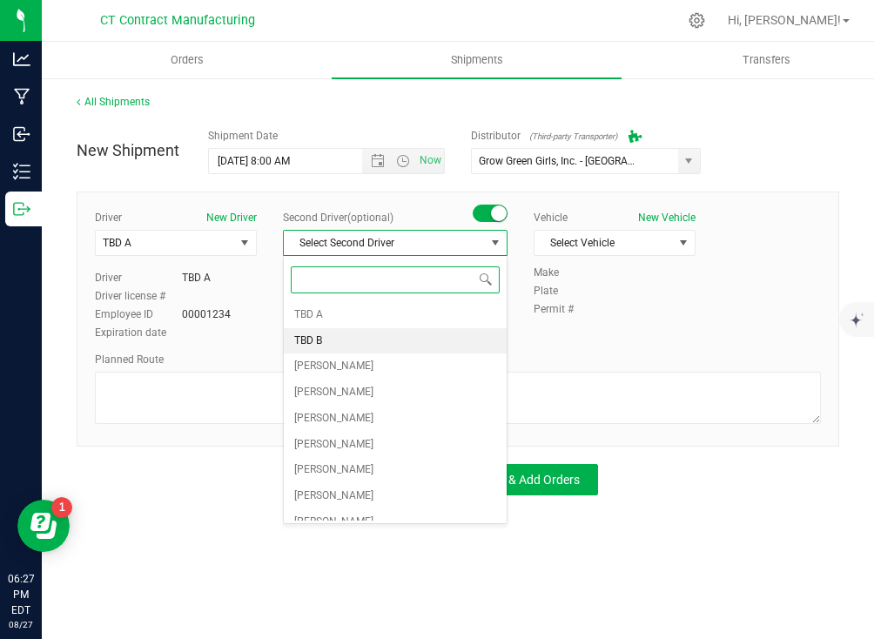
click at [418, 329] on li "TBD B" at bounding box center [395, 341] width 223 height 26
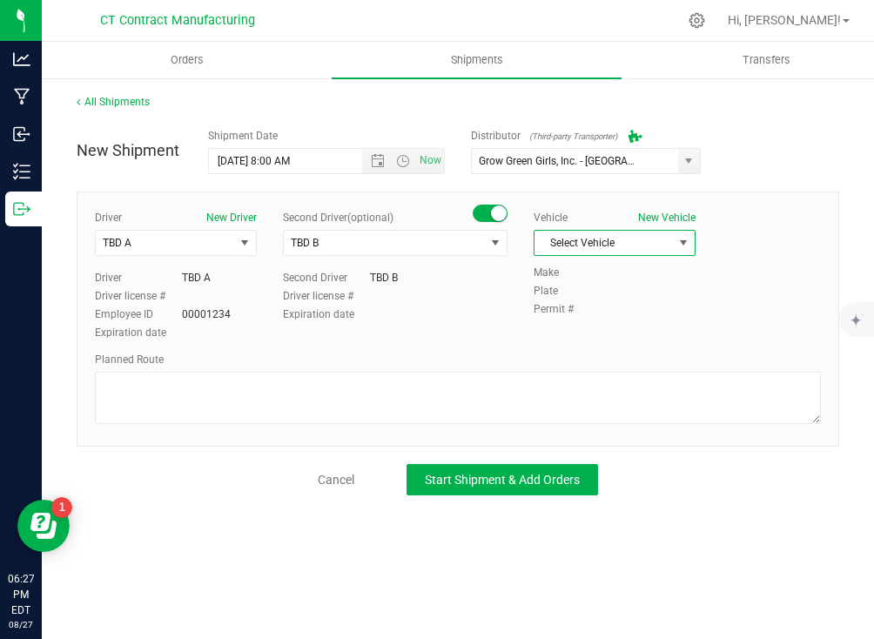
click at [602, 236] on span "Select Vehicle" at bounding box center [603, 243] width 138 height 24
click at [606, 293] on li "Ford Transit 250" at bounding box center [614, 298] width 160 height 26
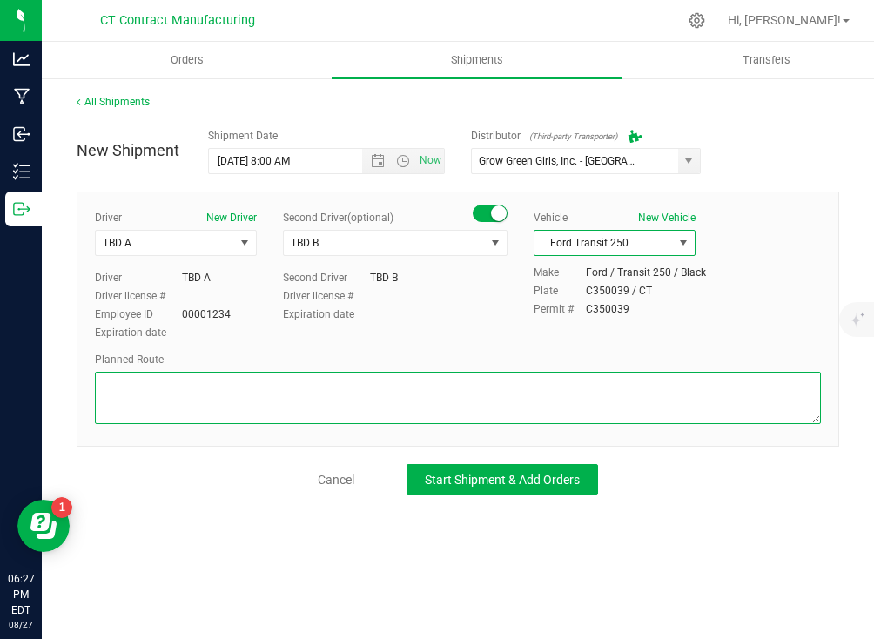
click at [515, 385] on textarea at bounding box center [458, 398] width 726 height 52
paste textarea "Randomized route via 3rd party transporter"
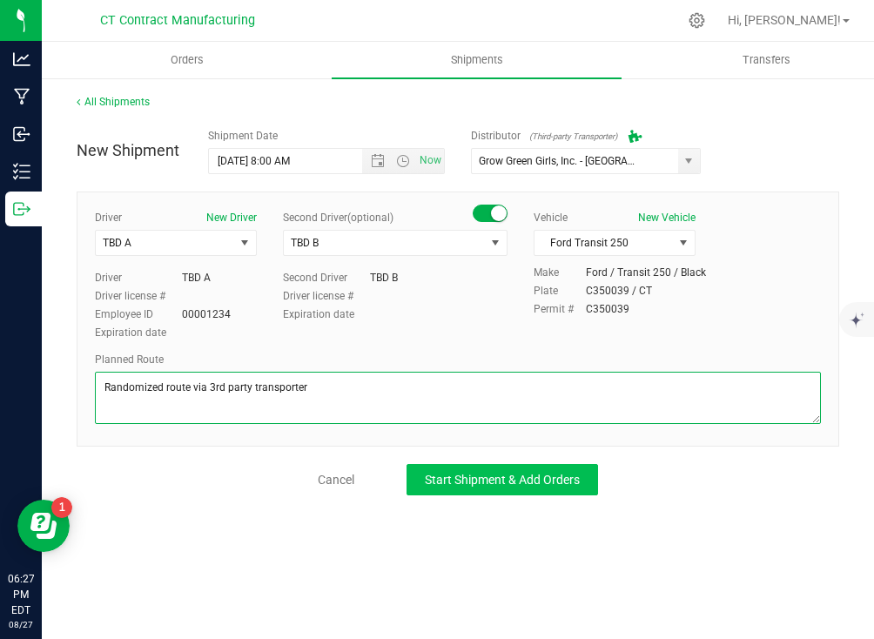
type textarea "Randomized route via 3rd party transporter"
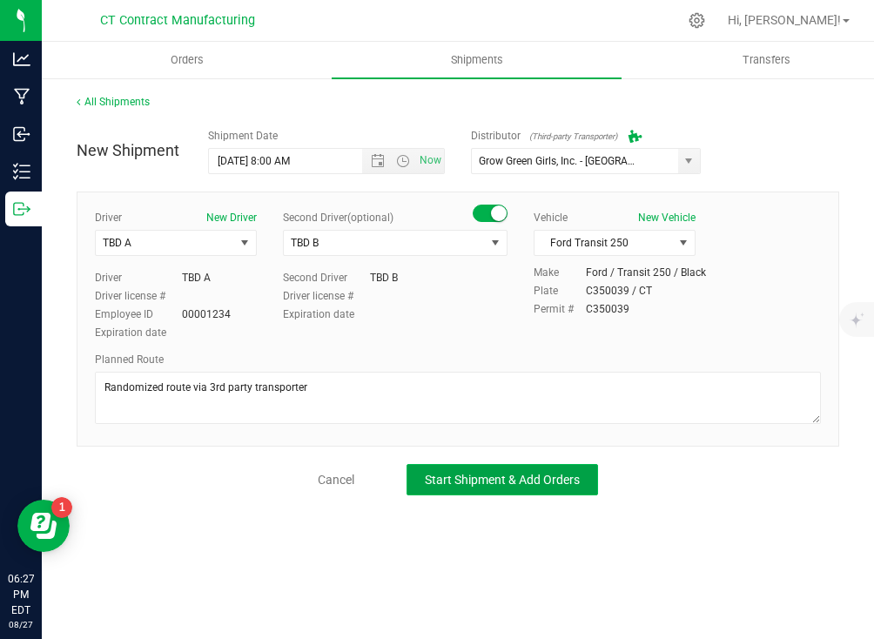
click at [501, 473] on span "Start Shipment & Add Orders" at bounding box center [502, 479] width 155 height 14
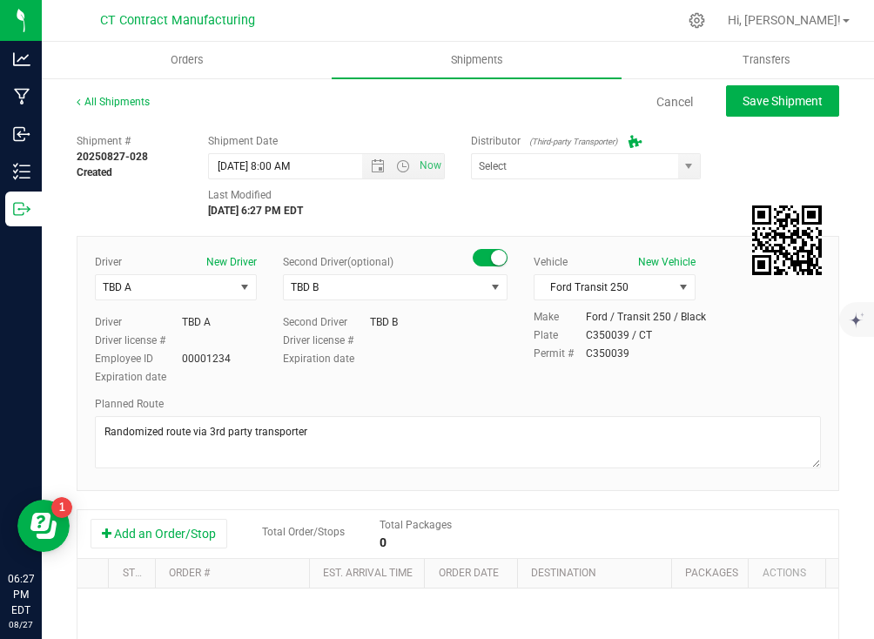
type input "Grow Green Girls, Inc. - [GEOGRAPHIC_DATA] (ACTP0000443)"
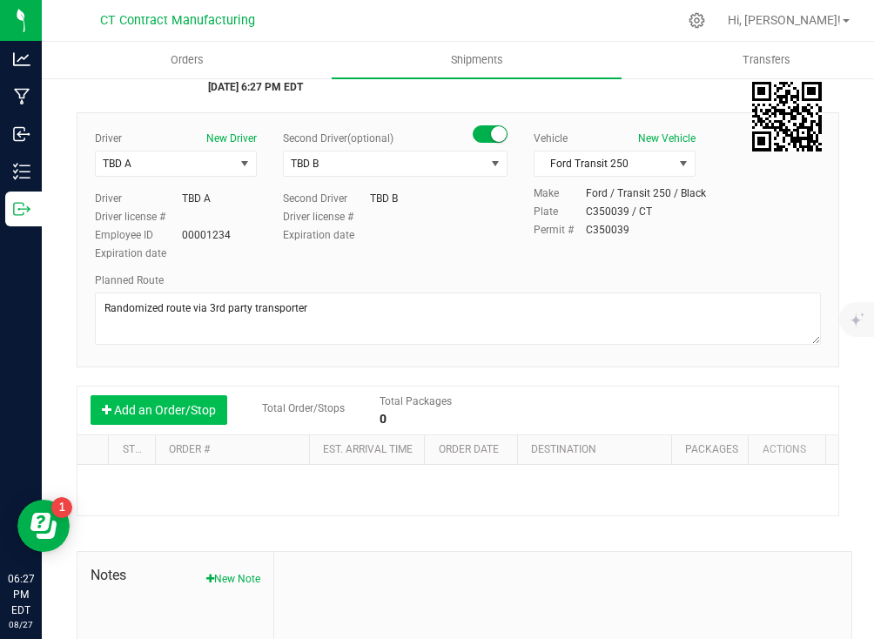
scroll to position [124, 0]
click at [147, 403] on button "Add an Order/Stop" at bounding box center [158, 409] width 137 height 30
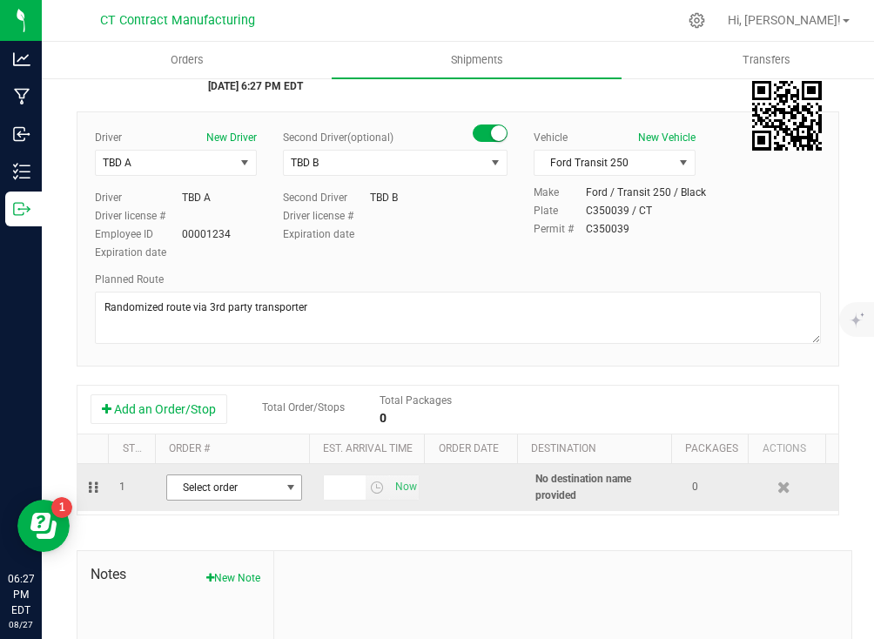
click at [250, 484] on span "Select order" at bounding box center [223, 487] width 112 height 24
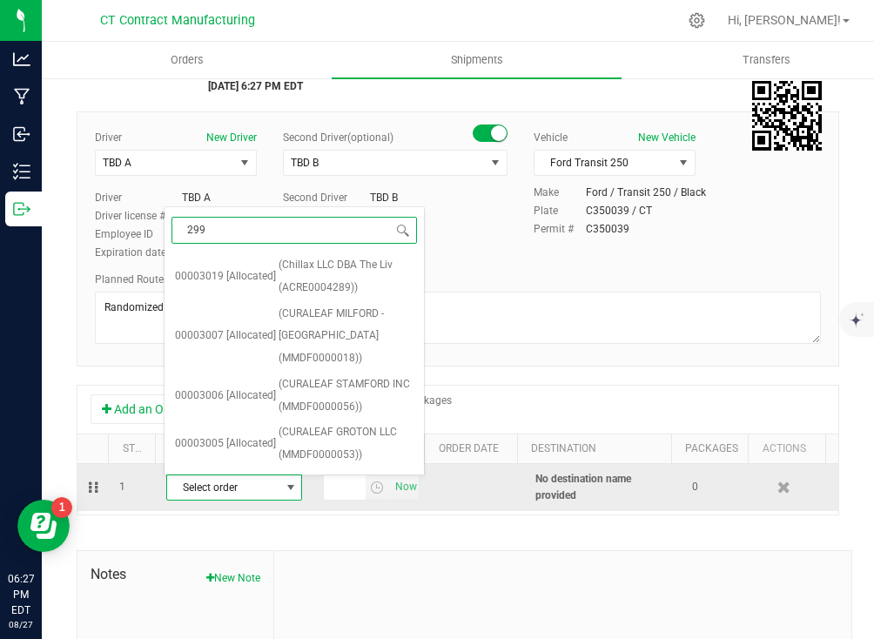
type input "2992"
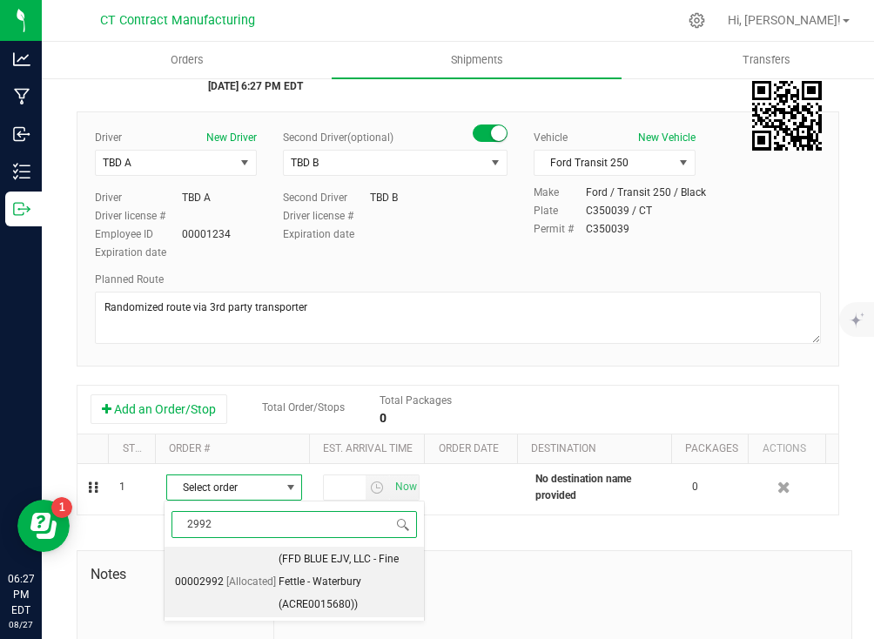
click at [298, 553] on span "(FFD BLUE EJV, LLC - Fine Fettle - Waterbury (ACRE0015680))" at bounding box center [345, 581] width 135 height 67
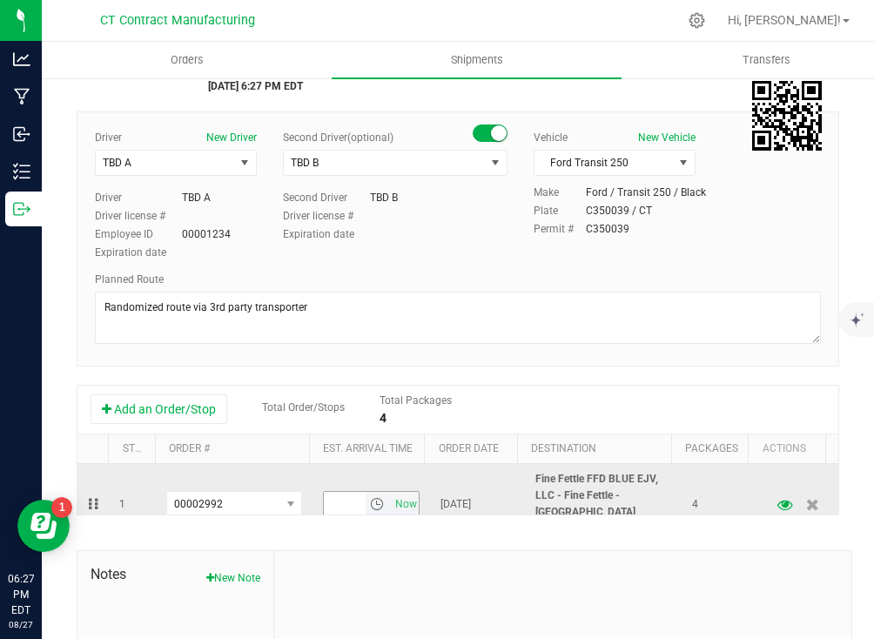
click at [370, 497] on span "select" at bounding box center [377, 504] width 14 height 14
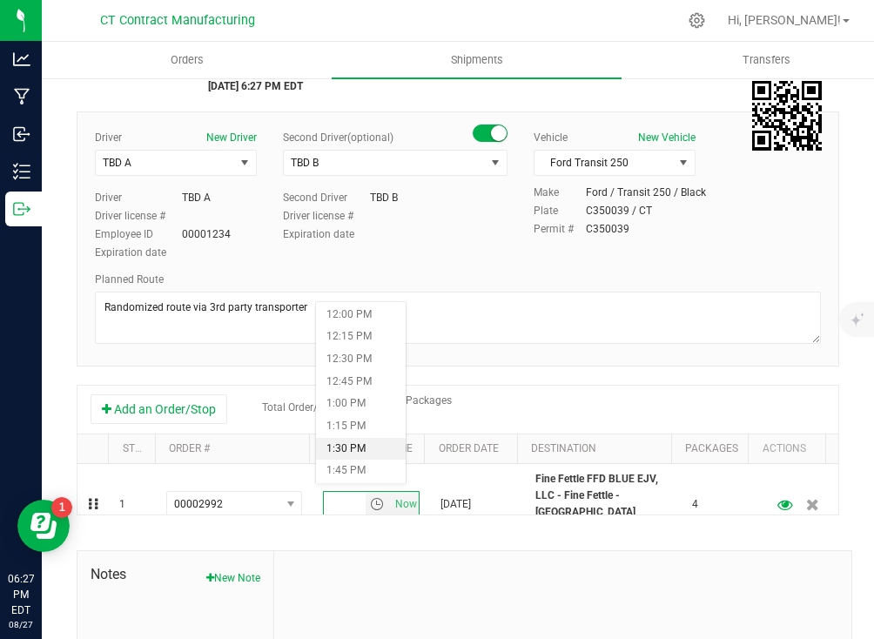
scroll to position [1077, 0]
click at [345, 423] on li "1:15 PM" at bounding box center [361, 424] width 90 height 23
click at [571, 399] on div "Add an Order/Stop Total Order/Stops Total Packages 4" at bounding box center [457, 409] width 734 height 30
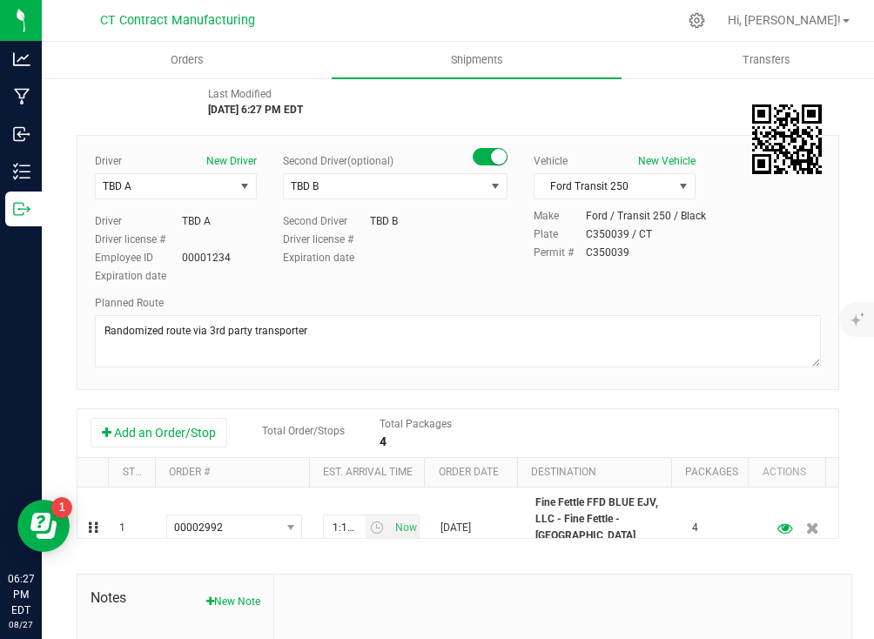
scroll to position [0, 0]
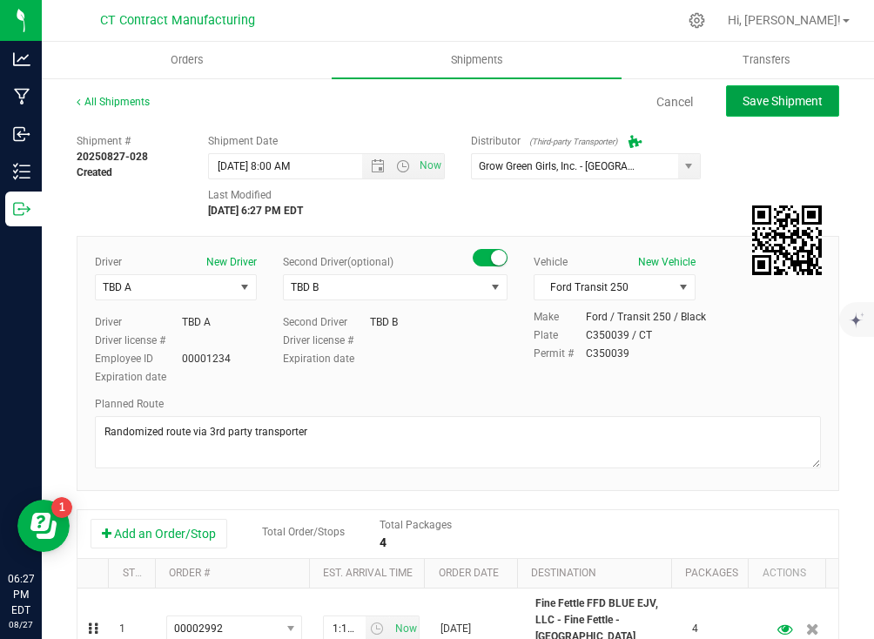
click at [742, 102] on span "Save Shipment" at bounding box center [782, 101] width 80 height 14
type input "[DATE] 12:00 PM"
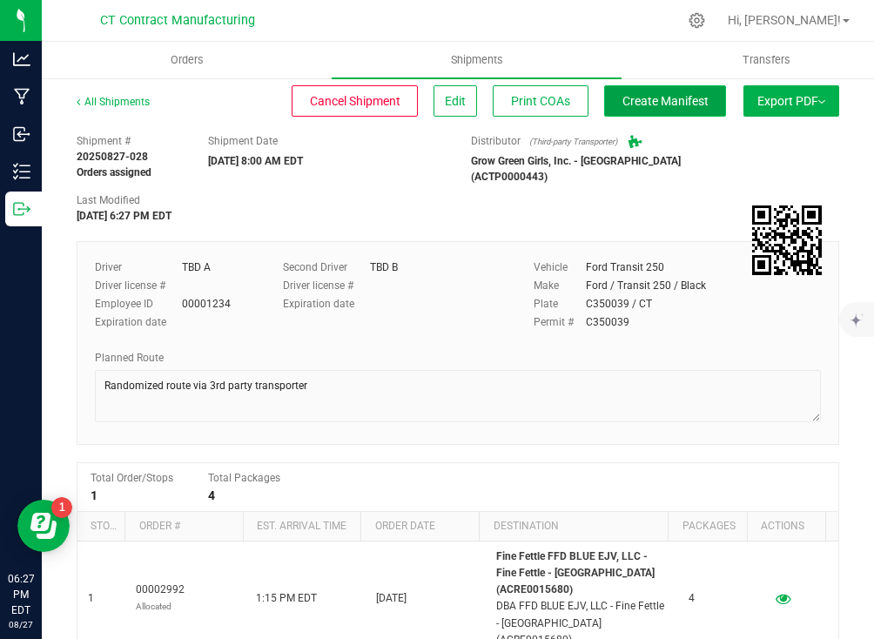
click at [664, 96] on span "Create Manifest" at bounding box center [665, 101] width 86 height 14
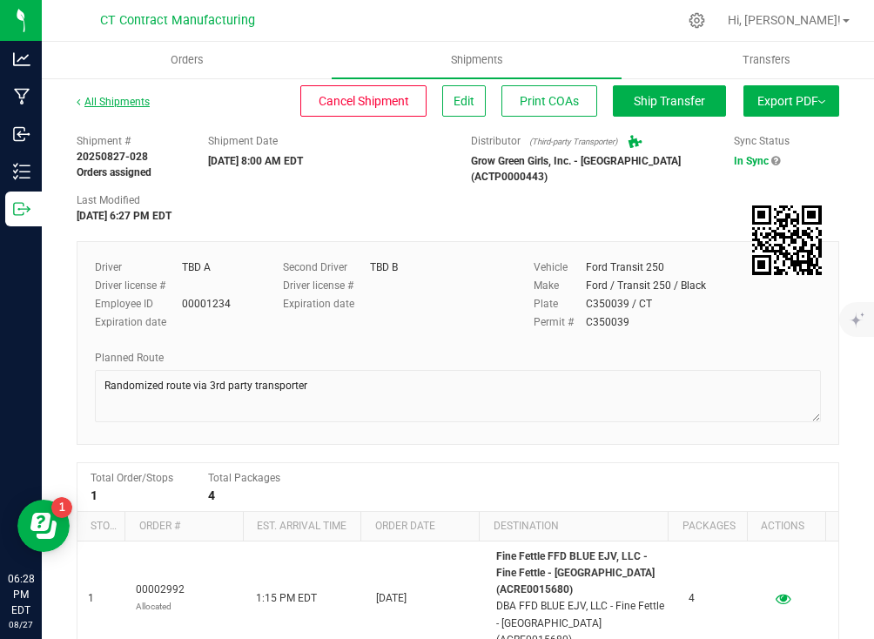
click at [139, 101] on link "All Shipments" at bounding box center [113, 102] width 73 height 12
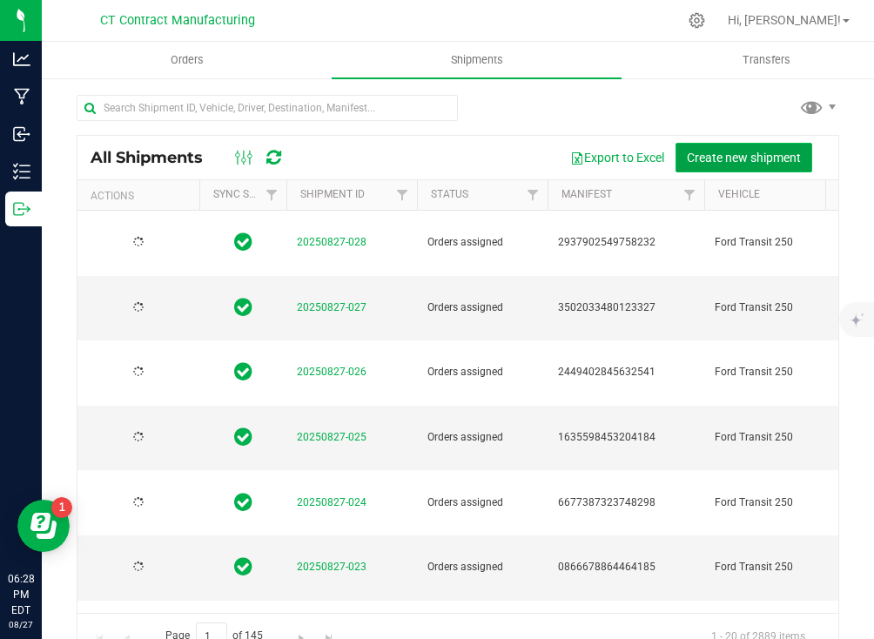
click at [735, 157] on span "Create new shipment" at bounding box center [743, 158] width 114 height 14
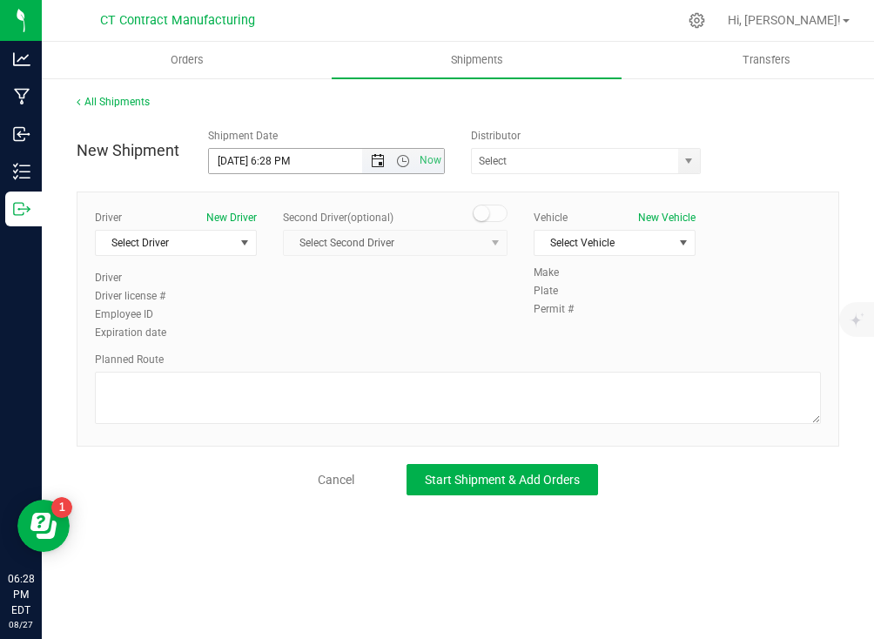
click at [380, 160] on span "Open the date view" at bounding box center [378, 161] width 14 height 14
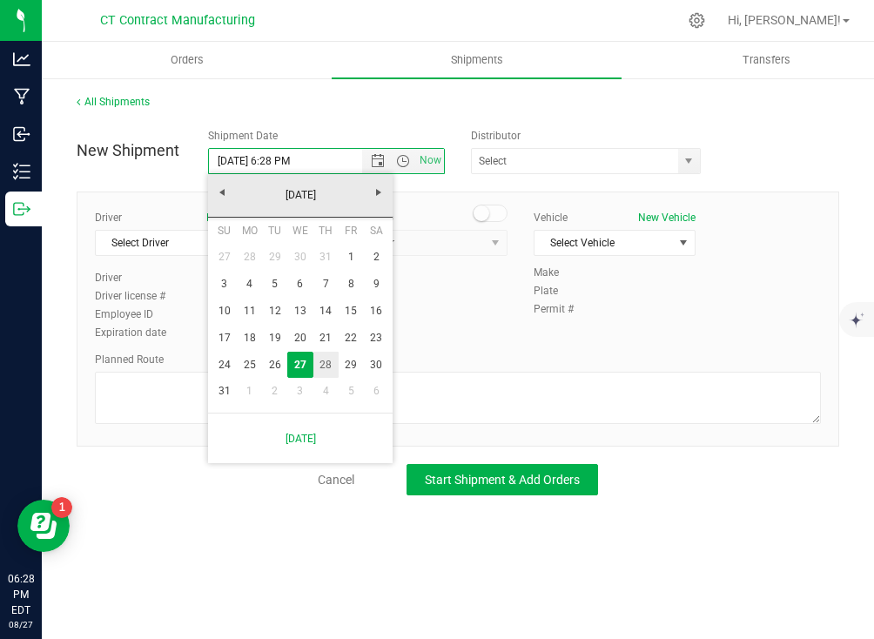
click at [328, 360] on link "28" at bounding box center [325, 364] width 25 height 27
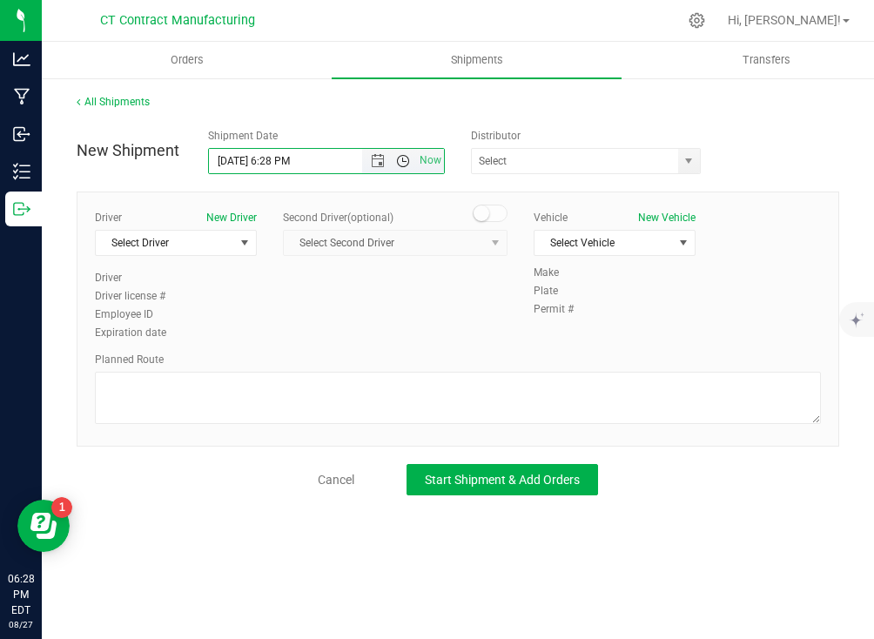
click at [399, 166] on span "Open the time view" at bounding box center [403, 161] width 14 height 14
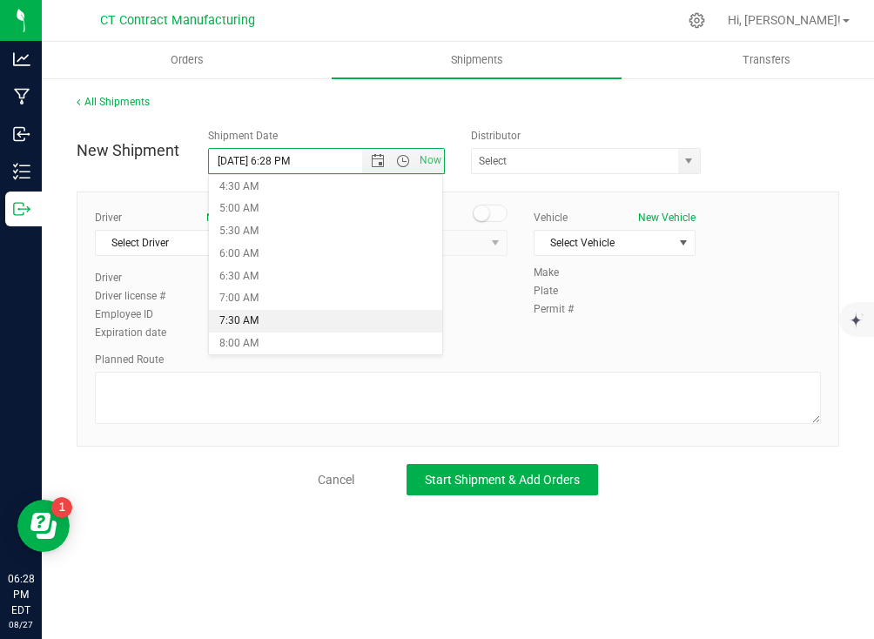
scroll to position [250, 0]
click at [268, 296] on li "8:00 AM" at bounding box center [325, 297] width 233 height 23
type input "[DATE] 8:00 AM"
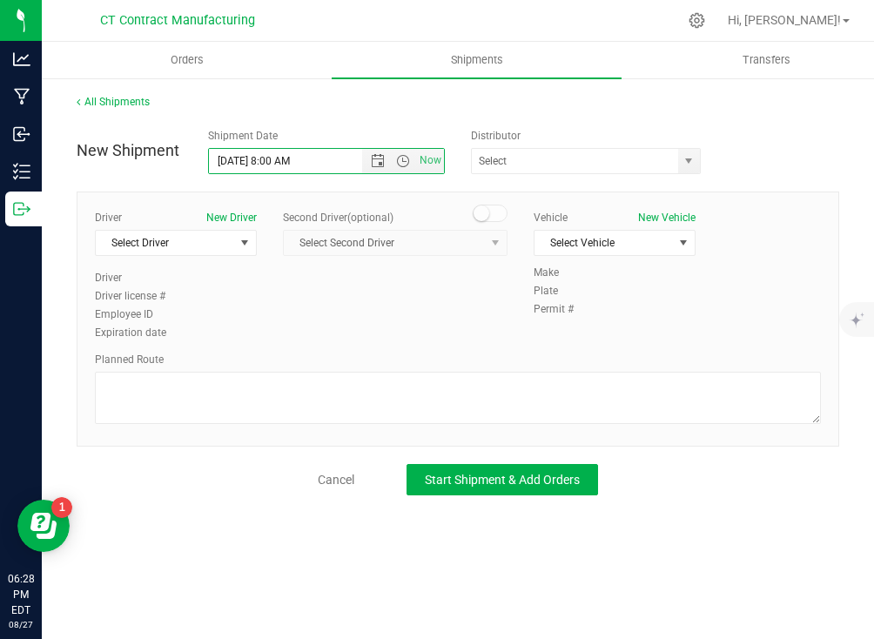
click at [700, 162] on div "ALTASCI LABS (CSL0001049) Analytics Labs CT LLC (ACTL0000005) BLUEPOINT WELLNES…" at bounding box center [589, 161] width 237 height 26
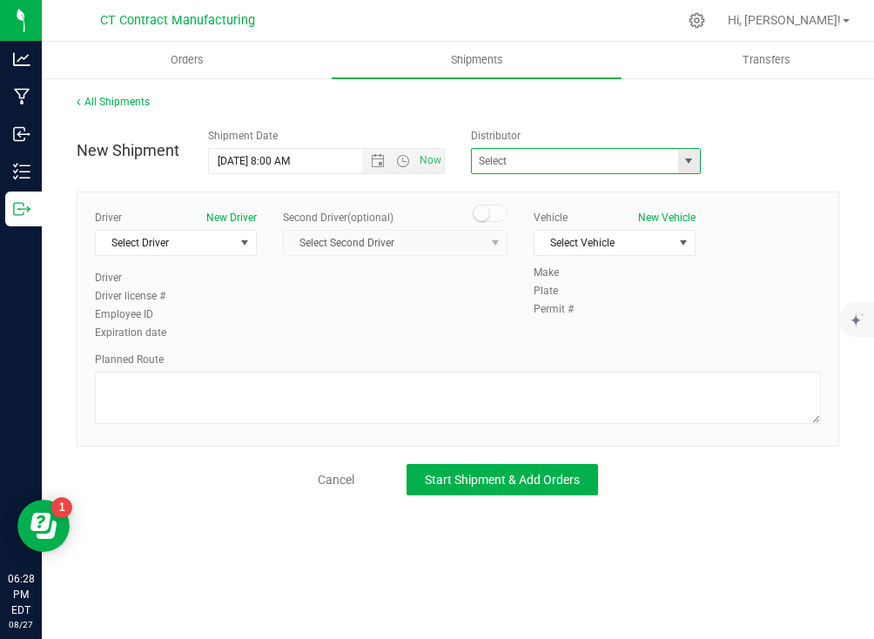
click at [673, 164] on span at bounding box center [586, 161] width 230 height 26
click at [685, 164] on span "select" at bounding box center [688, 161] width 14 height 14
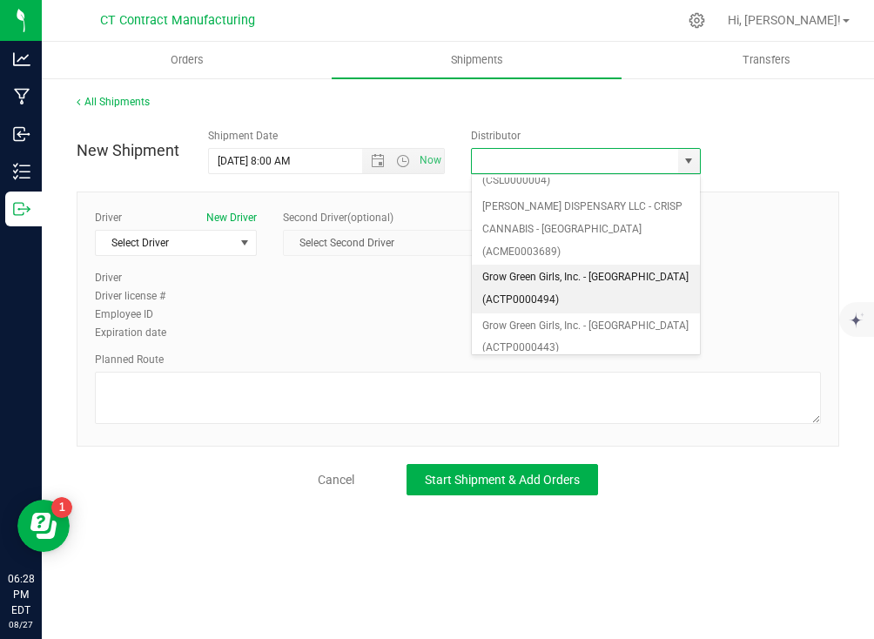
scroll to position [184, 0]
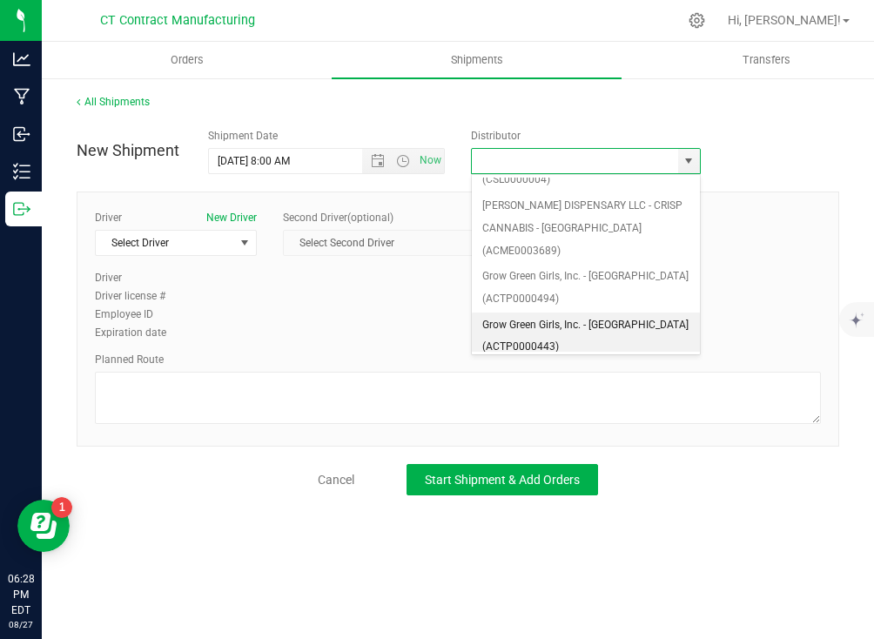
click at [609, 312] on li "Grow Green Girls, Inc. - [GEOGRAPHIC_DATA] (ACTP0000443)" at bounding box center [586, 336] width 228 height 48
type input "Grow Green Girls, Inc. - [GEOGRAPHIC_DATA] (ACTP0000443)"
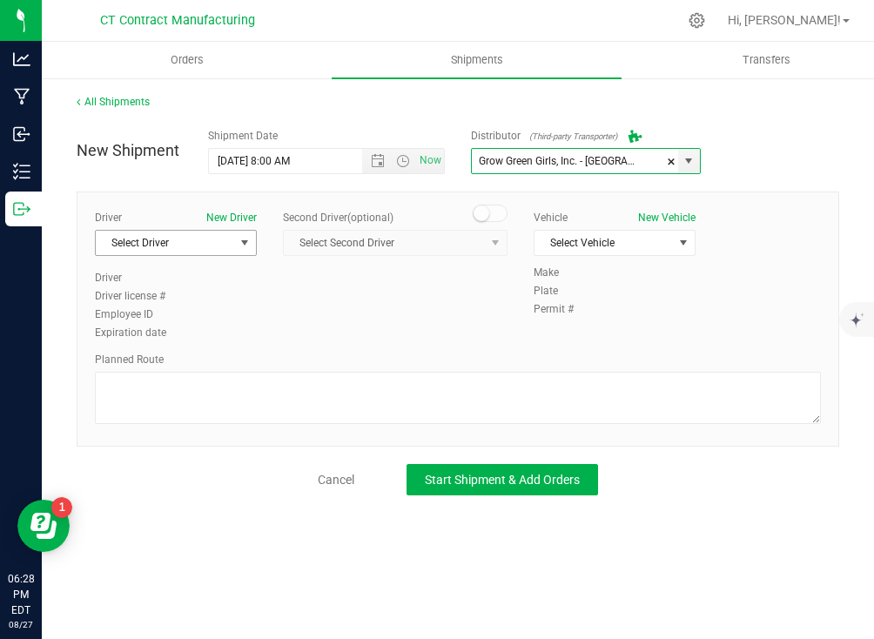
click at [237, 240] on span "select" at bounding box center [245, 243] width 22 height 24
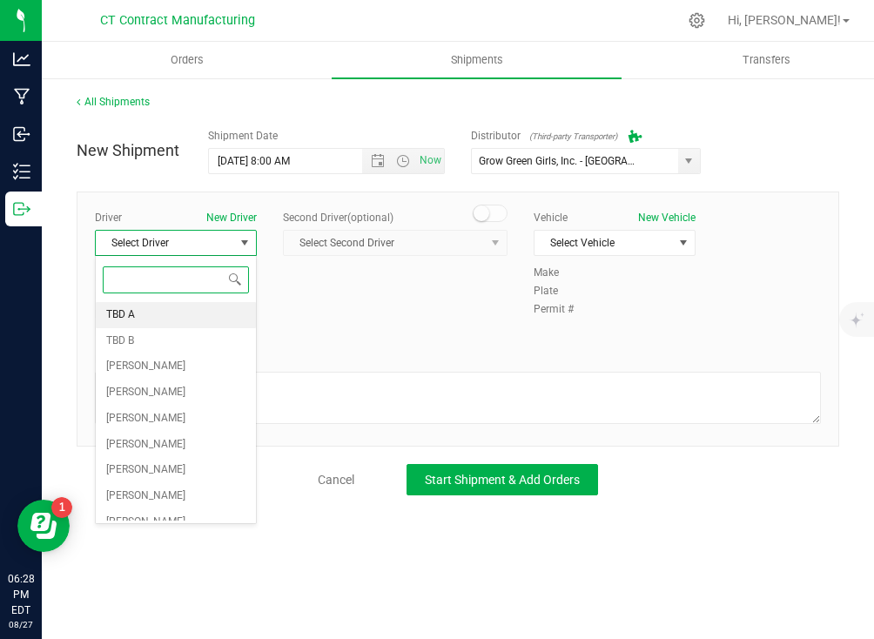
click at [200, 309] on li "TBD A" at bounding box center [176, 315] width 160 height 26
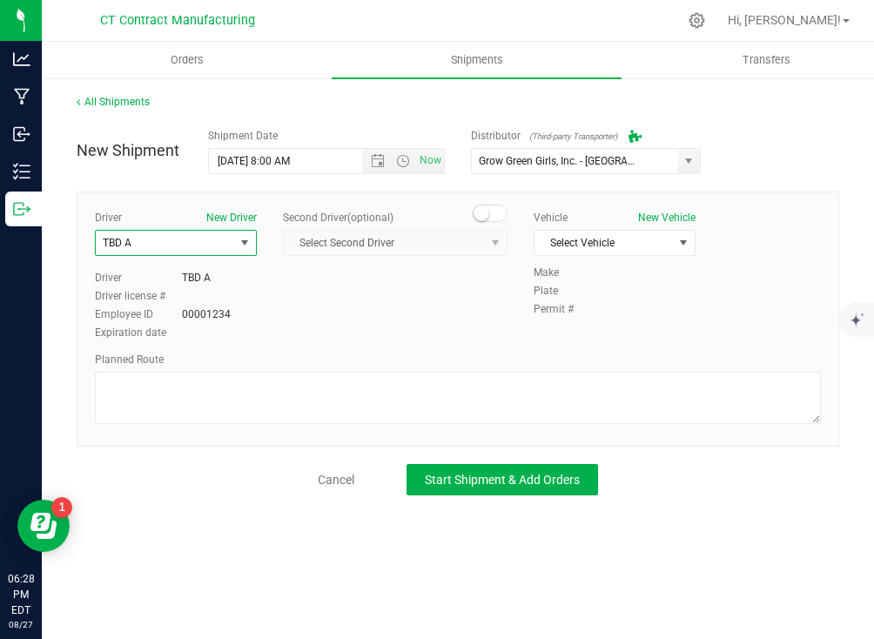
click at [489, 211] on span at bounding box center [489, 212] width 35 height 17
click at [447, 246] on span "Select Second Driver" at bounding box center [384, 243] width 201 height 24
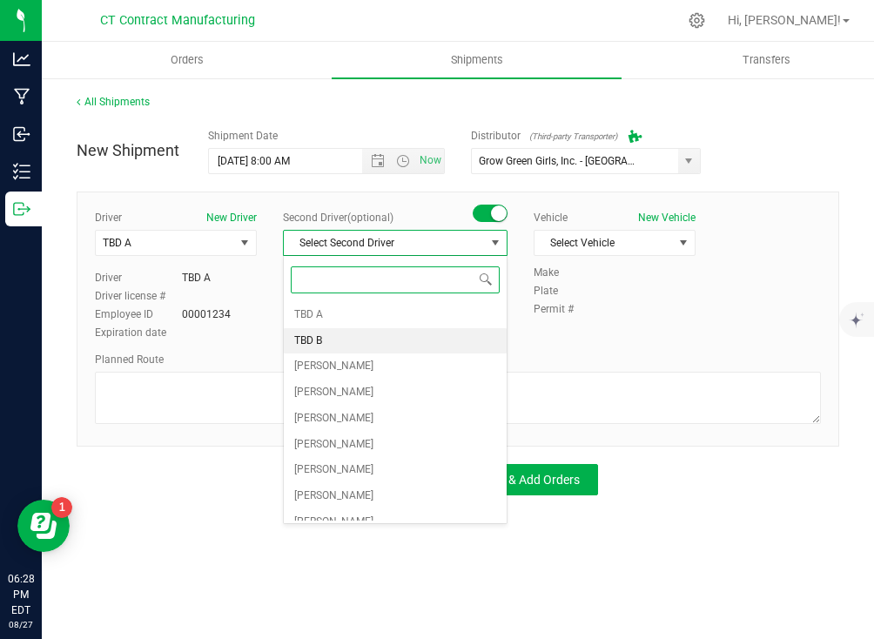
click at [383, 339] on li "TBD B" at bounding box center [395, 341] width 223 height 26
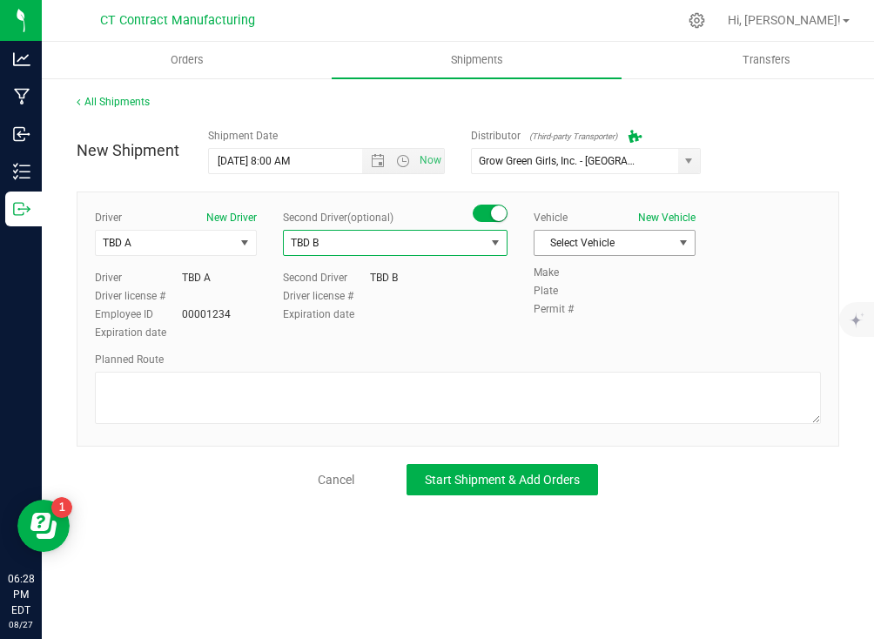
click at [598, 246] on span "Select Vehicle" at bounding box center [603, 243] width 138 height 24
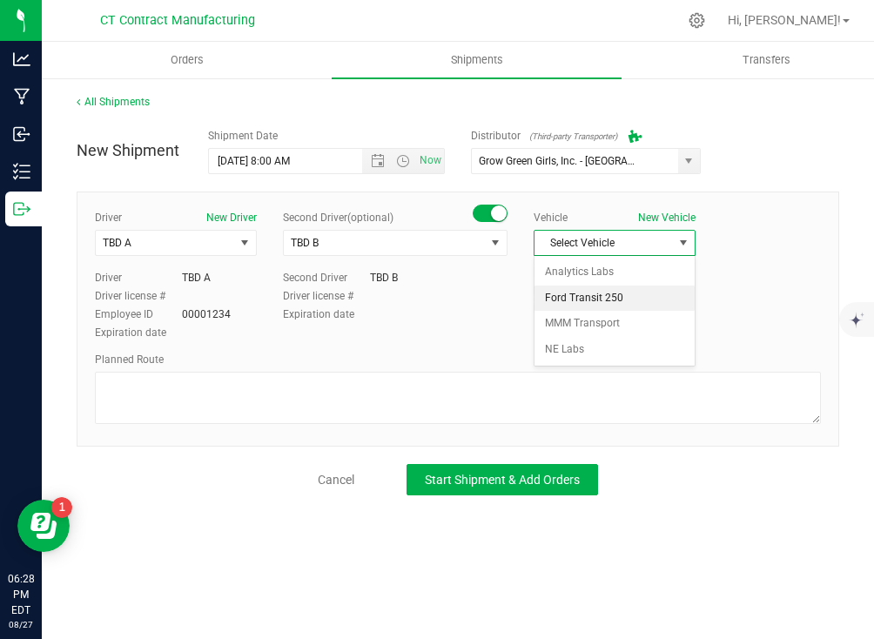
click at [606, 302] on li "Ford Transit 250" at bounding box center [614, 298] width 160 height 26
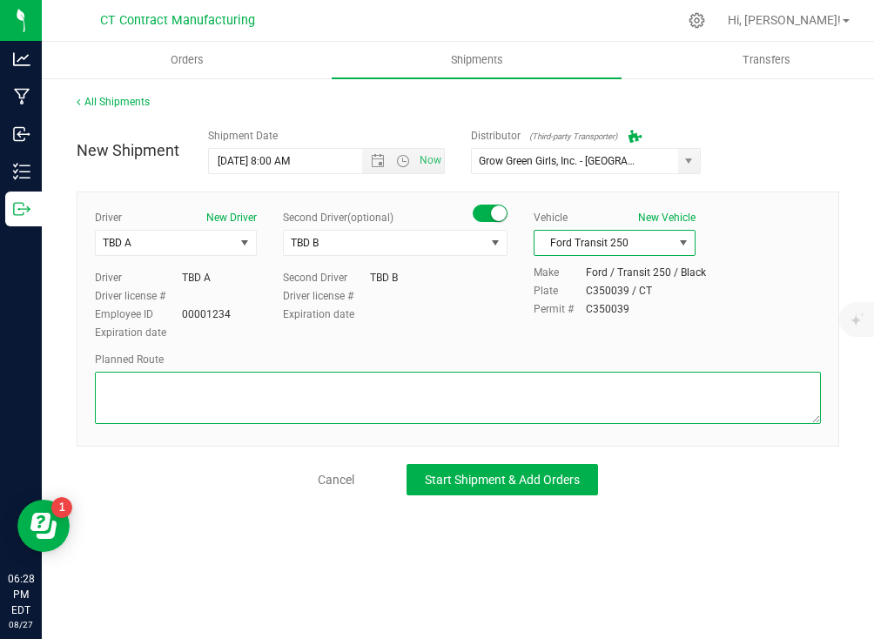
click at [575, 395] on textarea at bounding box center [458, 398] width 726 height 52
paste textarea "Randomized route via 3rd party transporter"
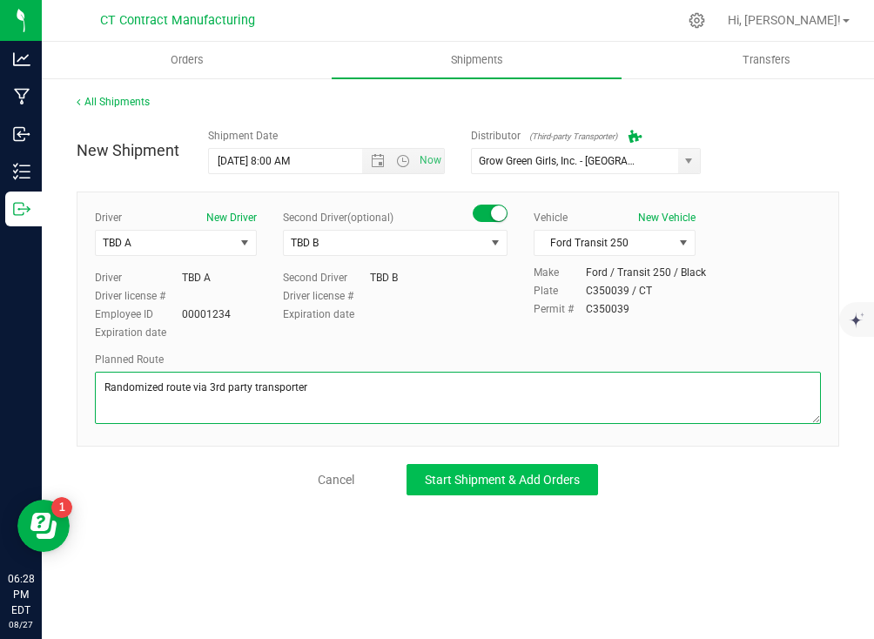
type textarea "Randomized route via 3rd party transporter"
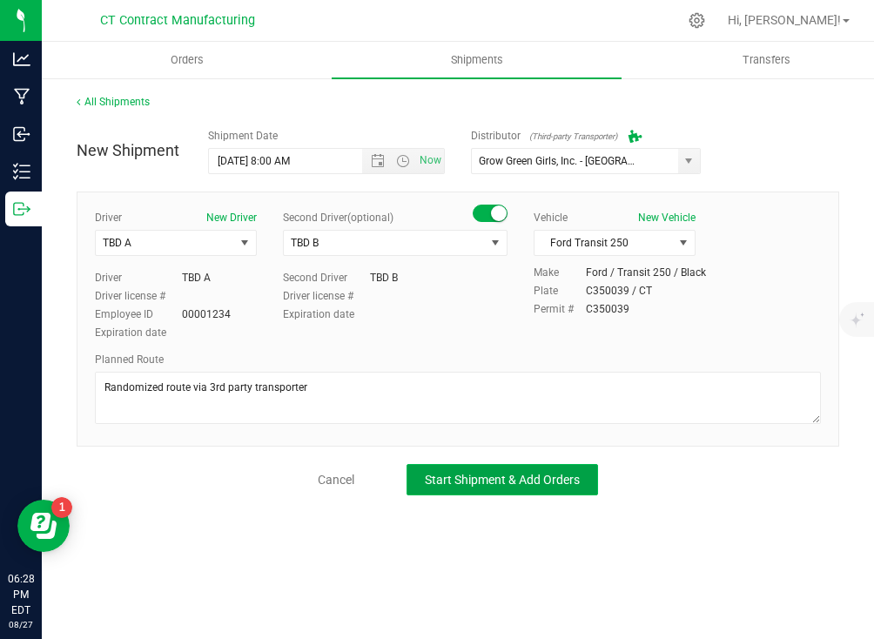
click at [477, 482] on span "Start Shipment & Add Orders" at bounding box center [502, 479] width 155 height 14
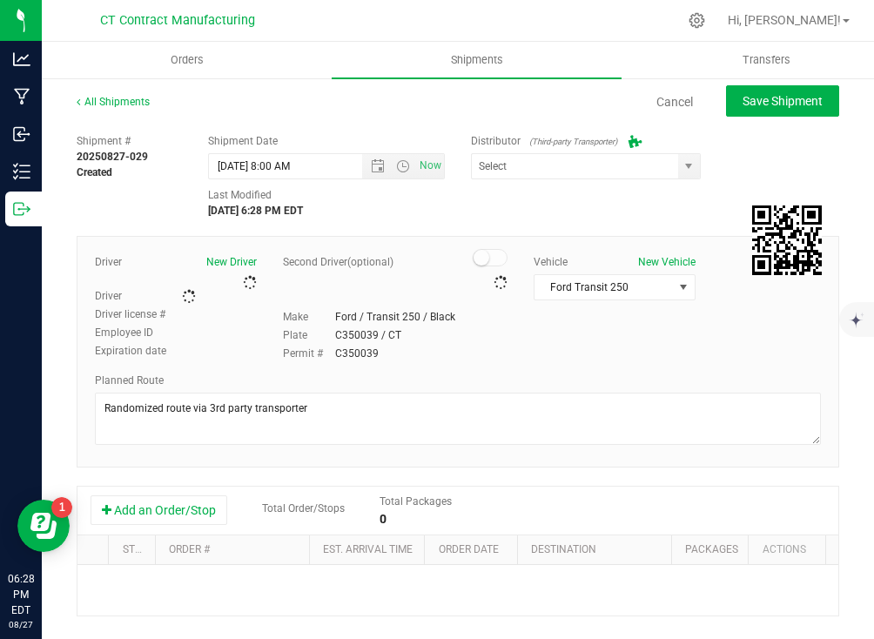
type input "Grow Green Girls, Inc. - [GEOGRAPHIC_DATA] (ACTP0000443)"
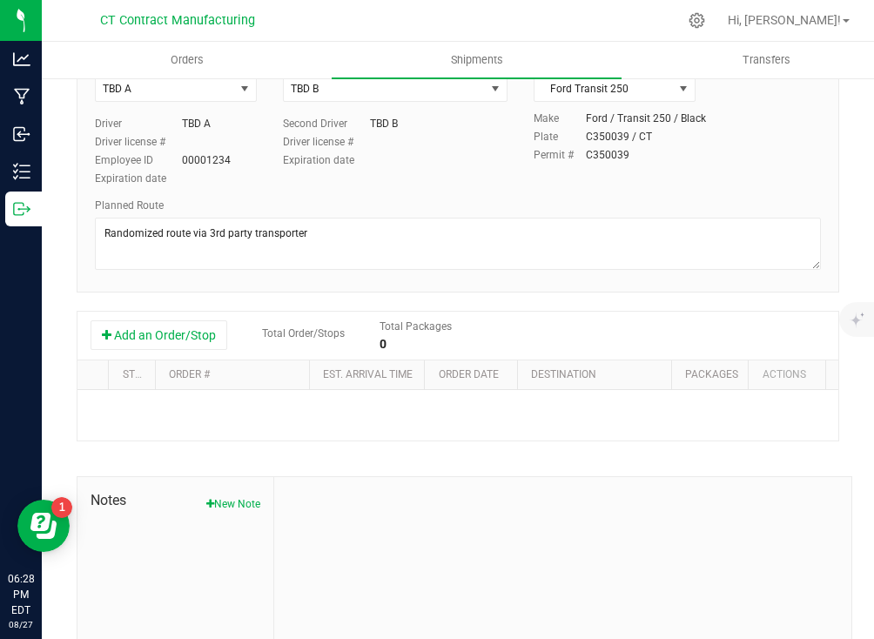
scroll to position [201, 0]
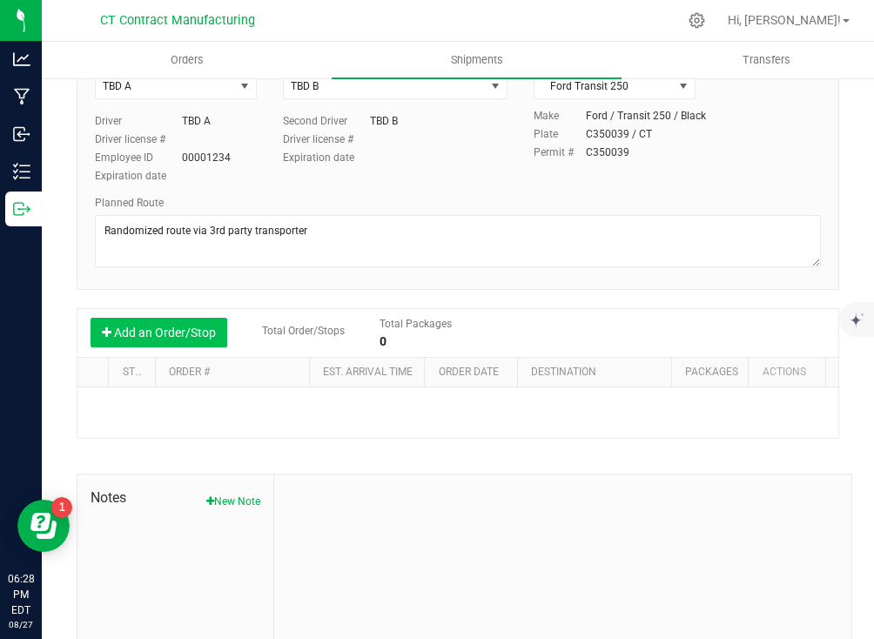
click at [188, 324] on button "Add an Order/Stop" at bounding box center [158, 333] width 137 height 30
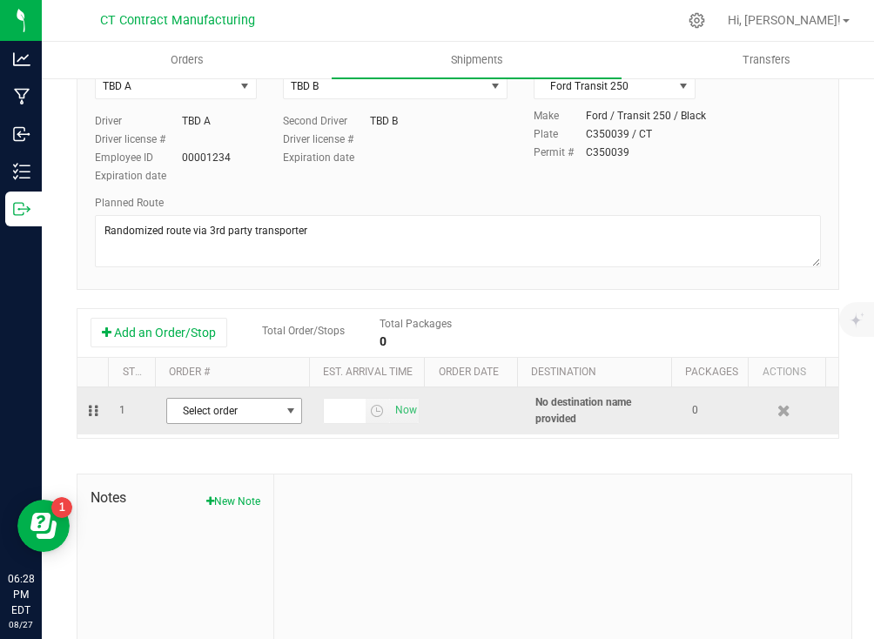
click at [240, 406] on span "Select order" at bounding box center [223, 410] width 112 height 24
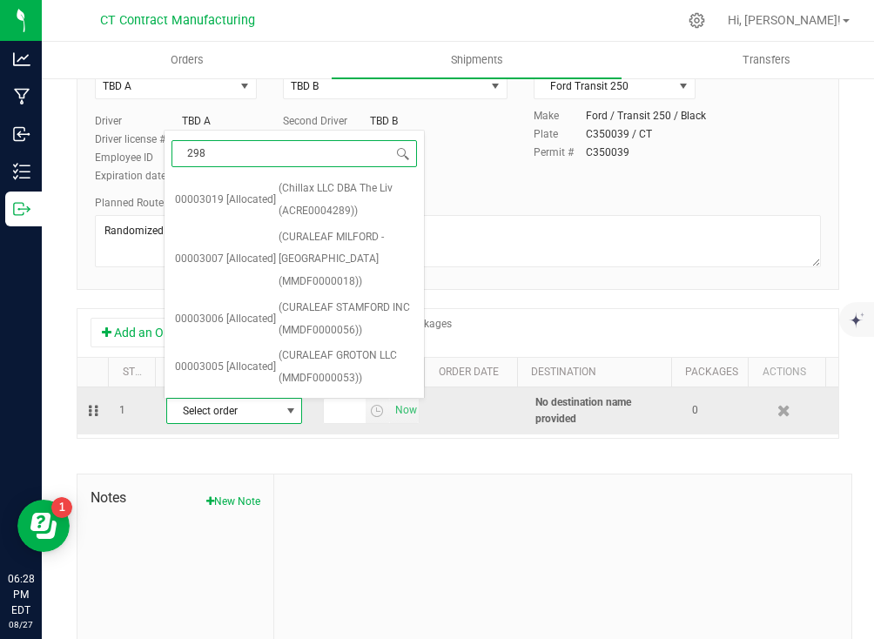
type input "2986"
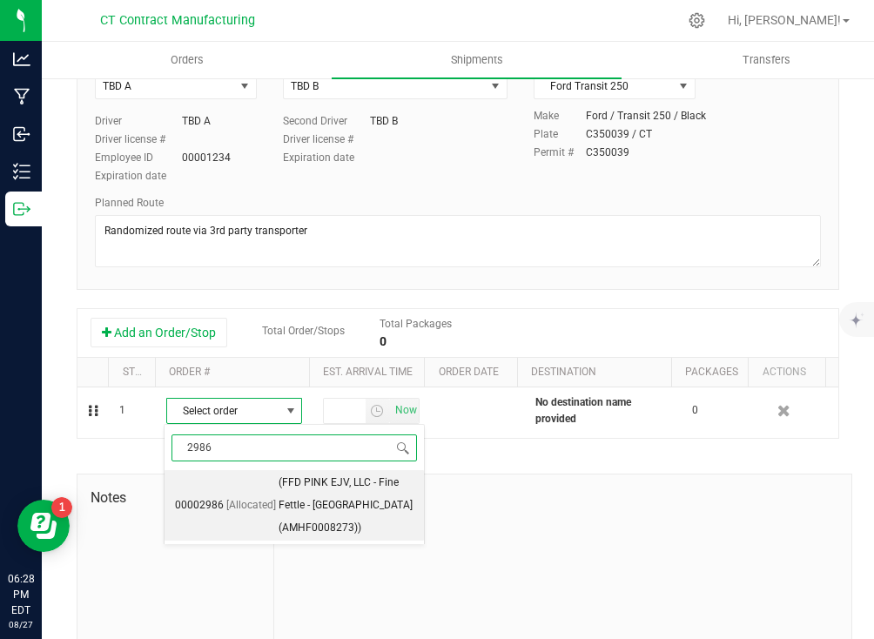
click at [292, 516] on span "(FFD PINK EJV, LLC - Fine Fettle - [GEOGRAPHIC_DATA] (AMHF0008273))" at bounding box center [345, 505] width 135 height 67
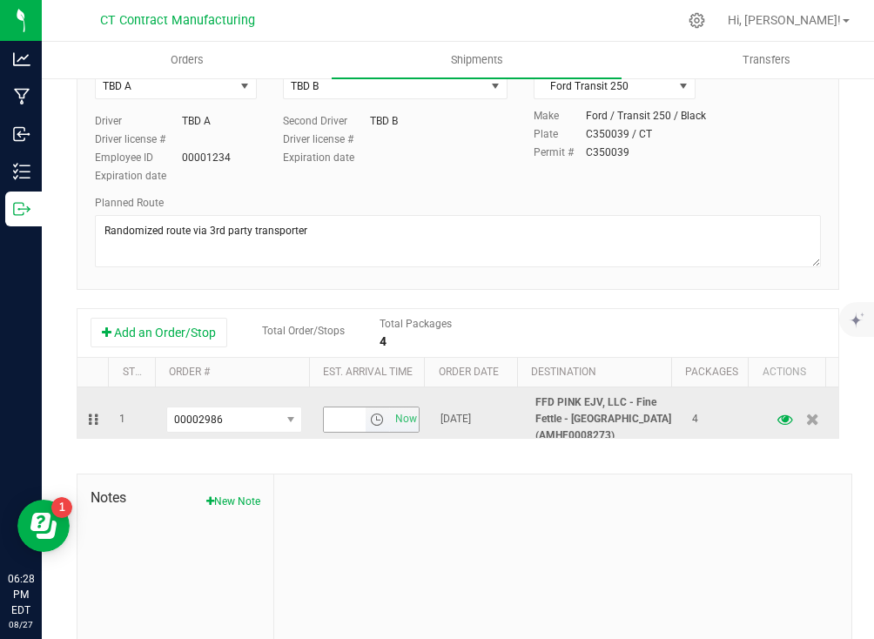
click at [370, 420] on span "select" at bounding box center [377, 419] width 14 height 14
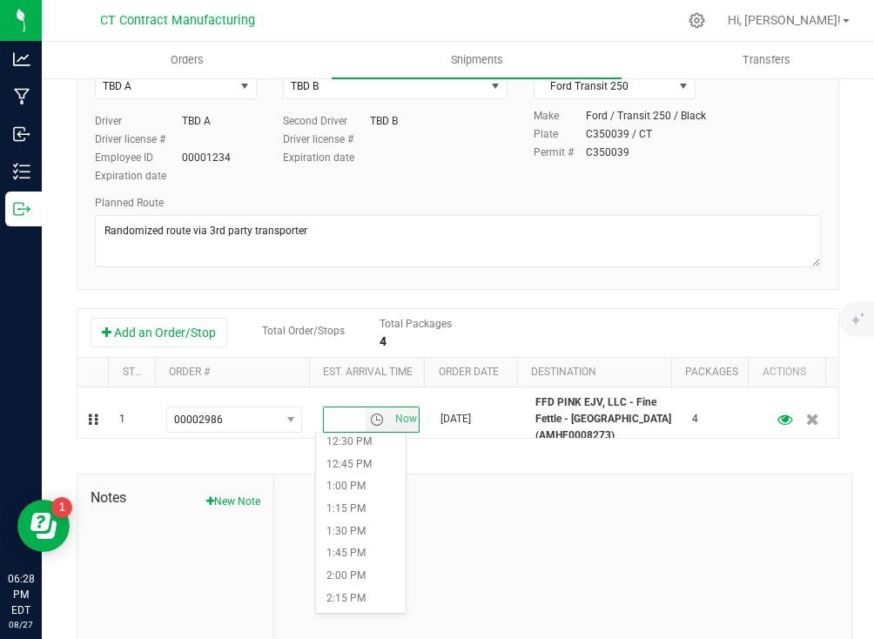
scroll to position [1128, 0]
click at [356, 571] on li "2:00 PM" at bounding box center [361, 571] width 90 height 23
click at [484, 530] on div at bounding box center [562, 590] width 577 height 233
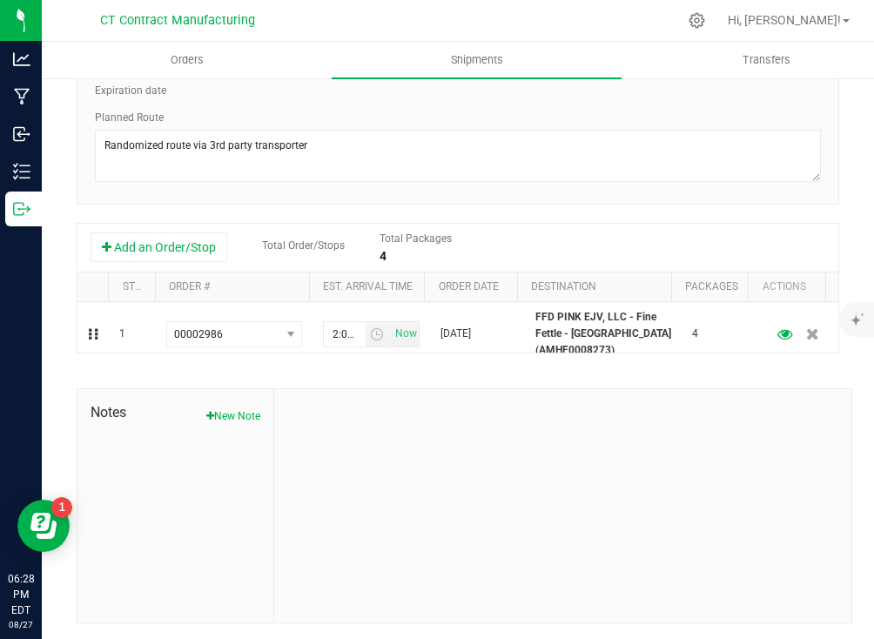
scroll to position [0, 0]
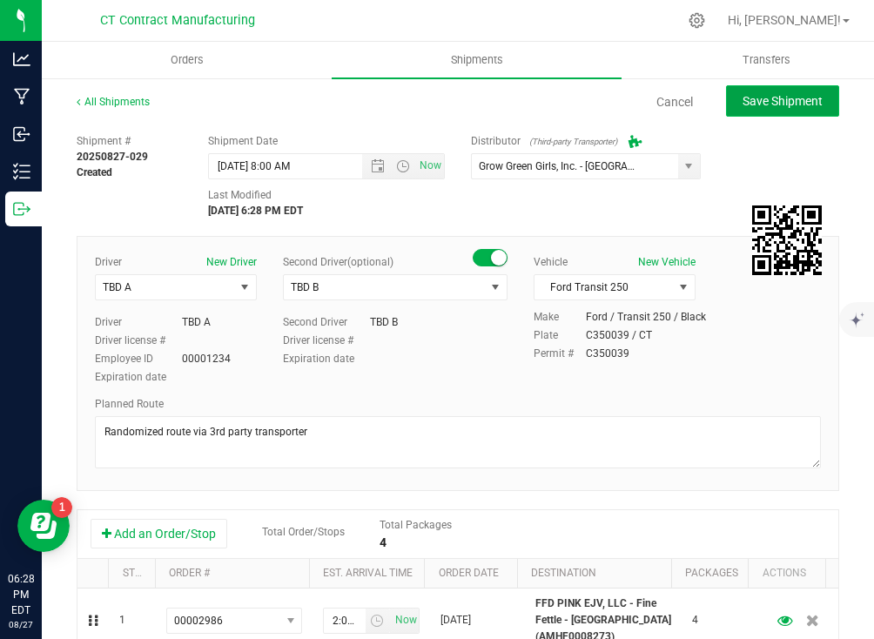
click at [761, 112] on button "Save Shipment" at bounding box center [782, 100] width 113 height 31
type input "[DATE] 12:00 PM"
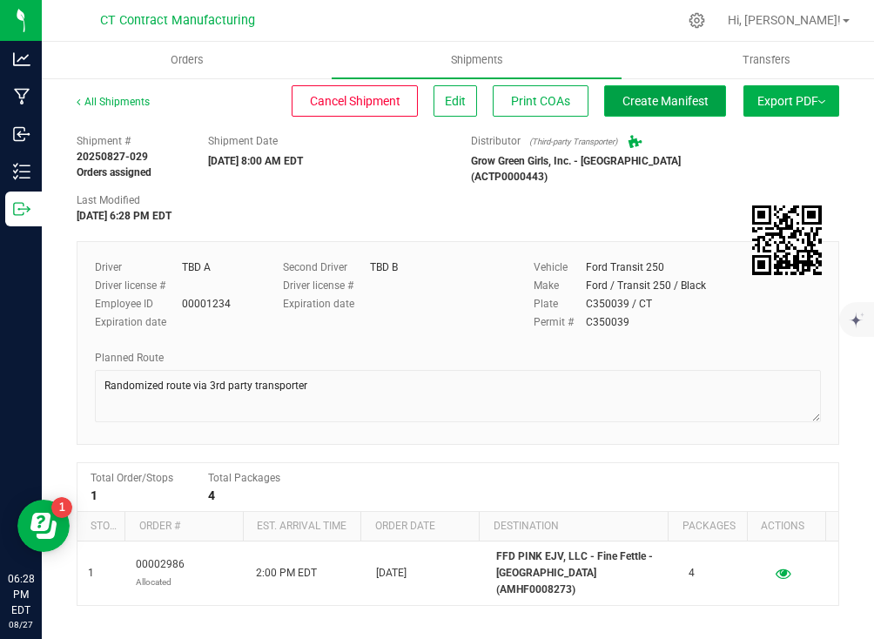
click at [683, 95] on span "Create Manifest" at bounding box center [665, 101] width 86 height 14
